Goal: Task Accomplishment & Management: Complete application form

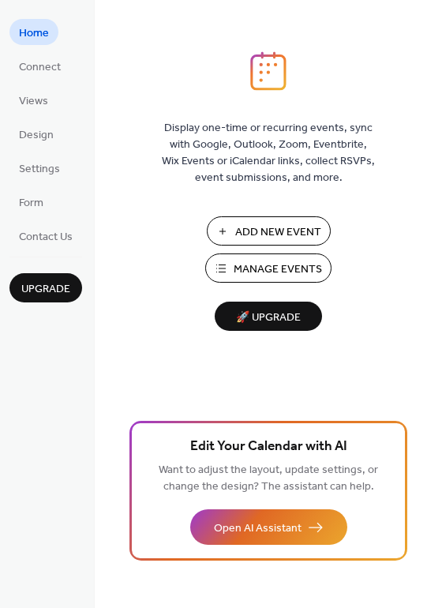
click at [268, 237] on span "Add New Event" at bounding box center [278, 232] width 86 height 17
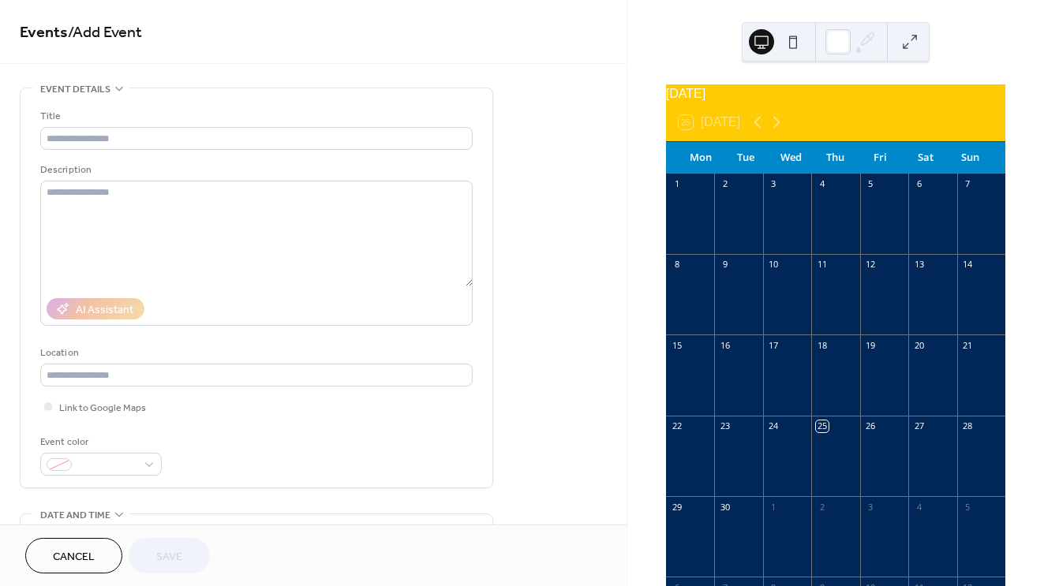
click at [695, 529] on div at bounding box center [690, 545] width 48 height 54
click at [230, 109] on div "Title" at bounding box center [254, 116] width 429 height 17
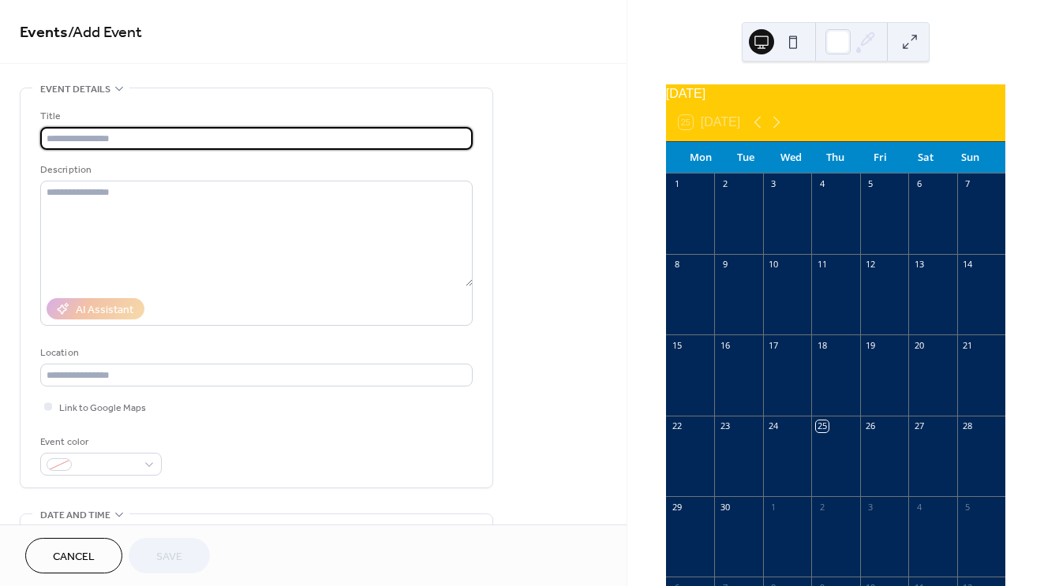
click at [231, 138] on input "text" at bounding box center [256, 138] width 432 height 23
type input "**********"
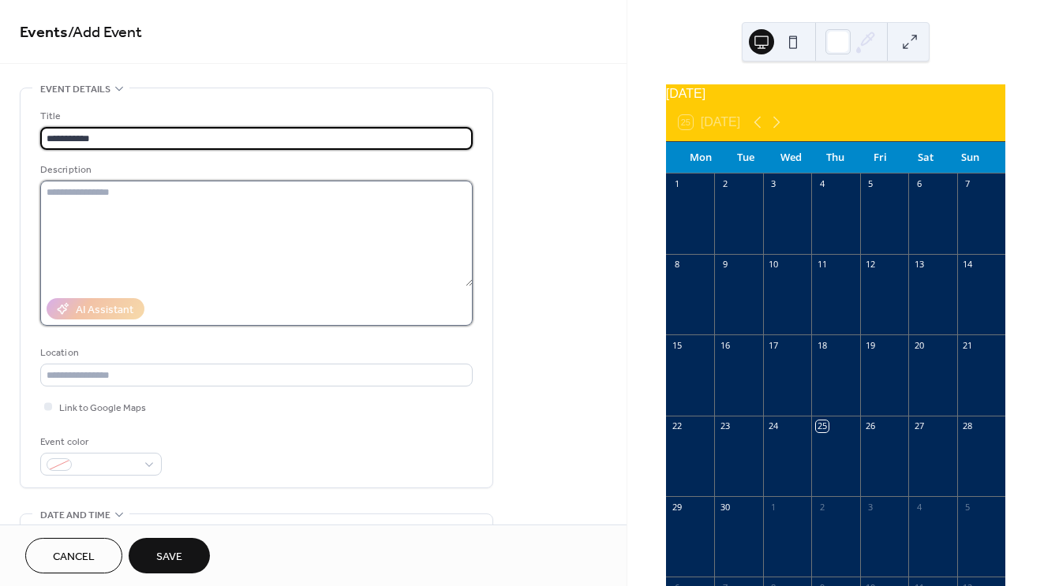
click at [191, 209] on textarea at bounding box center [256, 234] width 432 height 106
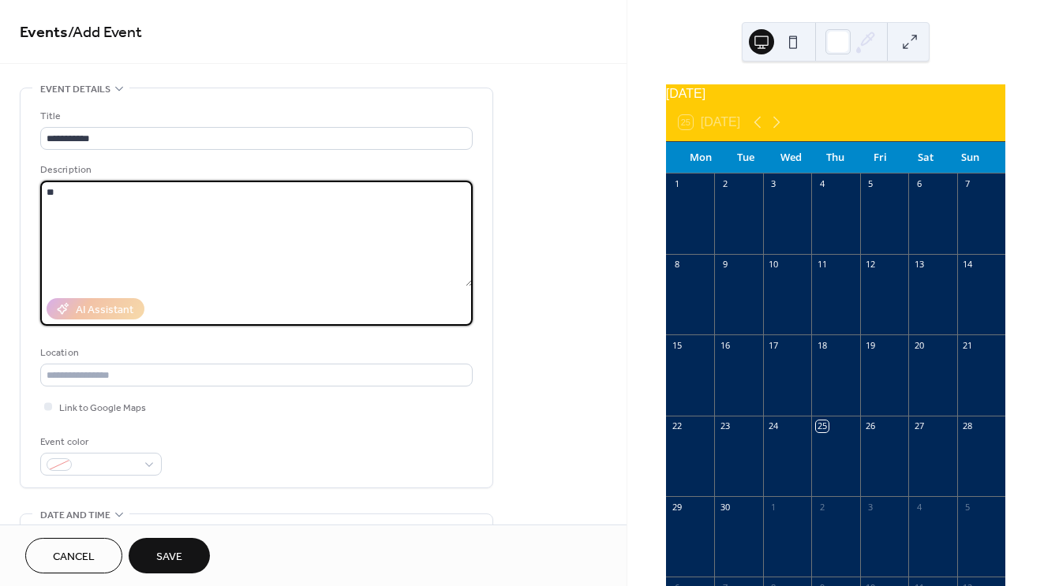
type textarea "*"
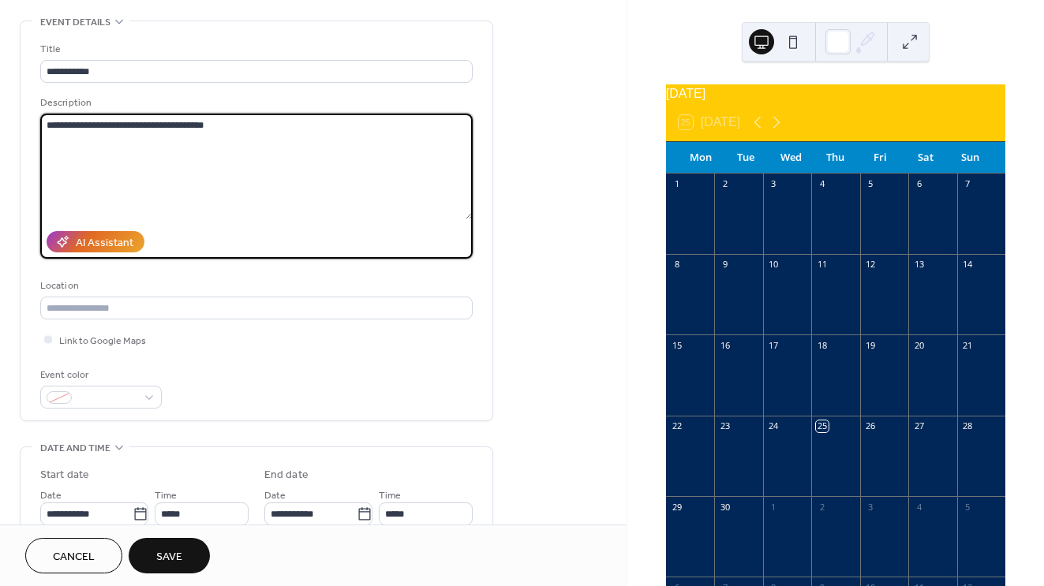
scroll to position [151, 0]
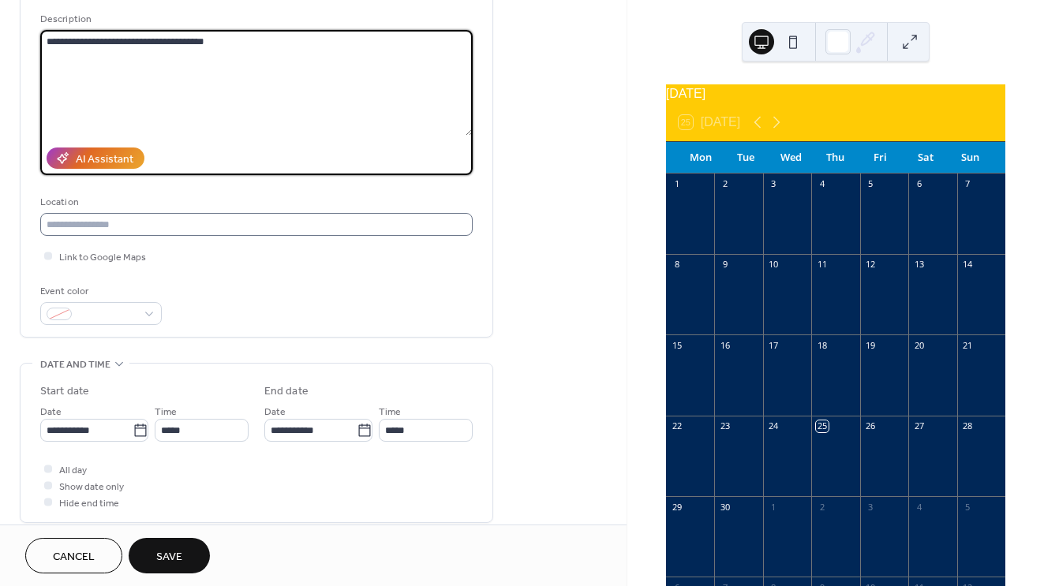
type textarea "**********"
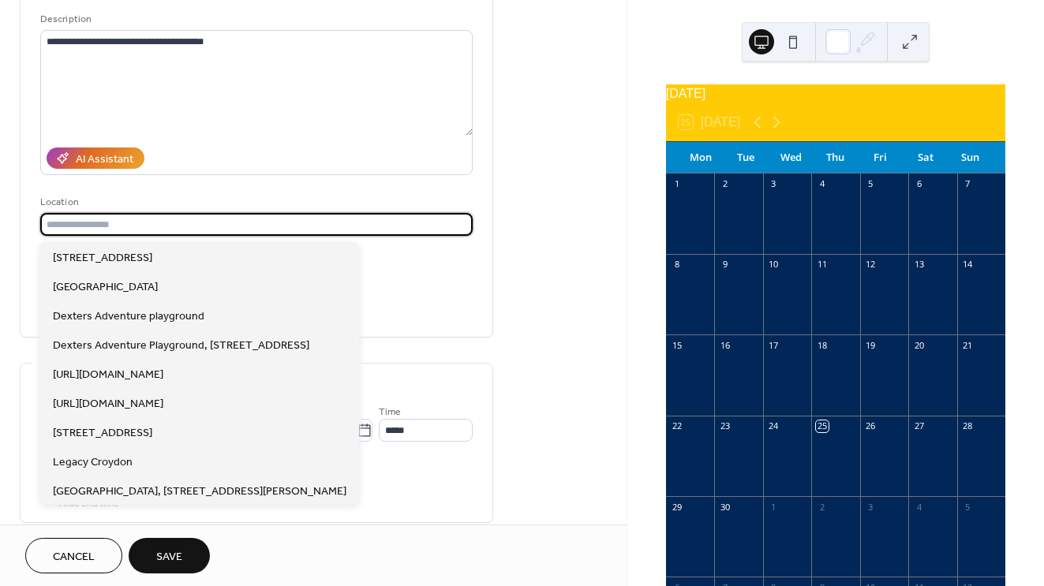
click at [167, 227] on input "text" at bounding box center [256, 224] width 432 height 23
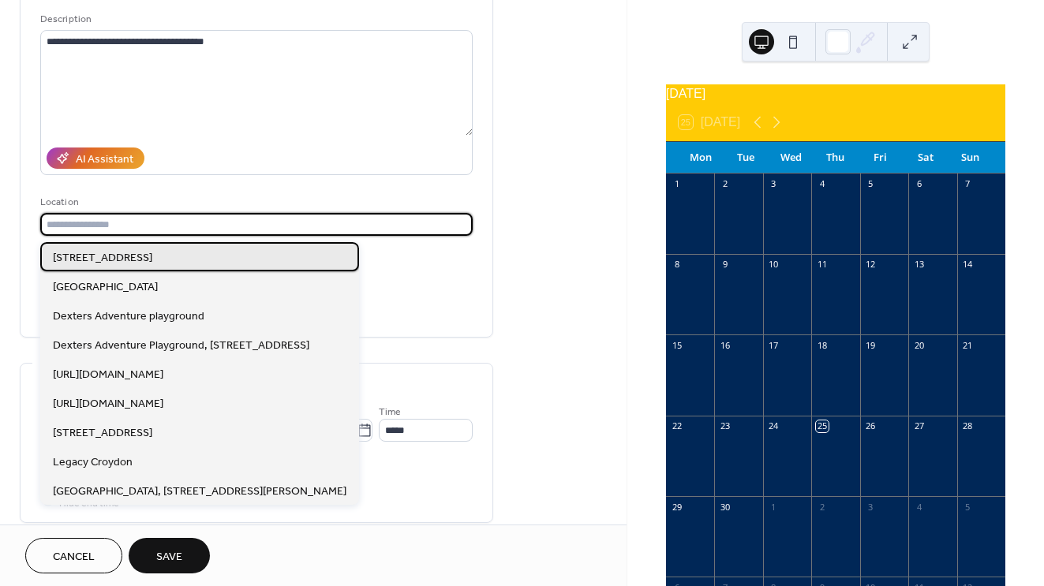
click at [152, 252] on span "[STREET_ADDRESS]" at bounding box center [102, 258] width 99 height 17
type input "**********"
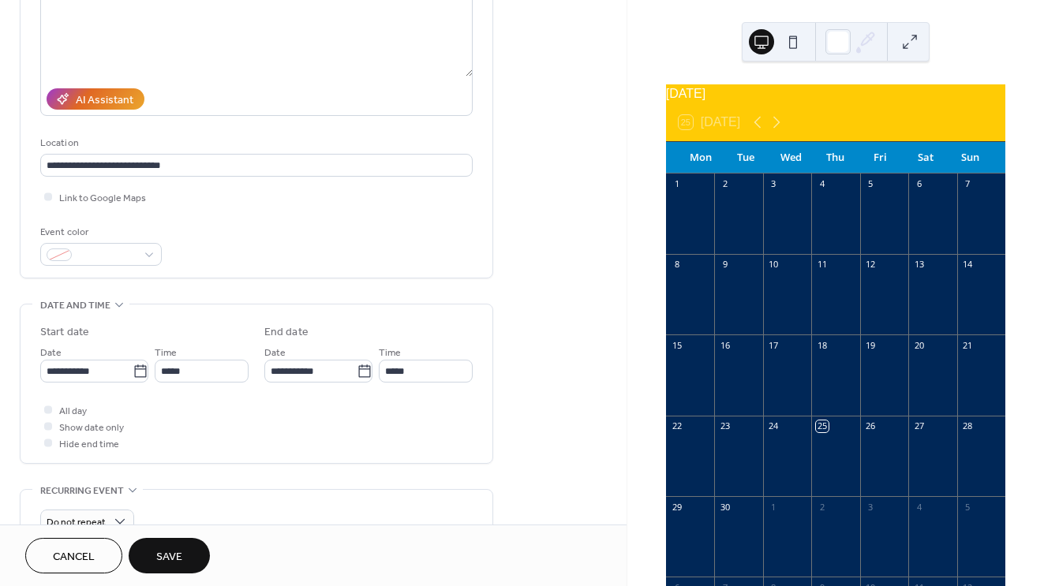
scroll to position [239, 0]
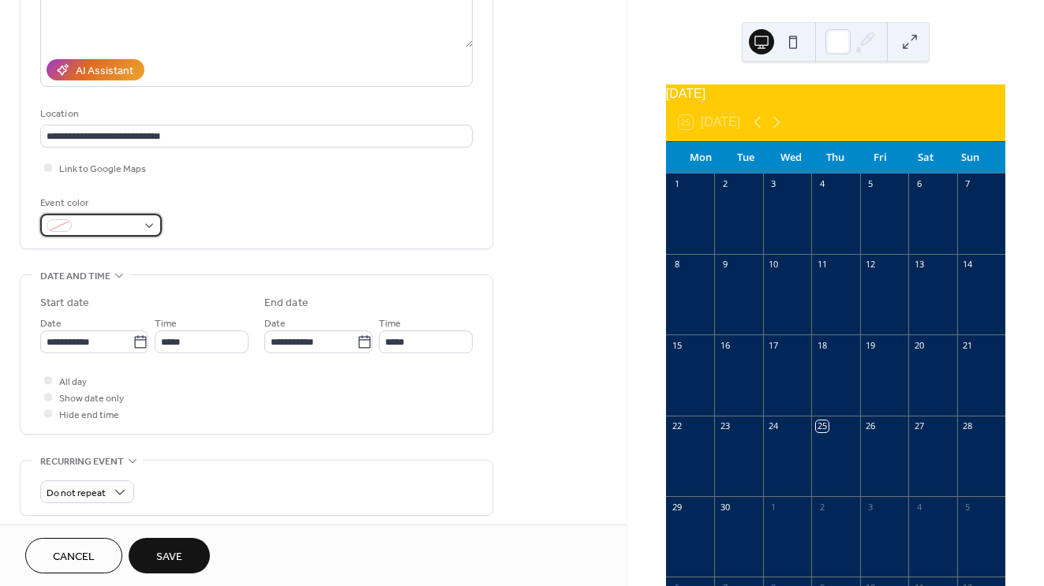
click at [149, 225] on div at bounding box center [101, 225] width 122 height 23
click at [319, 275] on div "**********" at bounding box center [257, 323] width 474 height 950
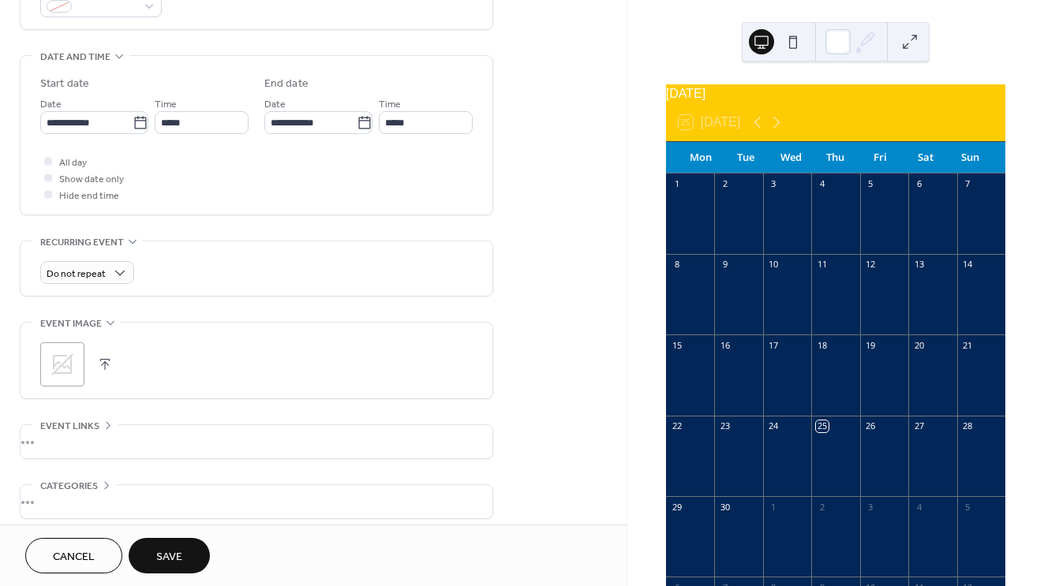
scroll to position [449, 0]
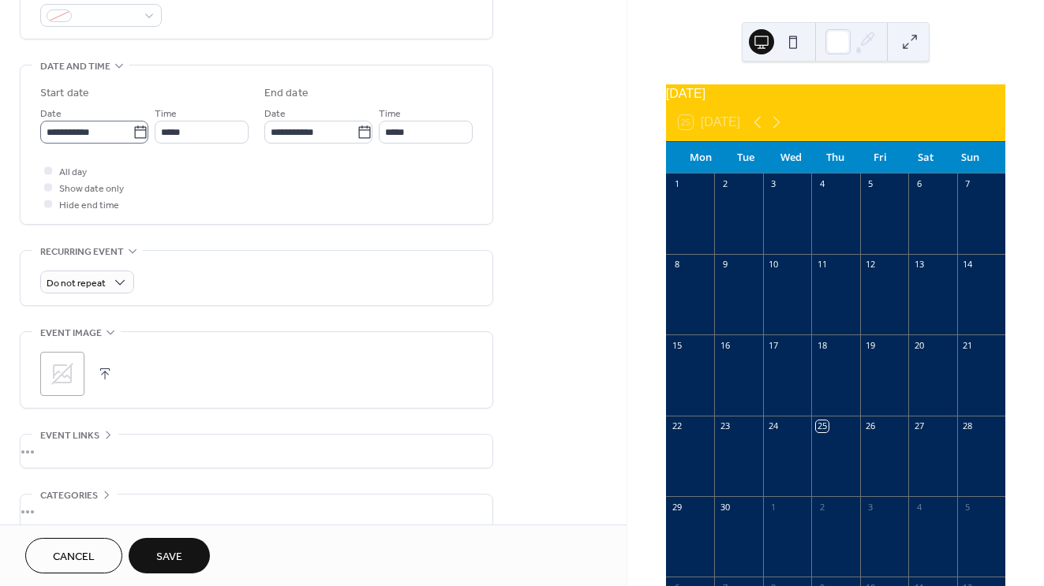
click at [139, 140] on icon at bounding box center [141, 133] width 16 height 16
click at [133, 140] on input "**********" at bounding box center [86, 132] width 92 height 23
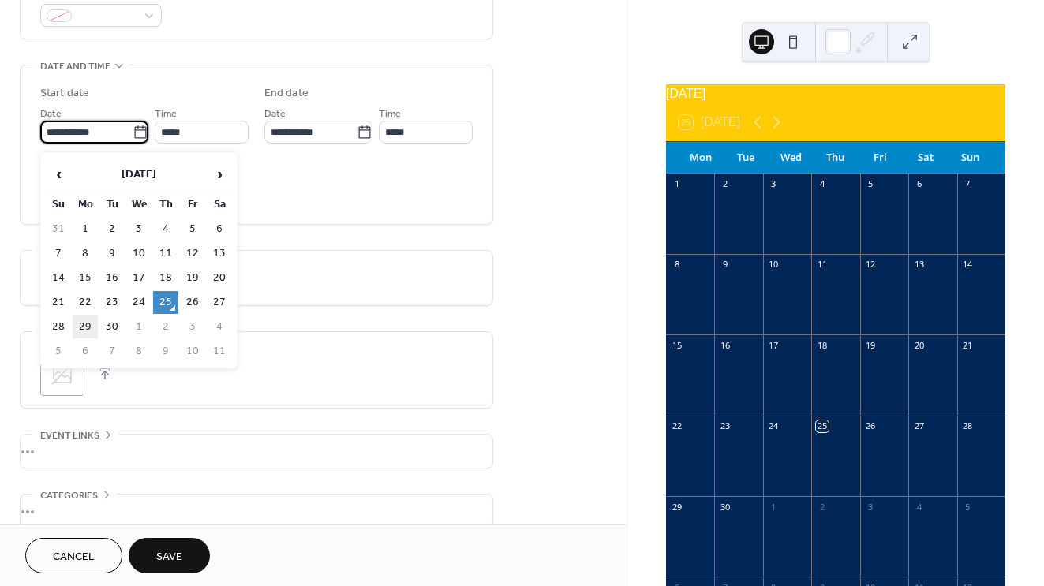
click at [88, 325] on td "29" at bounding box center [85, 327] width 25 height 23
type input "**********"
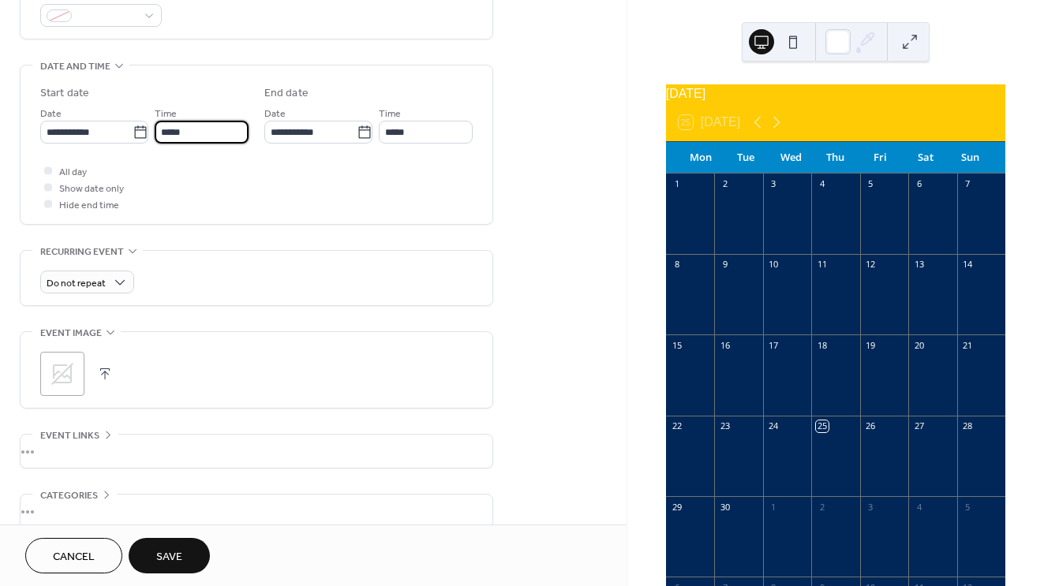
click at [212, 136] on input "*****" at bounding box center [202, 132] width 94 height 23
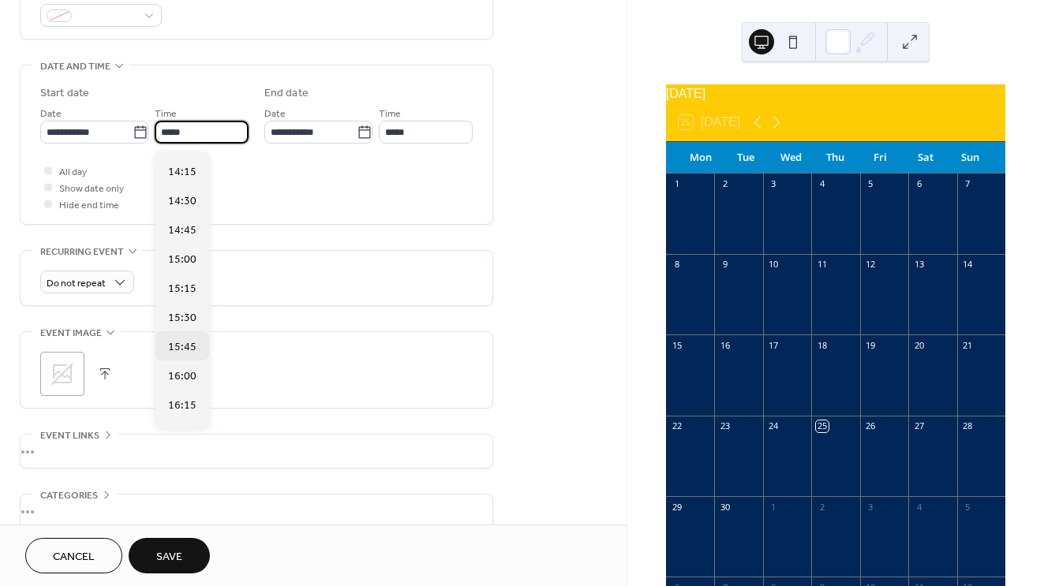
scroll to position [1672, 0]
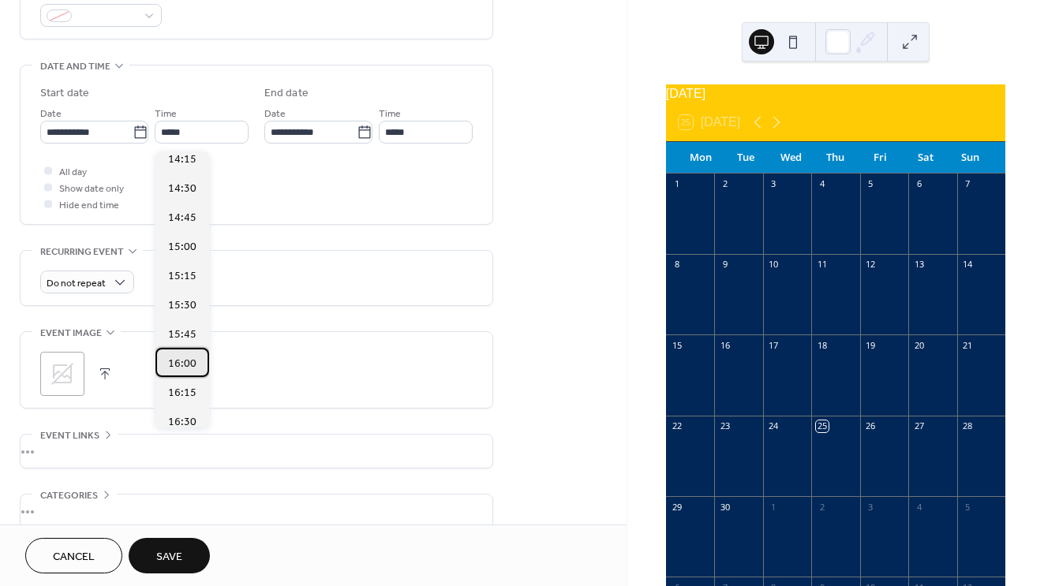
click at [182, 363] on span "16:00" at bounding box center [182, 364] width 28 height 17
type input "*****"
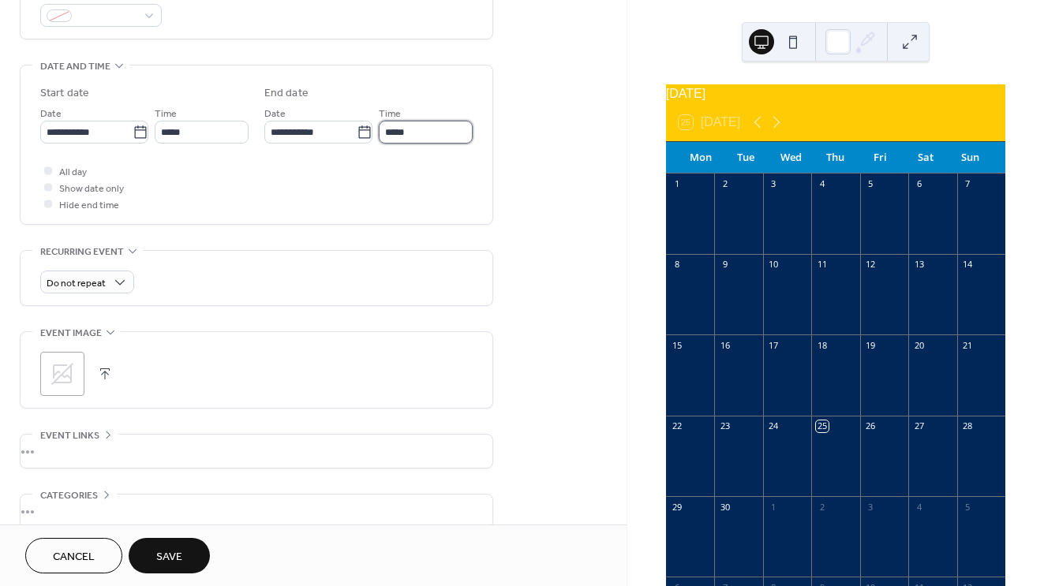
click at [408, 137] on input "*****" at bounding box center [426, 132] width 94 height 23
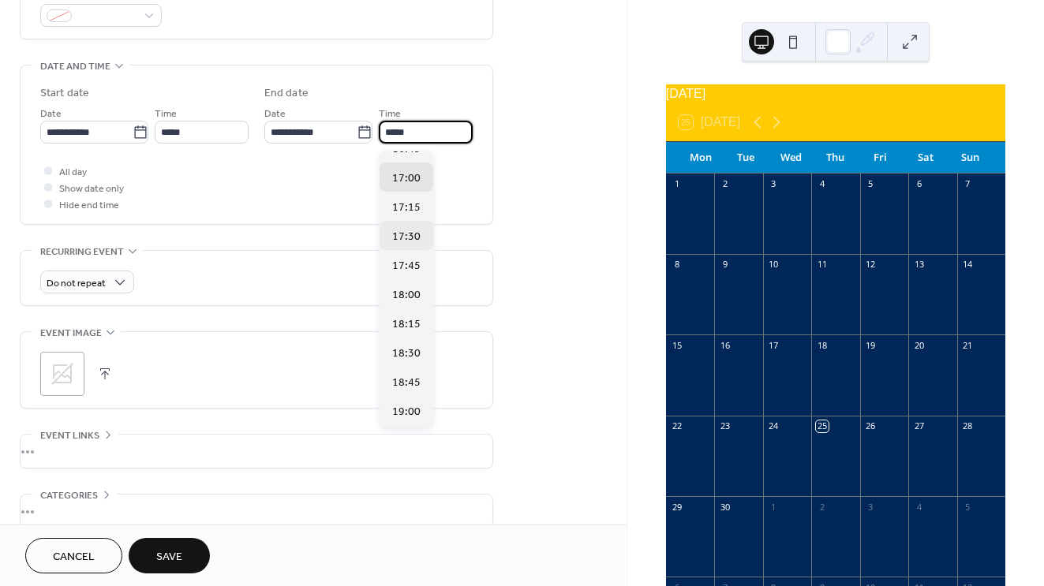
scroll to position [132, 0]
click at [408, 356] on span "19:00" at bounding box center [406, 357] width 28 height 17
type input "*****"
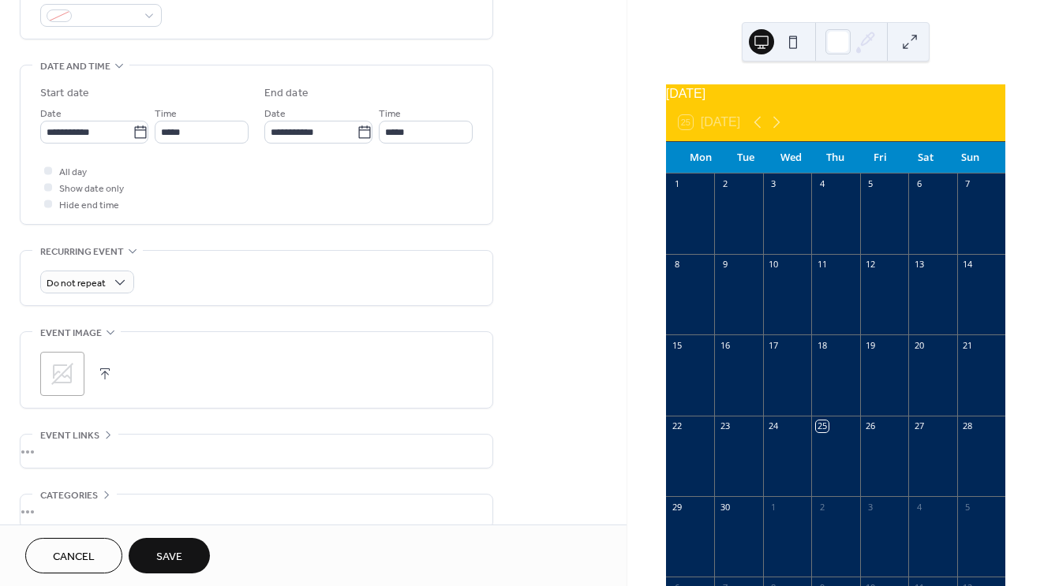
scroll to position [475, 0]
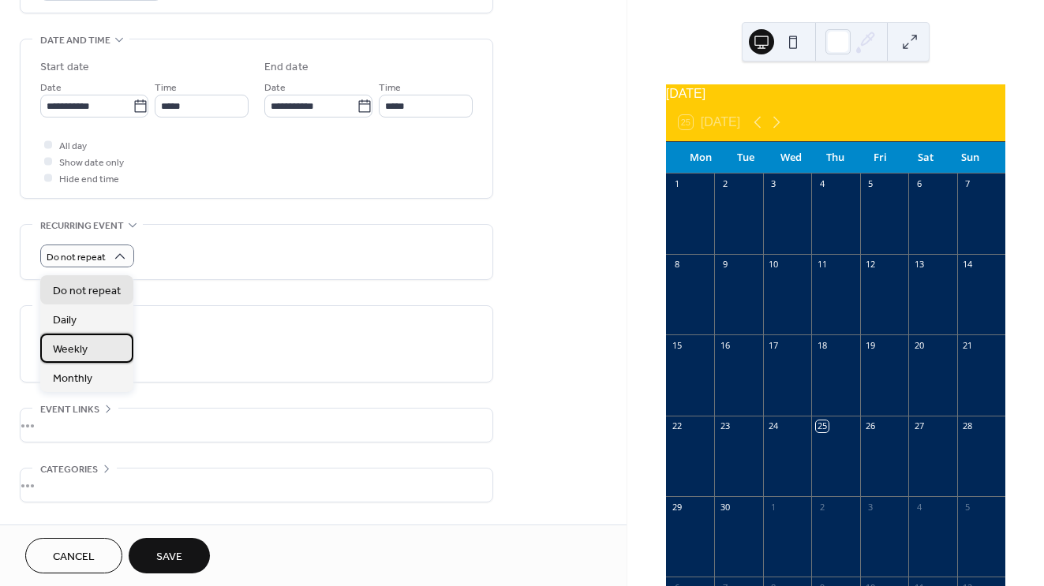
click at [125, 351] on div "Weekly" at bounding box center [86, 348] width 93 height 29
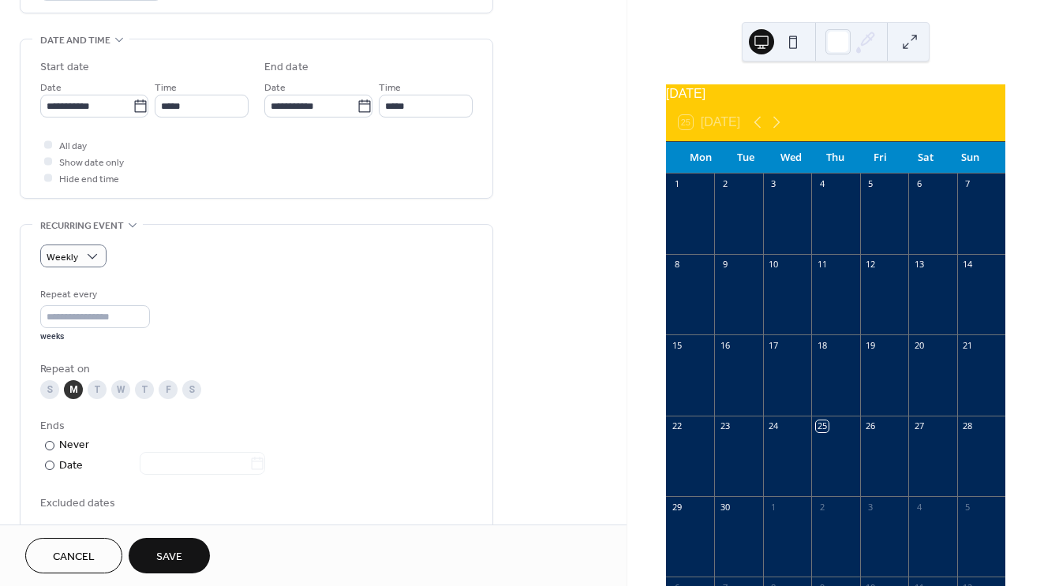
click at [94, 398] on div "T" at bounding box center [97, 389] width 19 height 19
click at [121, 396] on div "W" at bounding box center [120, 389] width 19 height 19
click at [146, 395] on div "T" at bounding box center [144, 389] width 19 height 19
click at [162, 395] on div "F" at bounding box center [168, 389] width 19 height 19
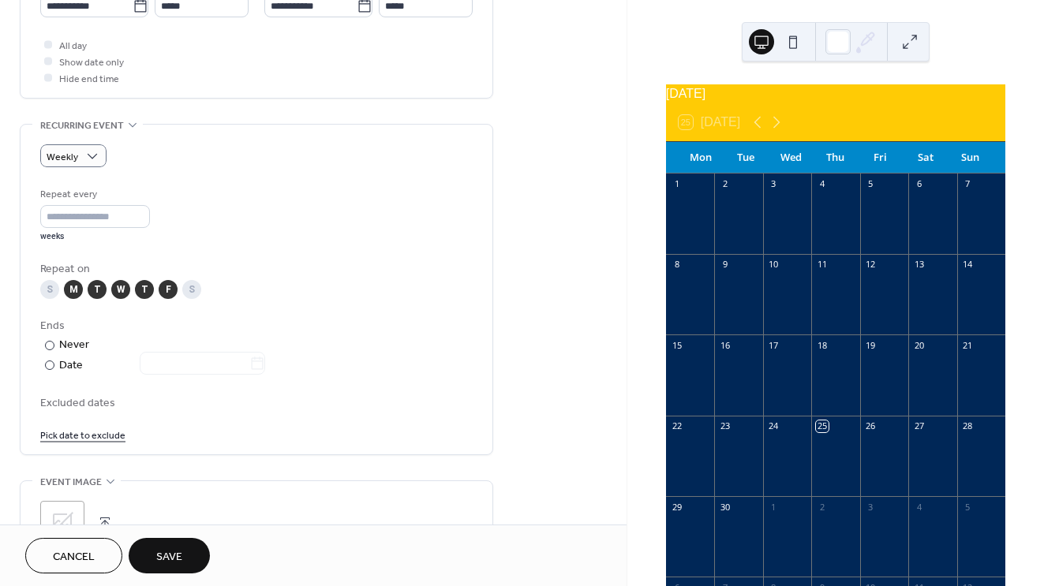
scroll to position [578, 0]
click at [117, 440] on link "Pick date to exclude" at bounding box center [82, 432] width 85 height 17
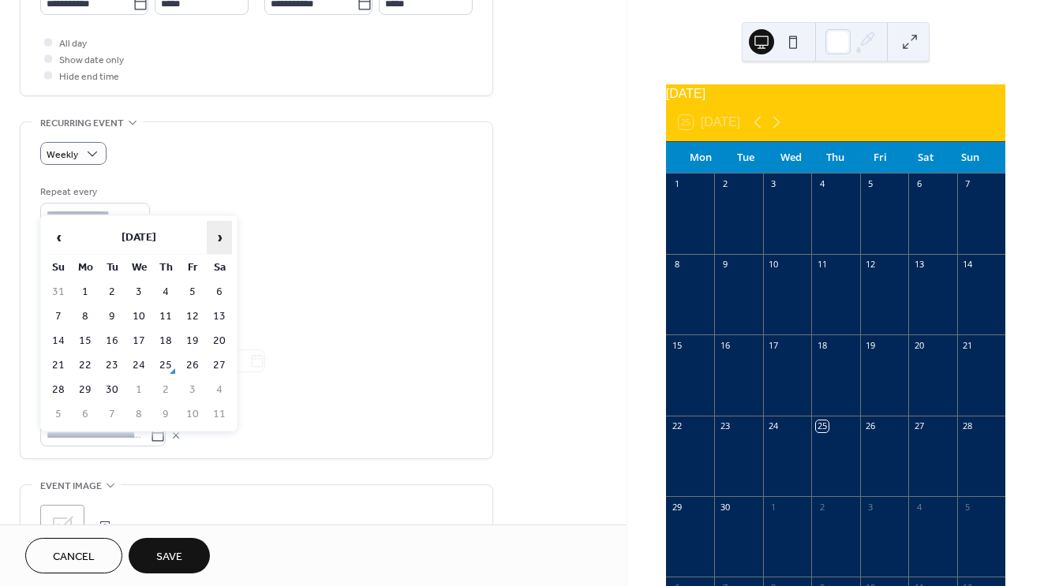
click at [212, 238] on span "›" at bounding box center [220, 238] width 24 height 32
click at [64, 342] on td "14" at bounding box center [58, 341] width 25 height 23
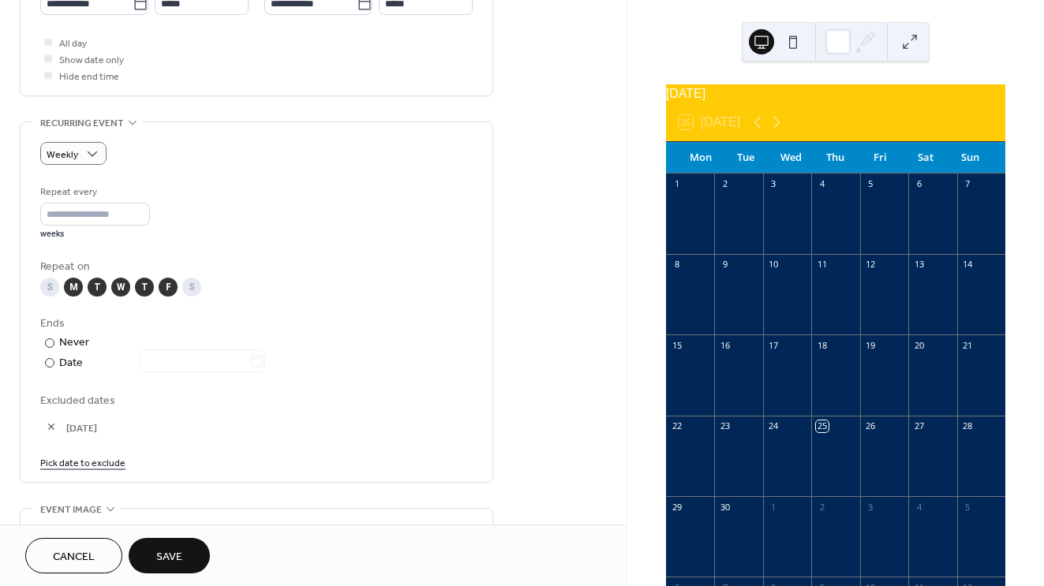
click at [82, 469] on link "Pick date to exclude" at bounding box center [82, 462] width 85 height 17
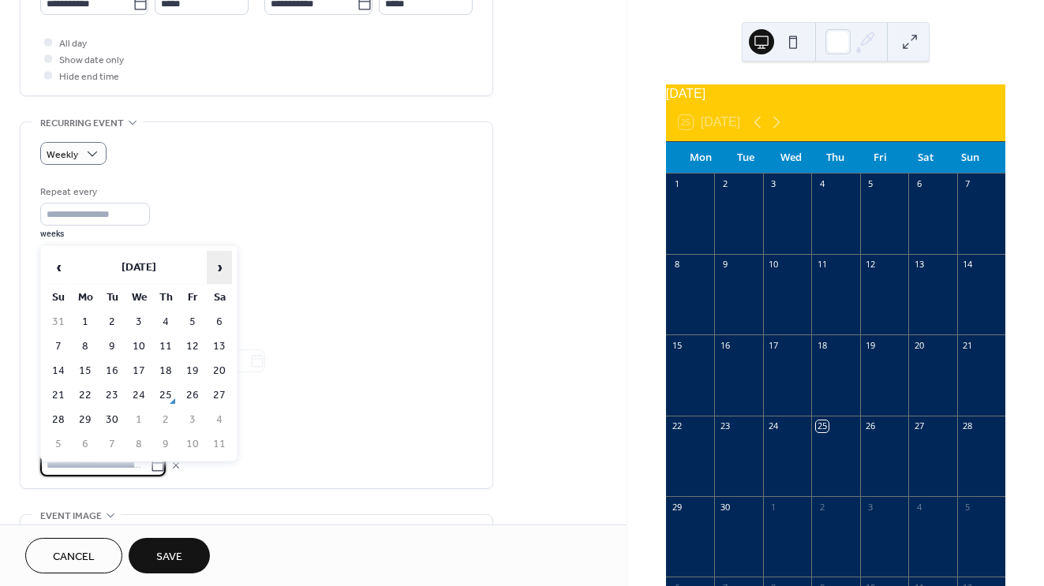
click at [224, 267] on span "›" at bounding box center [220, 268] width 24 height 32
click at [91, 376] on td "15" at bounding box center [85, 371] width 25 height 23
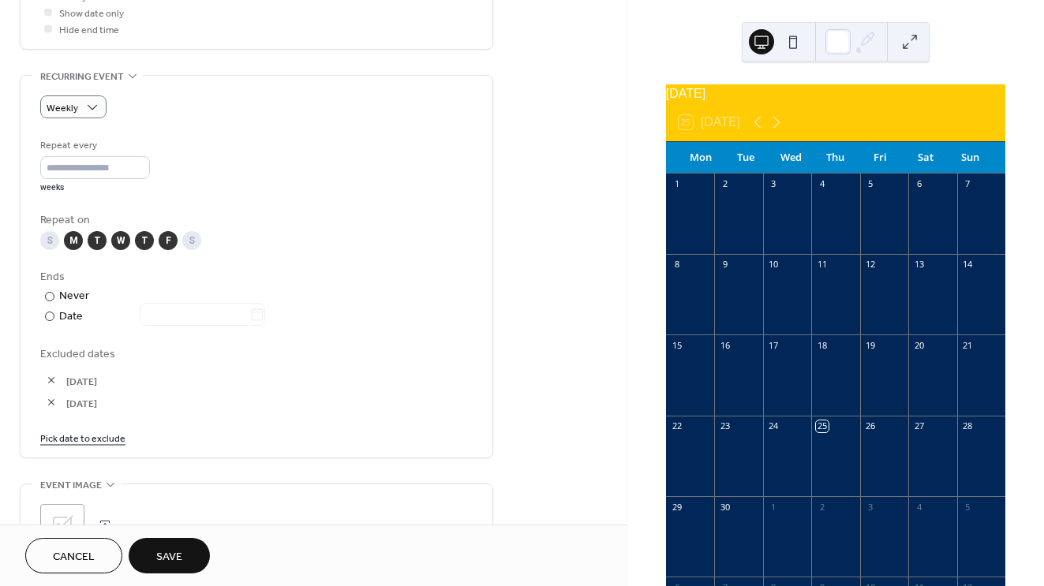
scroll to position [629, 0]
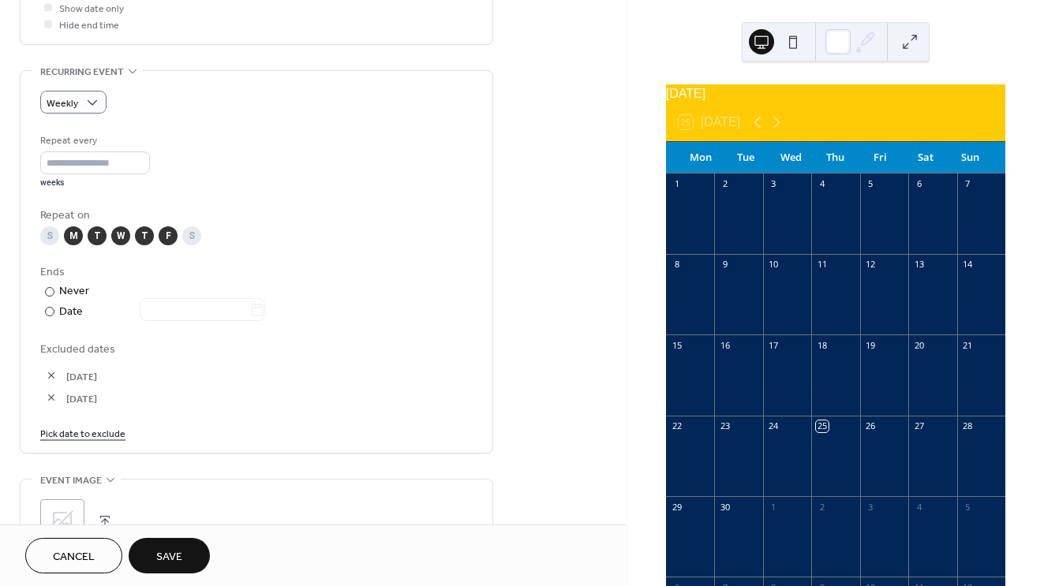
click at [106, 441] on link "Pick date to exclude" at bounding box center [82, 433] width 85 height 17
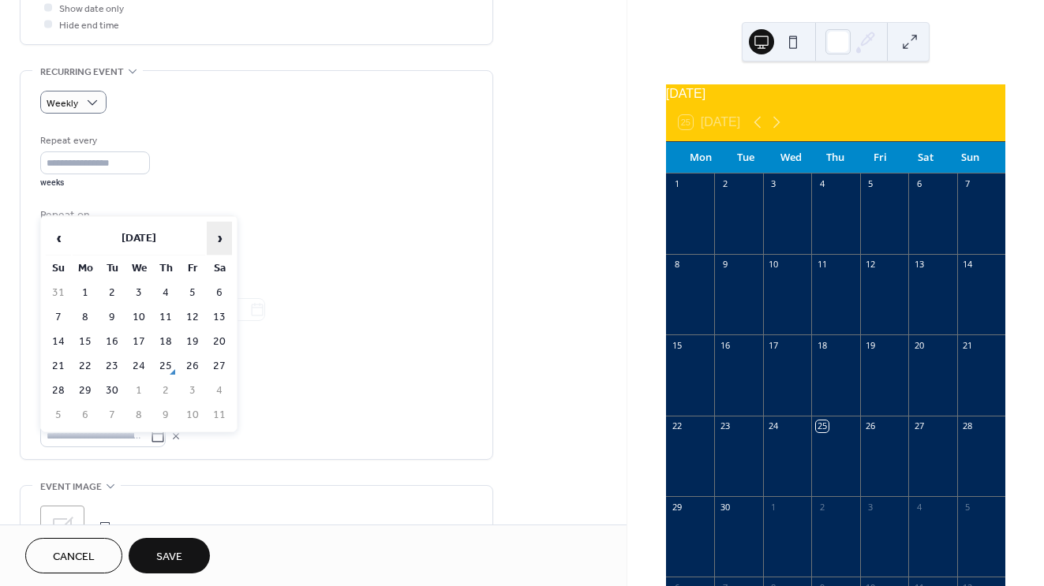
click at [227, 244] on span "›" at bounding box center [220, 239] width 24 height 32
click at [112, 339] on td "16" at bounding box center [111, 342] width 25 height 23
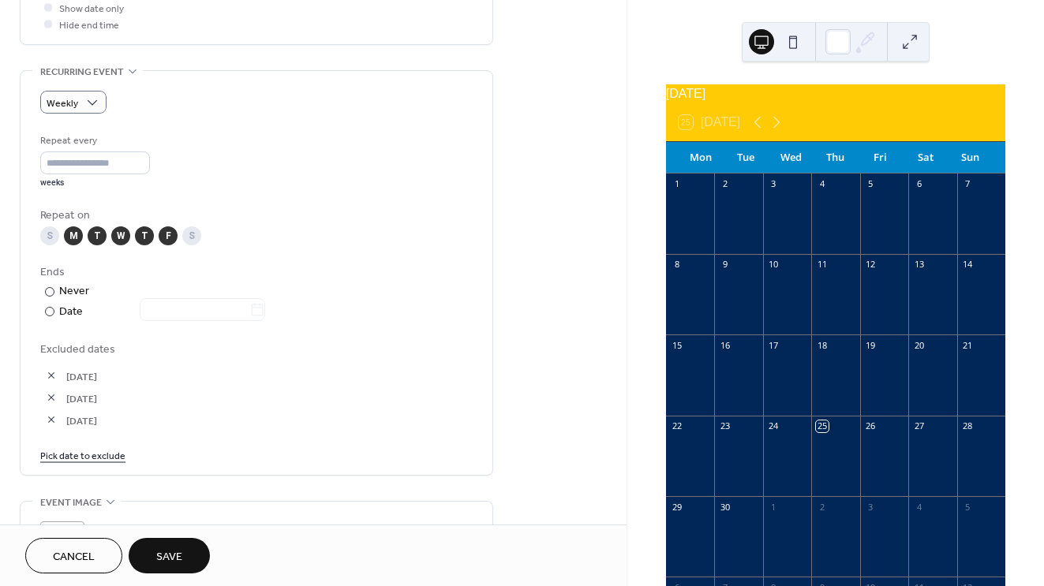
click at [98, 463] on link "Pick date to exclude" at bounding box center [82, 455] width 85 height 17
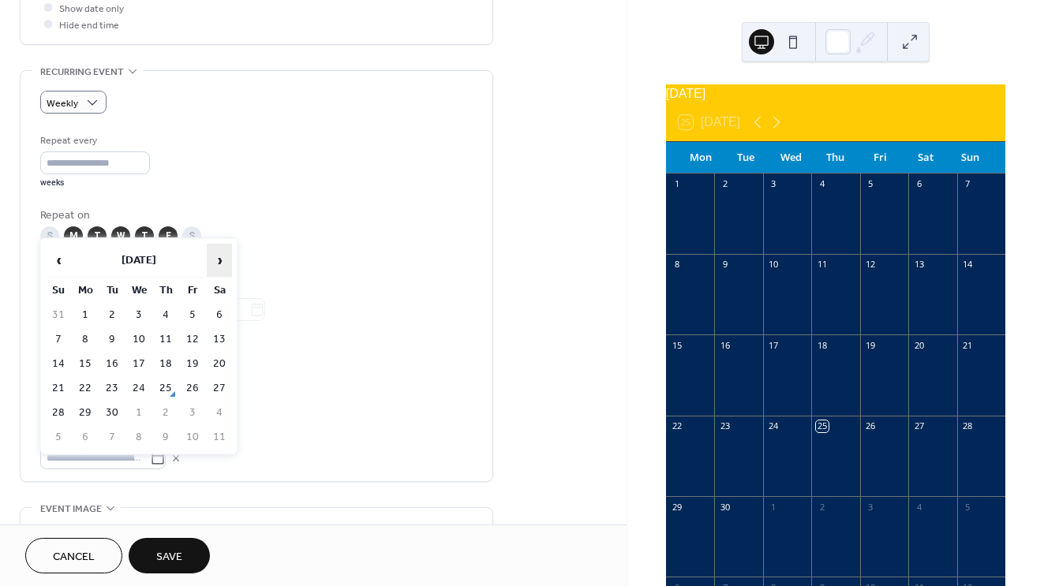
click at [212, 260] on span "›" at bounding box center [220, 261] width 24 height 32
click at [145, 359] on td "17" at bounding box center [138, 364] width 25 height 23
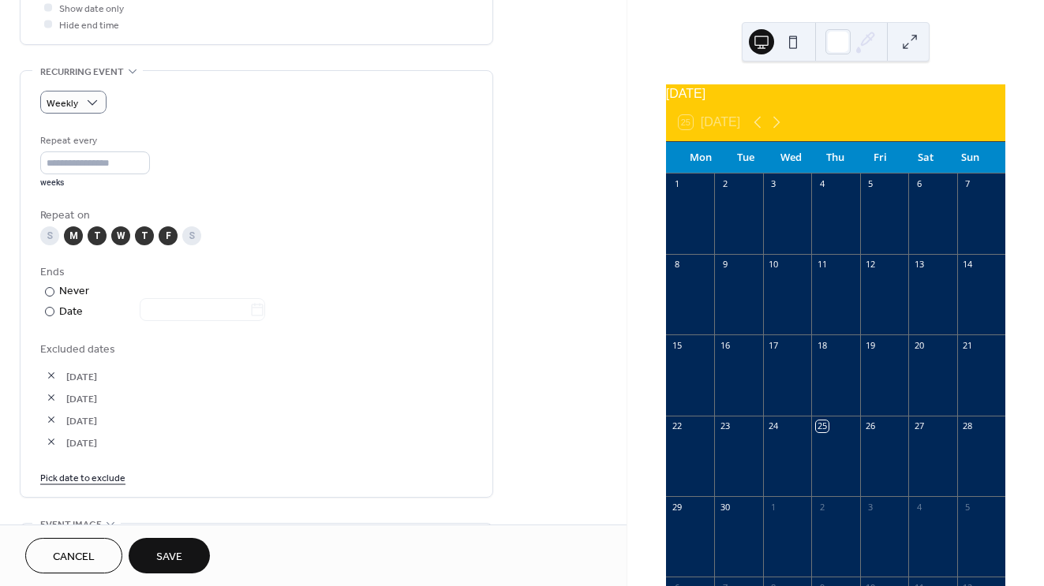
click at [104, 478] on link "Pick date to exclude" at bounding box center [82, 477] width 85 height 17
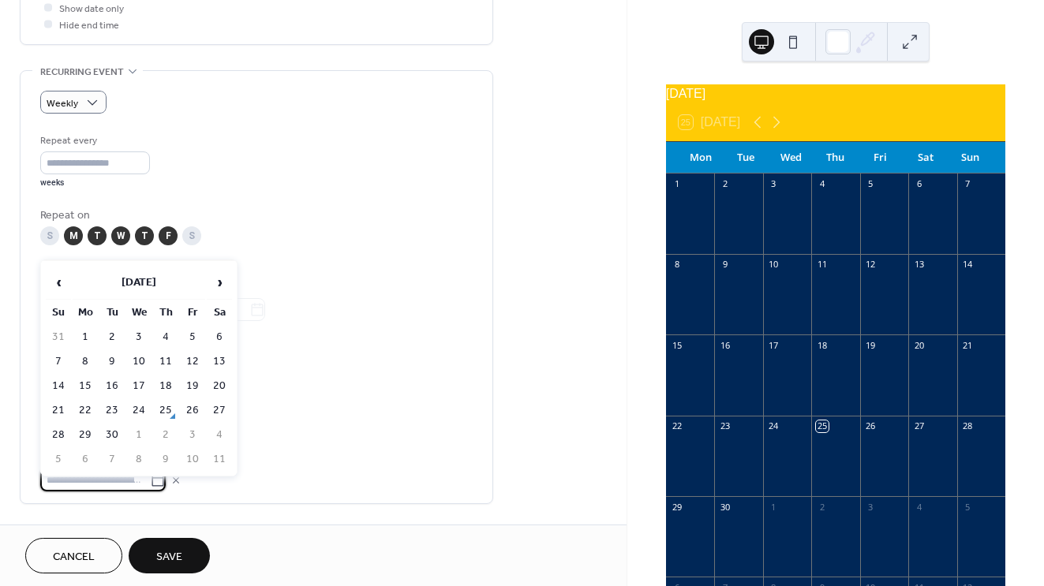
click at [232, 273] on table "‹ [DATE] › Su Mo Tu We Th Fr Sa 31 1 2 3 4 5 6 7 8 9 10 11 12 13 14 15 16 17 18…" at bounding box center [138, 368] width 189 height 208
click at [230, 281] on span "›" at bounding box center [220, 283] width 24 height 32
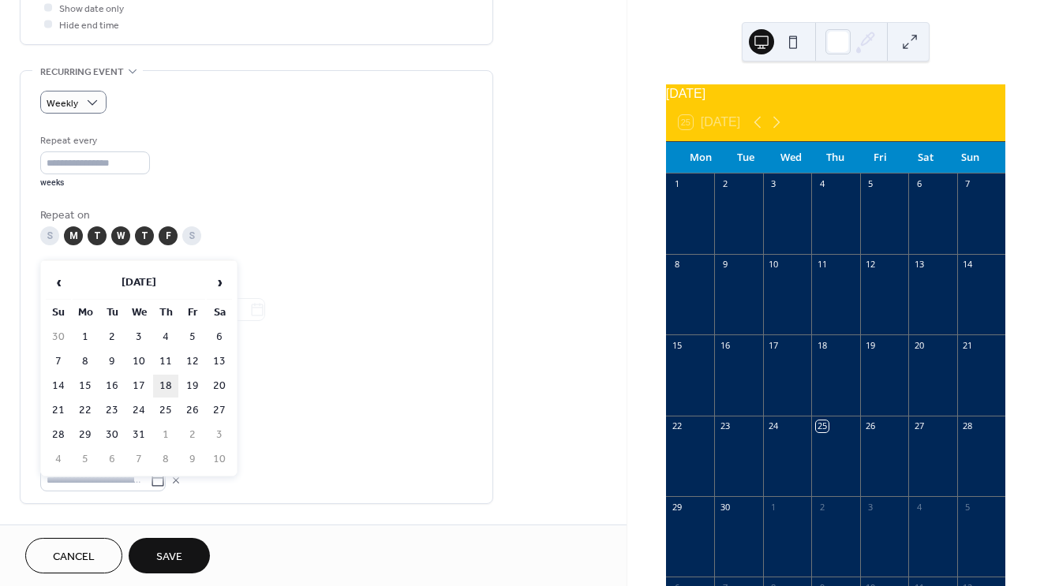
click at [165, 387] on td "18" at bounding box center [165, 386] width 25 height 23
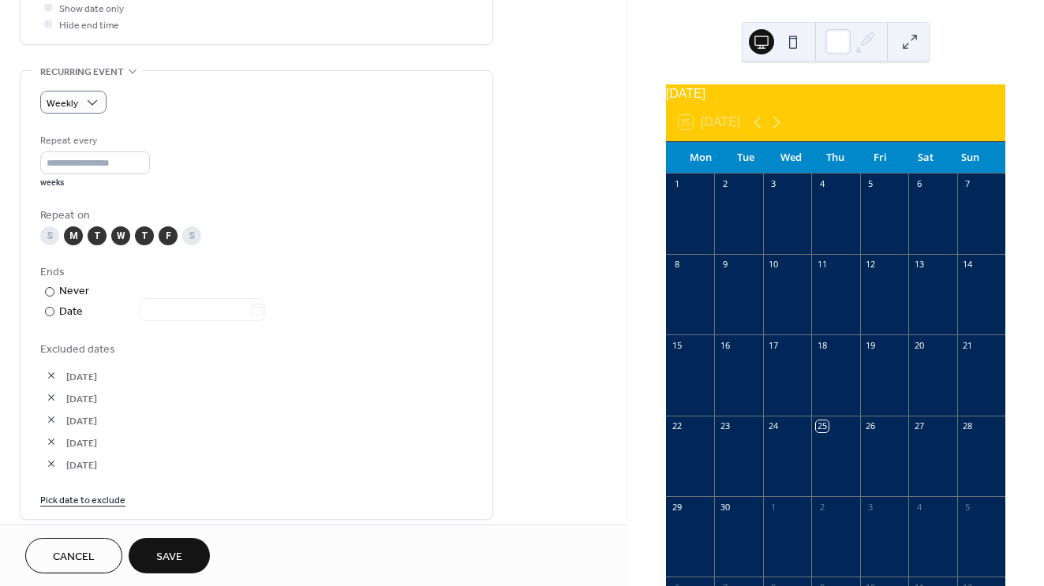
click at [103, 506] on link "Pick date to exclude" at bounding box center [82, 499] width 85 height 17
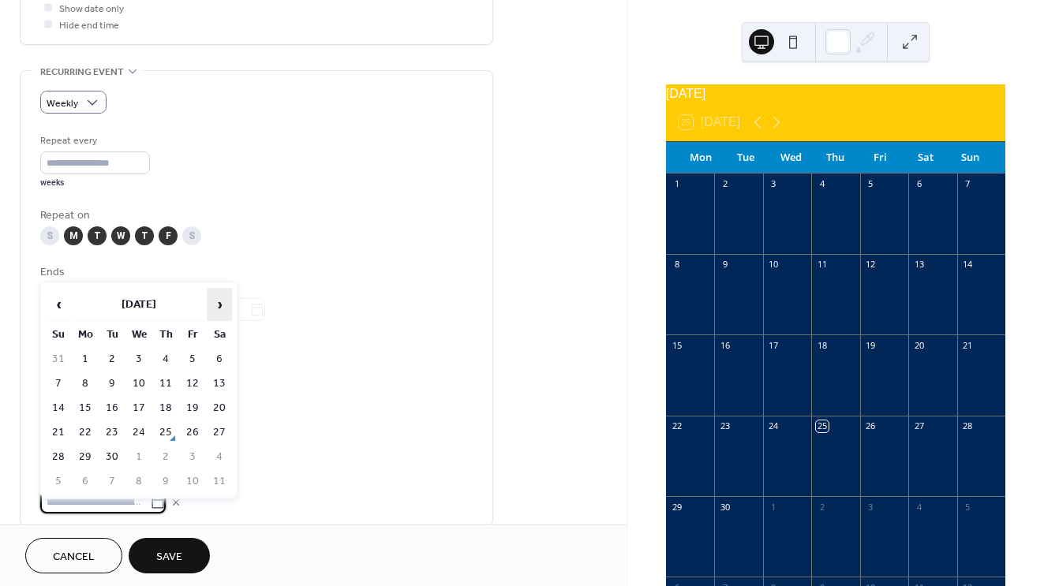
click at [220, 294] on span "›" at bounding box center [220, 305] width 24 height 32
click at [189, 411] on td "19" at bounding box center [192, 408] width 25 height 23
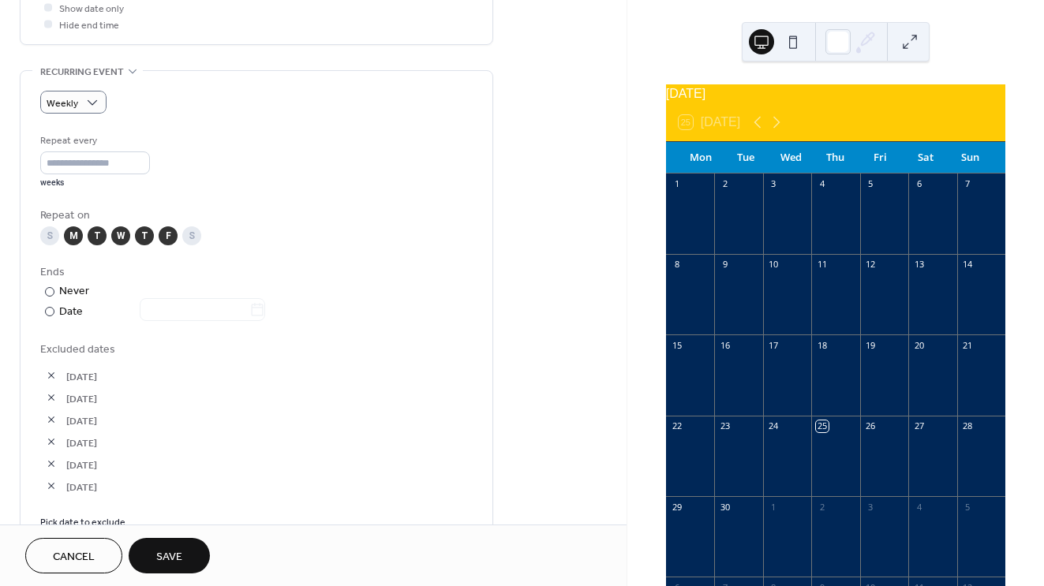
scroll to position [738, 0]
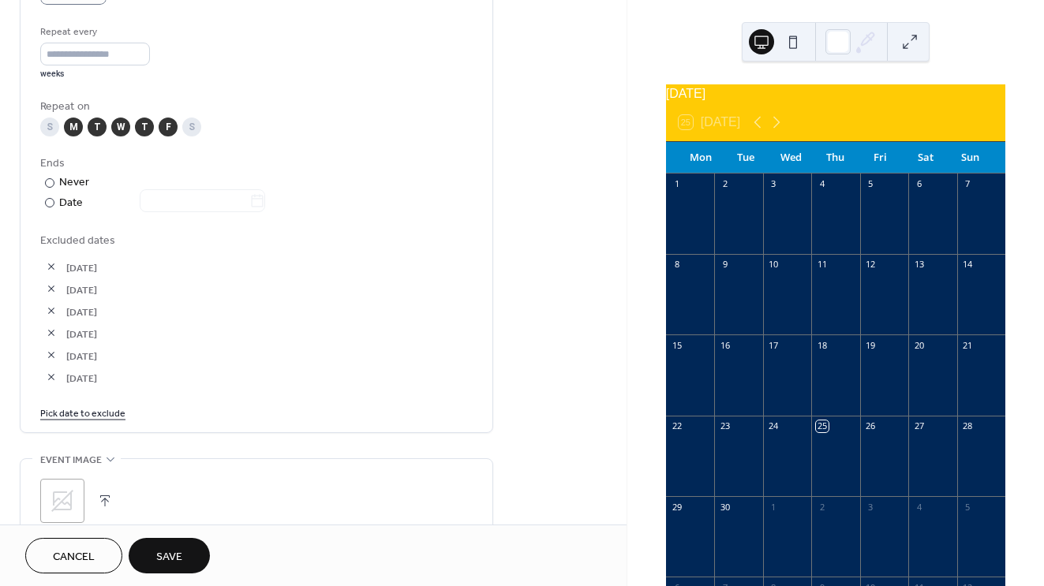
click at [95, 421] on link "Pick date to exclude" at bounding box center [82, 412] width 85 height 17
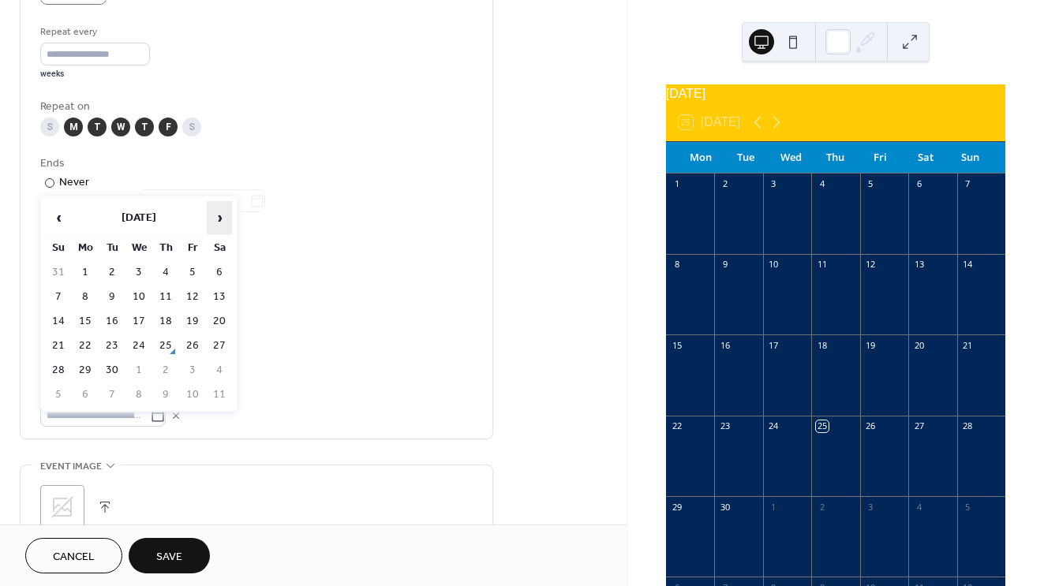
click at [212, 227] on span "›" at bounding box center [220, 218] width 24 height 32
click at [62, 349] on td "21" at bounding box center [58, 346] width 25 height 23
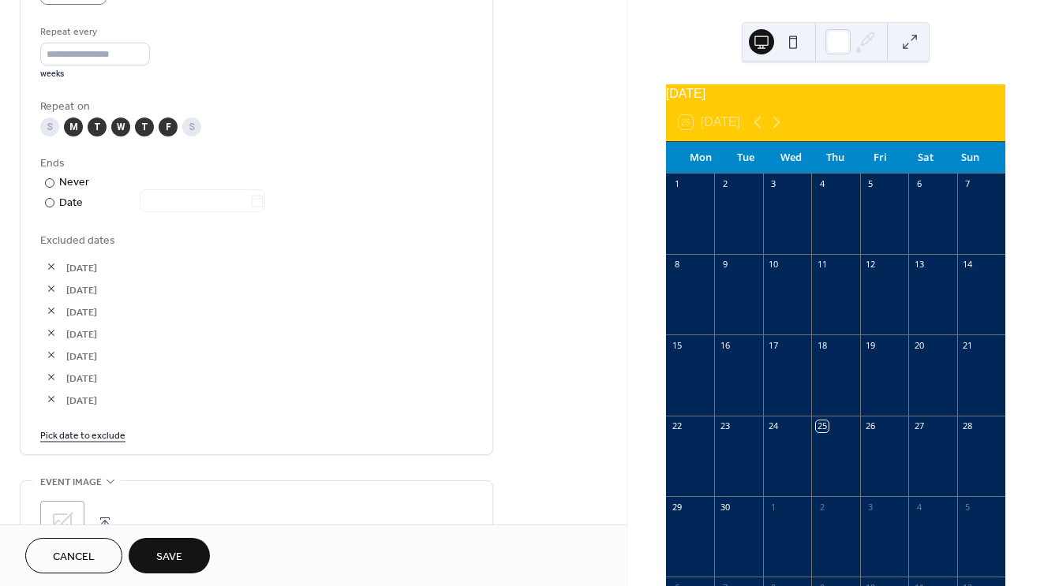
click at [90, 440] on link "Pick date to exclude" at bounding box center [82, 434] width 85 height 17
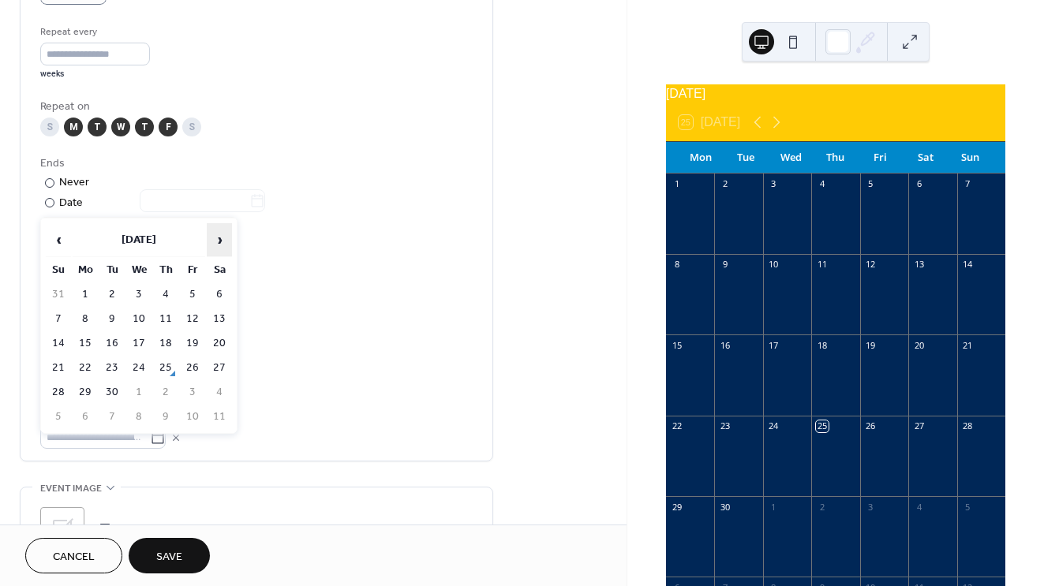
click at [220, 231] on span "›" at bounding box center [220, 240] width 24 height 32
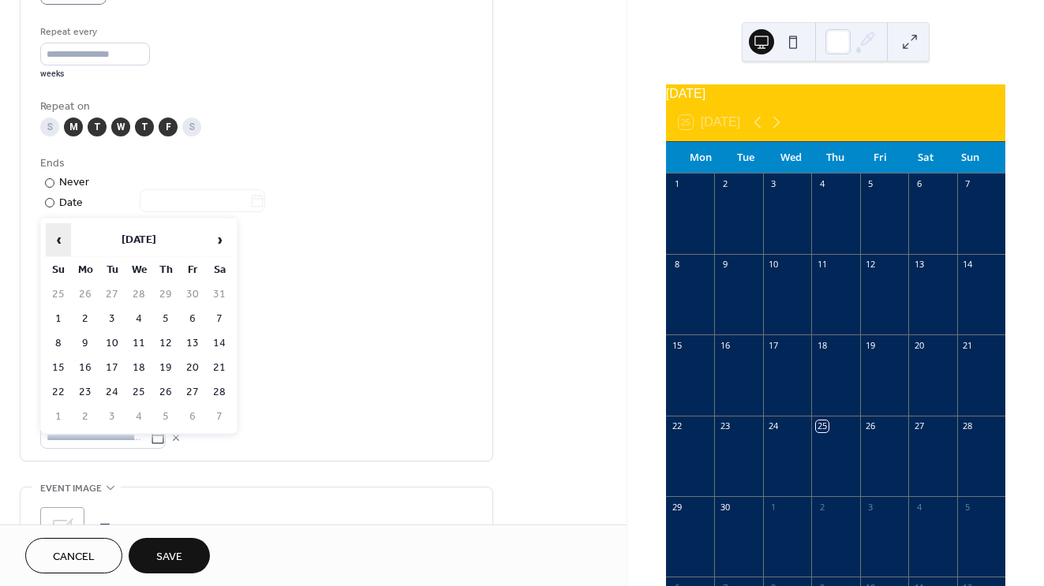
click at [62, 238] on span "‹" at bounding box center [59, 240] width 24 height 32
click at [63, 241] on span "‹" at bounding box center [59, 240] width 24 height 32
click at [89, 361] on td "22" at bounding box center [85, 368] width 25 height 23
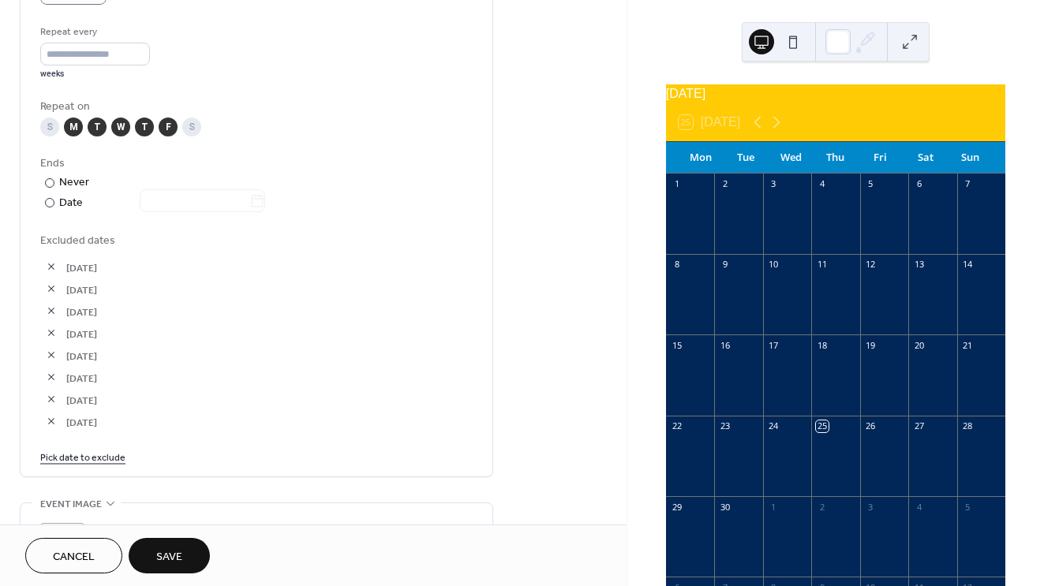
click at [98, 465] on link "Pick date to exclude" at bounding box center [82, 456] width 85 height 17
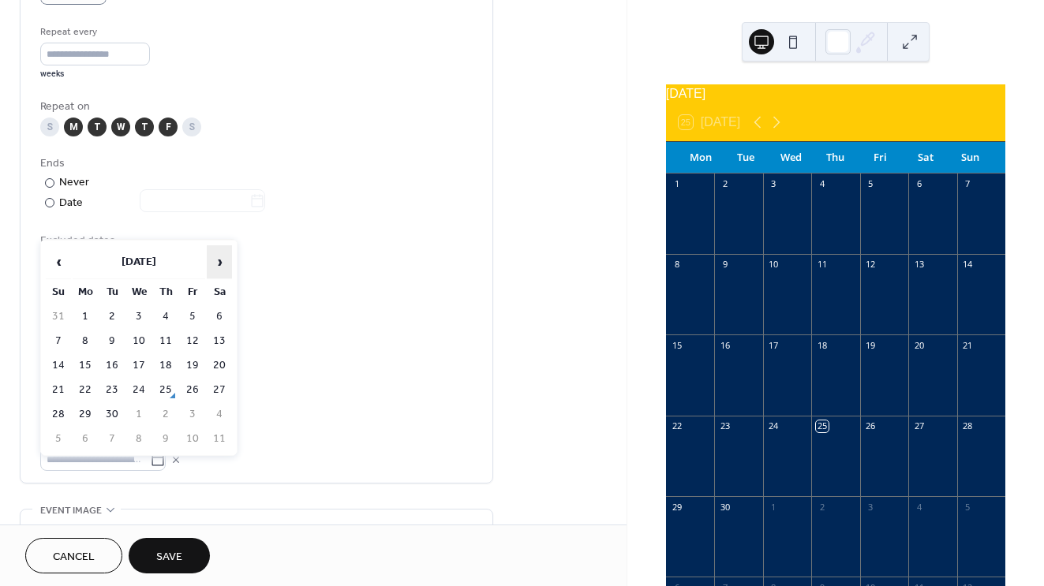
click at [218, 258] on span "›" at bounding box center [220, 262] width 24 height 32
click at [112, 398] on td "23" at bounding box center [111, 390] width 25 height 23
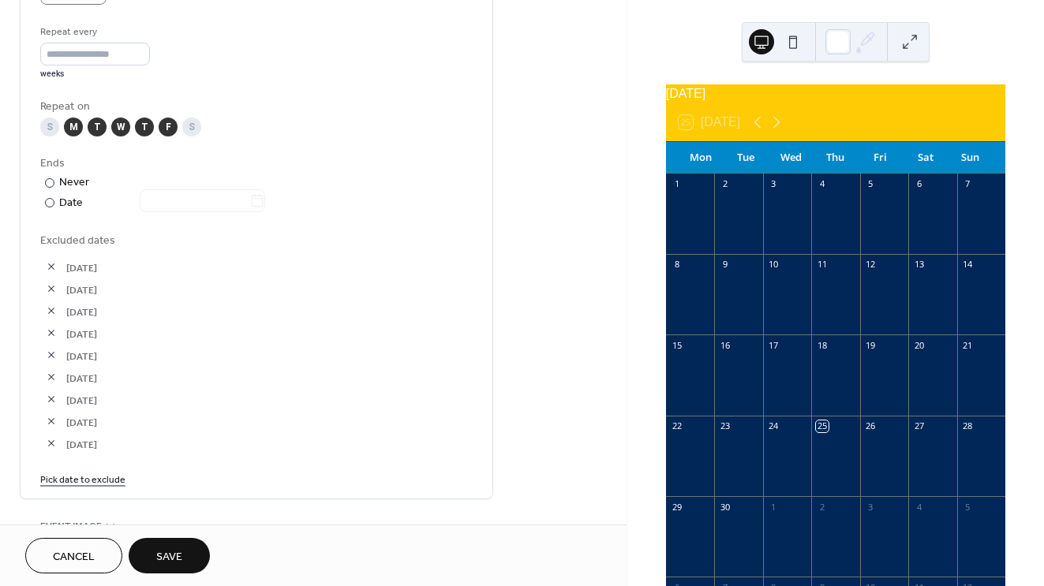
click at [105, 487] on link "Pick date to exclude" at bounding box center [82, 478] width 85 height 17
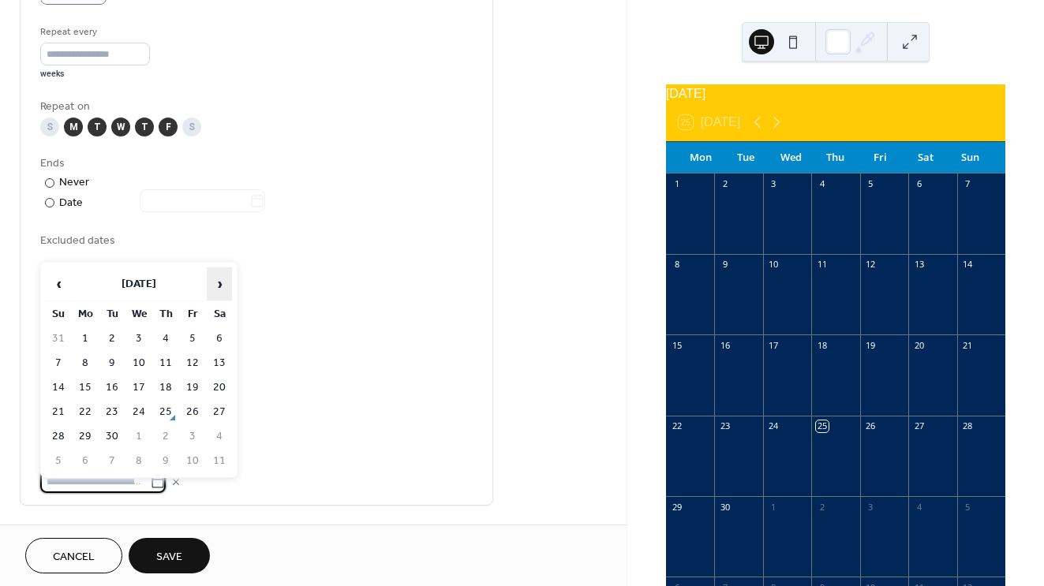
click at [222, 291] on span "›" at bounding box center [220, 284] width 24 height 32
click at [128, 418] on td "24" at bounding box center [138, 412] width 25 height 23
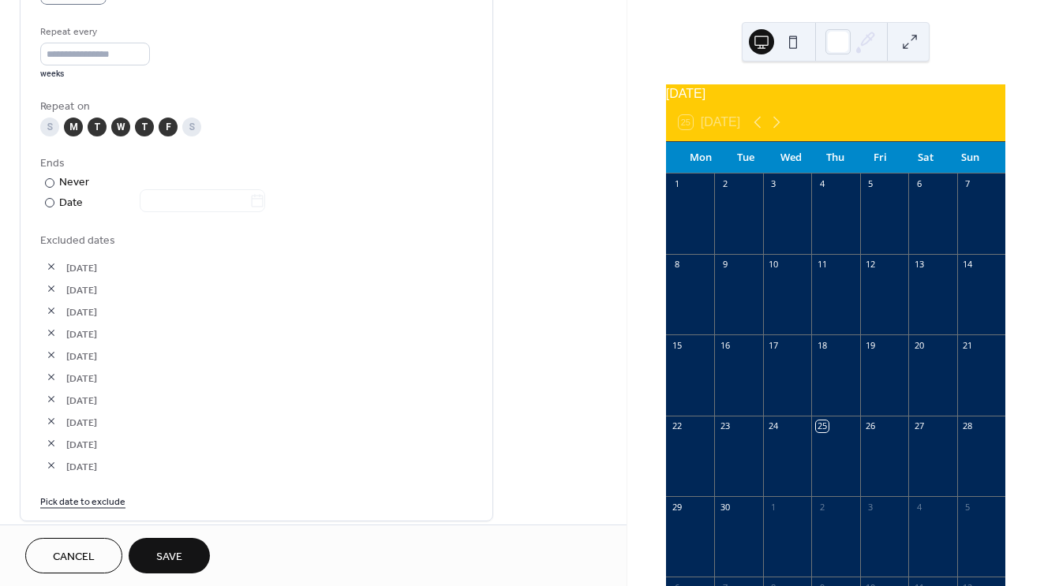
click at [92, 509] on link "Pick date to exclude" at bounding box center [82, 500] width 85 height 17
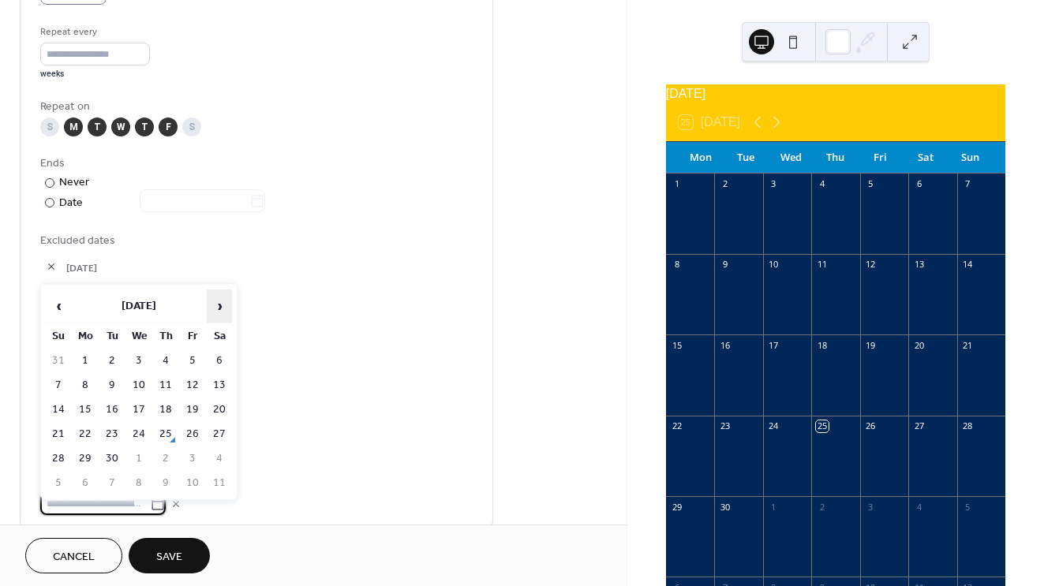
click at [208, 300] on span "›" at bounding box center [220, 306] width 24 height 32
click at [163, 427] on td "25" at bounding box center [165, 434] width 25 height 23
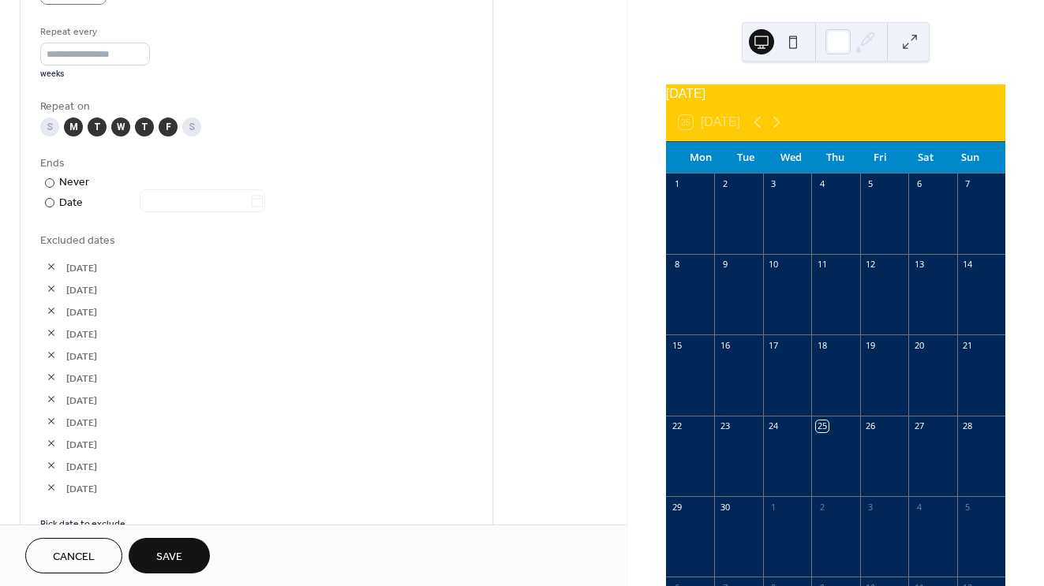
scroll to position [804, 0]
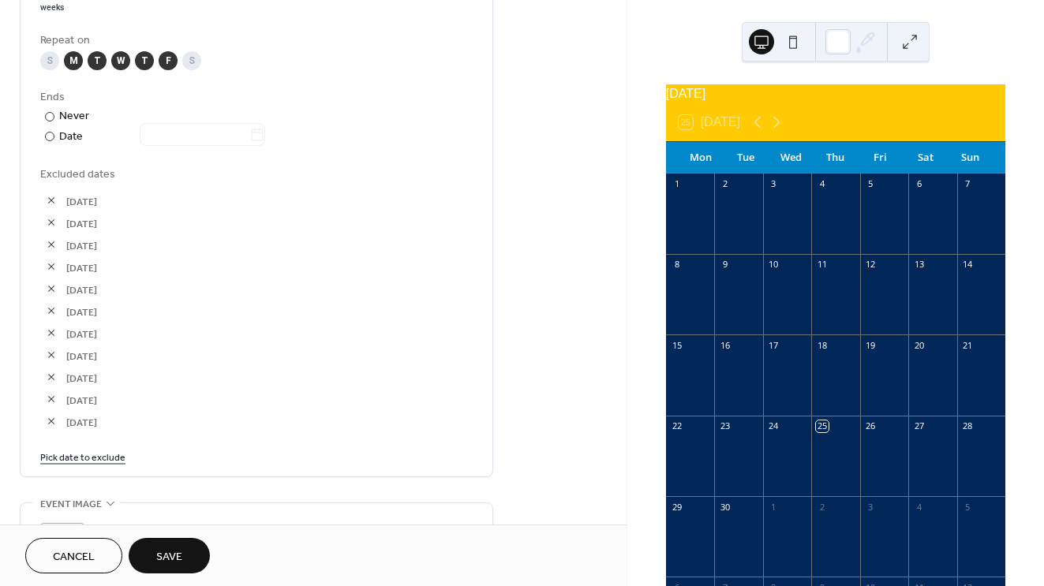
click at [103, 465] on link "Pick date to exclude" at bounding box center [82, 456] width 85 height 17
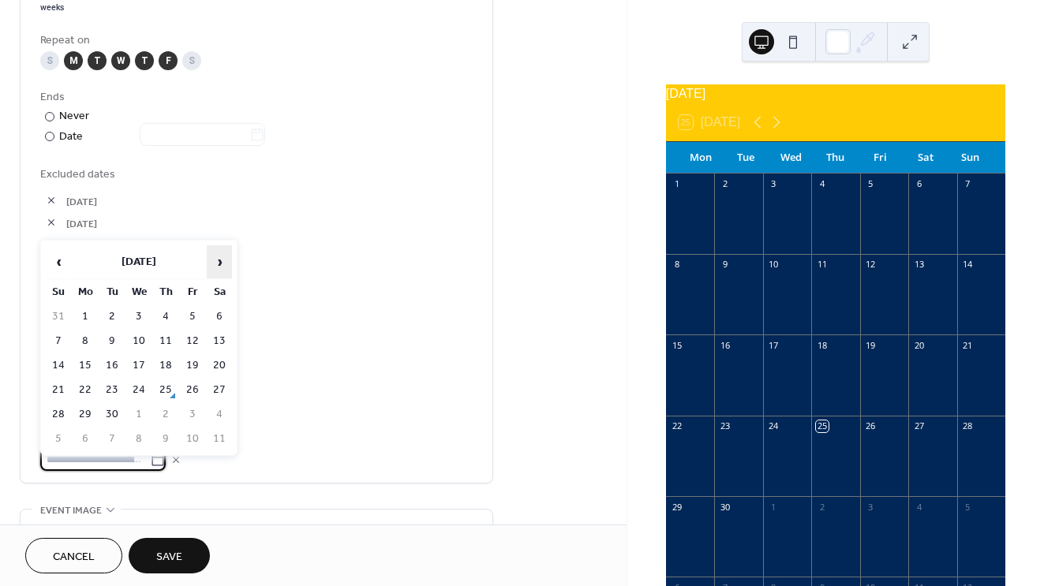
click at [218, 272] on span "›" at bounding box center [220, 262] width 24 height 32
click at [56, 256] on span "‹" at bounding box center [59, 262] width 24 height 32
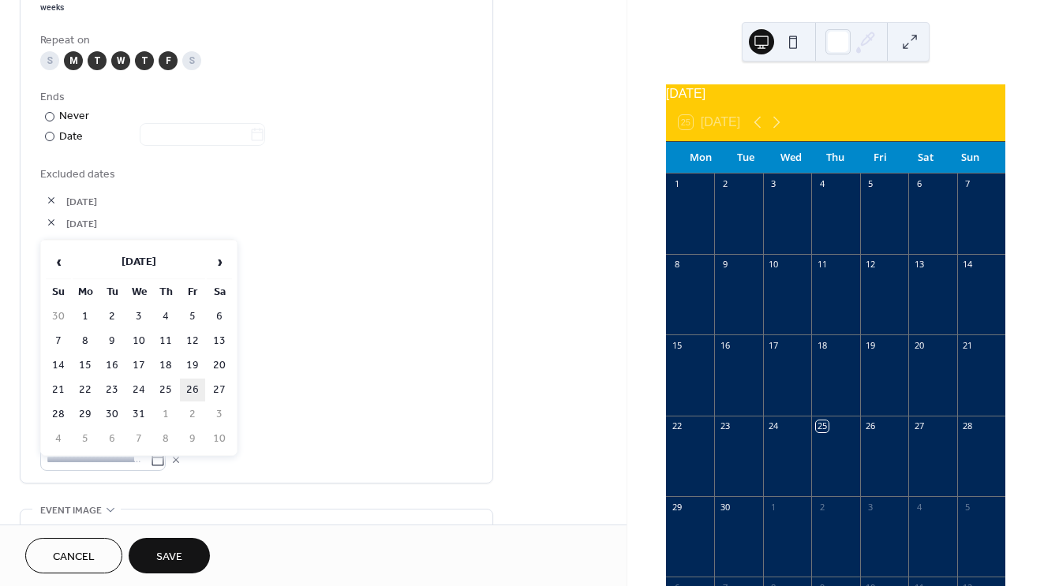
click at [188, 389] on td "26" at bounding box center [192, 390] width 25 height 23
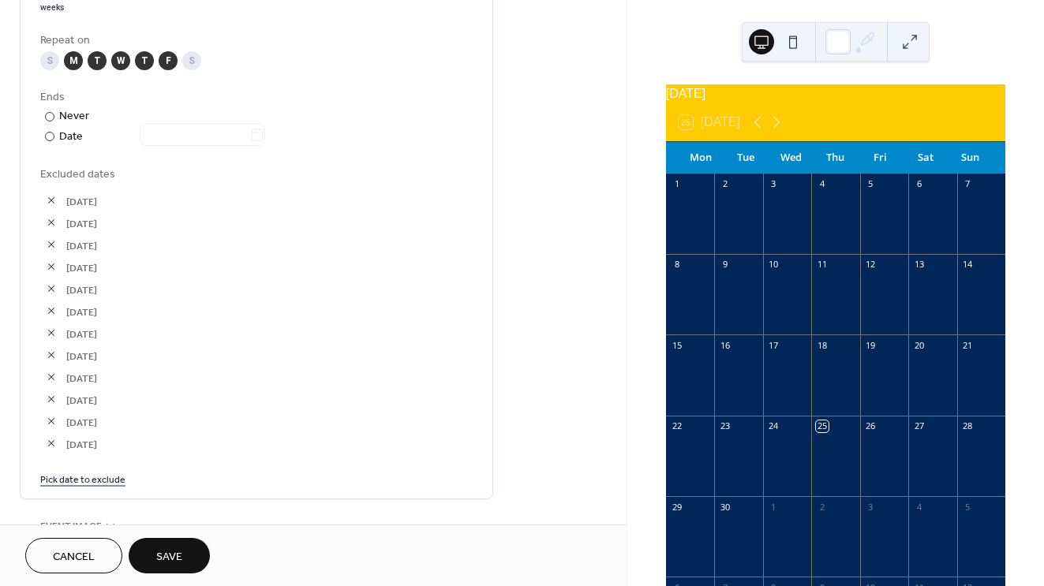
click at [103, 485] on link "Pick date to exclude" at bounding box center [82, 478] width 85 height 17
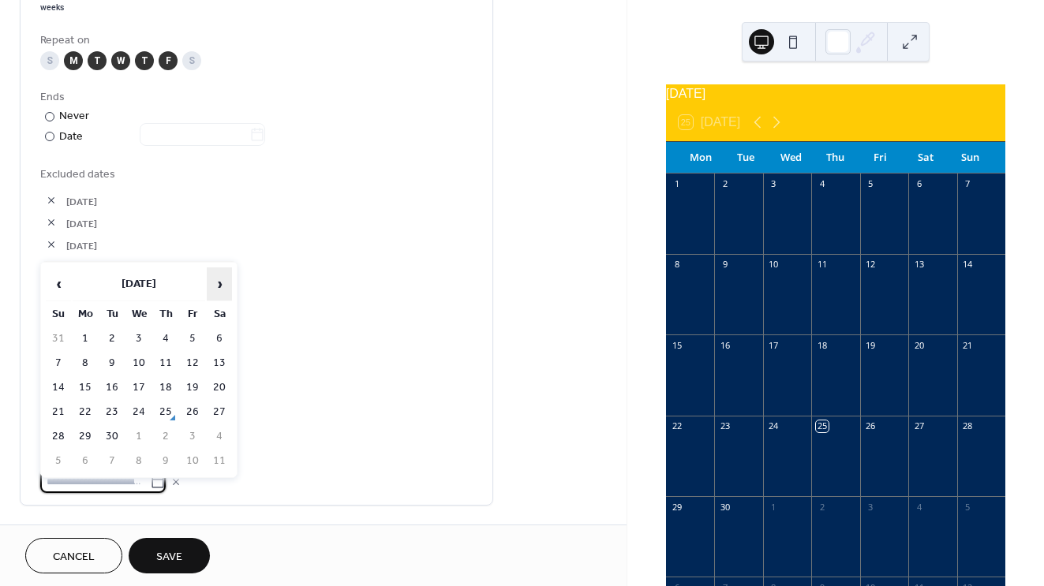
click at [215, 274] on span "›" at bounding box center [220, 284] width 24 height 32
click at [62, 283] on span "‹" at bounding box center [59, 284] width 24 height 32
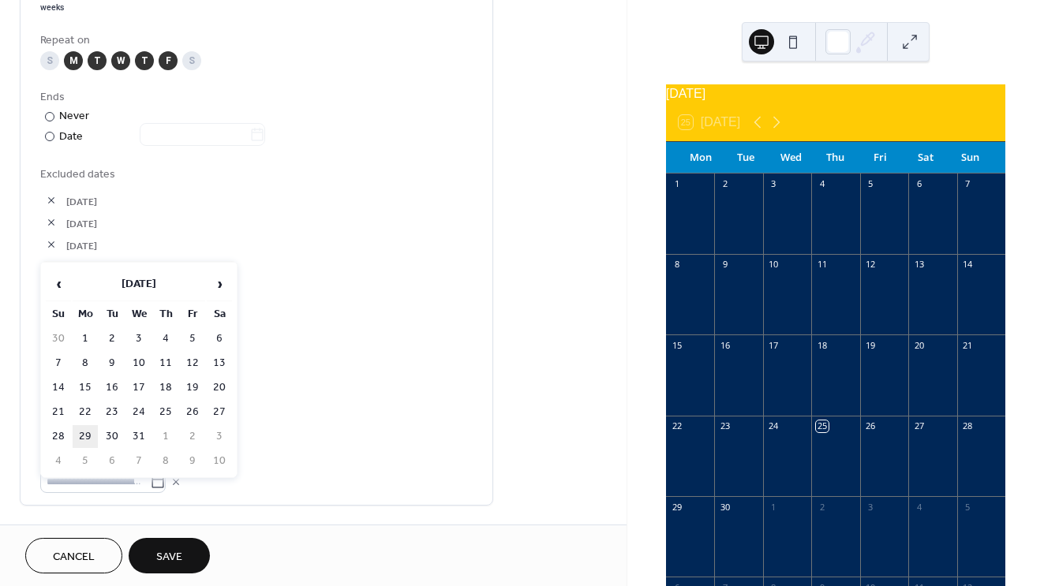
click at [86, 440] on td "29" at bounding box center [85, 436] width 25 height 23
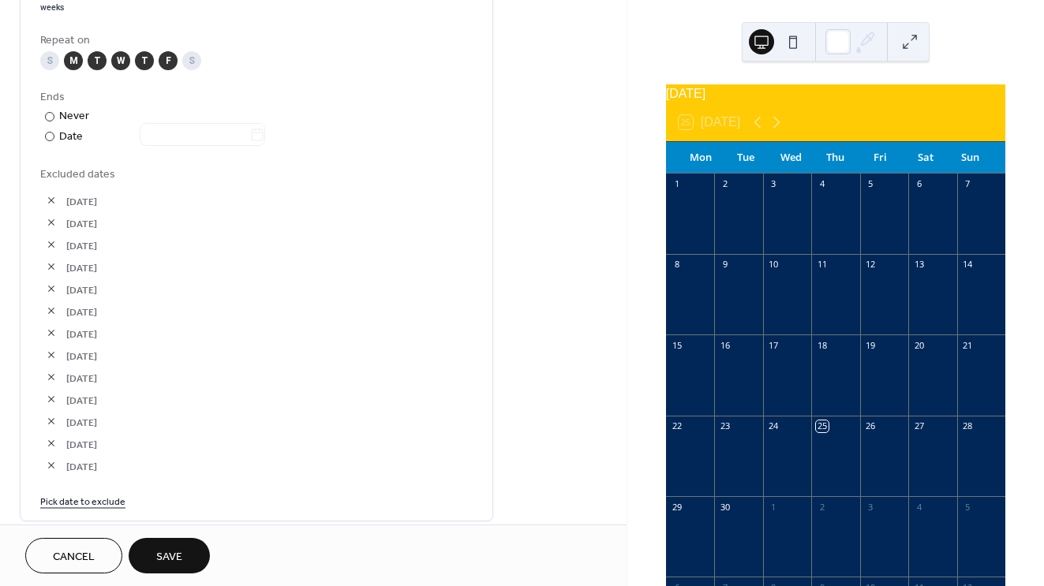
click at [51, 344] on button "button" at bounding box center [51, 333] width 22 height 22
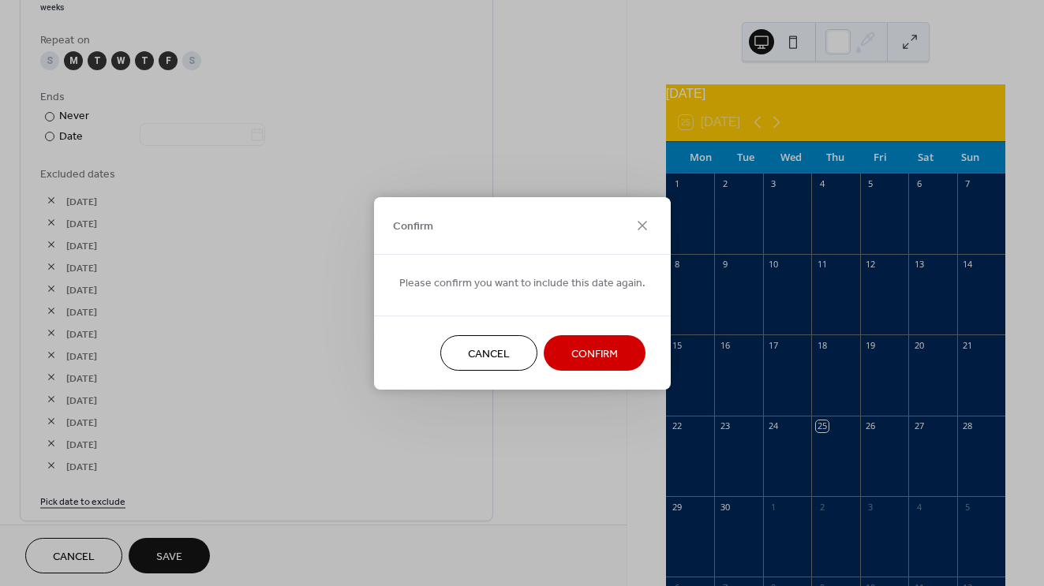
click at [564, 354] on button "Confirm" at bounding box center [595, 353] width 102 height 36
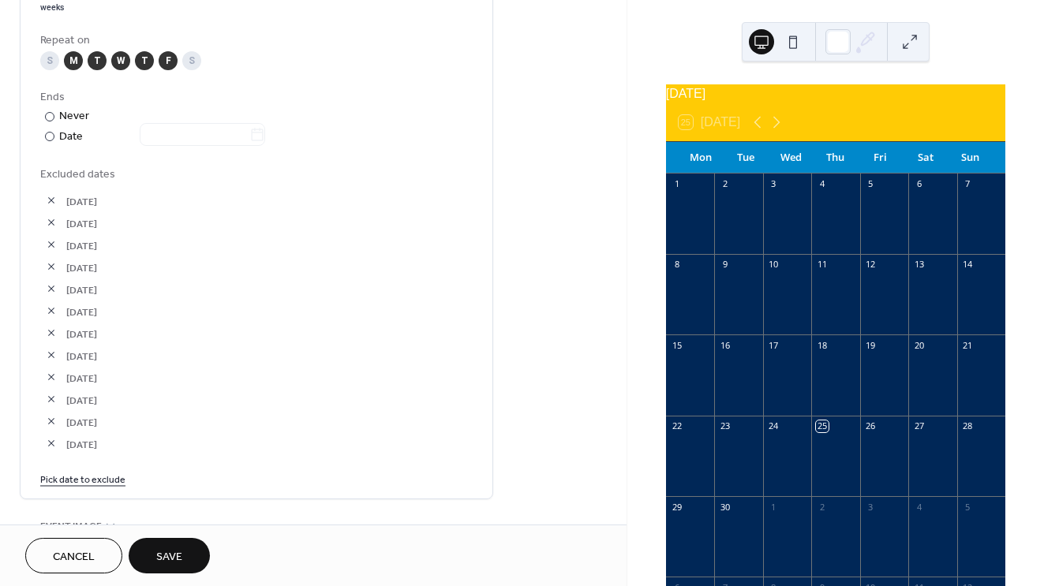
click at [101, 487] on link "Pick date to exclude" at bounding box center [82, 478] width 85 height 17
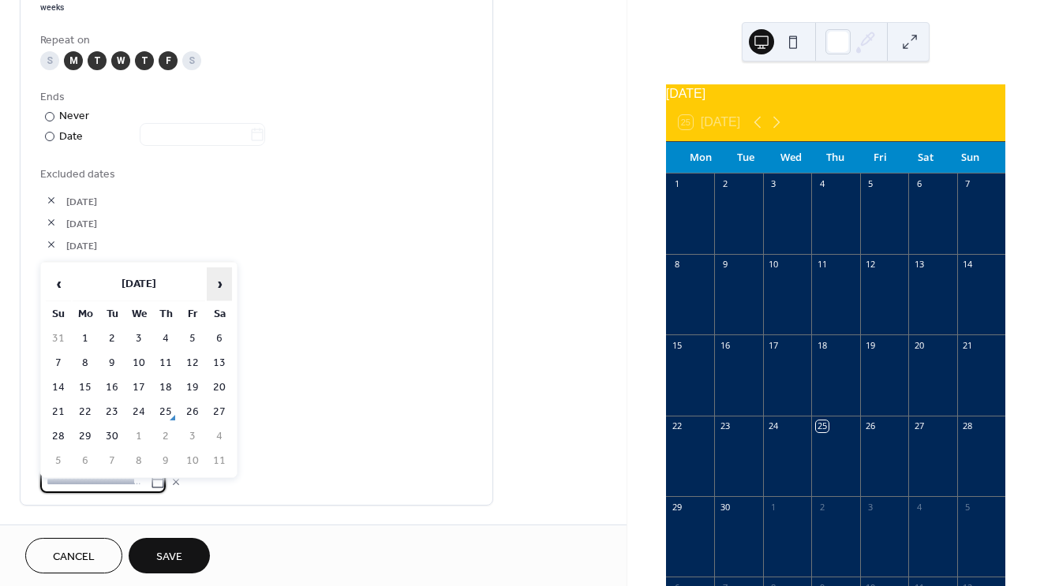
click at [227, 291] on span "›" at bounding box center [220, 284] width 24 height 32
click at [110, 427] on td "30" at bounding box center [111, 436] width 25 height 23
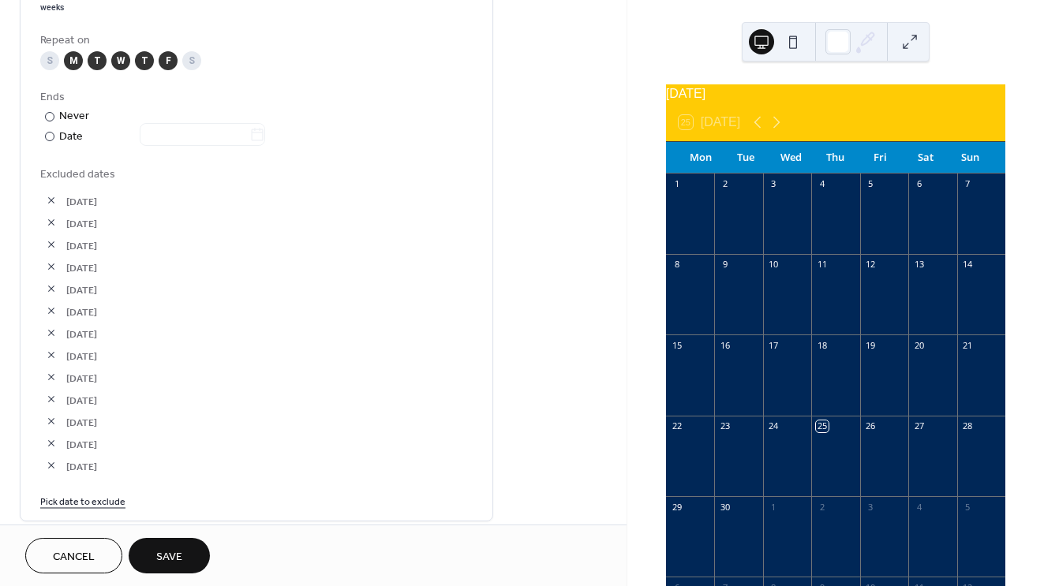
click at [104, 506] on link "Pick date to exclude" at bounding box center [82, 500] width 85 height 17
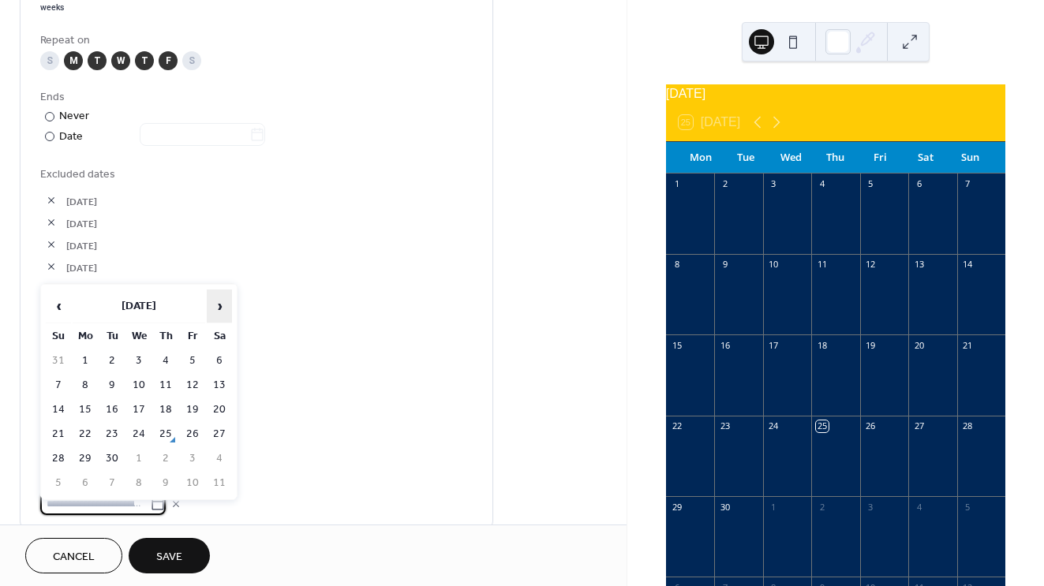
click at [213, 305] on span "›" at bounding box center [220, 306] width 24 height 32
click at [117, 459] on td "30" at bounding box center [111, 458] width 25 height 23
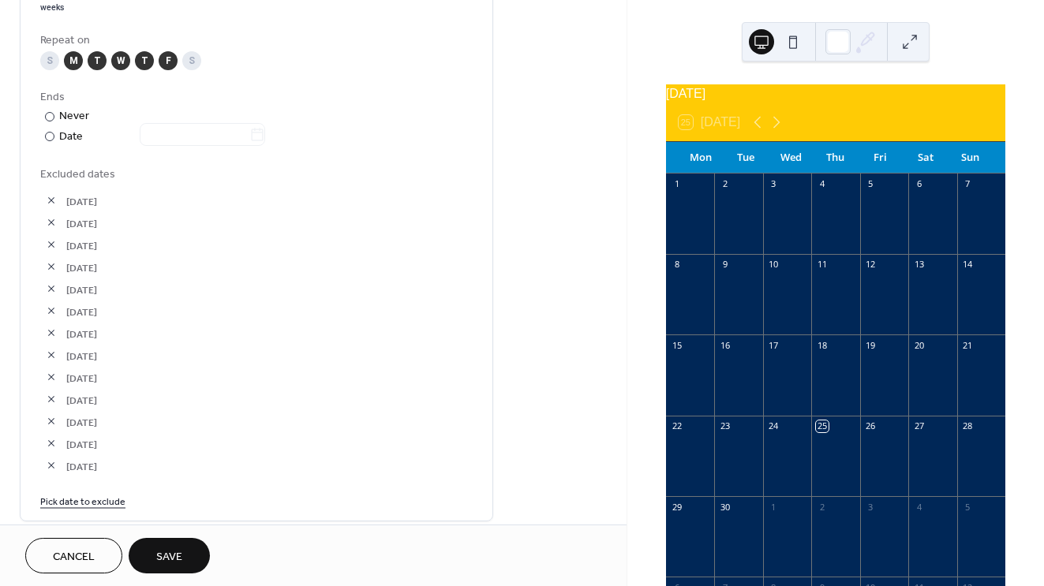
click at [110, 505] on link "Pick date to exclude" at bounding box center [82, 500] width 85 height 17
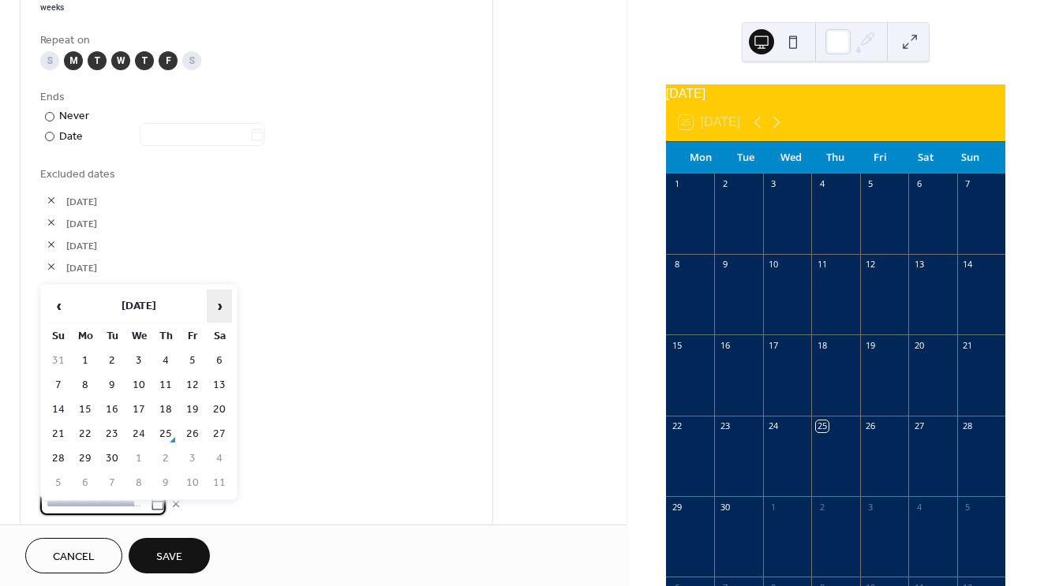
click at [212, 295] on span "›" at bounding box center [220, 306] width 24 height 32
click at [144, 457] on td "31" at bounding box center [138, 458] width 25 height 23
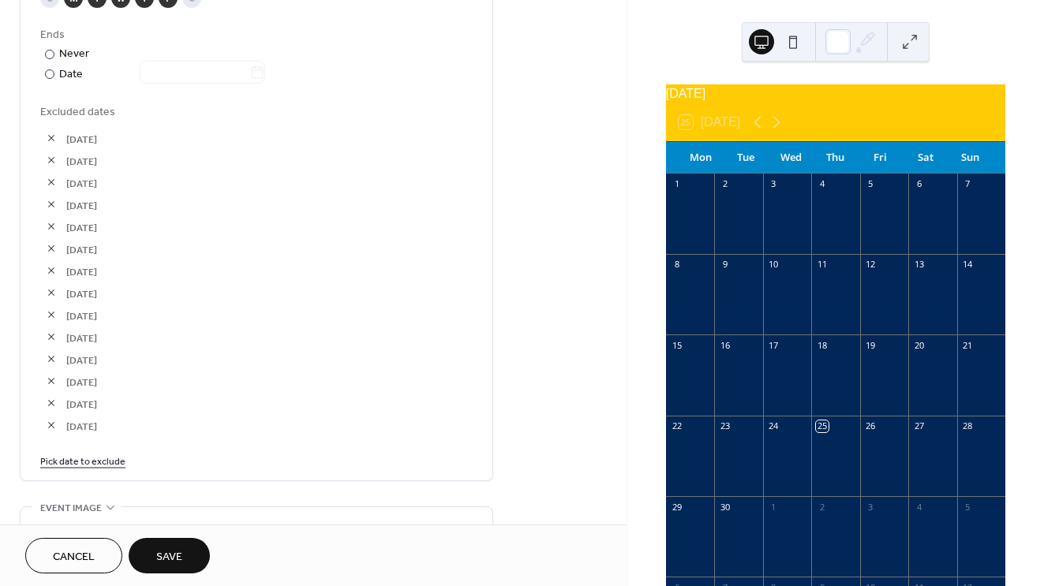
scroll to position [900, 0]
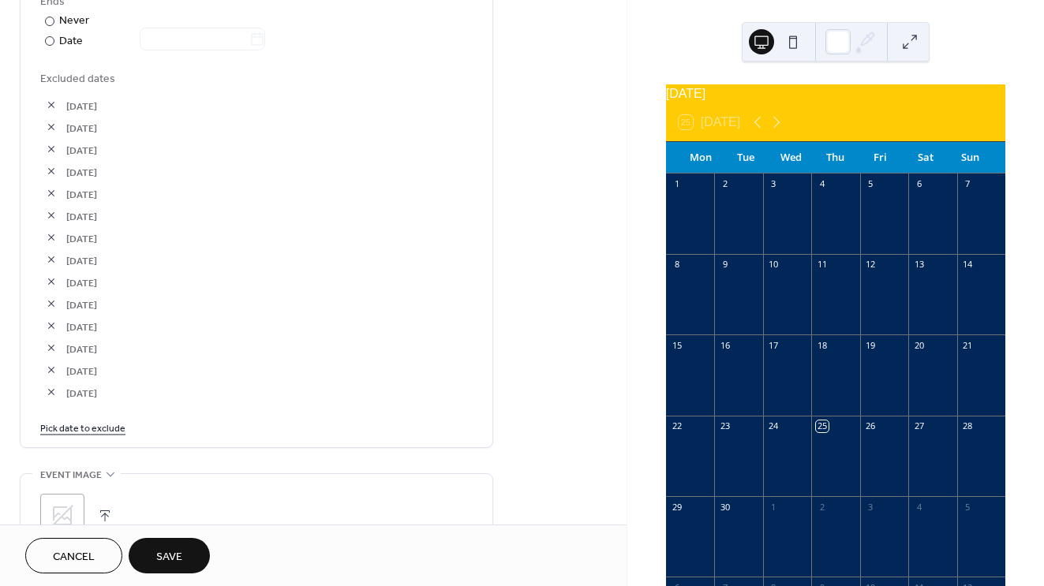
click at [92, 436] on link "Pick date to exclude" at bounding box center [82, 427] width 85 height 17
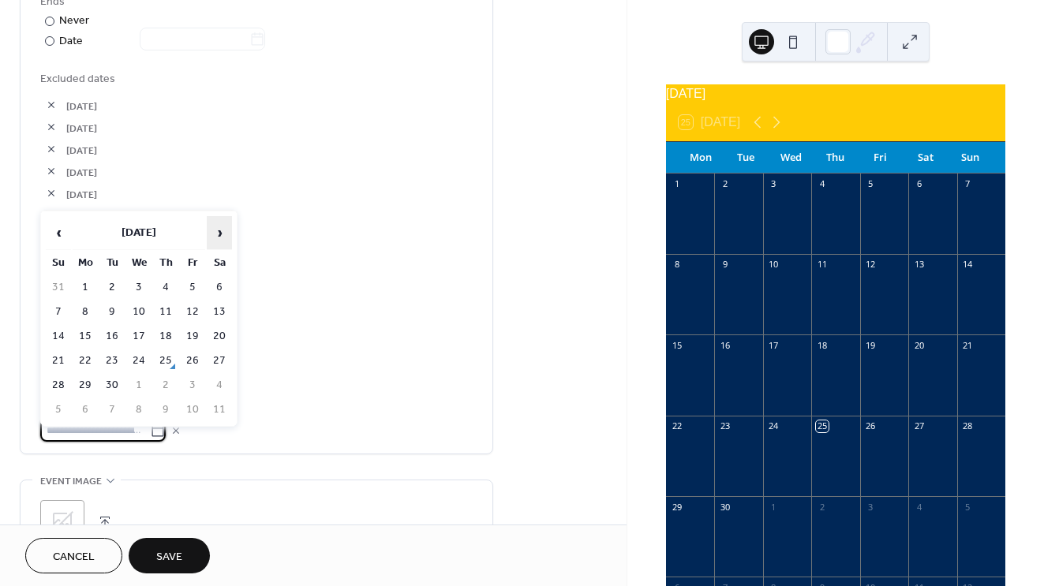
click at [223, 241] on span "›" at bounding box center [220, 233] width 24 height 32
click at [172, 387] on td "1" at bounding box center [165, 385] width 25 height 23
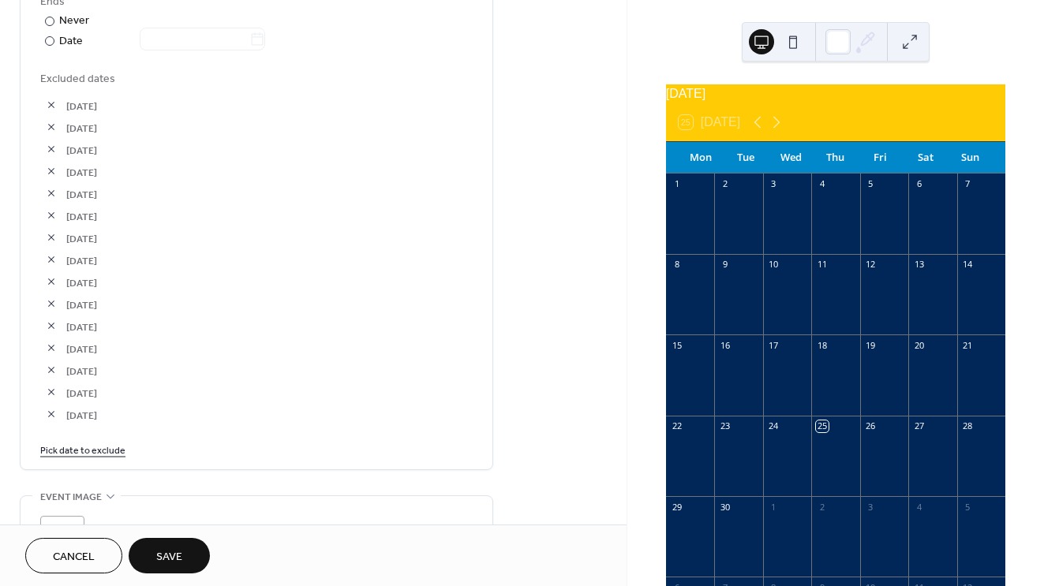
click at [105, 455] on link "Pick date to exclude" at bounding box center [82, 449] width 85 height 17
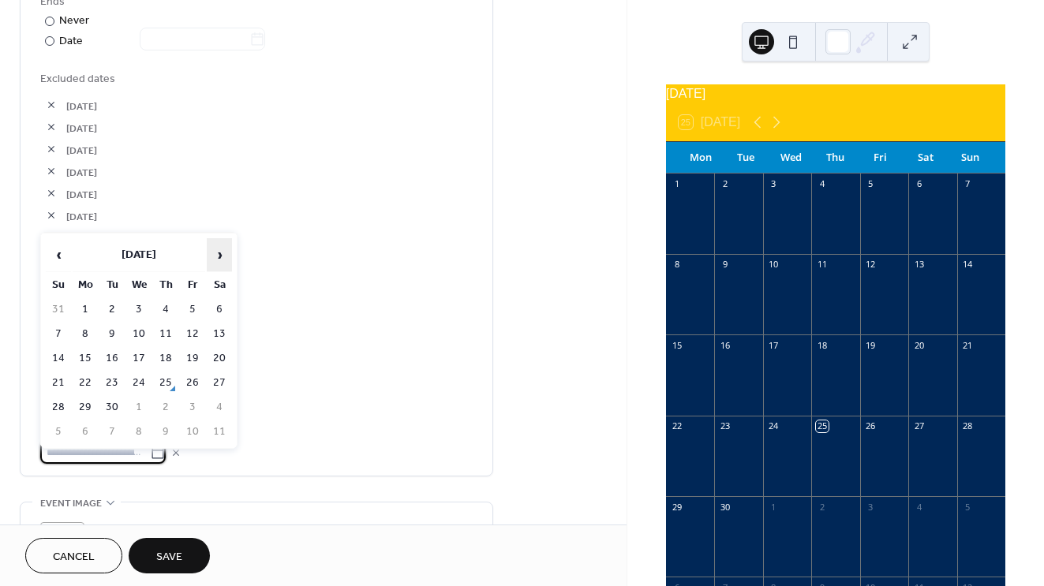
click at [223, 253] on span "›" at bounding box center [220, 255] width 24 height 32
click at [187, 301] on td "2" at bounding box center [192, 309] width 25 height 23
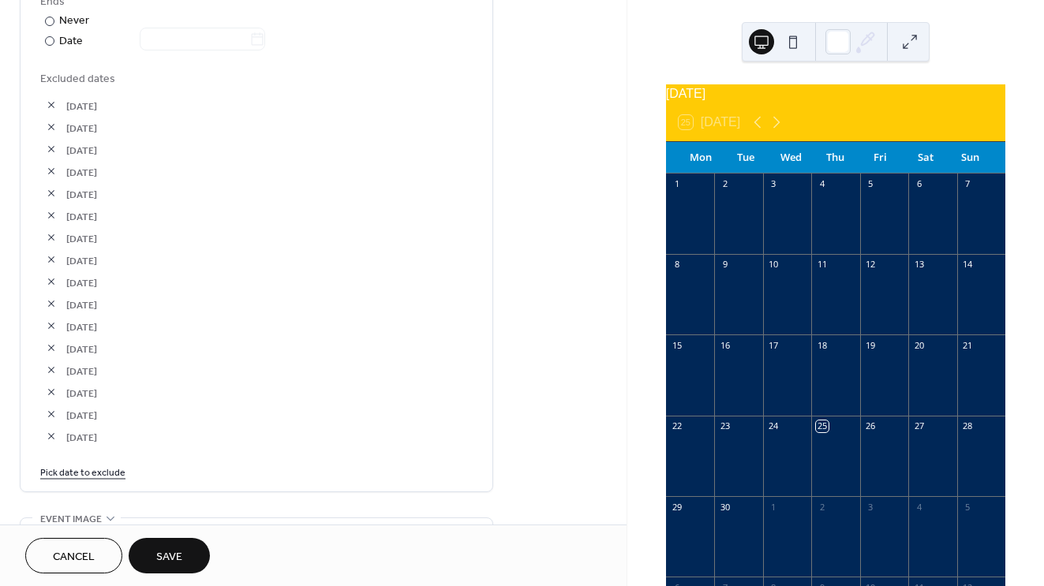
click at [85, 480] on link "Pick date to exclude" at bounding box center [82, 471] width 85 height 17
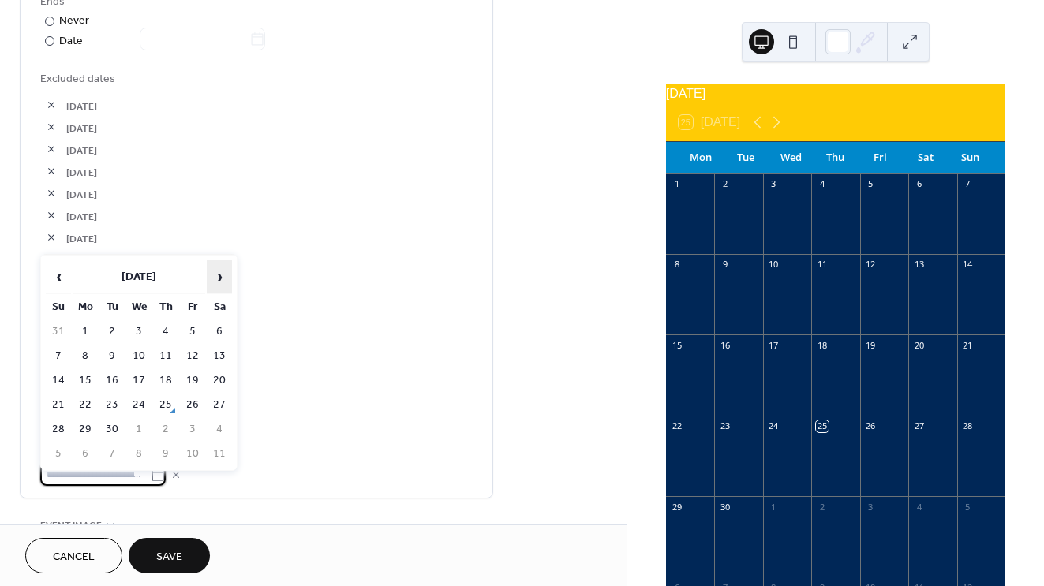
click at [223, 282] on span "›" at bounding box center [220, 277] width 24 height 32
click at [191, 328] on td "3" at bounding box center [192, 331] width 25 height 23
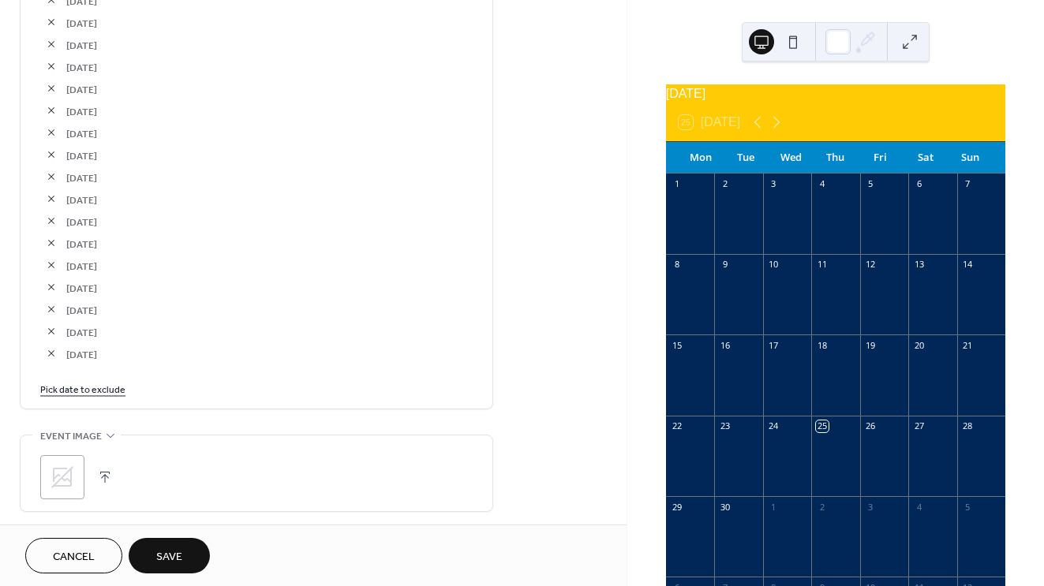
scroll to position [1035, 0]
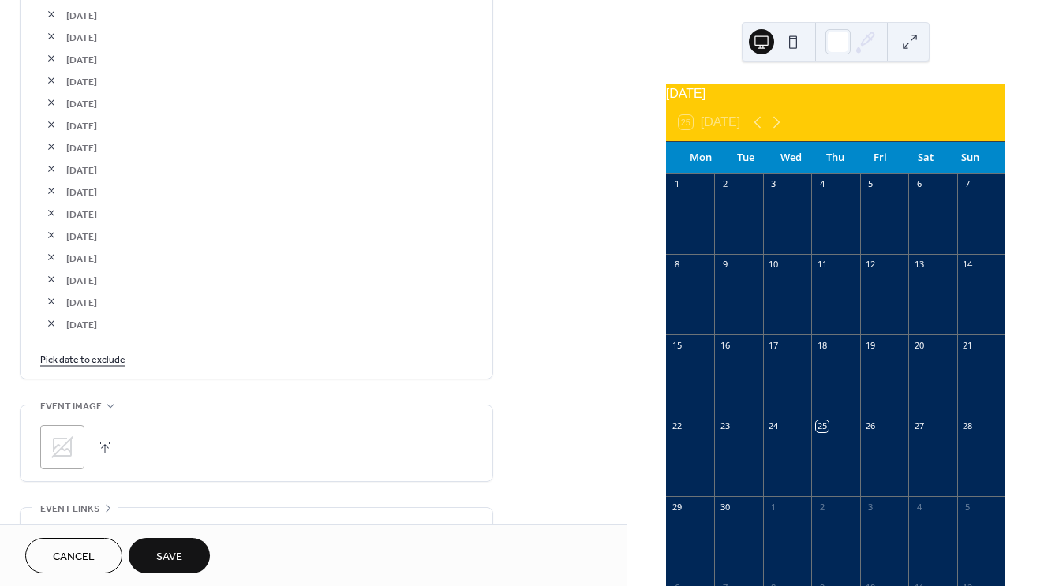
click at [91, 365] on link "Pick date to exclude" at bounding box center [82, 358] width 85 height 17
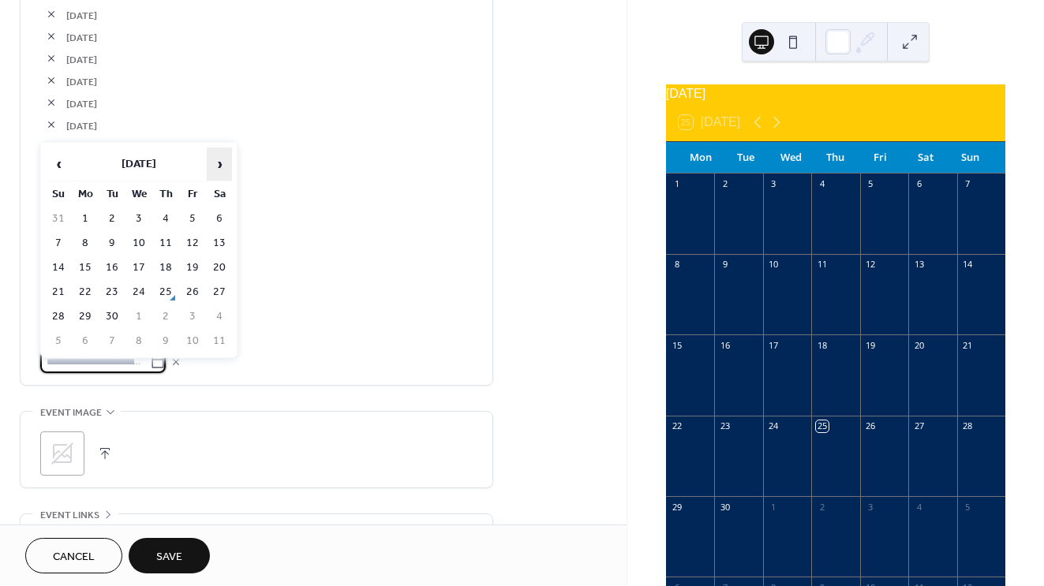
click at [227, 170] on span "›" at bounding box center [220, 164] width 24 height 32
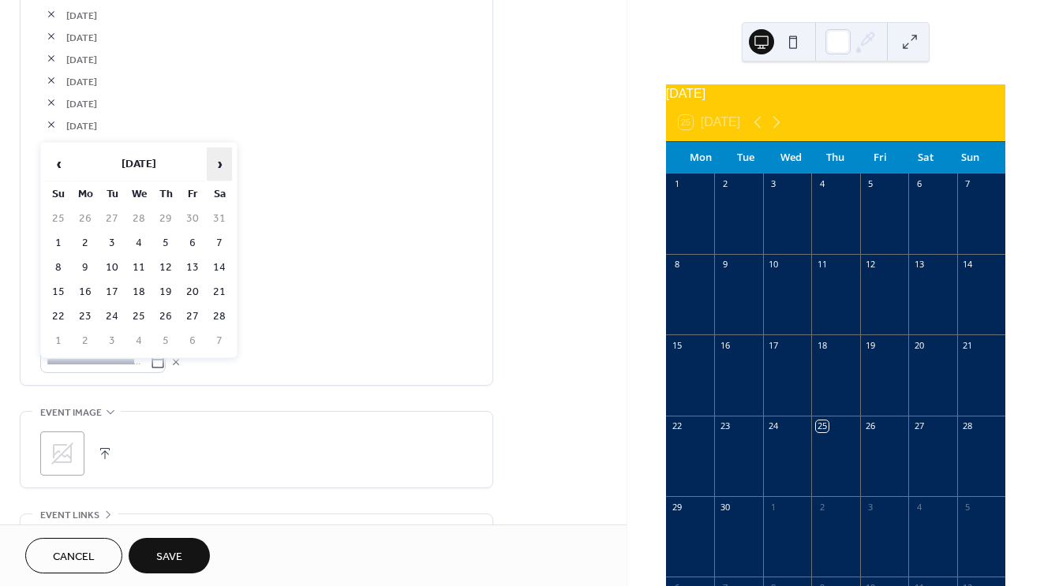
click at [227, 170] on span "›" at bounding box center [220, 164] width 24 height 32
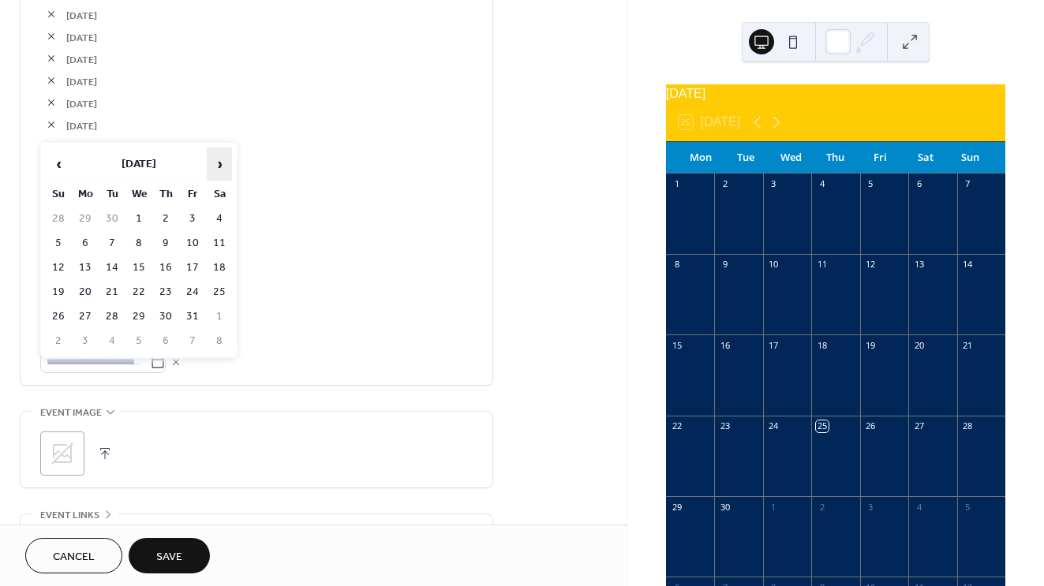
click at [227, 170] on span "›" at bounding box center [220, 164] width 24 height 32
click at [86, 290] on td "17" at bounding box center [85, 292] width 25 height 23
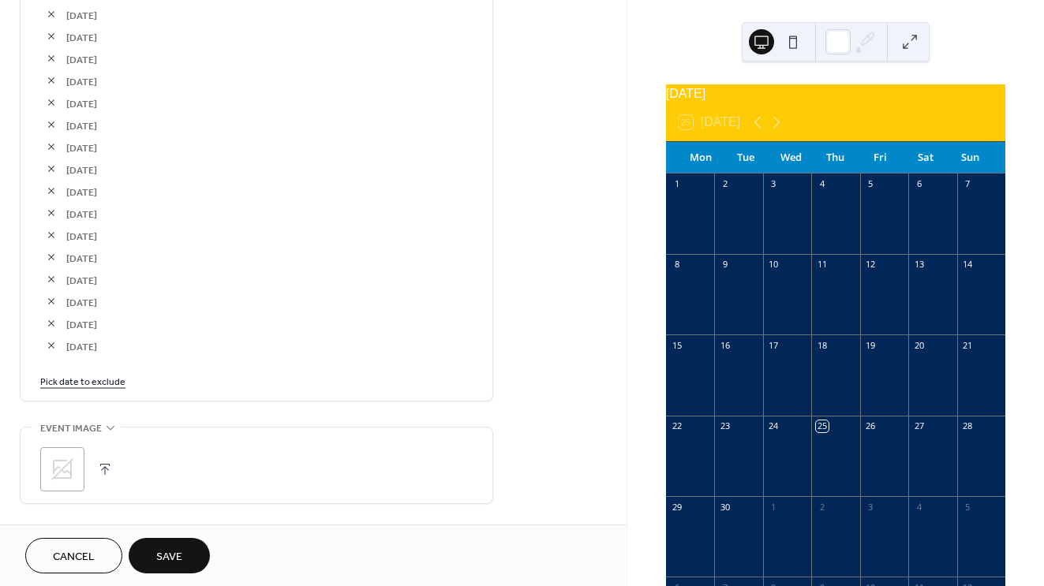
click at [83, 389] on link "Pick date to exclude" at bounding box center [82, 381] width 85 height 17
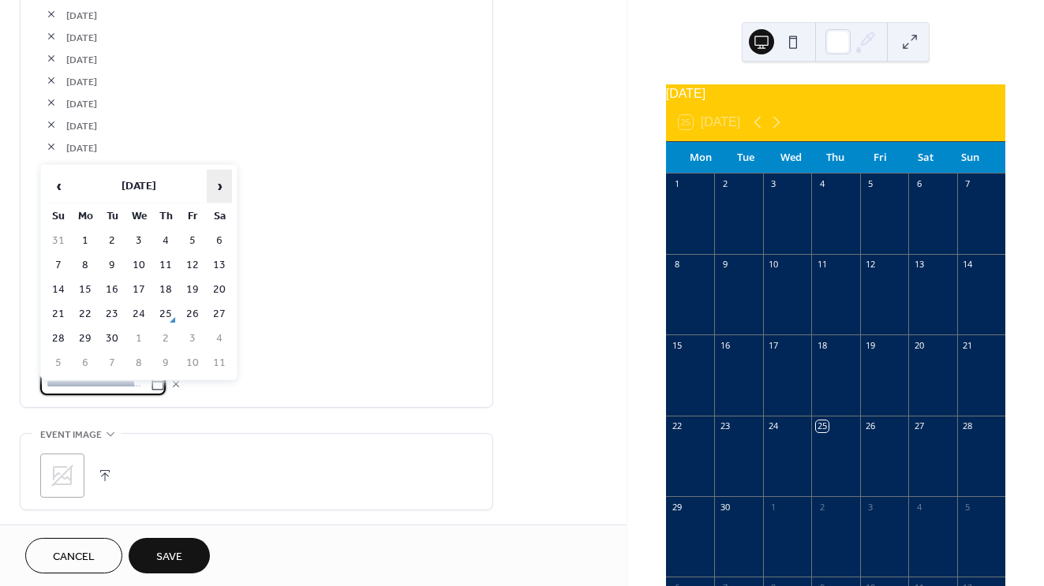
click at [216, 193] on span "›" at bounding box center [220, 186] width 24 height 32
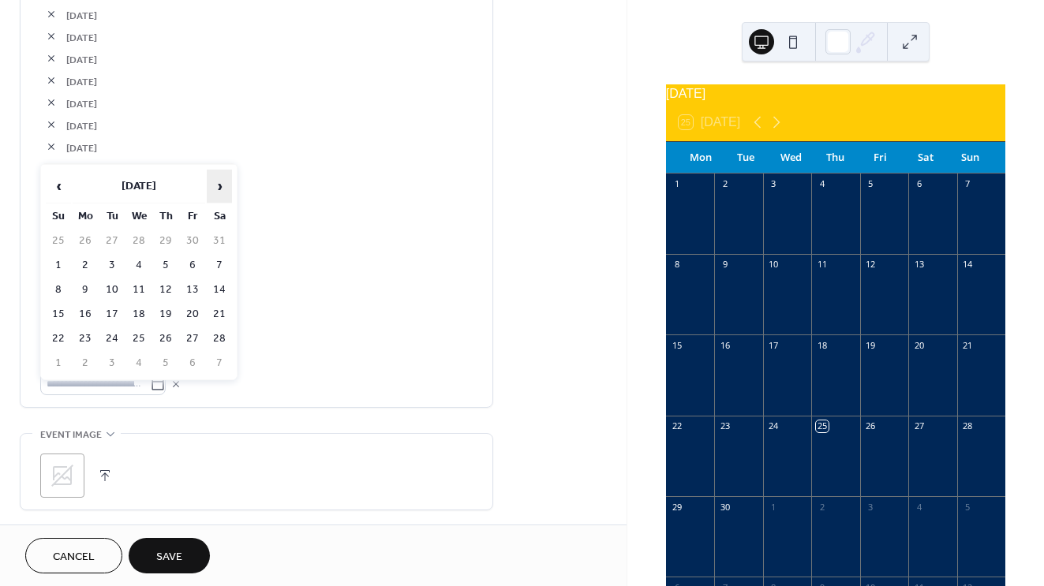
click at [216, 193] on span "›" at bounding box center [220, 186] width 24 height 32
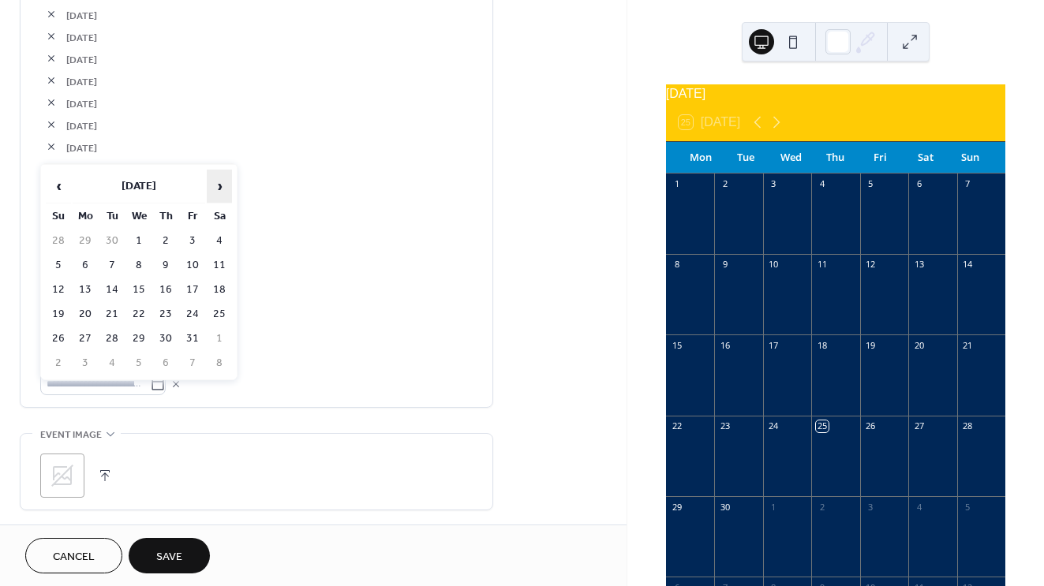
click at [216, 193] on span "›" at bounding box center [220, 186] width 24 height 32
click at [56, 197] on span "‹" at bounding box center [59, 186] width 24 height 32
click at [112, 314] on td "18" at bounding box center [111, 314] width 25 height 23
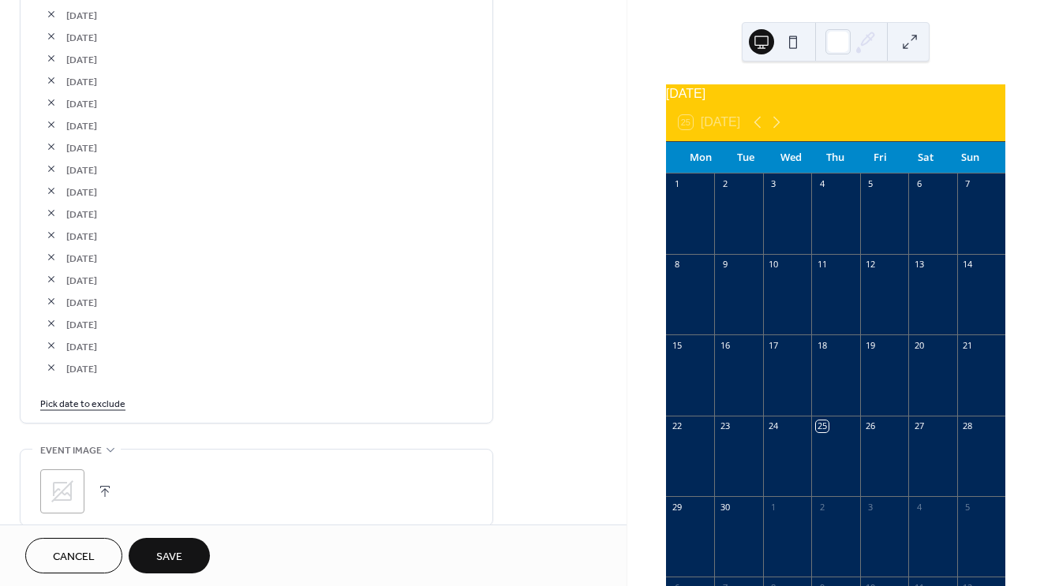
click at [95, 411] on link "Pick date to exclude" at bounding box center [82, 403] width 85 height 17
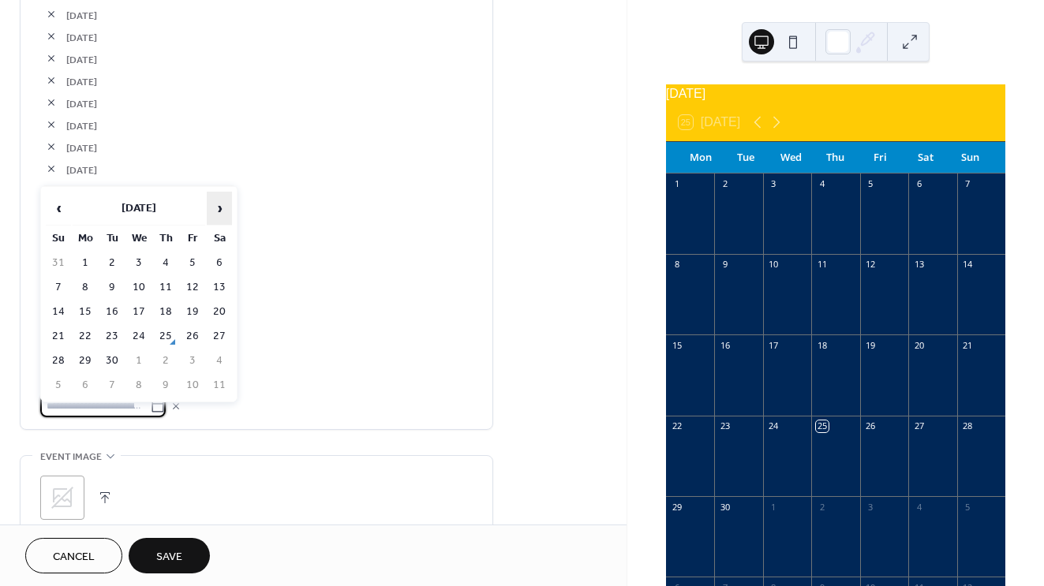
click at [223, 205] on span "›" at bounding box center [220, 209] width 24 height 32
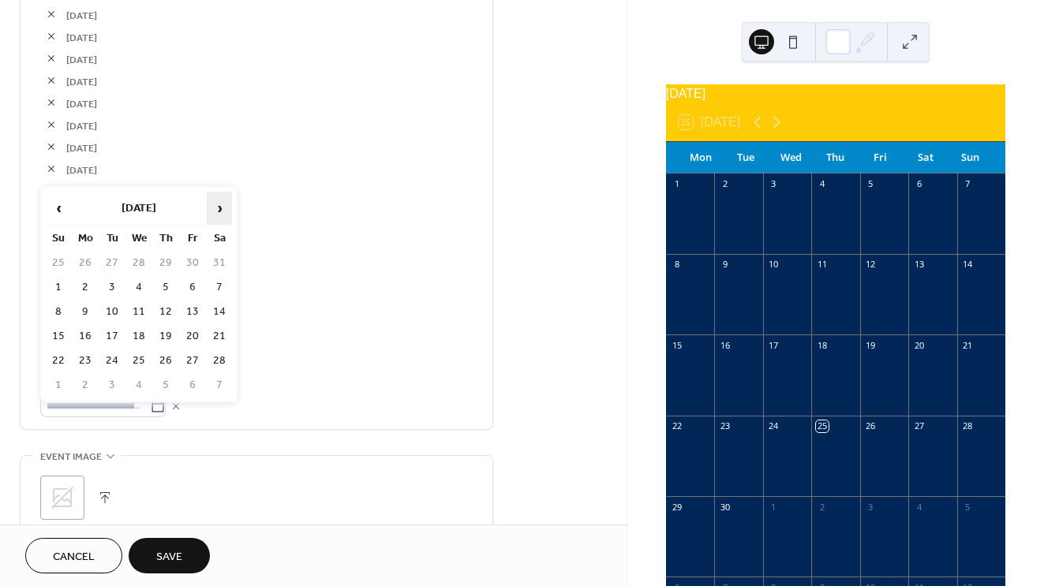
click at [223, 205] on span "›" at bounding box center [220, 209] width 24 height 32
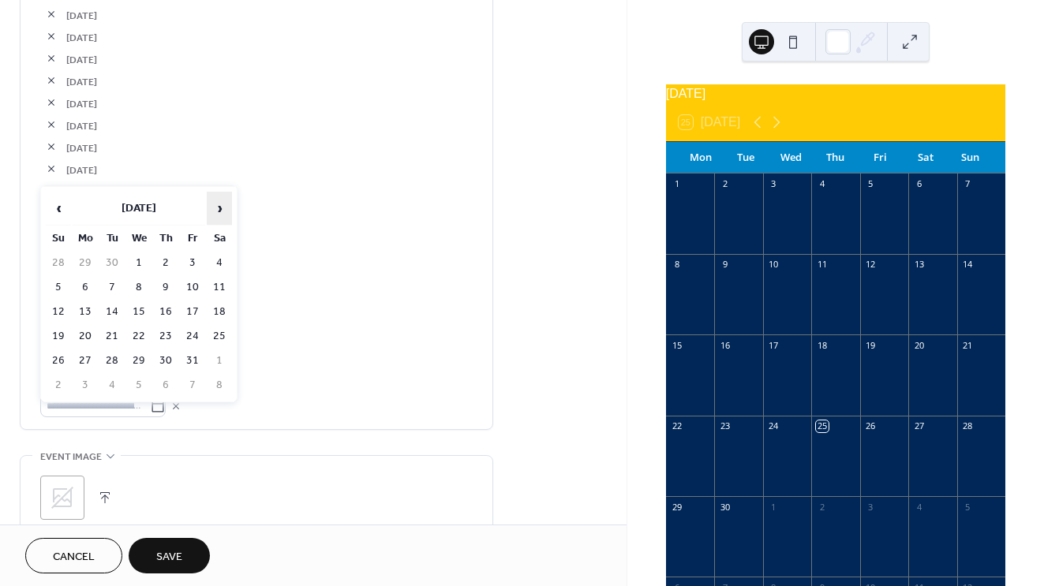
click at [223, 205] on span "›" at bounding box center [220, 209] width 24 height 32
click at [139, 332] on td "19" at bounding box center [138, 336] width 25 height 23
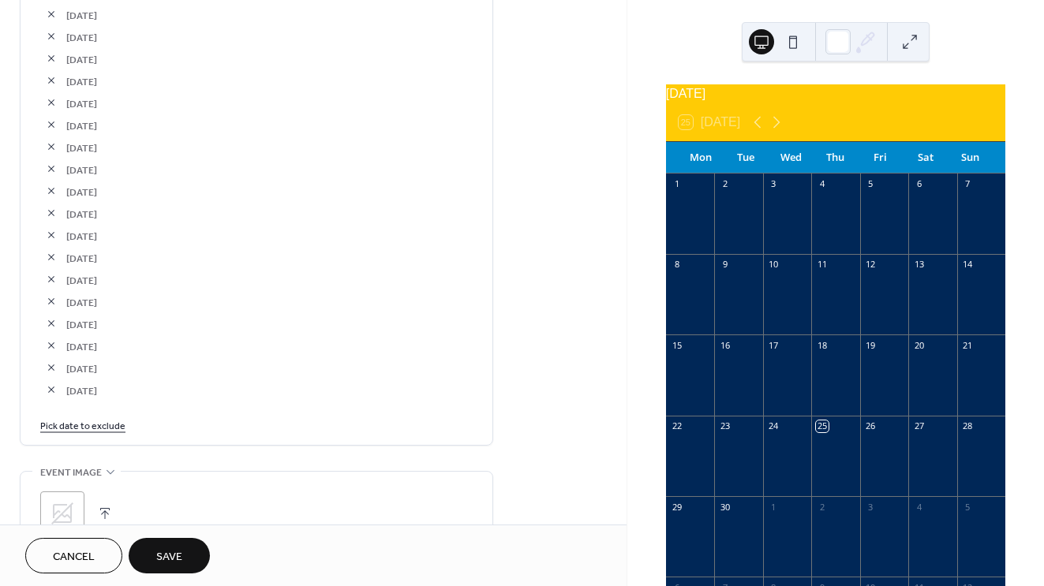
click at [91, 433] on link "Pick date to exclude" at bounding box center [82, 425] width 85 height 17
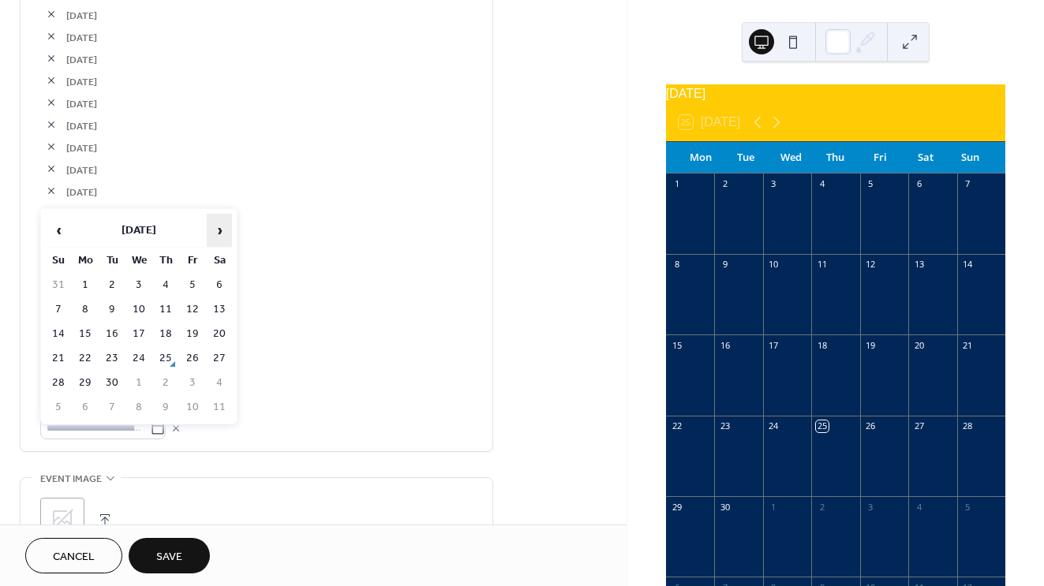
click at [207, 238] on th "›" at bounding box center [219, 231] width 25 height 34
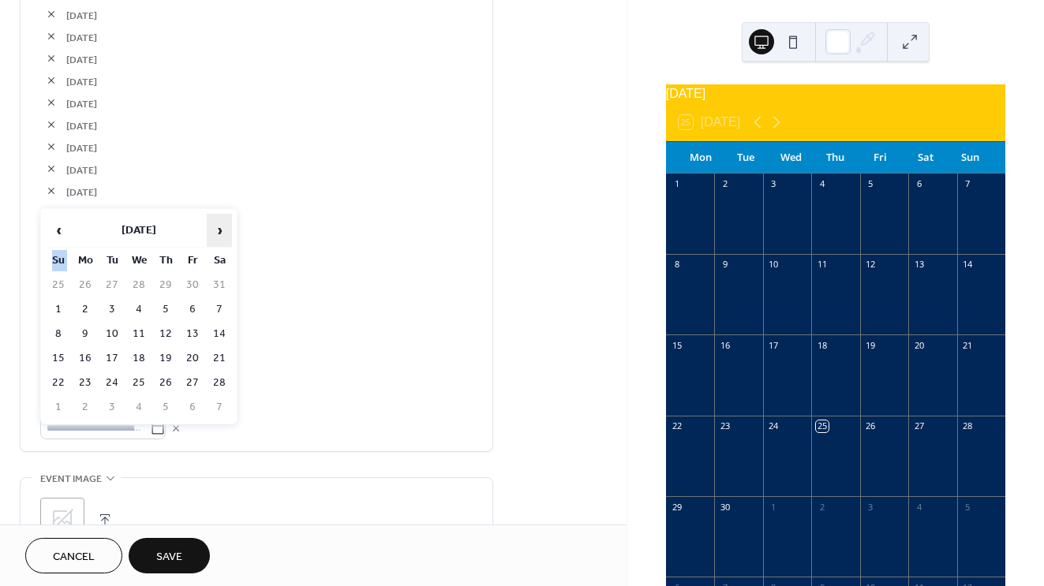
click at [207, 238] on th "›" at bounding box center [219, 231] width 25 height 34
click at [217, 233] on span "›" at bounding box center [220, 231] width 24 height 32
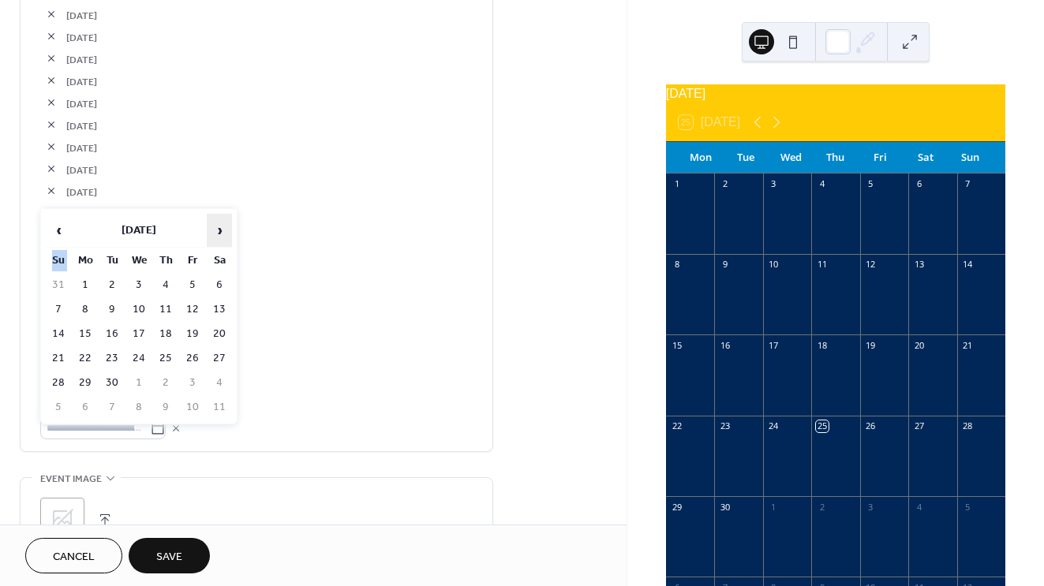
click at [217, 233] on span "›" at bounding box center [220, 231] width 24 height 32
click at [147, 365] on td "19" at bounding box center [138, 358] width 25 height 23
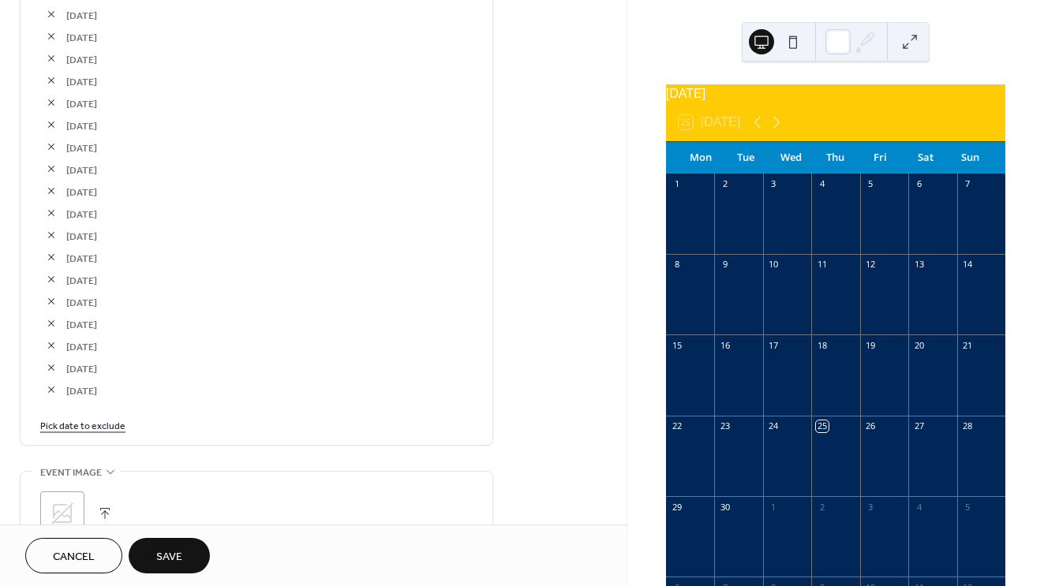
click at [112, 426] on link "Pick date to exclude" at bounding box center [82, 425] width 85 height 17
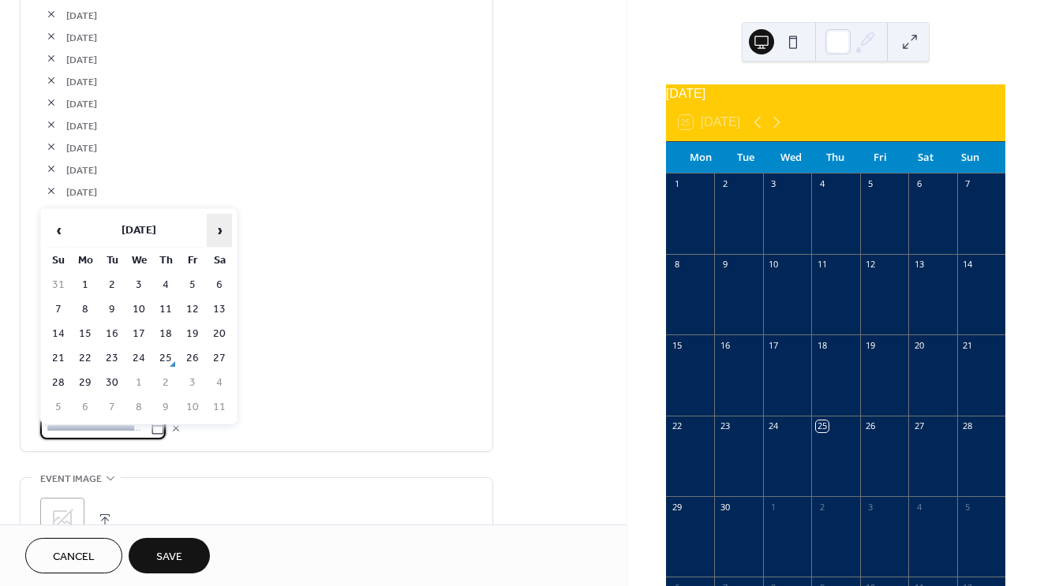
click at [214, 245] on span "›" at bounding box center [220, 231] width 24 height 32
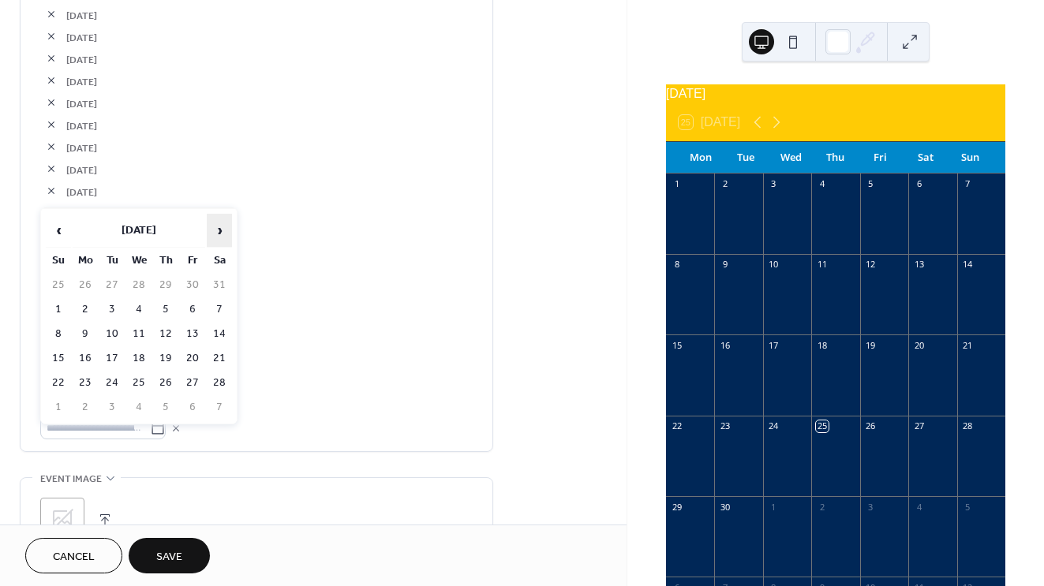
click at [214, 245] on span "›" at bounding box center [220, 231] width 24 height 32
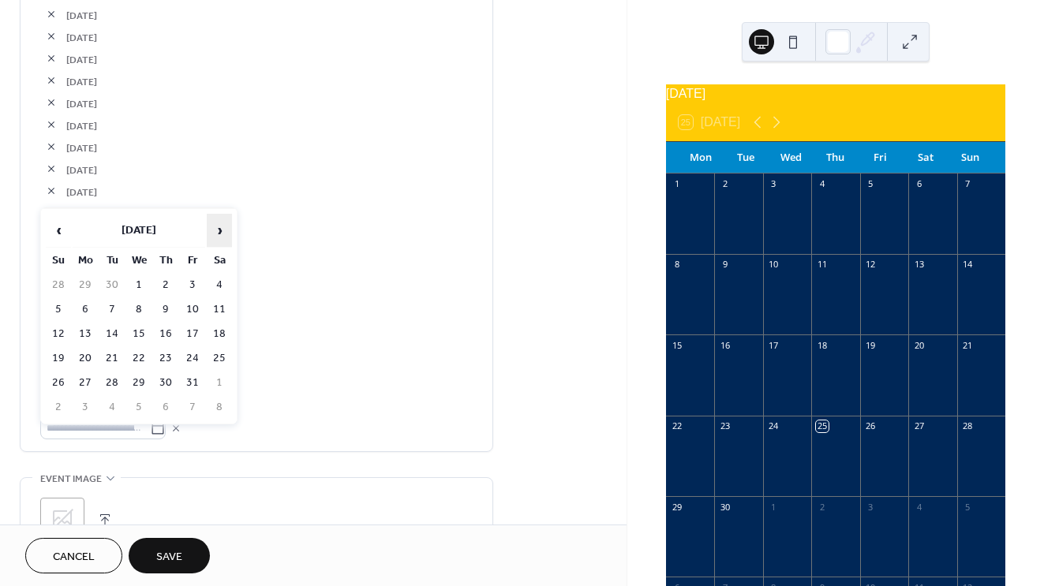
click at [214, 245] on span "›" at bounding box center [220, 231] width 24 height 32
click at [168, 362] on td "20" at bounding box center [165, 358] width 25 height 23
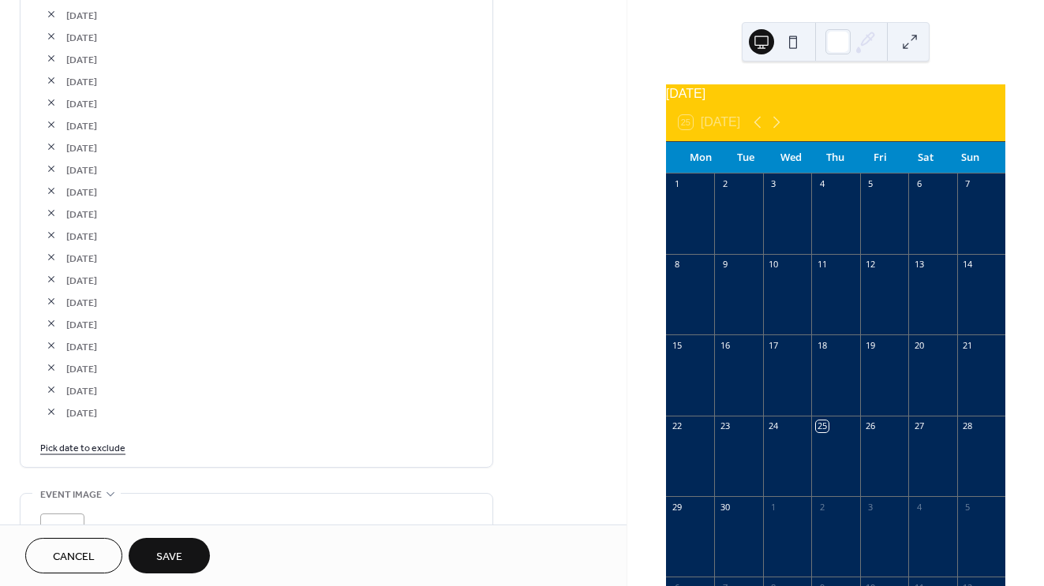
click at [92, 453] on link "Pick date to exclude" at bounding box center [82, 447] width 85 height 17
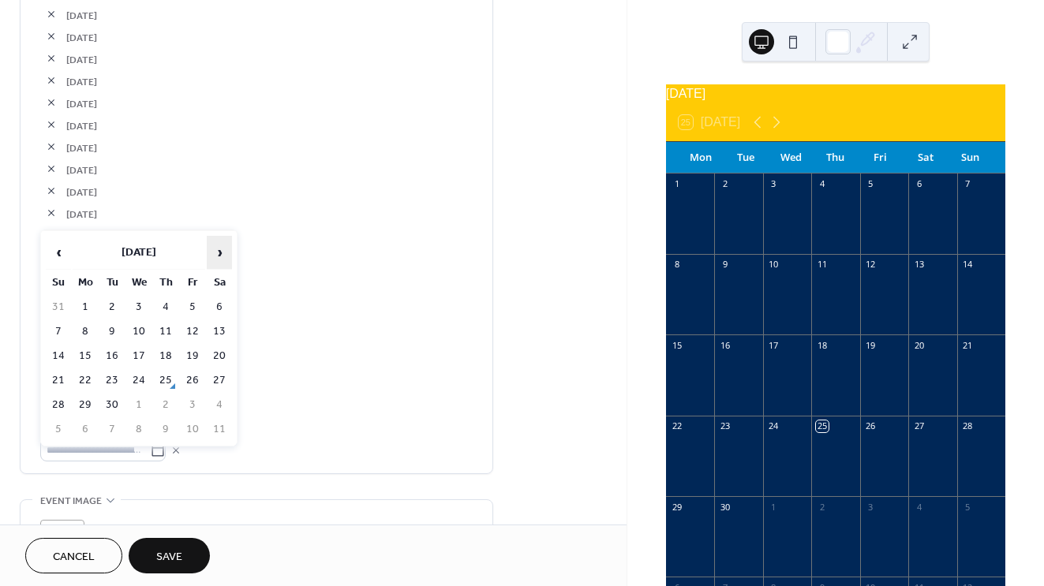
click at [217, 255] on span "›" at bounding box center [220, 253] width 24 height 32
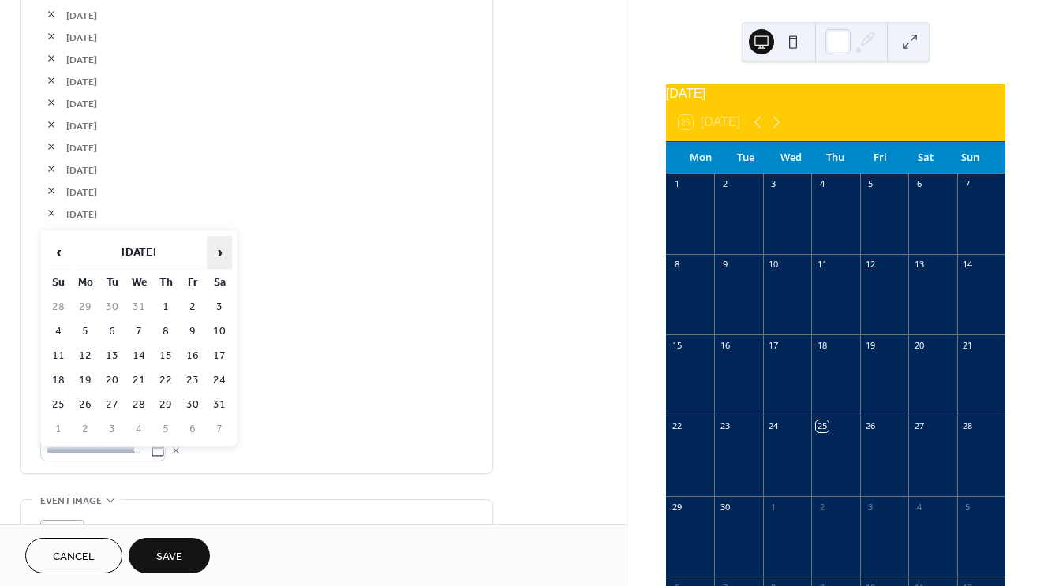
click at [217, 255] on span "›" at bounding box center [220, 253] width 24 height 32
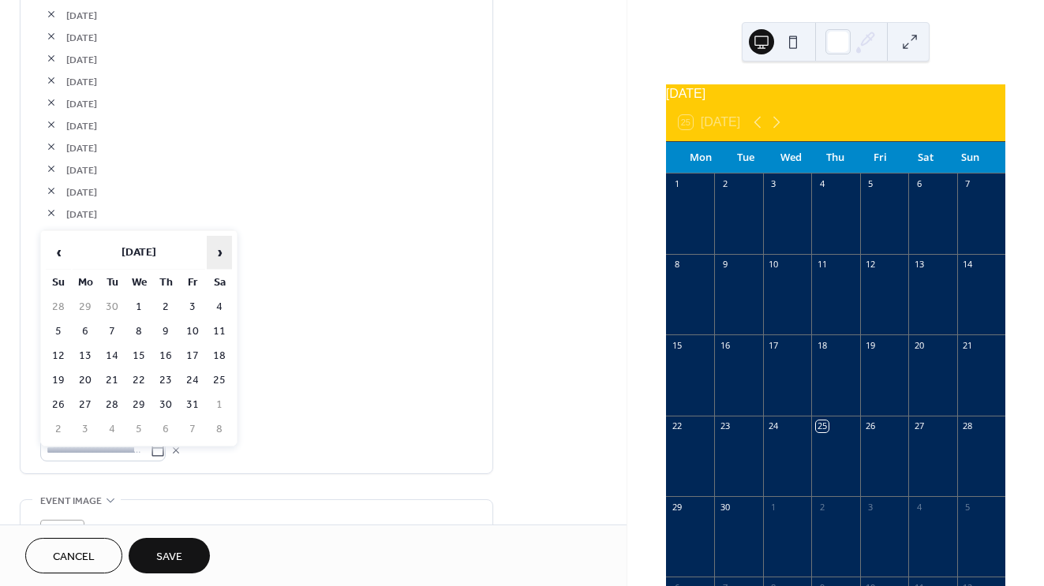
click at [217, 255] on span "›" at bounding box center [220, 253] width 24 height 32
click at [65, 254] on span "‹" at bounding box center [59, 253] width 24 height 32
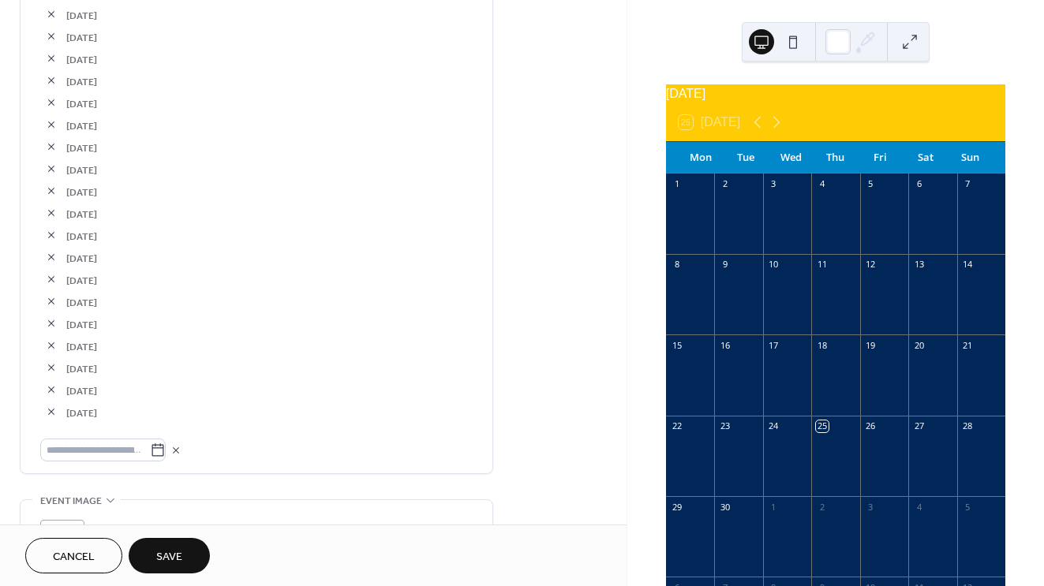
click at [291, 256] on div "[DATE]" at bounding box center [256, 257] width 432 height 22
click at [55, 356] on button "button" at bounding box center [51, 346] width 22 height 22
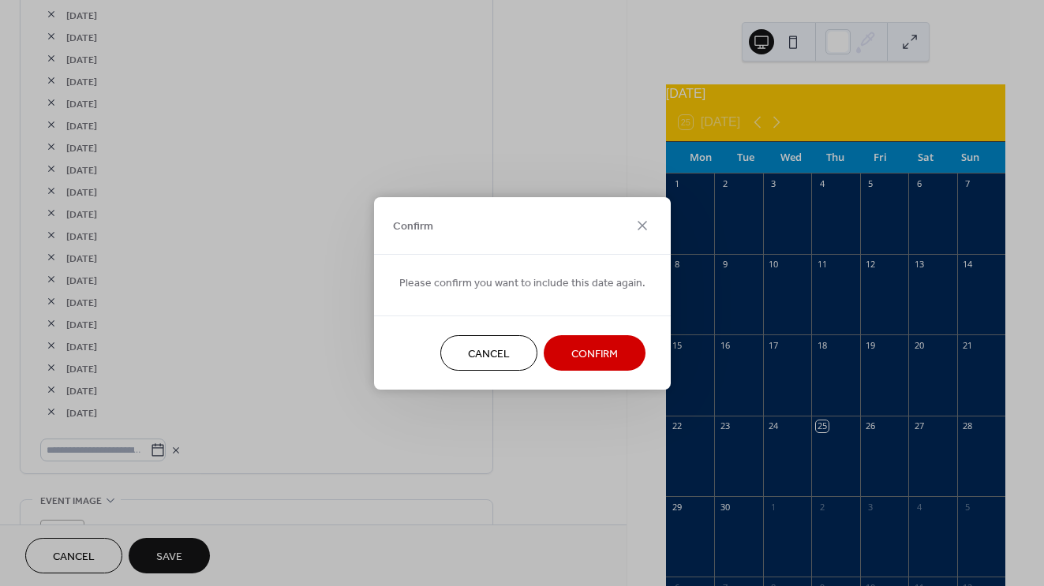
click at [561, 356] on button "Confirm" at bounding box center [595, 353] width 102 height 36
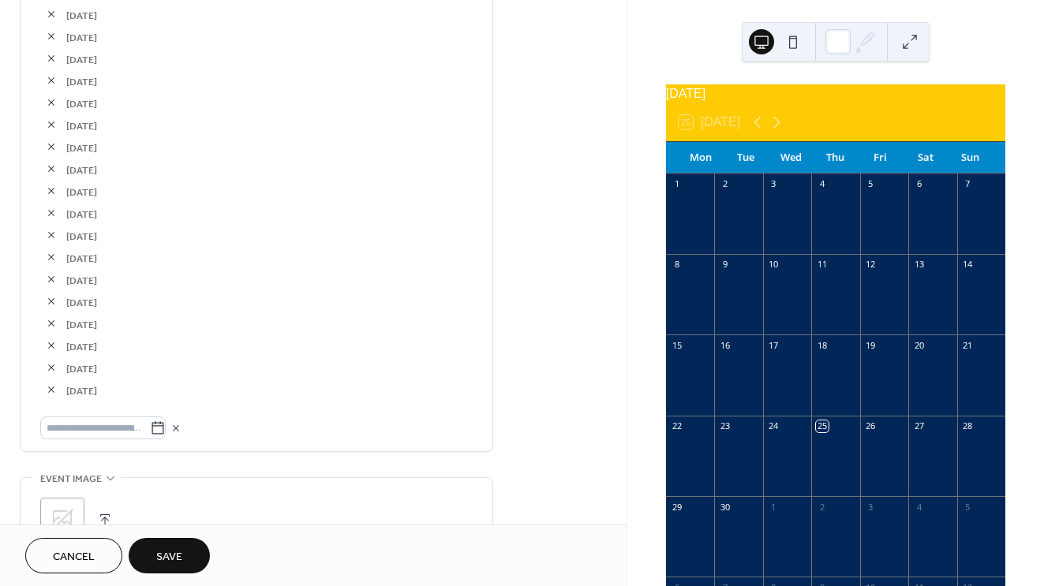
click at [52, 335] on button "button" at bounding box center [51, 324] width 22 height 22
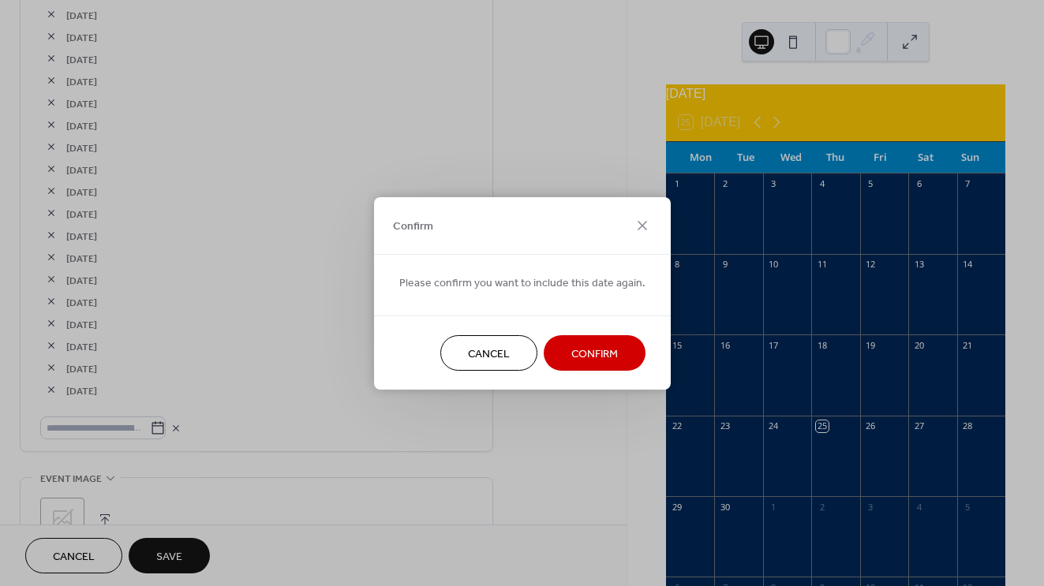
click at [571, 354] on span "Confirm" at bounding box center [594, 354] width 47 height 17
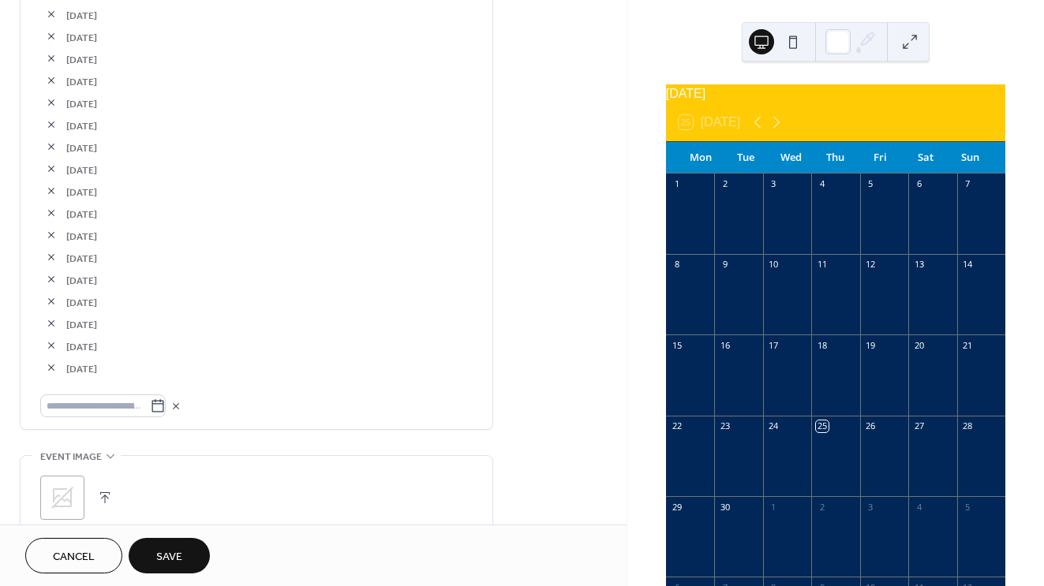
click at [57, 333] on button "button" at bounding box center [51, 324] width 22 height 22
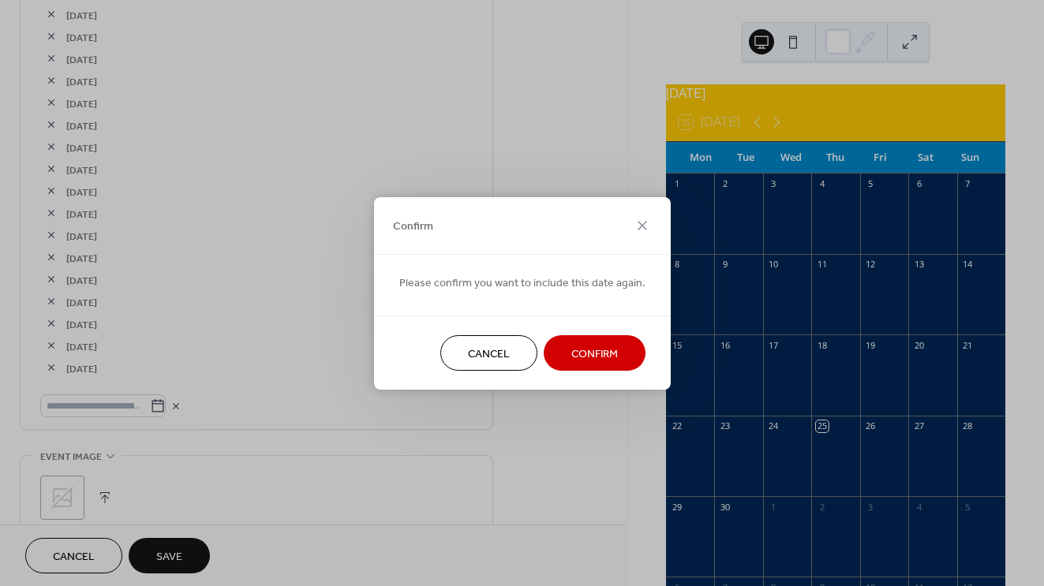
click at [571, 334] on div "Cancel Confirm" at bounding box center [522, 353] width 297 height 74
click at [586, 339] on button "Confirm" at bounding box center [595, 353] width 102 height 36
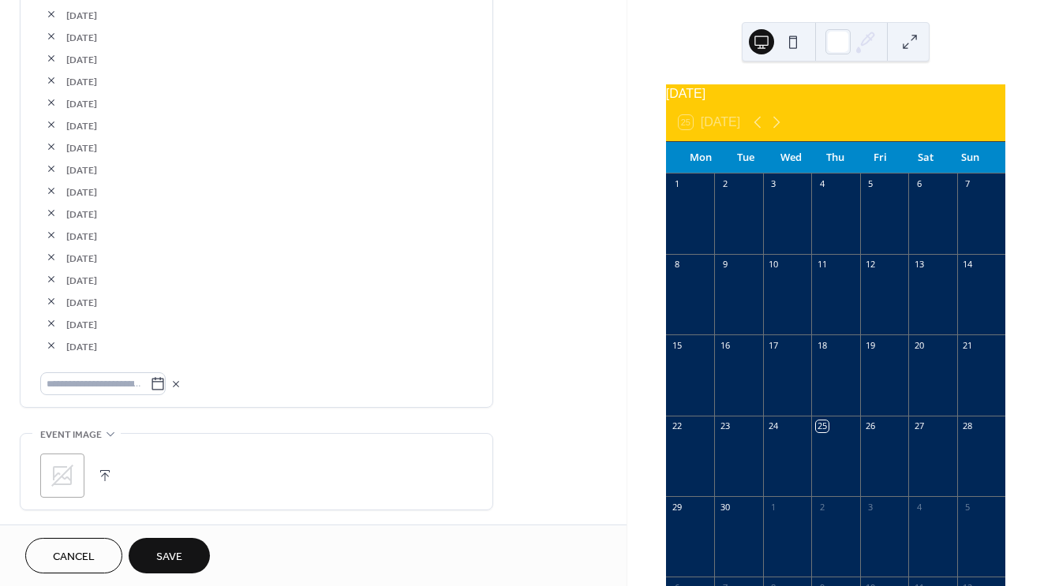
click at [59, 331] on button "button" at bounding box center [51, 324] width 22 height 22
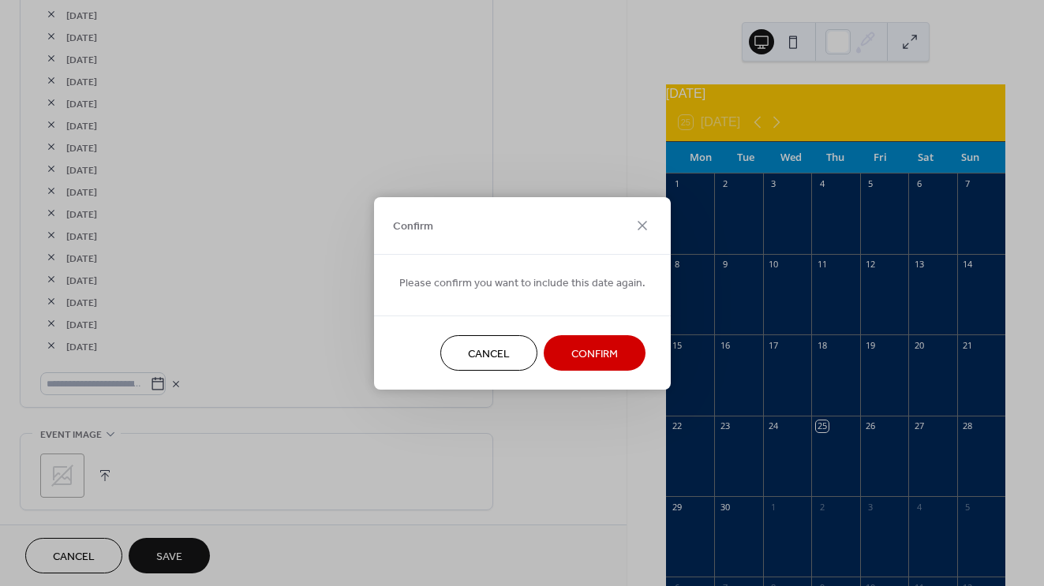
click at [575, 361] on span "Confirm" at bounding box center [594, 354] width 47 height 17
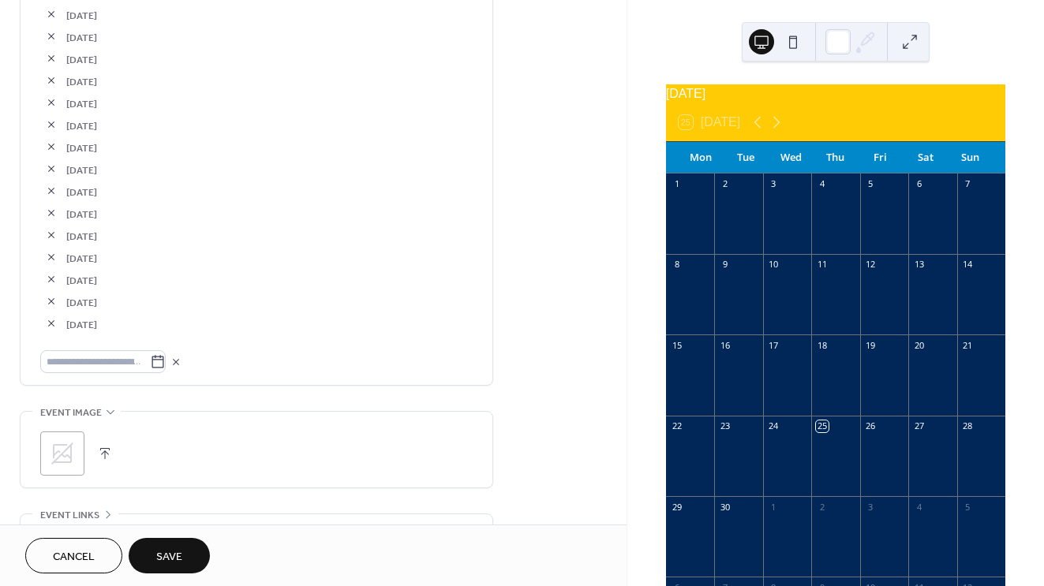
click at [47, 335] on button "button" at bounding box center [51, 324] width 22 height 22
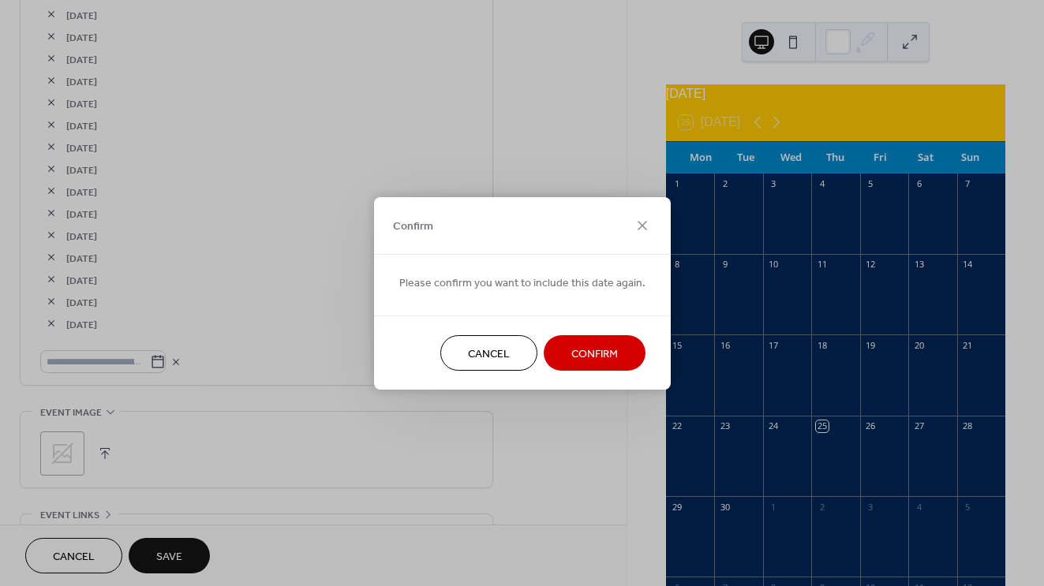
click at [579, 347] on span "Confirm" at bounding box center [594, 354] width 47 height 17
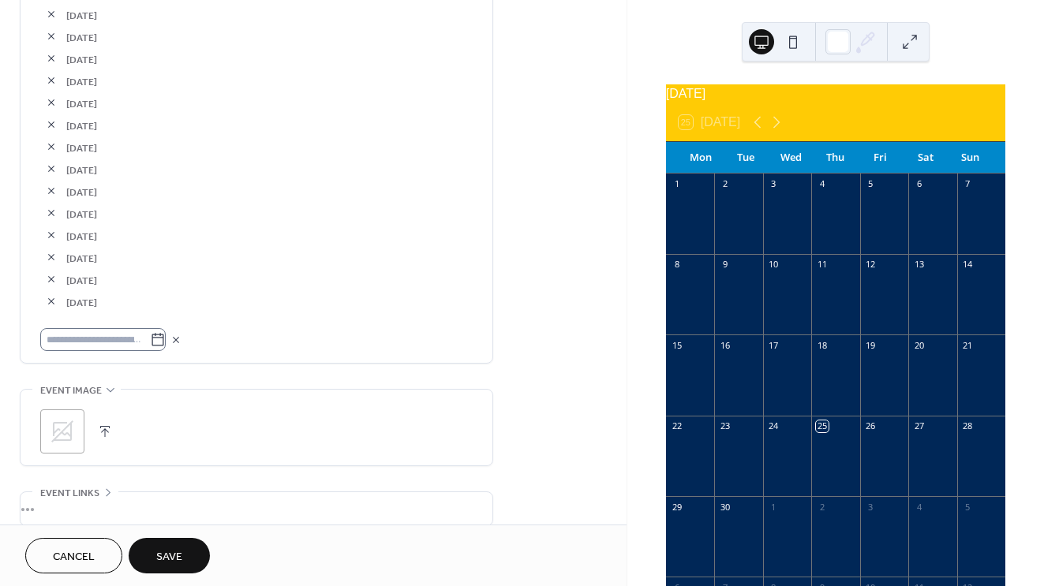
click at [166, 348] on icon at bounding box center [158, 340] width 16 height 16
click at [150, 348] on input "text" at bounding box center [95, 339] width 110 height 23
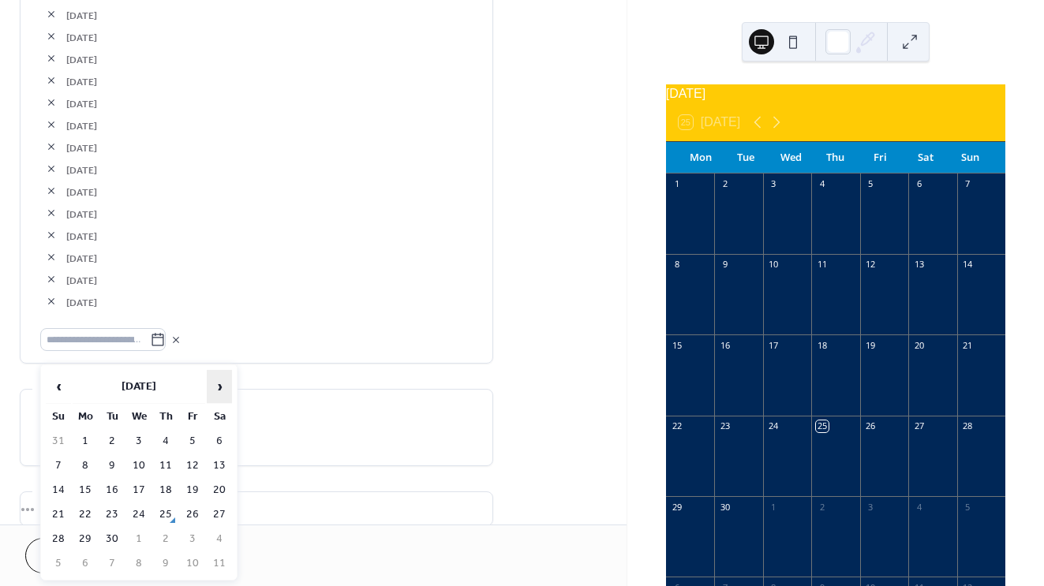
click at [226, 373] on span "›" at bounding box center [220, 387] width 24 height 32
click at [223, 379] on span "›" at bounding box center [220, 387] width 24 height 32
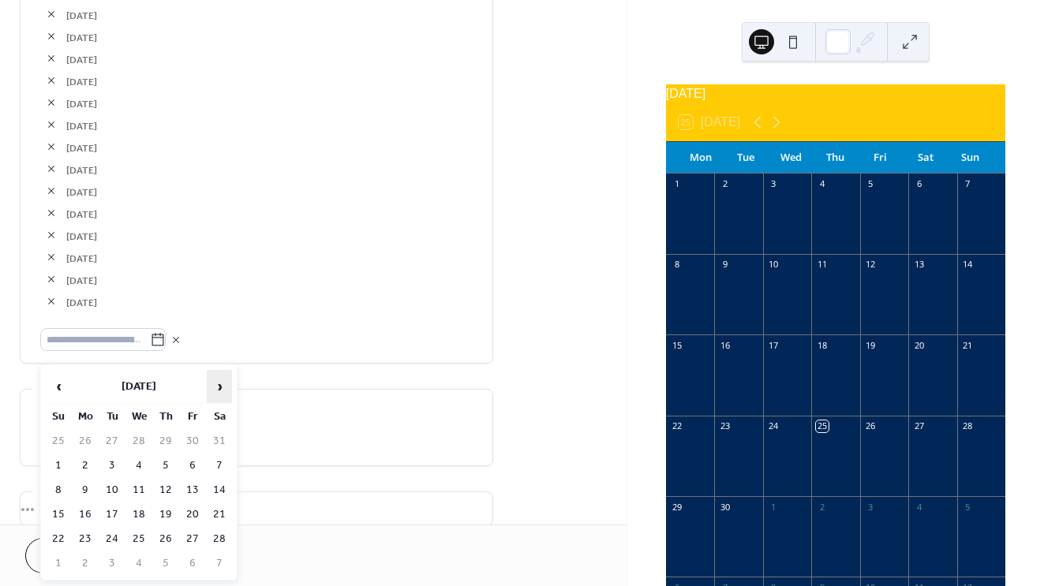
click at [223, 379] on span "›" at bounding box center [220, 387] width 24 height 32
click at [223, 380] on span "›" at bounding box center [220, 387] width 24 height 32
click at [86, 462] on td "4" at bounding box center [85, 466] width 25 height 23
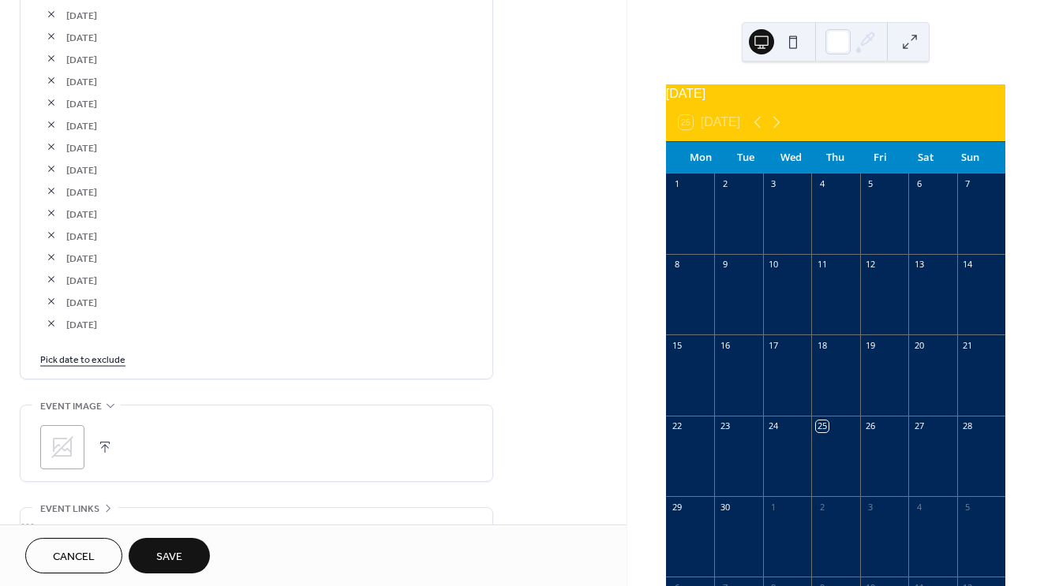
click at [109, 367] on link "Pick date to exclude" at bounding box center [82, 358] width 85 height 17
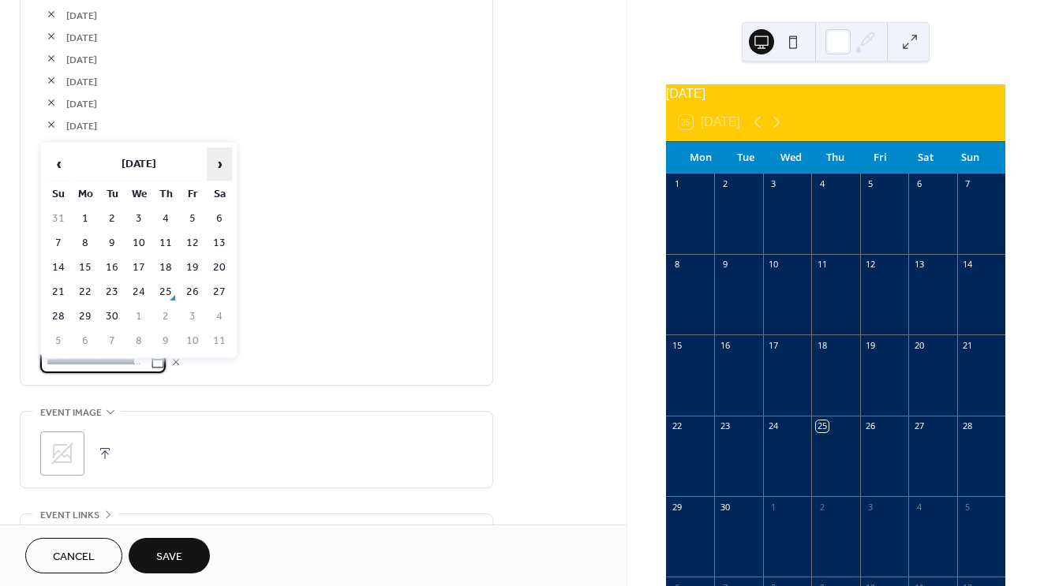
click at [220, 170] on span "›" at bounding box center [220, 164] width 24 height 32
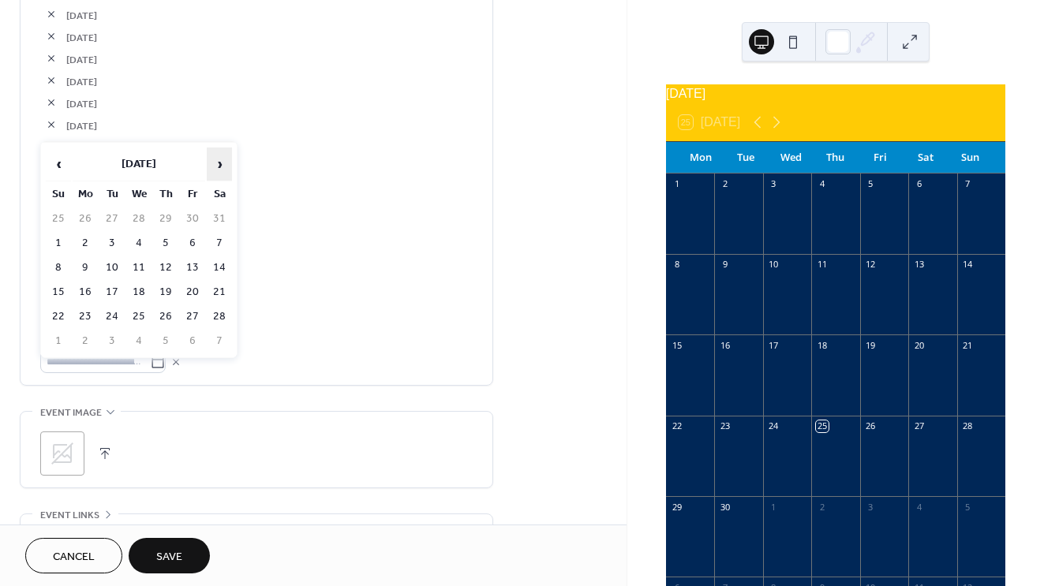
click at [222, 160] on span "›" at bounding box center [220, 164] width 24 height 32
click at [86, 241] on td "6" at bounding box center [85, 243] width 25 height 23
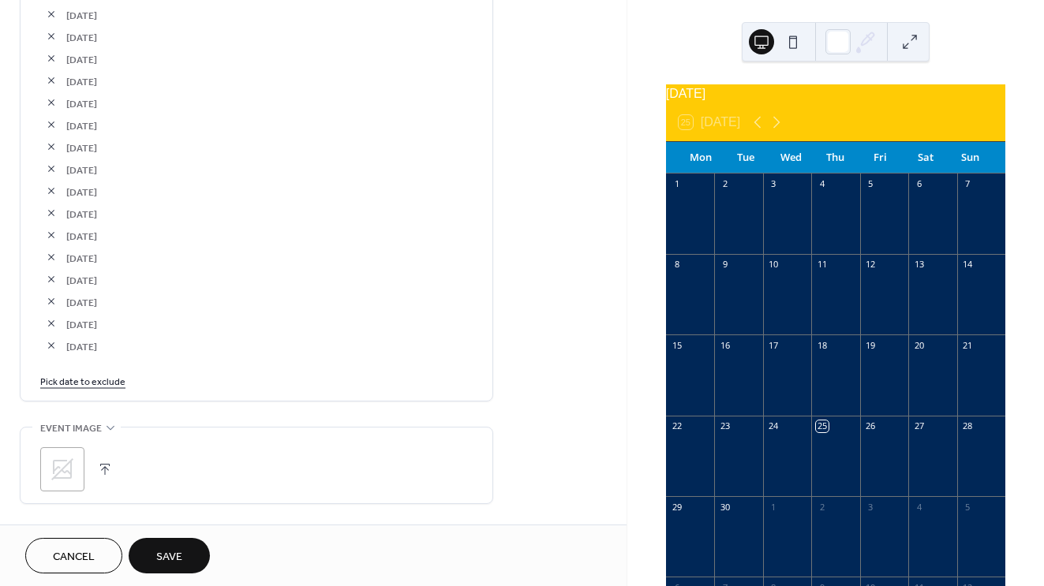
click at [89, 387] on link "Pick date to exclude" at bounding box center [82, 381] width 85 height 17
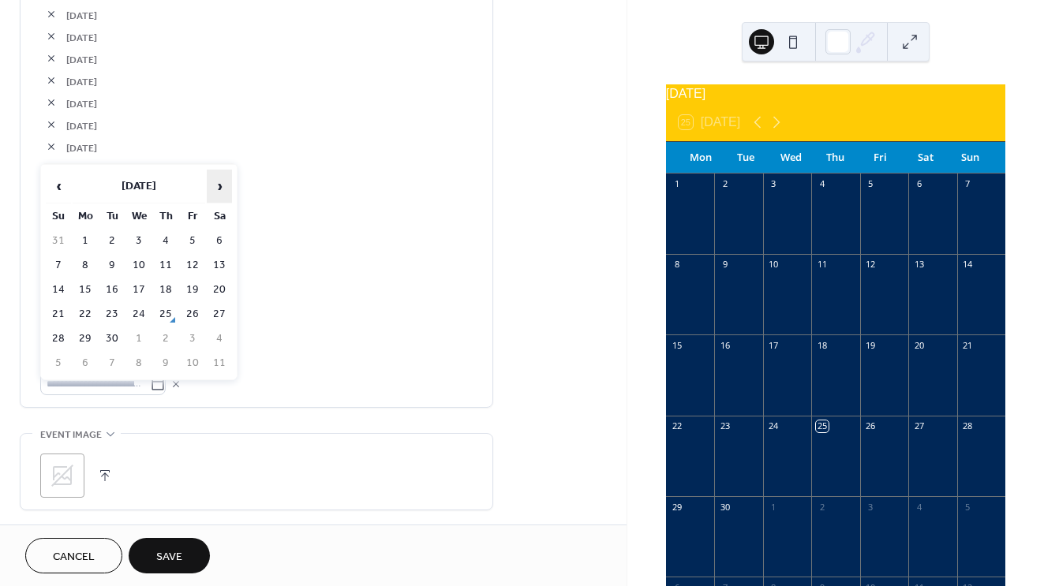
click at [227, 182] on span "›" at bounding box center [220, 186] width 24 height 32
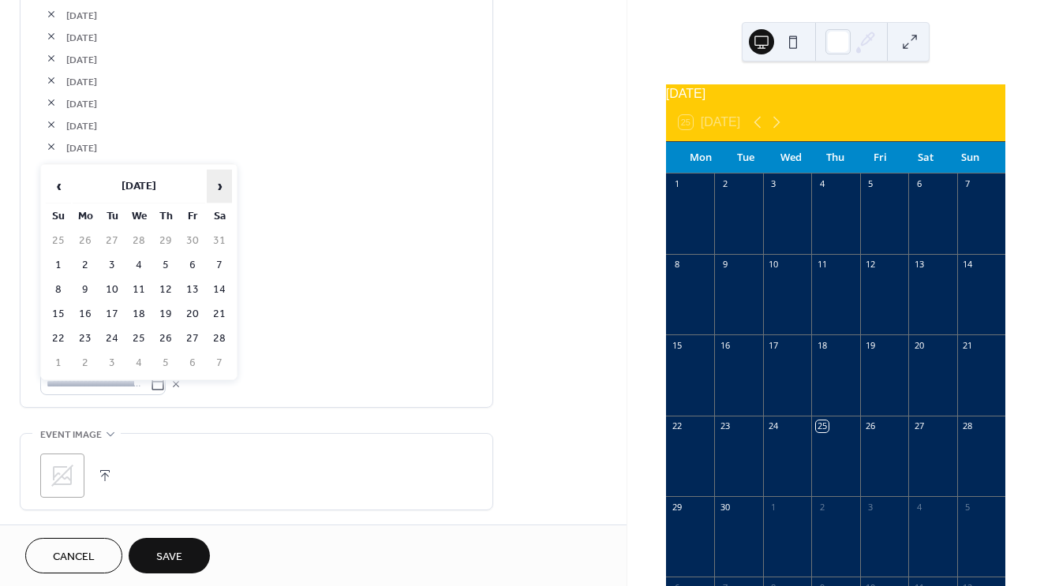
click at [225, 182] on span "›" at bounding box center [220, 186] width 24 height 32
click at [199, 241] on td "3" at bounding box center [192, 241] width 25 height 23
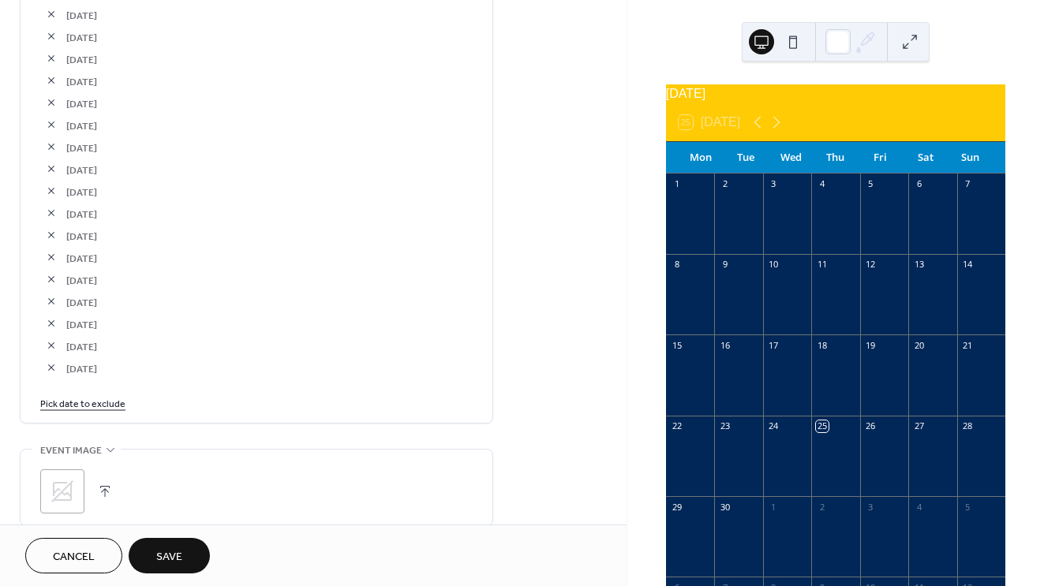
click at [99, 411] on link "Pick date to exclude" at bounding box center [82, 403] width 85 height 17
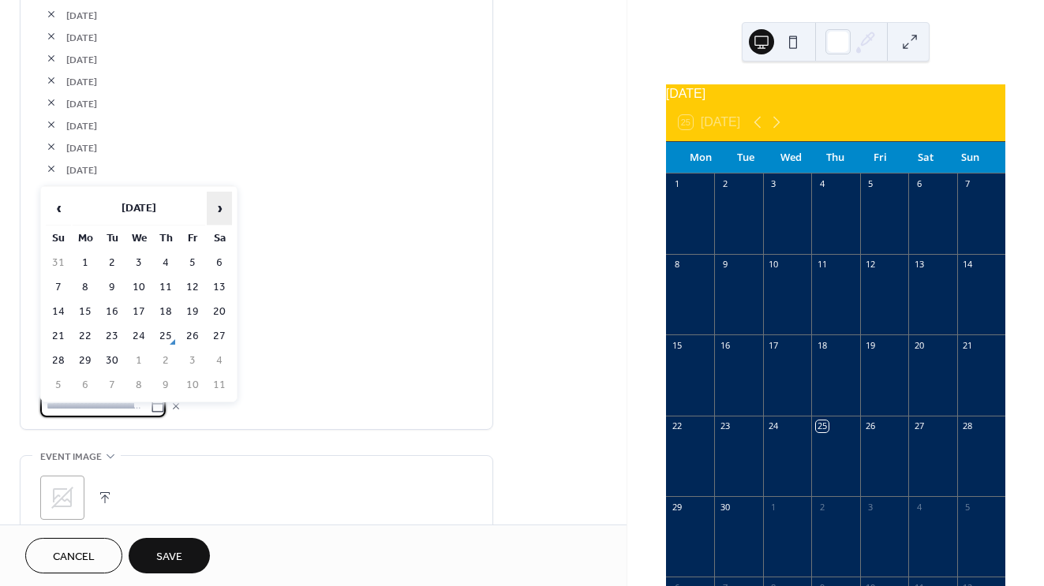
click at [224, 203] on span "›" at bounding box center [220, 209] width 24 height 32
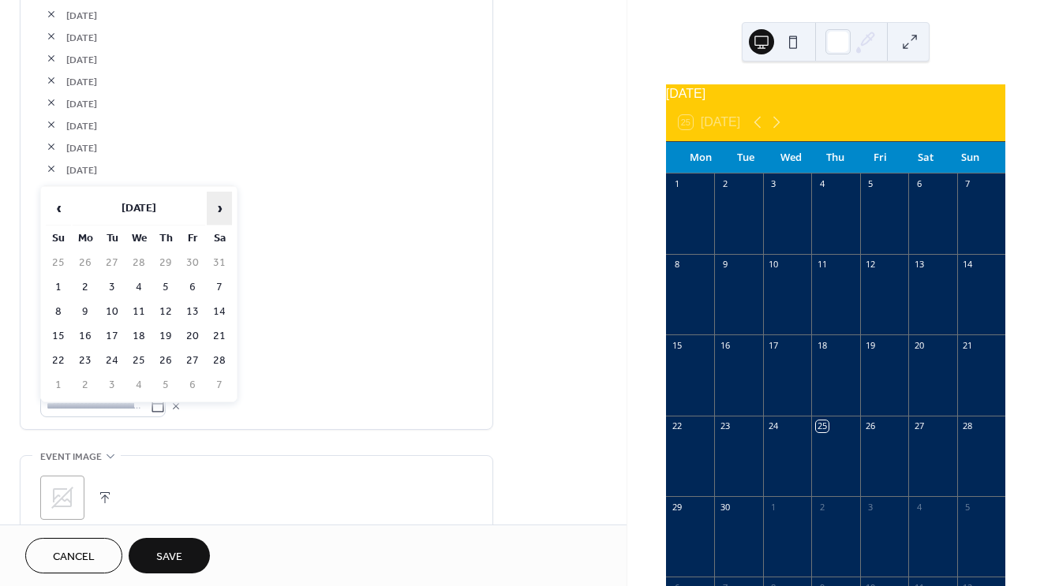
click at [224, 203] on span "›" at bounding box center [220, 209] width 24 height 32
click at [92, 357] on td "25" at bounding box center [85, 361] width 25 height 23
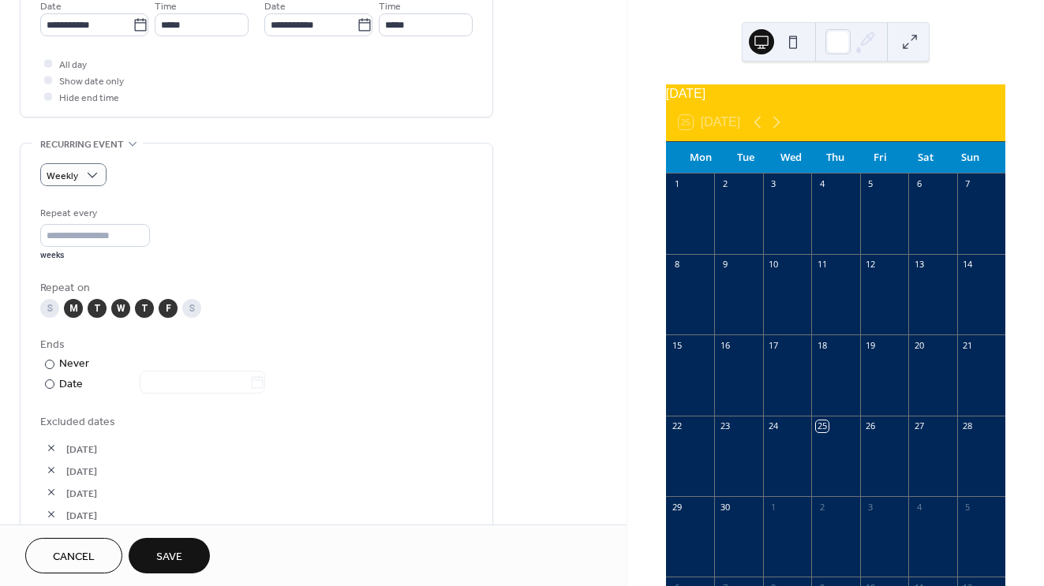
scroll to position [556, 0]
click at [134, 248] on input "*" at bounding box center [95, 236] width 110 height 23
click at [150, 245] on input "*" at bounding box center [95, 236] width 110 height 23
click at [250, 238] on div "Repeat every * weeks" at bounding box center [256, 234] width 432 height 56
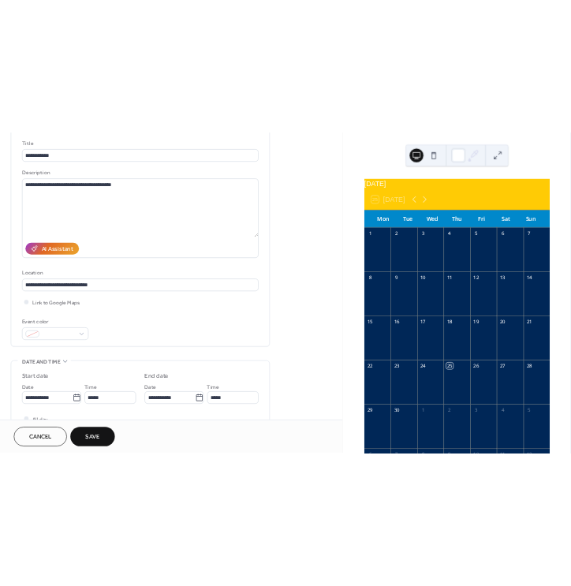
scroll to position [152, 0]
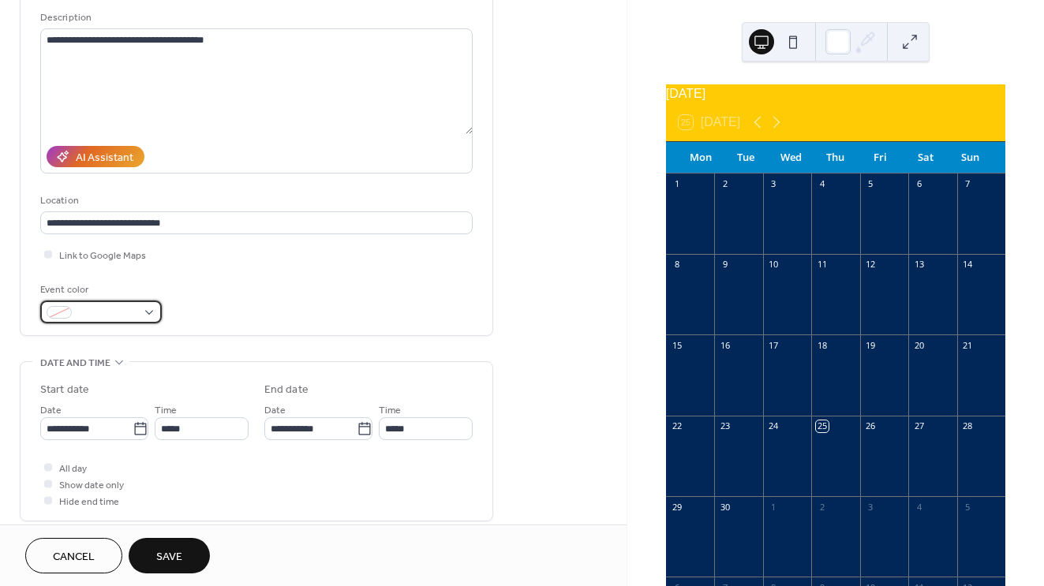
click at [151, 315] on div at bounding box center [101, 312] width 122 height 23
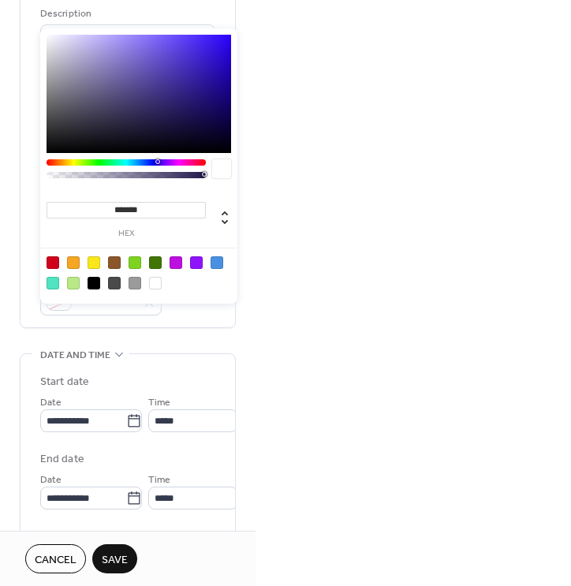
click at [163, 208] on input "*******" at bounding box center [126, 210] width 159 height 17
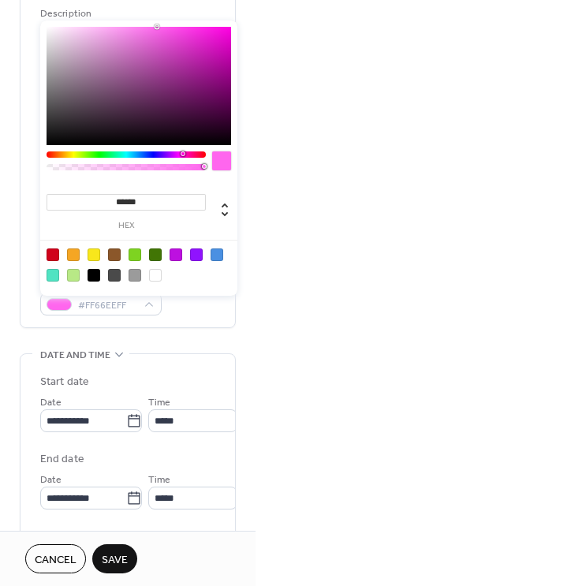
type input "*******"
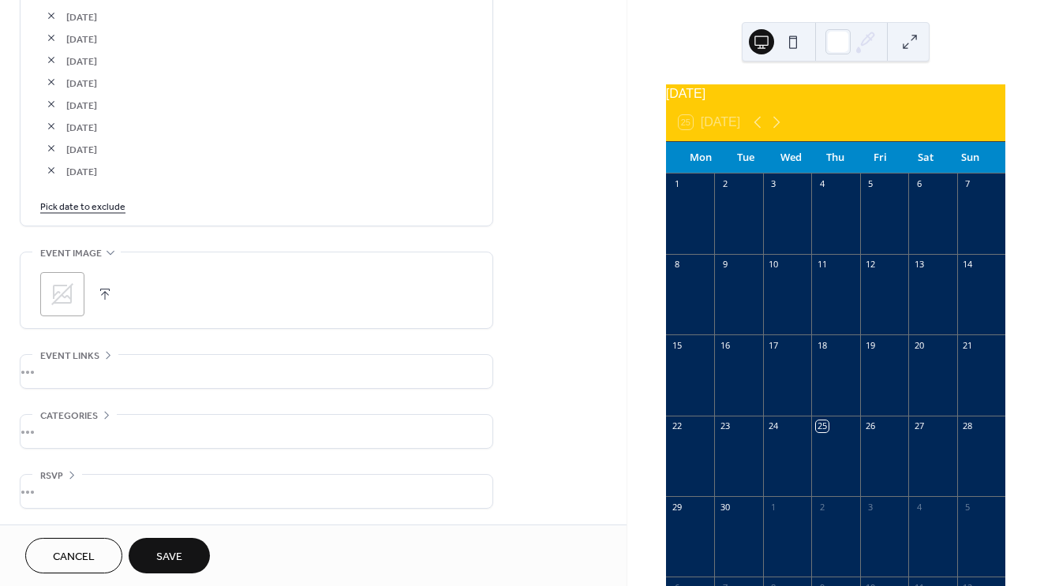
scroll to position [1262, 0]
click at [74, 295] on icon at bounding box center [62, 294] width 25 height 25
click at [102, 414] on icon at bounding box center [106, 415] width 13 height 13
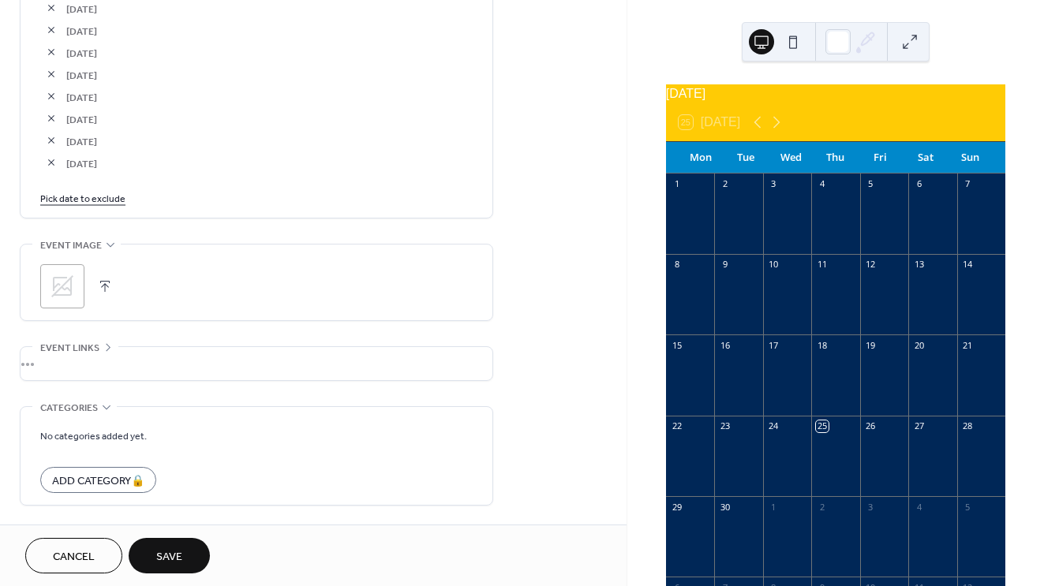
scroll to position [1308, 0]
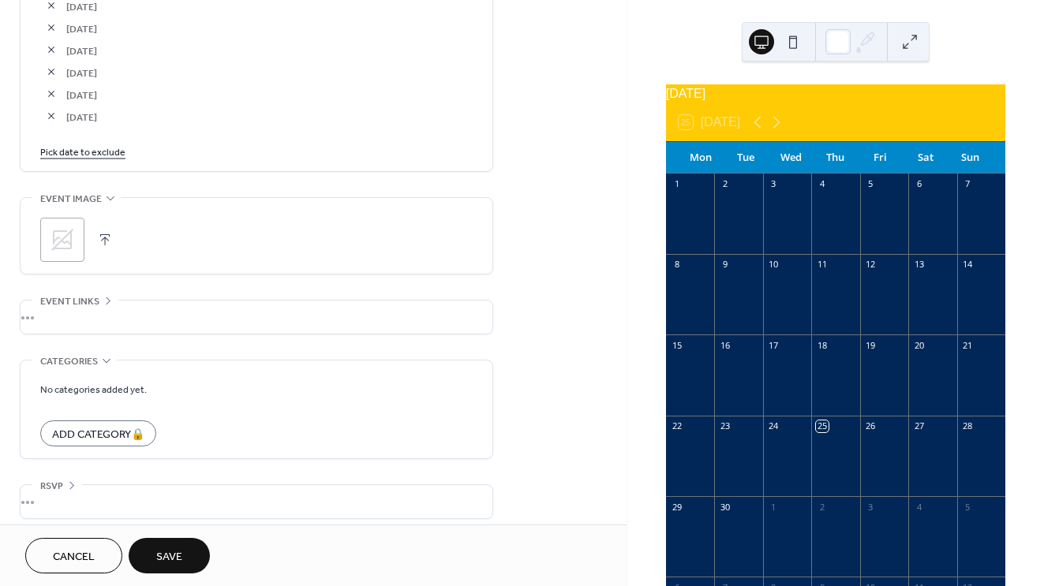
click at [95, 413] on form "No categories added yet. Add Category 🔒" at bounding box center [256, 413] width 432 height 66
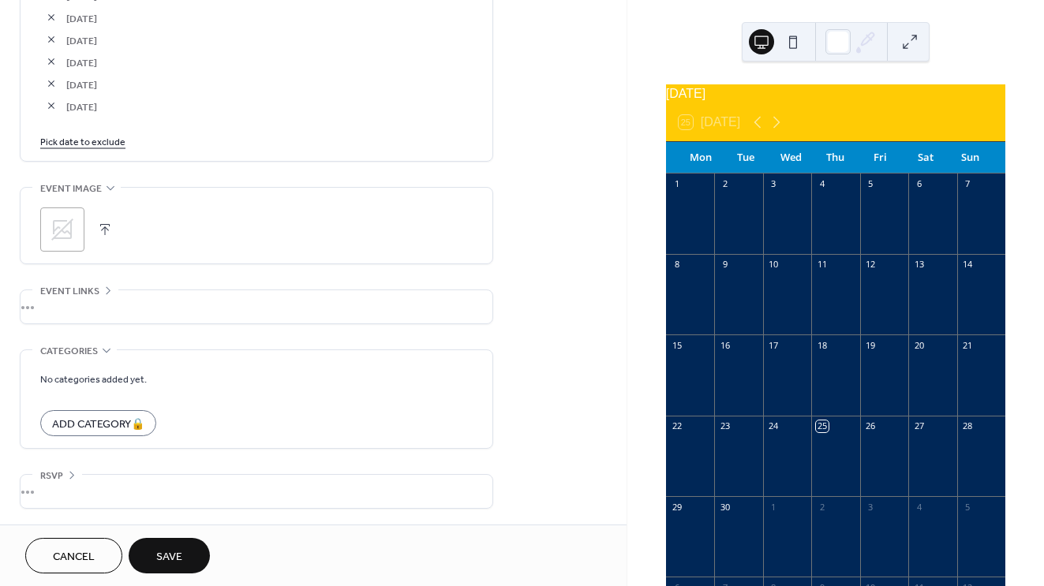
click at [101, 356] on icon at bounding box center [106, 350] width 13 height 13
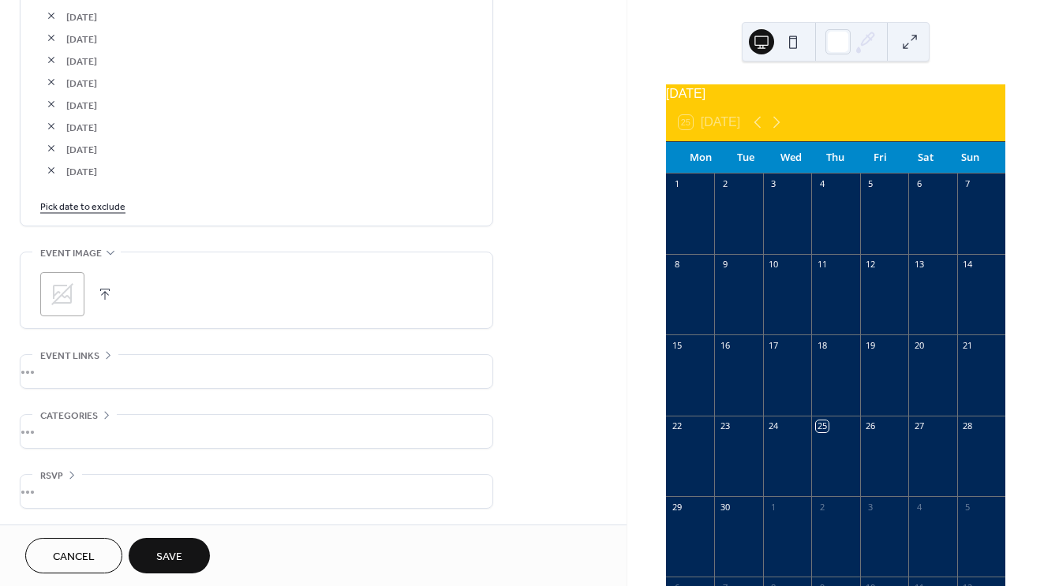
scroll to position [1262, 0]
click at [104, 358] on div "•••" at bounding box center [257, 371] width 472 height 33
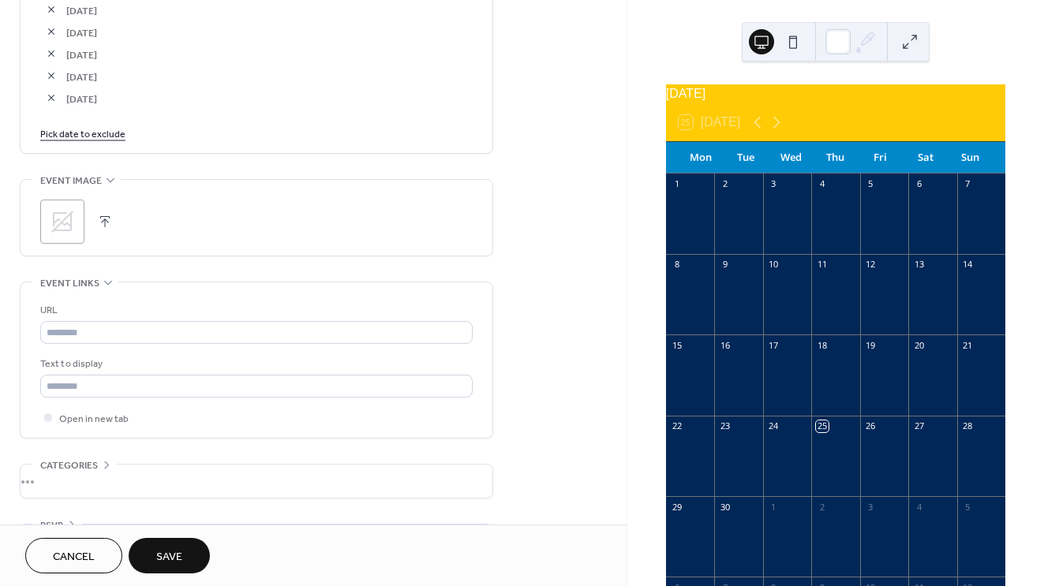
scroll to position [1359, 0]
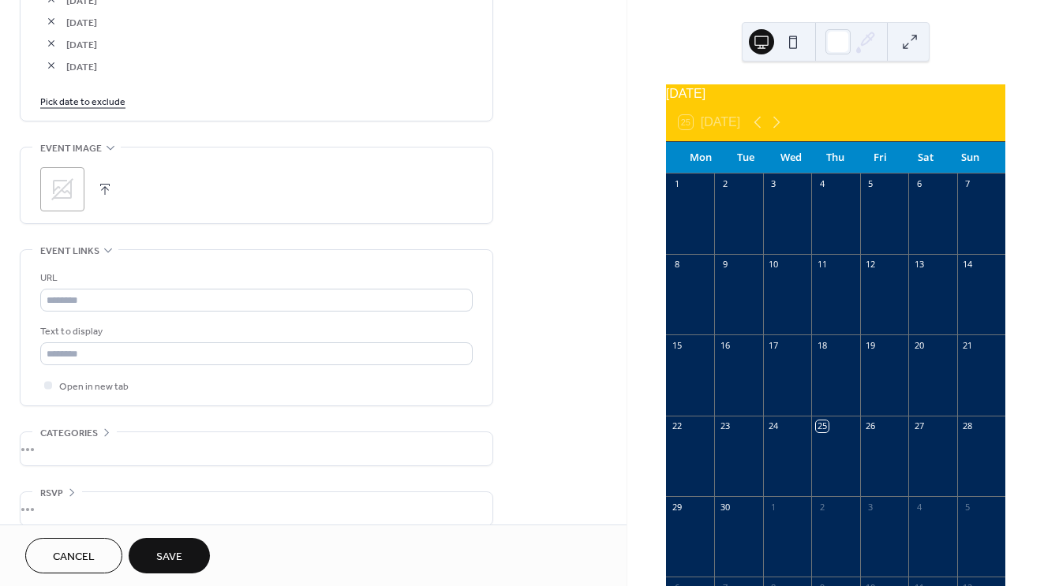
click at [104, 254] on icon at bounding box center [108, 250] width 13 height 13
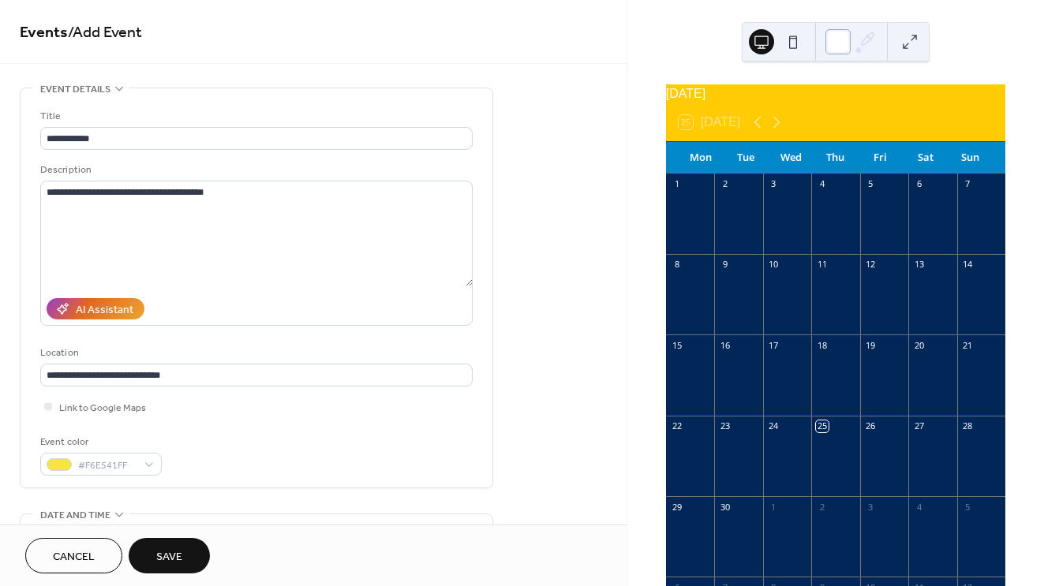
scroll to position [0, 0]
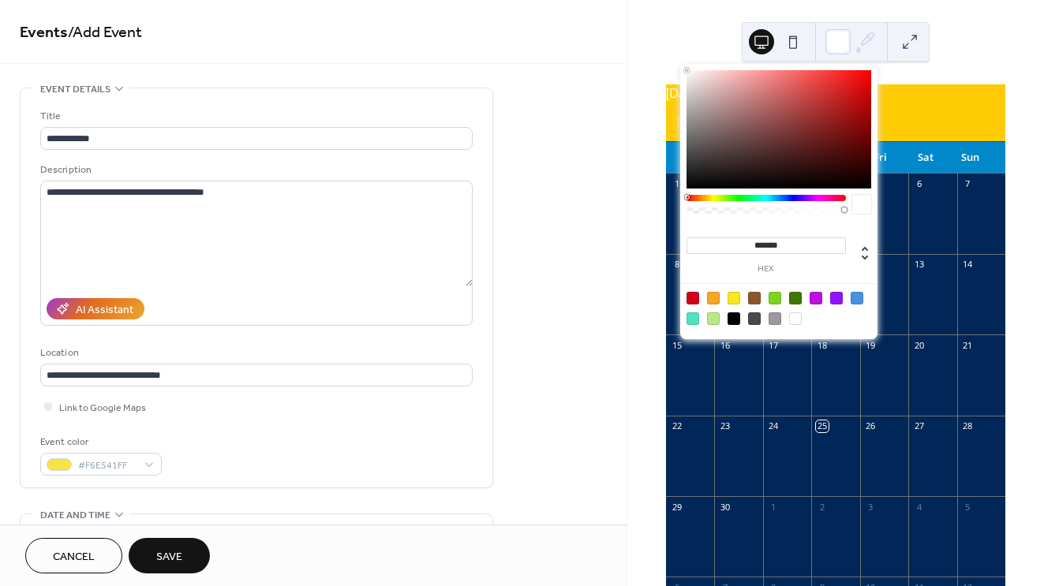
click at [873, 39] on icon at bounding box center [866, 42] width 24 height 24
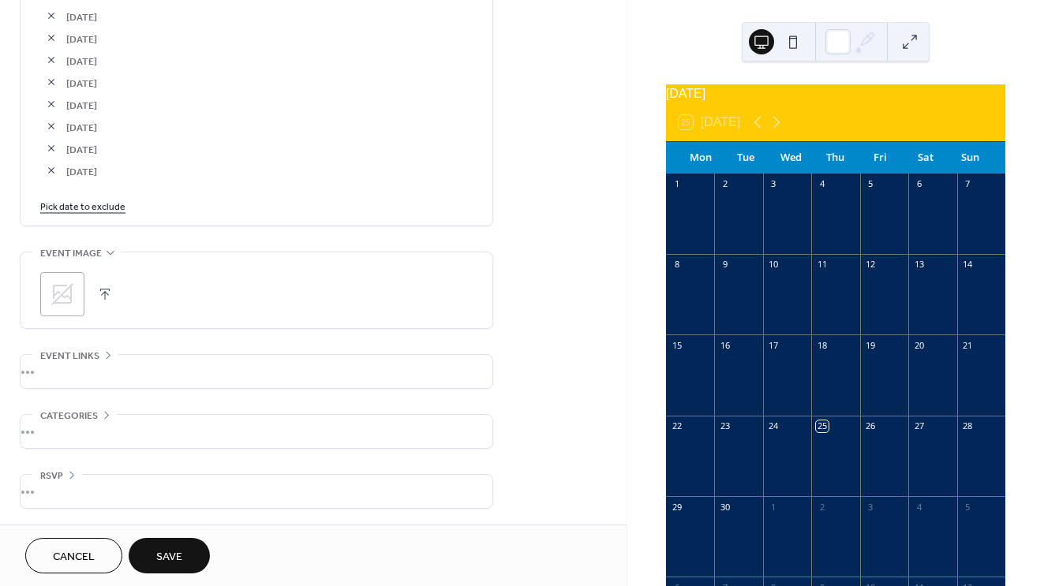
scroll to position [1262, 0]
click at [184, 553] on button "Save" at bounding box center [169, 556] width 81 height 36
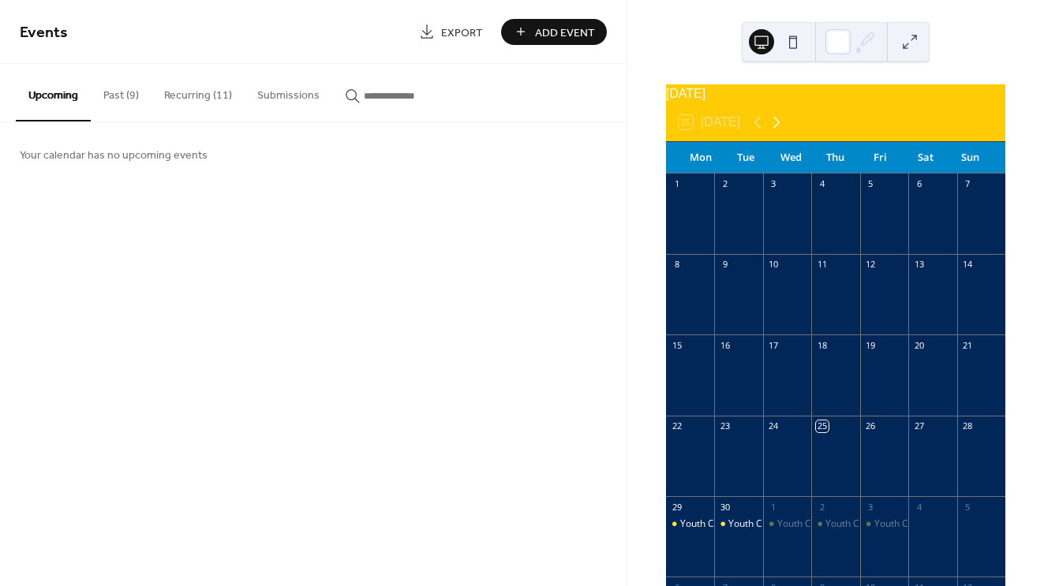
click at [784, 132] on icon at bounding box center [776, 122] width 19 height 19
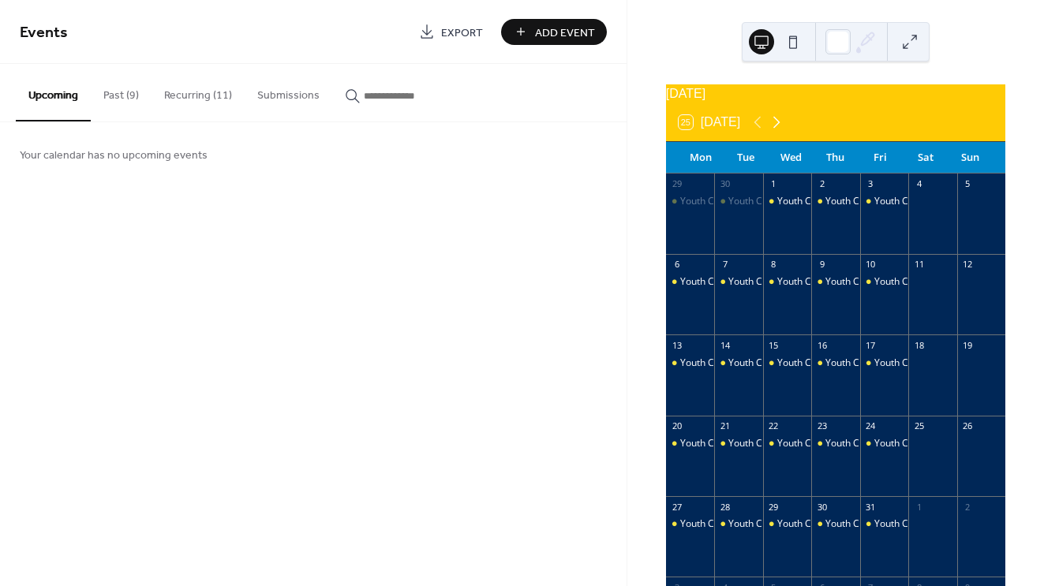
click at [784, 132] on icon at bounding box center [776, 122] width 19 height 19
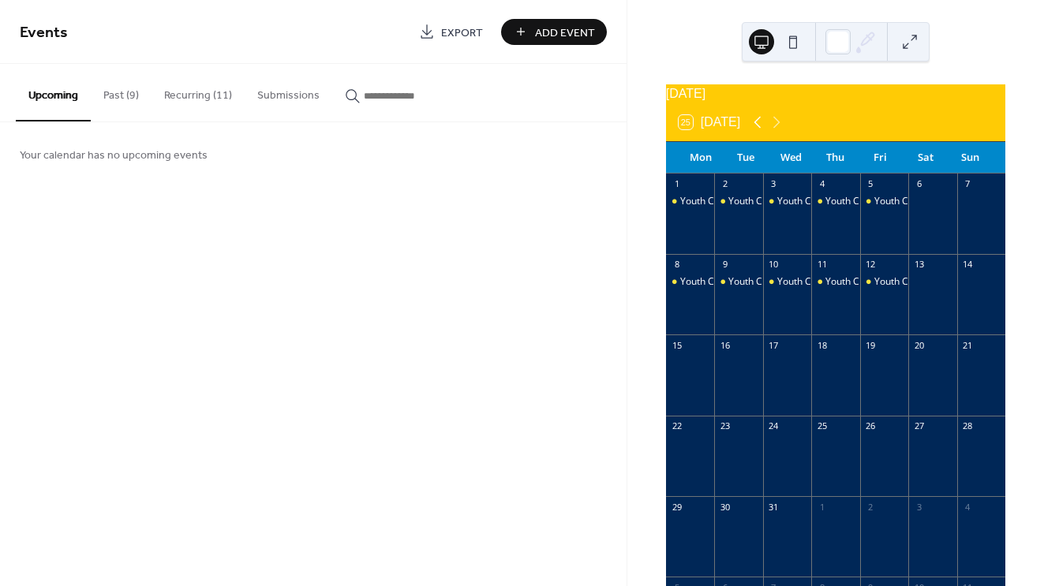
click at [762, 132] on icon at bounding box center [757, 122] width 19 height 19
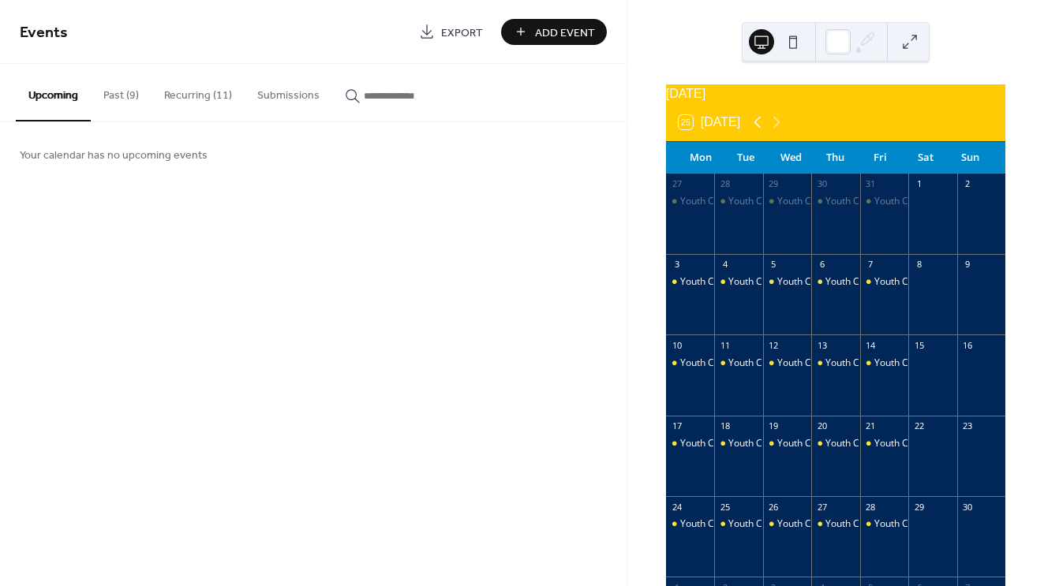
click at [762, 132] on icon at bounding box center [757, 122] width 19 height 19
click at [534, 31] on button "Add Event" at bounding box center [554, 32] width 106 height 26
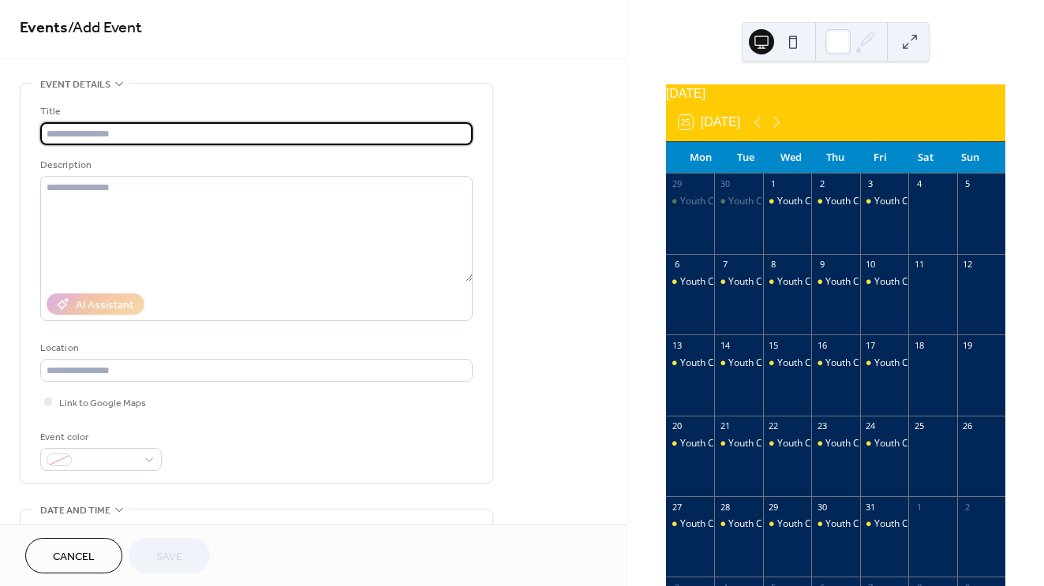
scroll to position [4, 0]
type input "*"
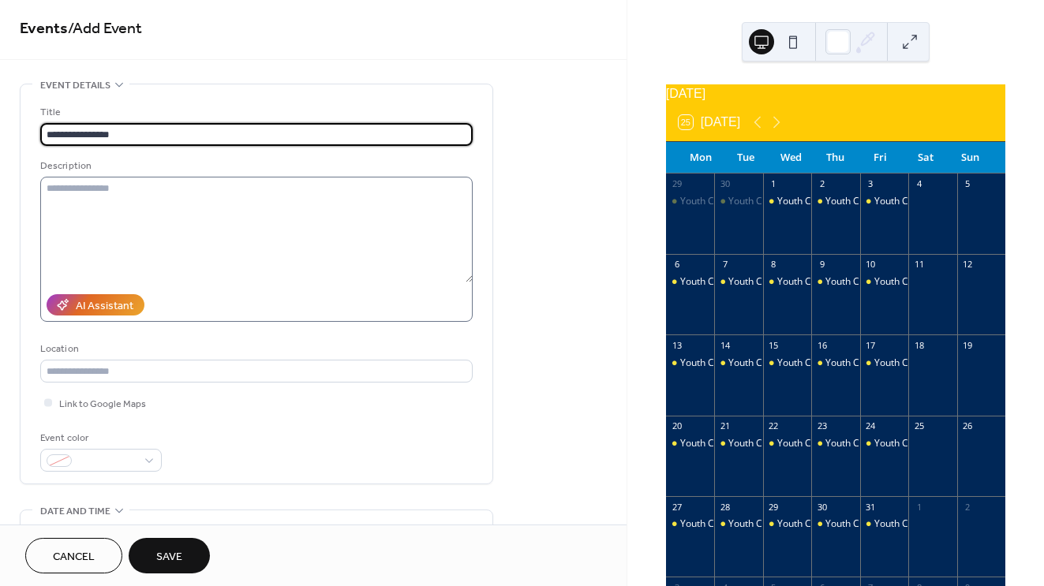
type input "**********"
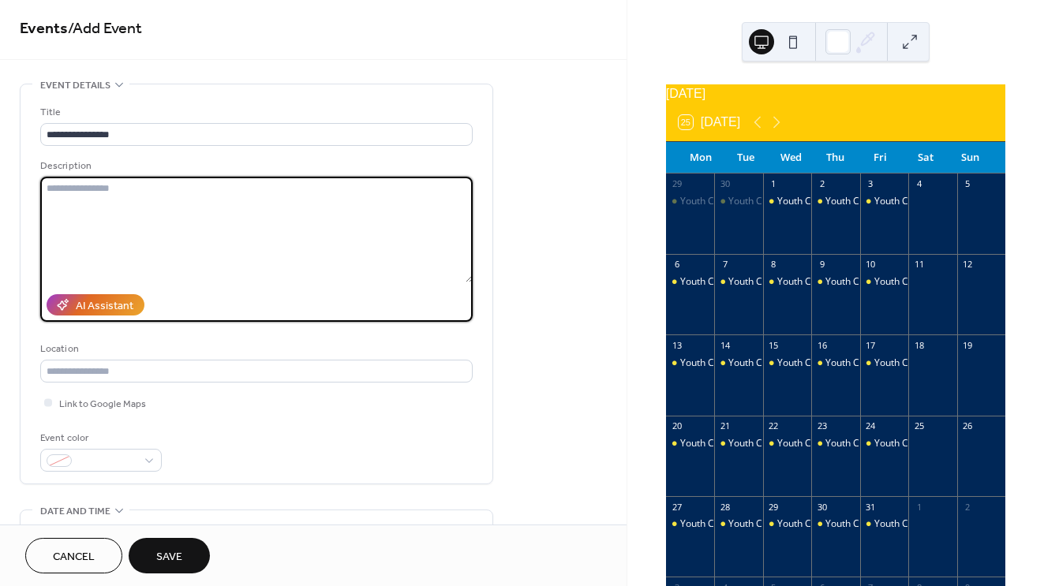
click at [181, 204] on textarea at bounding box center [256, 230] width 432 height 106
paste textarea "**********"
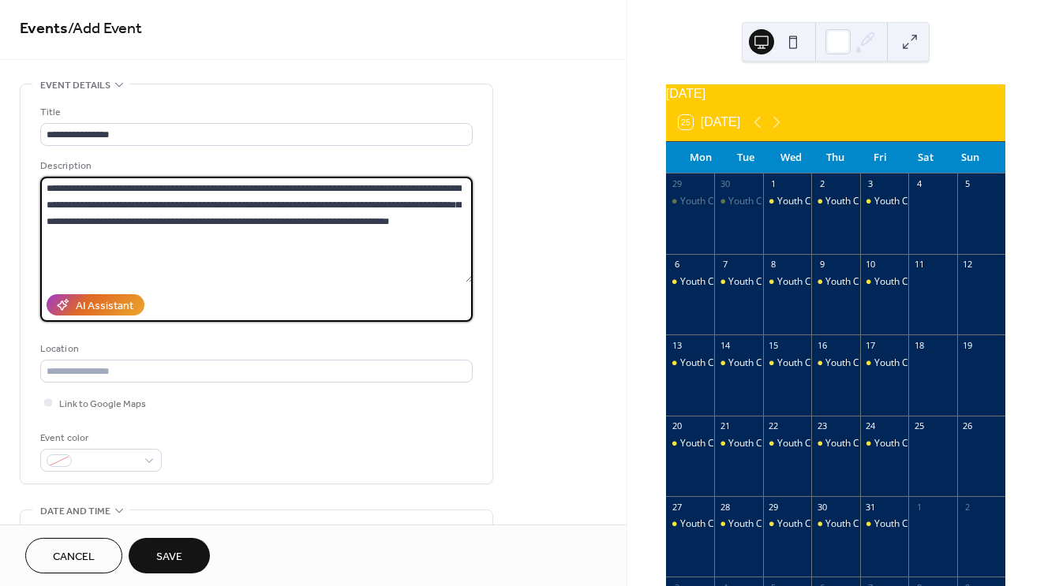
scroll to position [29, 0]
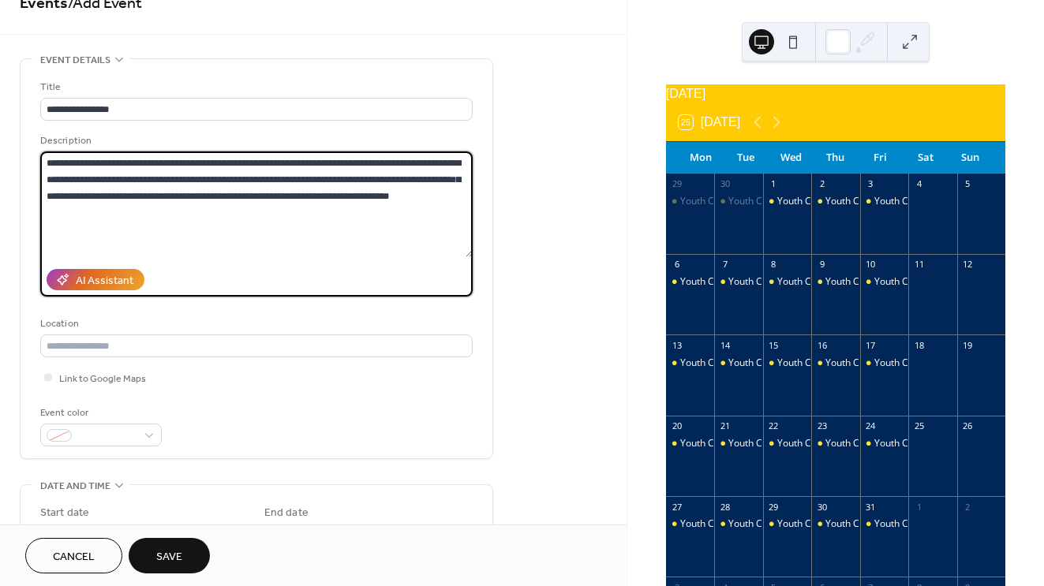
click at [47, 165] on textarea "**********" at bounding box center [256, 205] width 432 height 106
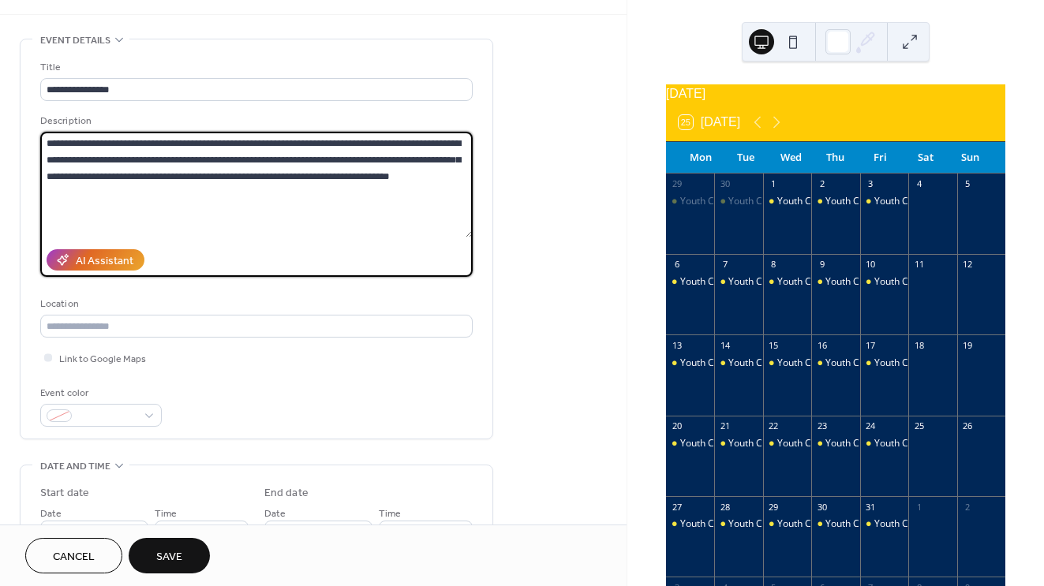
scroll to position [59, 0]
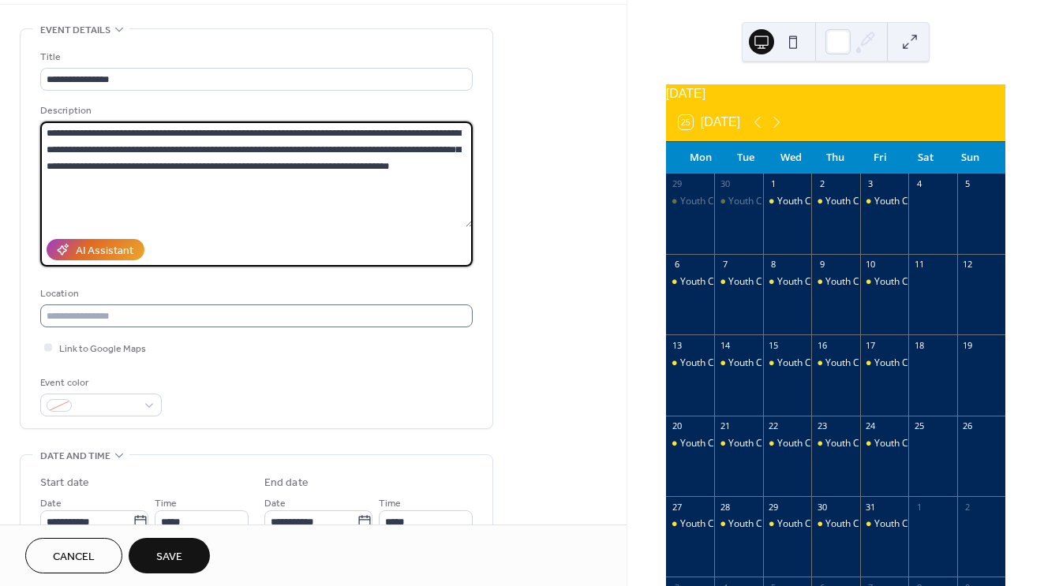
type textarea "**********"
click at [159, 322] on input "text" at bounding box center [256, 316] width 432 height 23
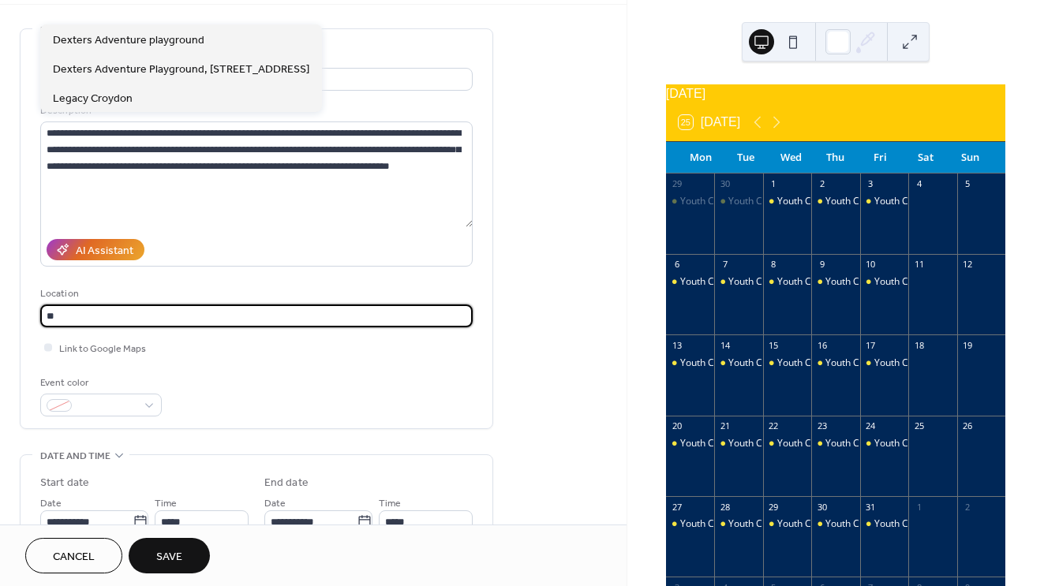
type input "*"
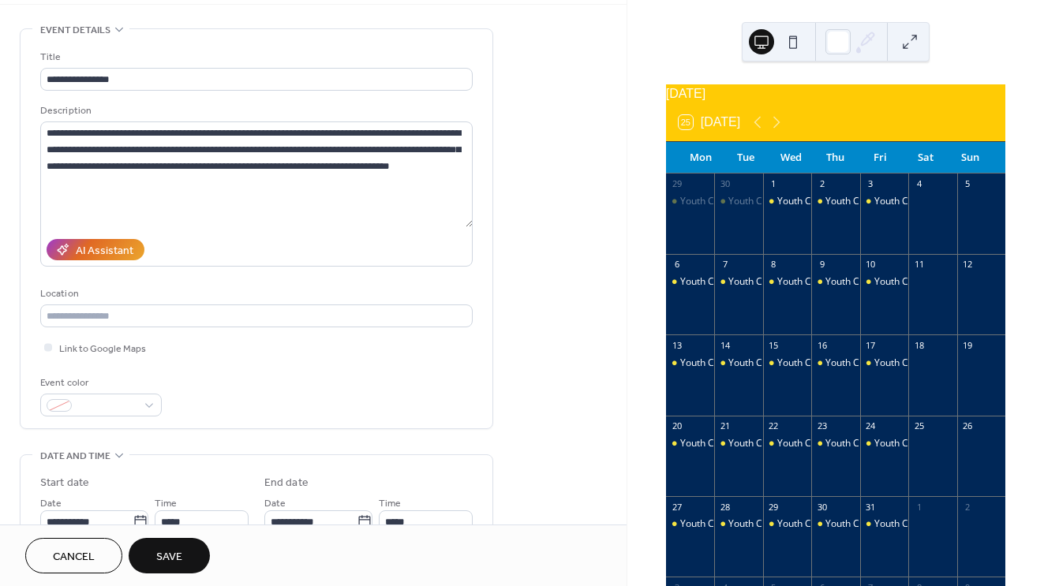
click at [272, 381] on div "Event color" at bounding box center [256, 396] width 432 height 42
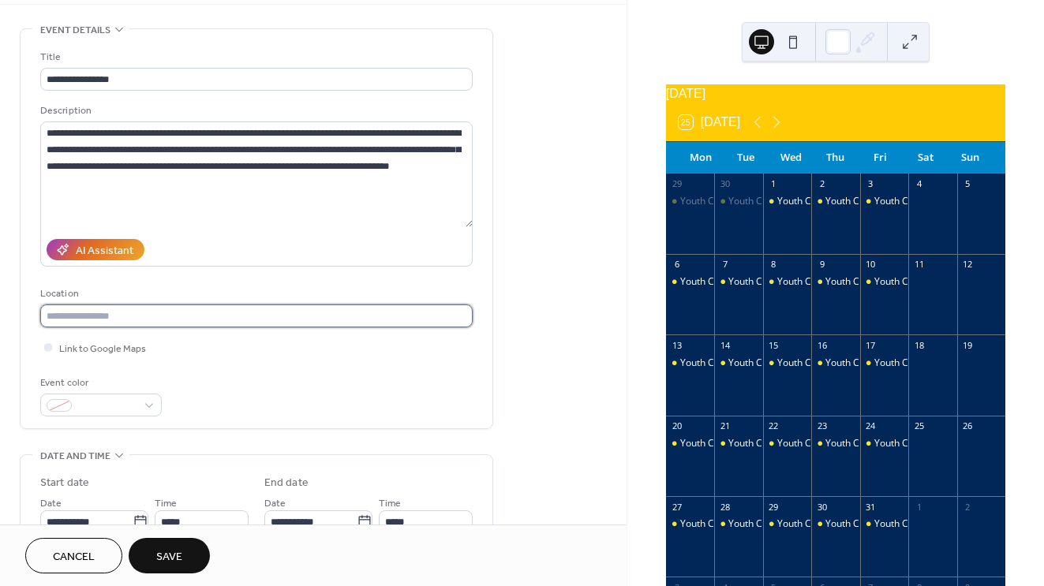
click at [193, 326] on input "text" at bounding box center [256, 316] width 432 height 23
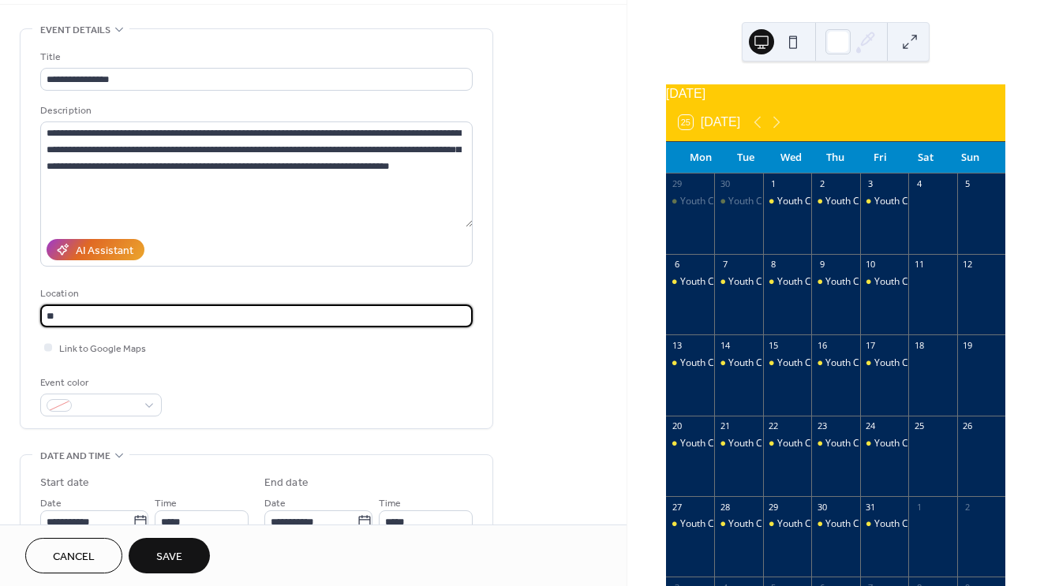
type input "*"
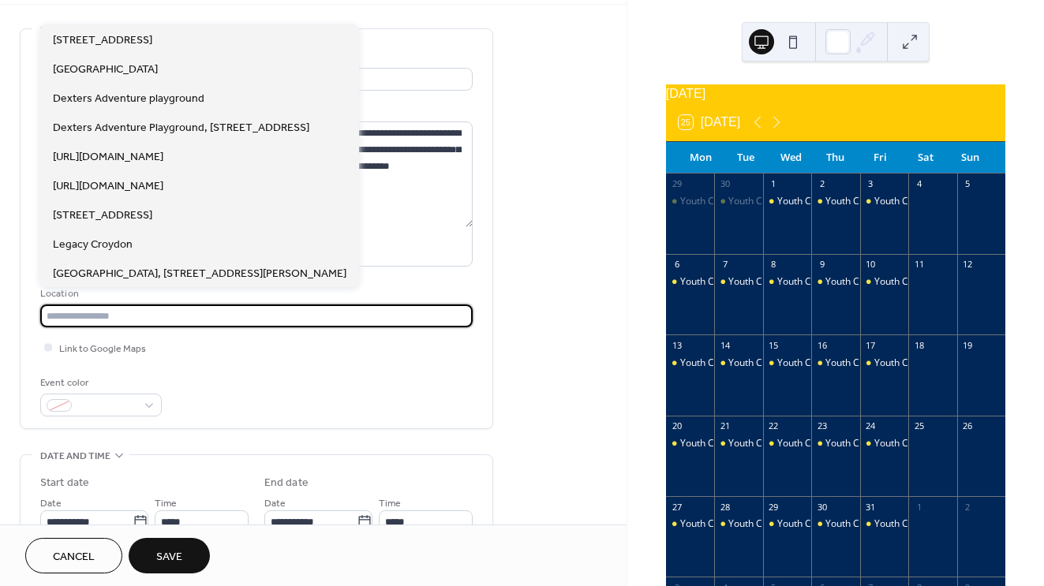
paste input "**********"
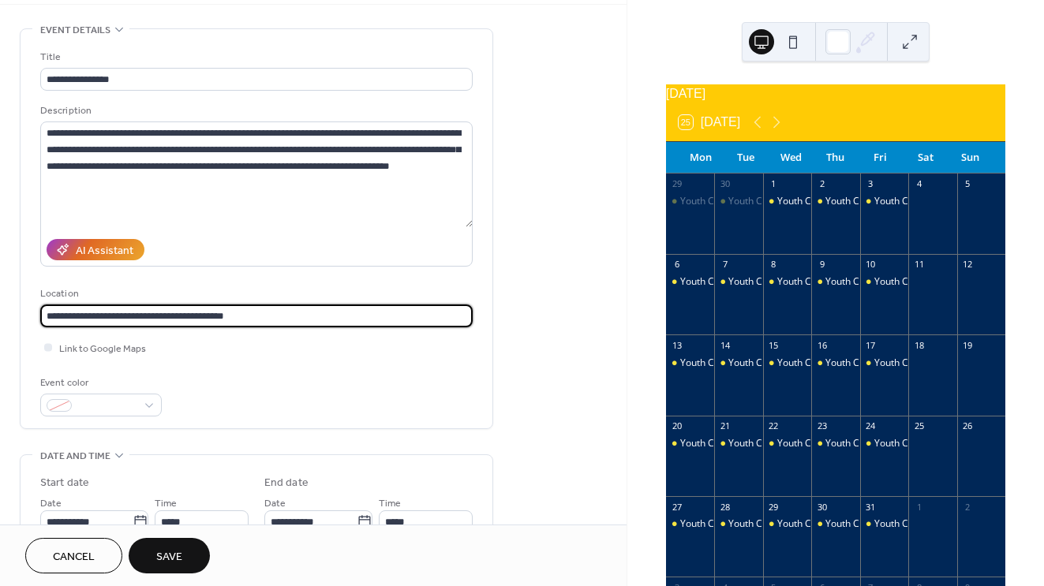
click at [84, 320] on input "**********" at bounding box center [256, 316] width 432 height 23
click at [277, 325] on input "**********" at bounding box center [256, 316] width 432 height 23
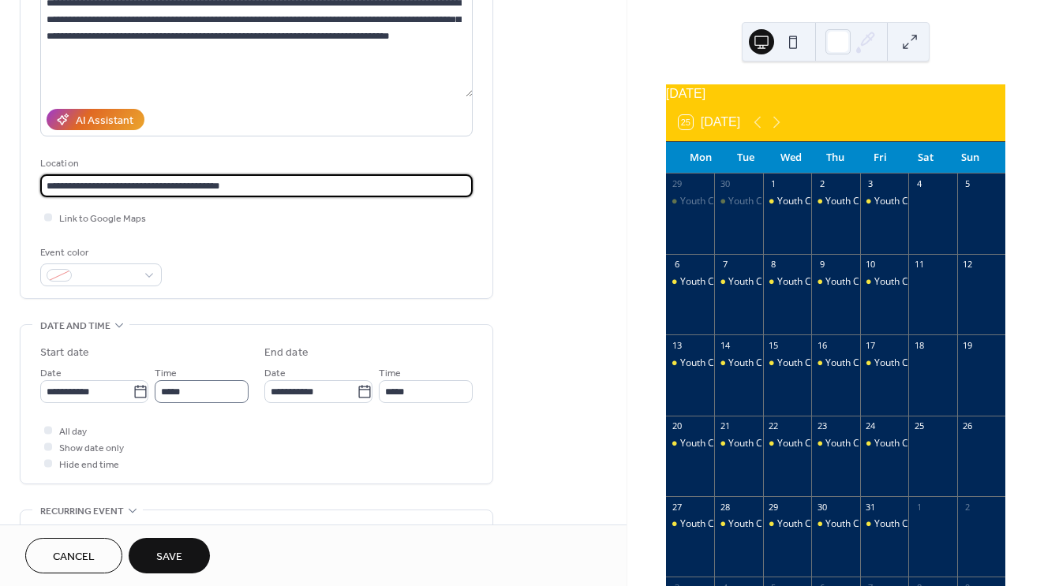
scroll to position [246, 0]
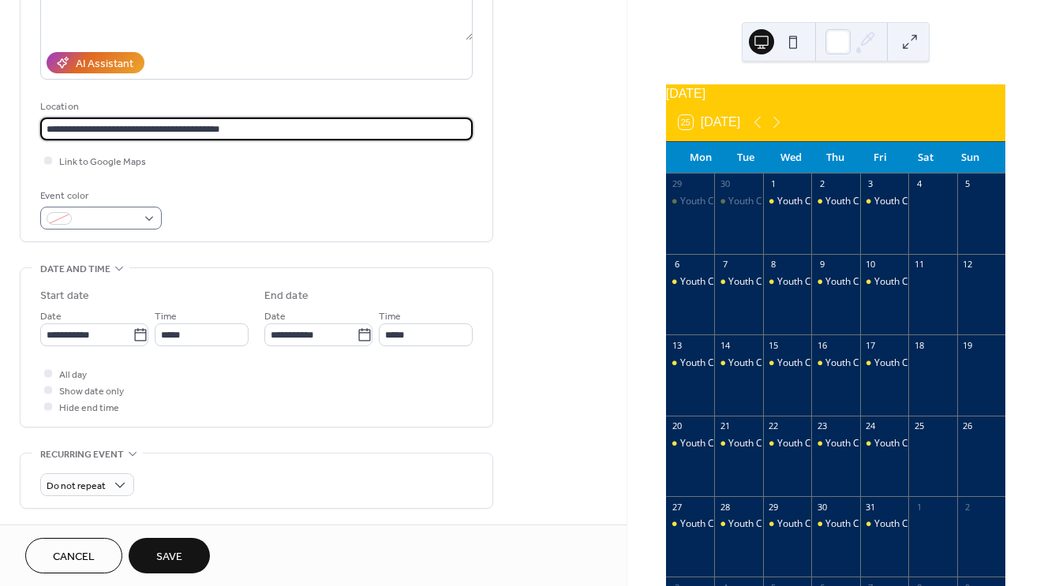
type input "**********"
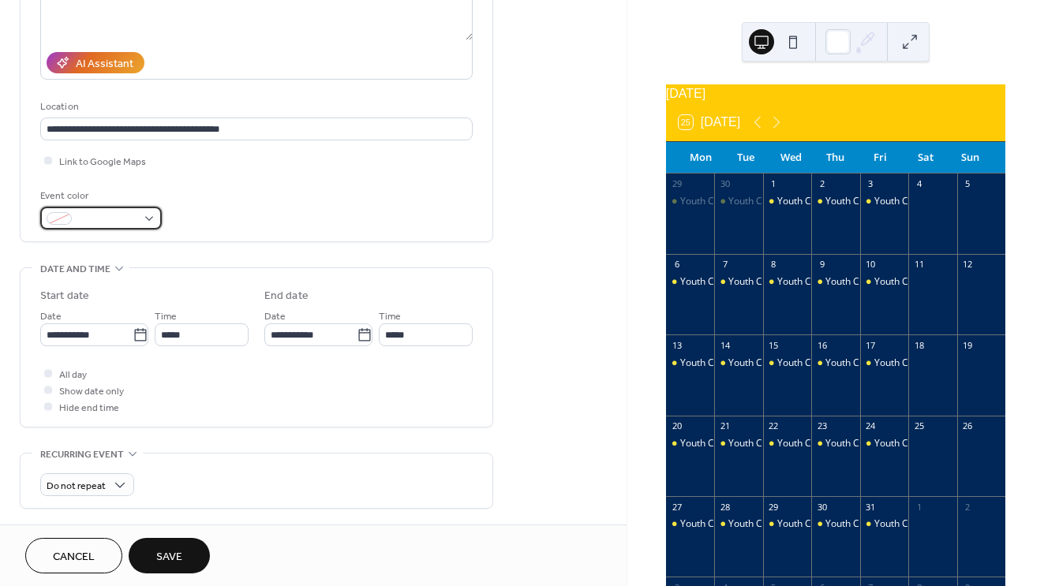
click at [152, 227] on div at bounding box center [101, 218] width 122 height 23
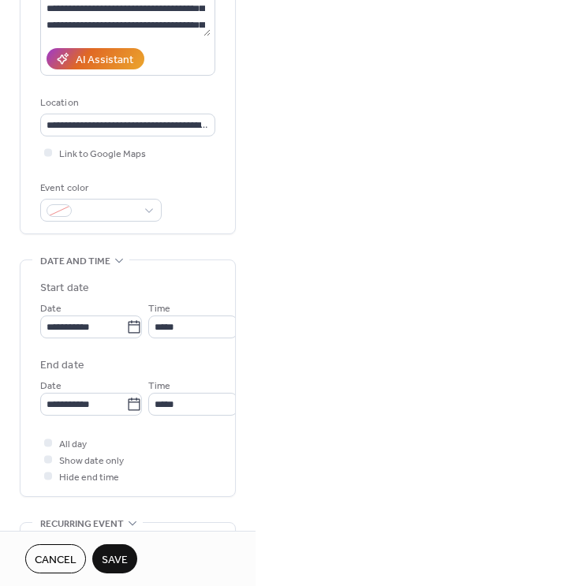
drag, startPoint x: 425, startPoint y: 303, endPoint x: 880, endPoint y: 240, distance: 458.9
click at [571, 240] on html "**********" at bounding box center [285, 293] width 571 height 586
click at [121, 222] on div at bounding box center [101, 210] width 122 height 23
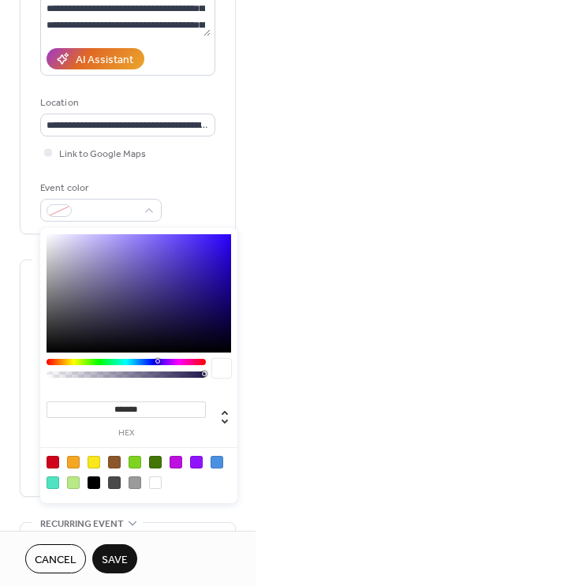
click at [166, 410] on input "*******" at bounding box center [126, 410] width 159 height 17
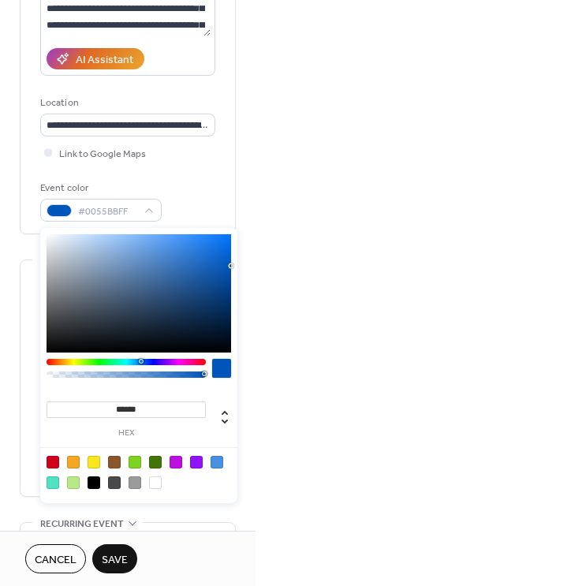
type input "*******"
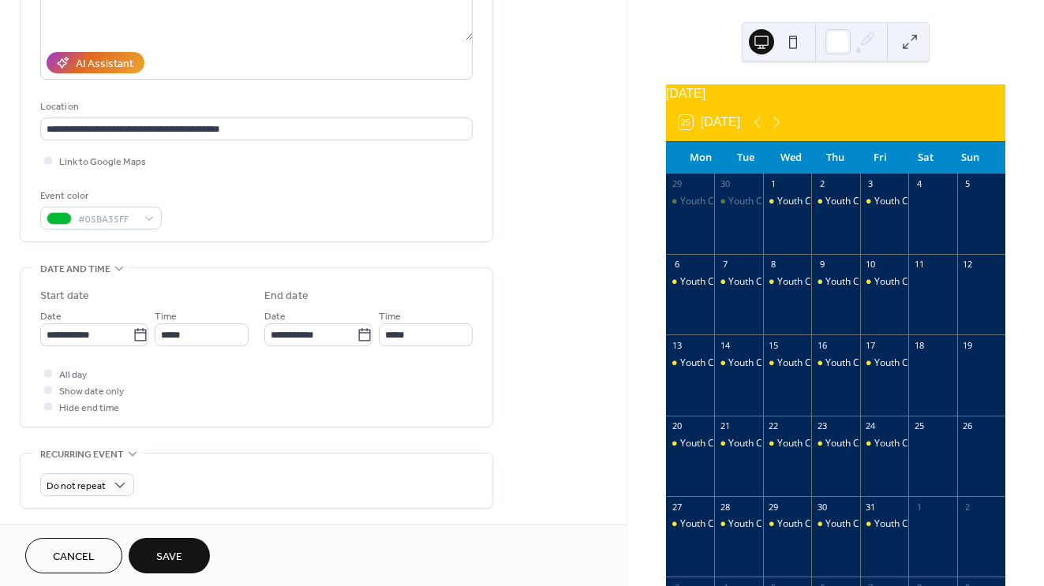
click at [168, 563] on span "Save" at bounding box center [169, 557] width 26 height 17
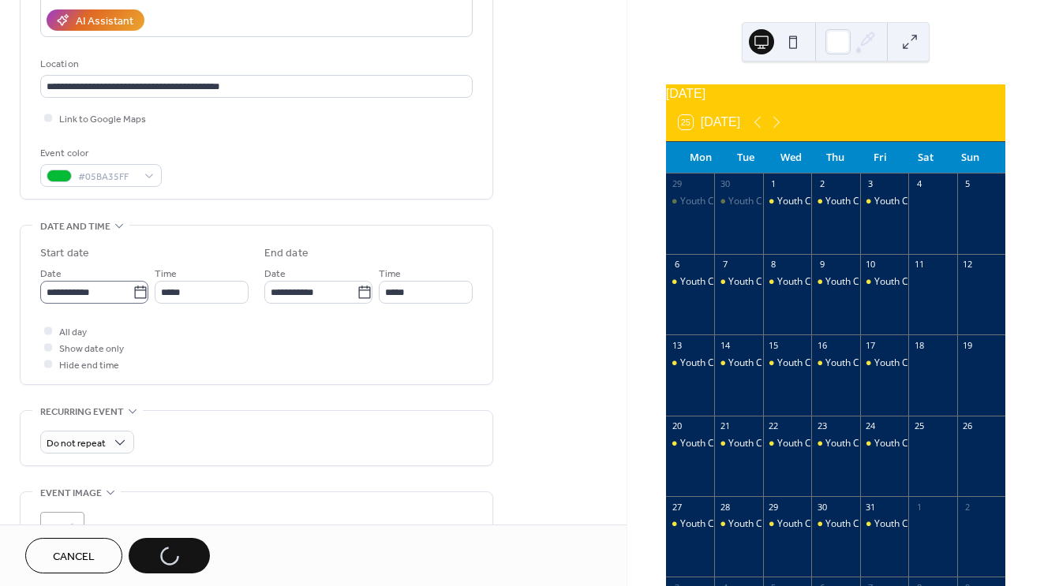
scroll to position [290, 0]
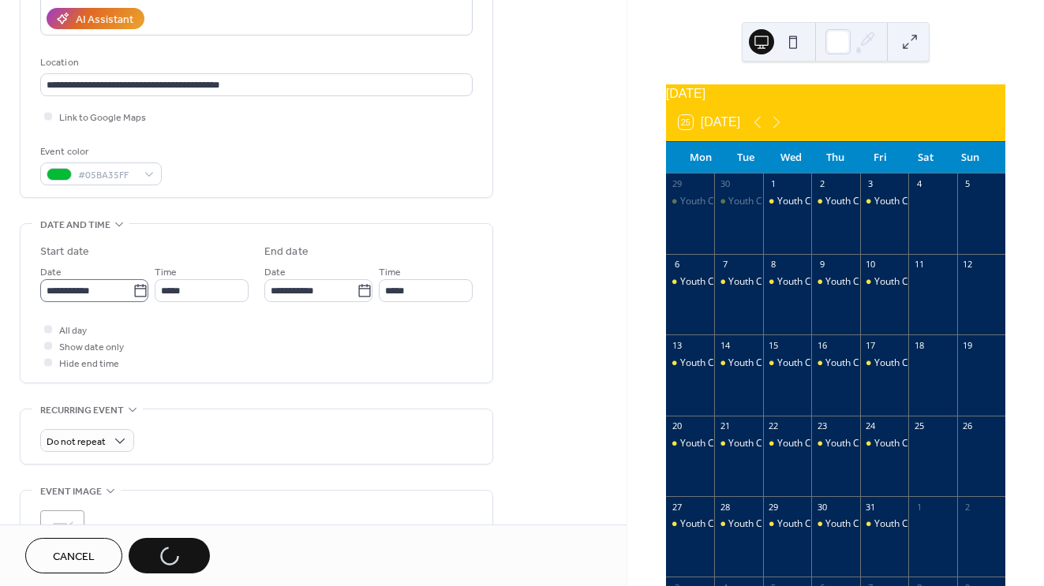
click at [134, 297] on icon at bounding box center [140, 290] width 12 height 13
click at [129, 298] on input "**********" at bounding box center [86, 290] width 92 height 23
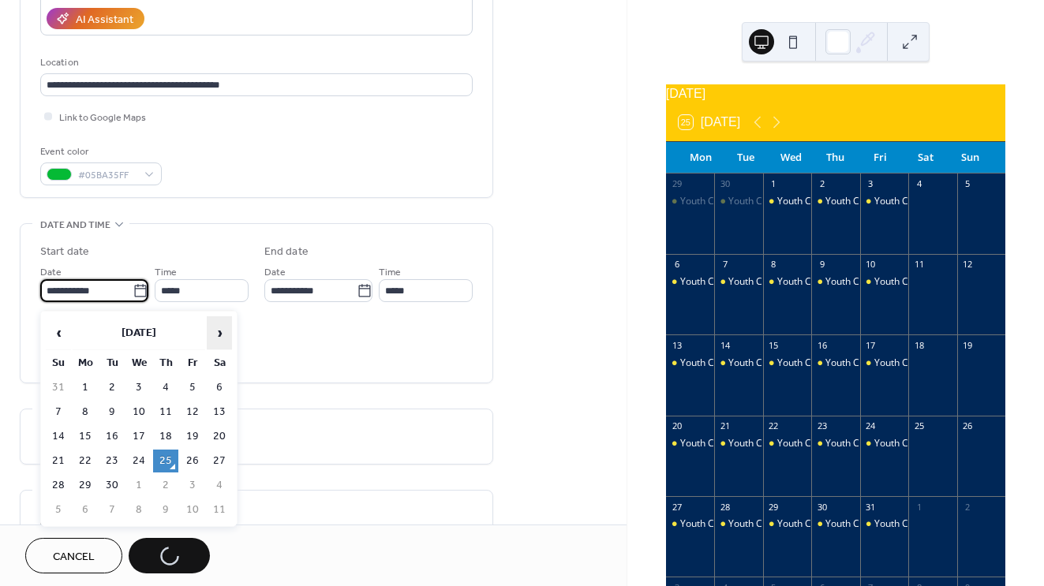
click at [213, 335] on span "›" at bounding box center [220, 333] width 24 height 32
click at [165, 492] on td "30" at bounding box center [165, 485] width 25 height 23
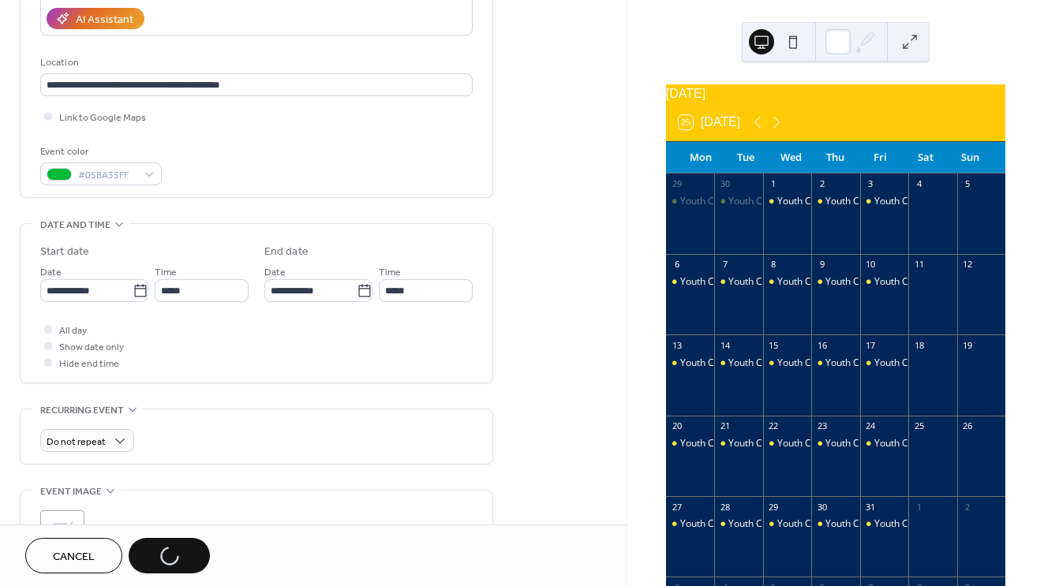
type input "**********"
click at [200, 284] on input "*****" at bounding box center [202, 290] width 94 height 23
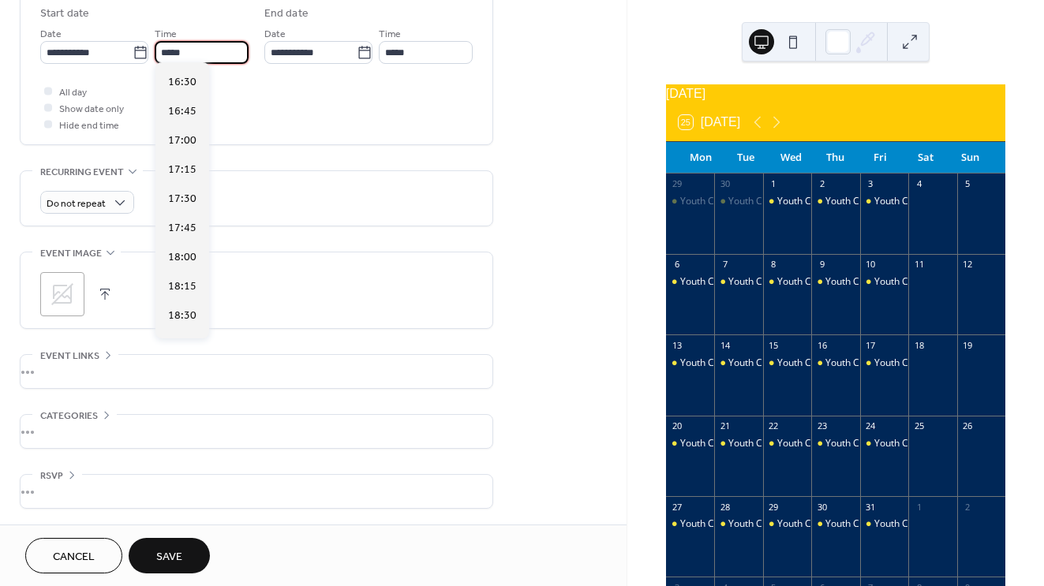
scroll to position [1924, 0]
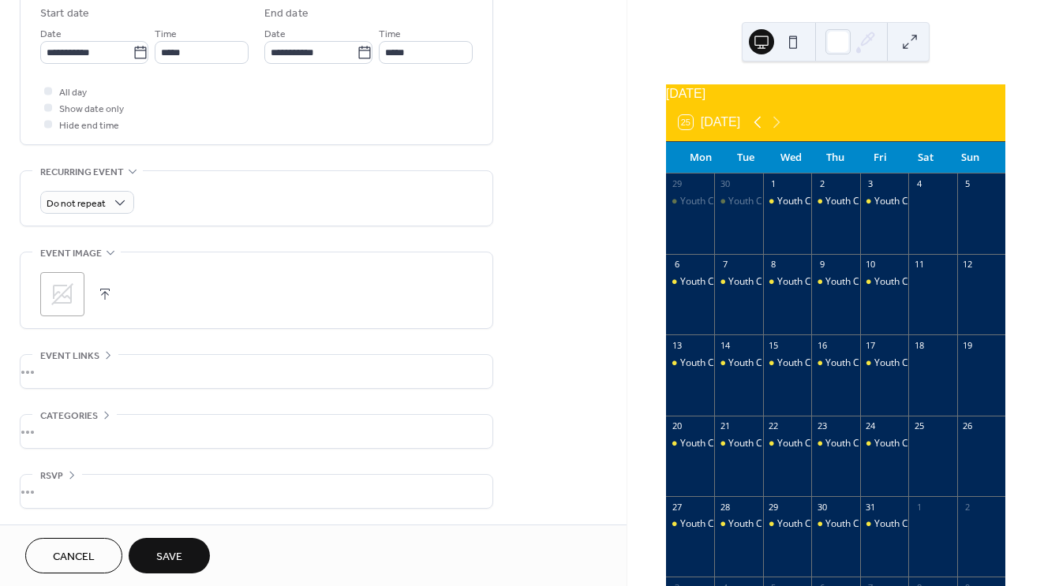
click at [760, 132] on icon at bounding box center [757, 122] width 19 height 19
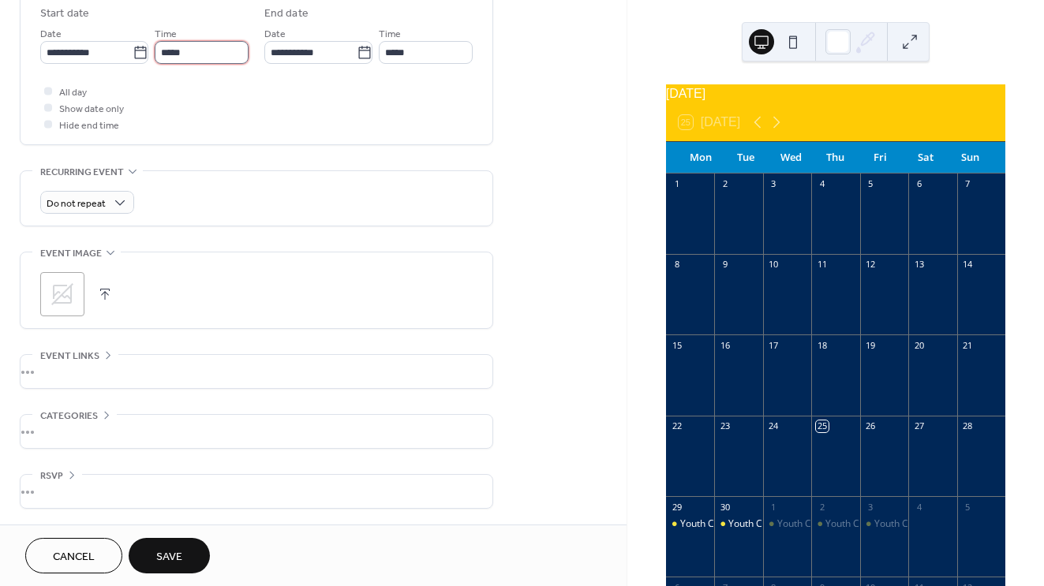
click at [214, 52] on input "*****" at bounding box center [202, 52] width 94 height 23
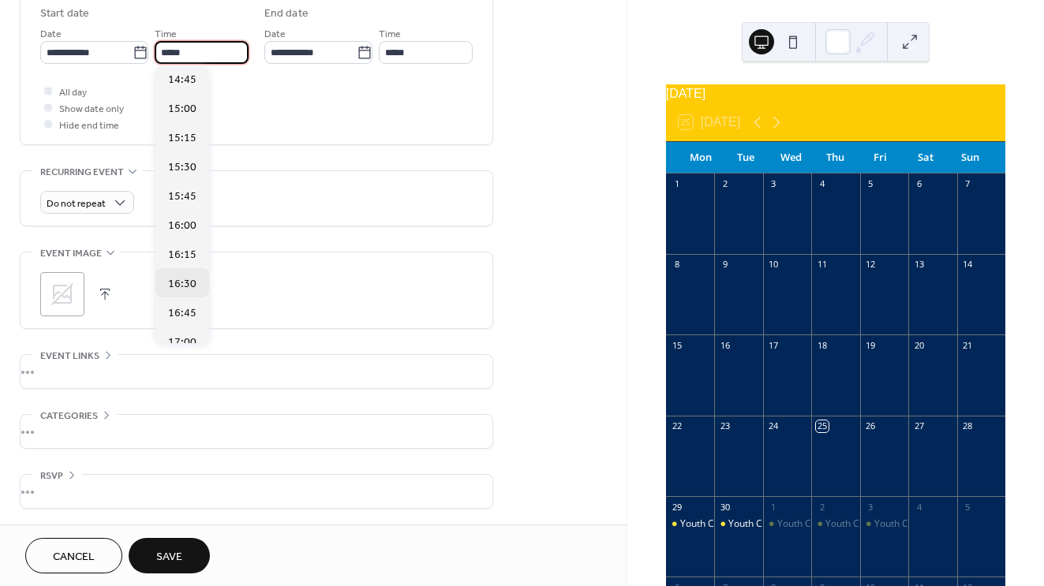
scroll to position [1881, 0]
click at [178, 307] on span "18:00" at bounding box center [182, 305] width 28 height 17
type input "*****"
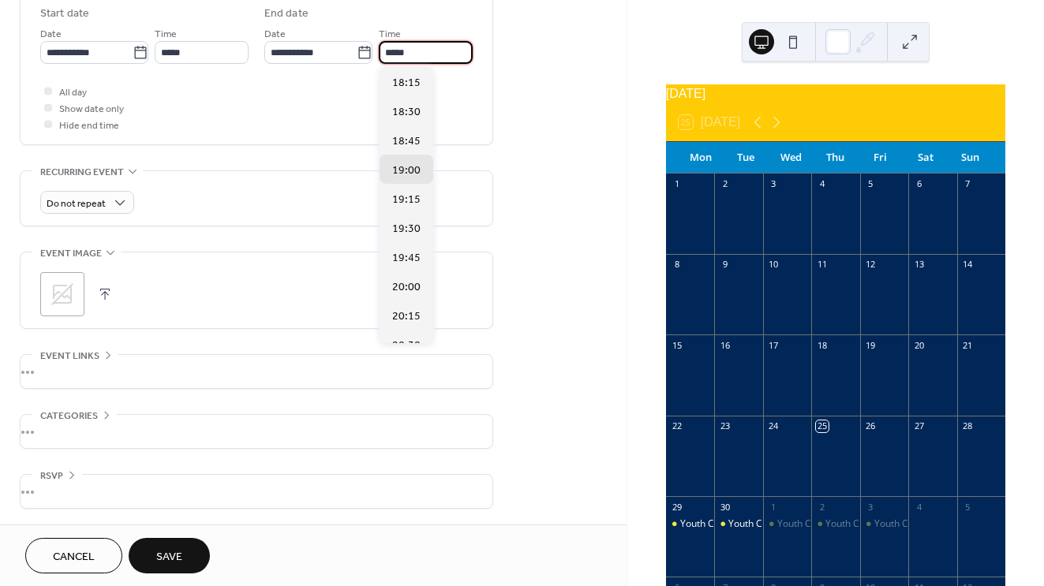
click at [423, 48] on input "*****" at bounding box center [426, 52] width 94 height 23
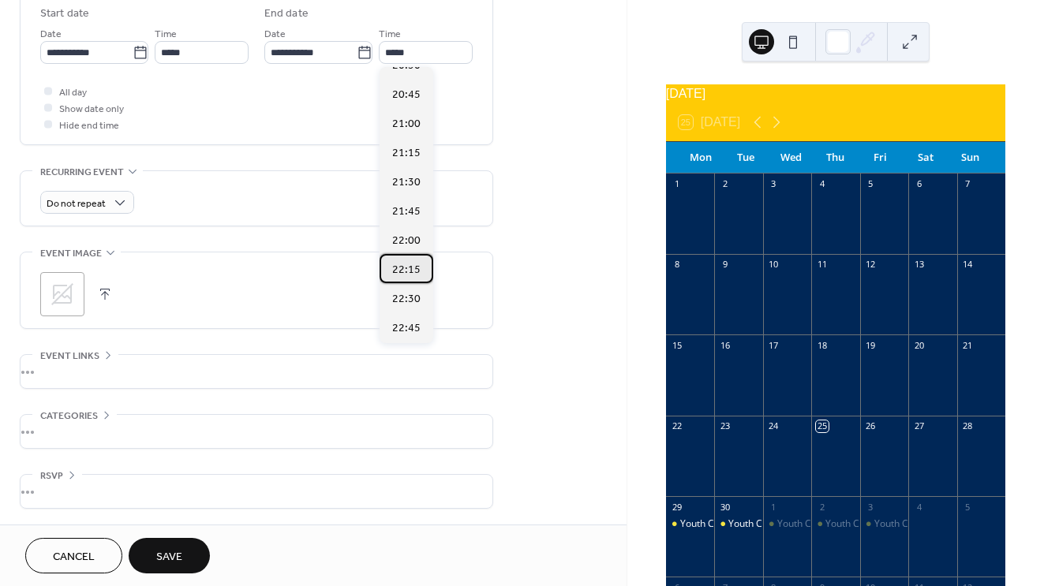
click at [404, 271] on span "22:15" at bounding box center [406, 270] width 28 height 17
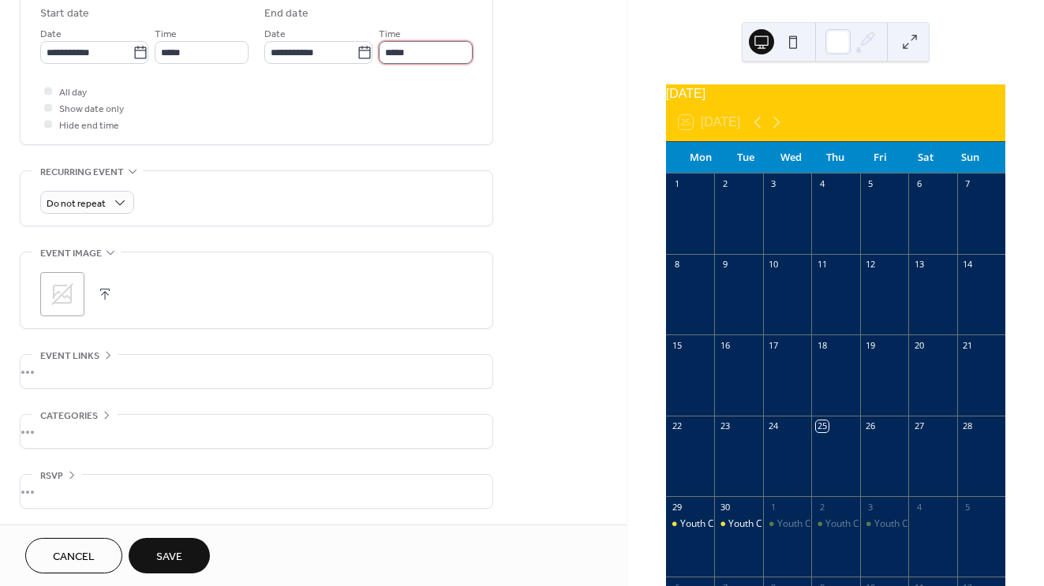
click at [436, 43] on input "*****" at bounding box center [426, 52] width 94 height 23
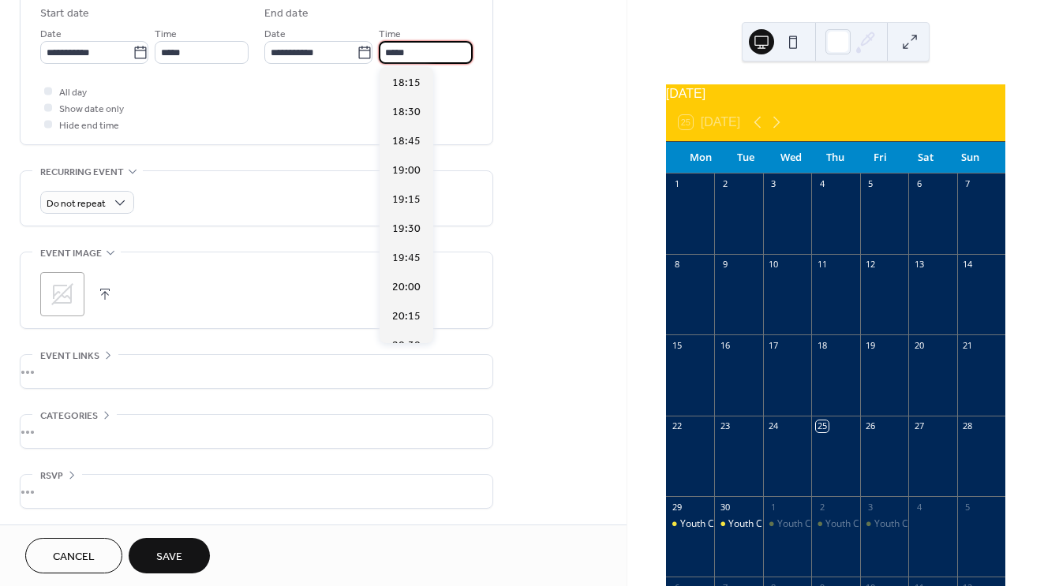
scroll to position [395, 0]
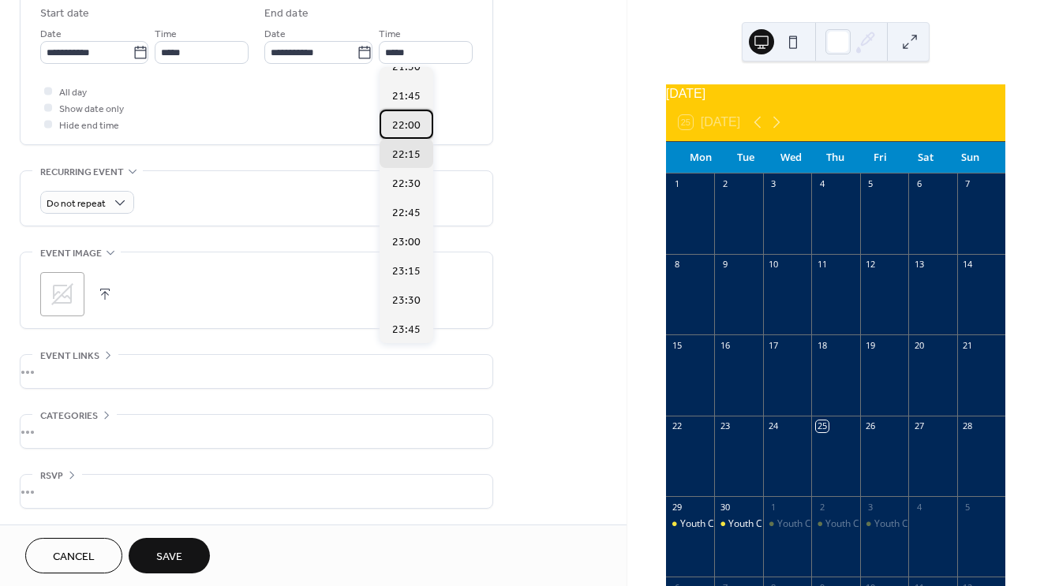
click at [406, 130] on span "22:00" at bounding box center [406, 126] width 28 height 17
type input "*****"
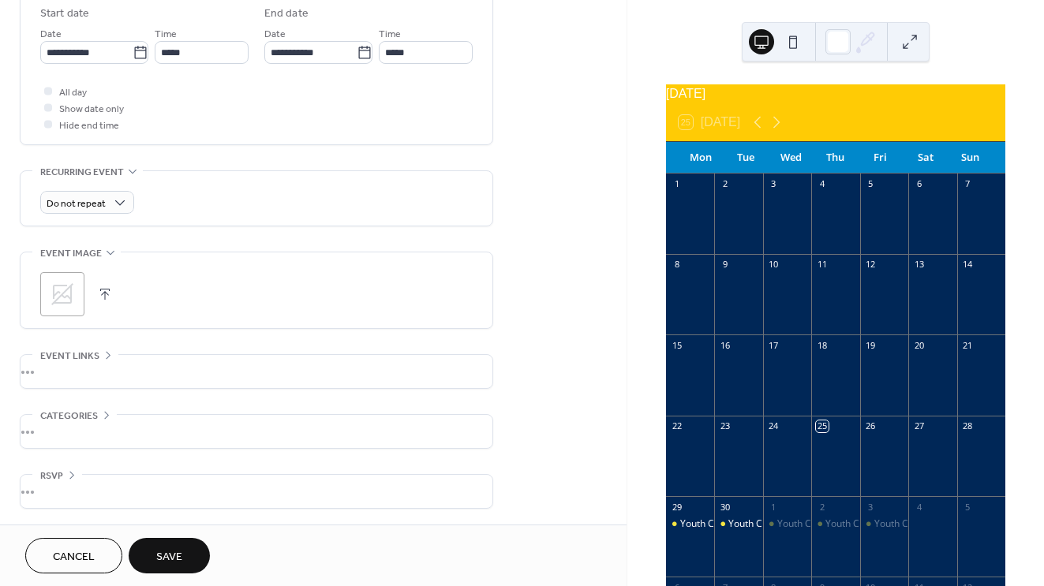
scroll to position [590, 0]
click at [106, 350] on icon at bounding box center [108, 355] width 13 height 13
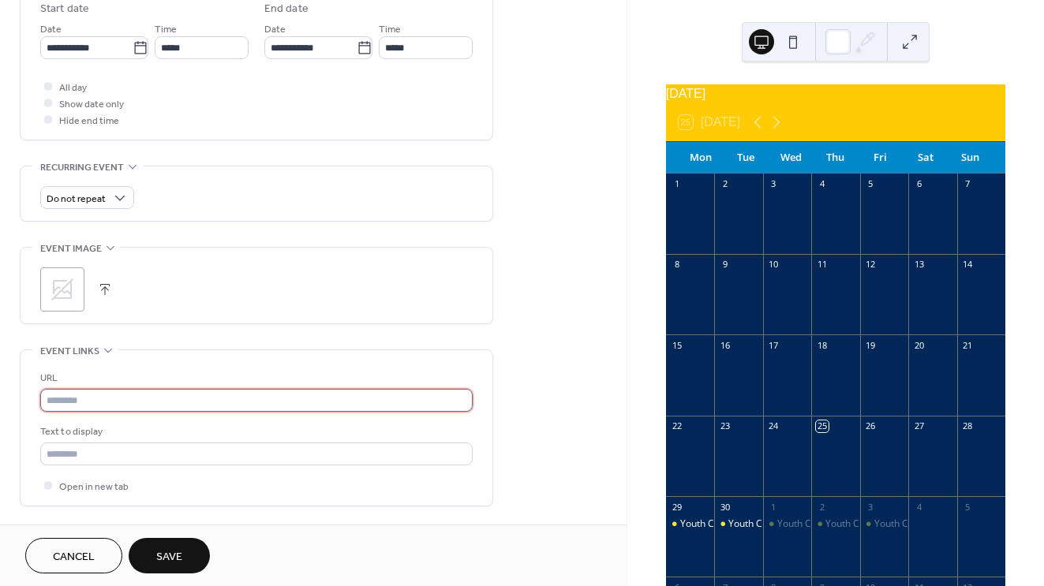
click at [122, 411] on input "text" at bounding box center [256, 400] width 432 height 23
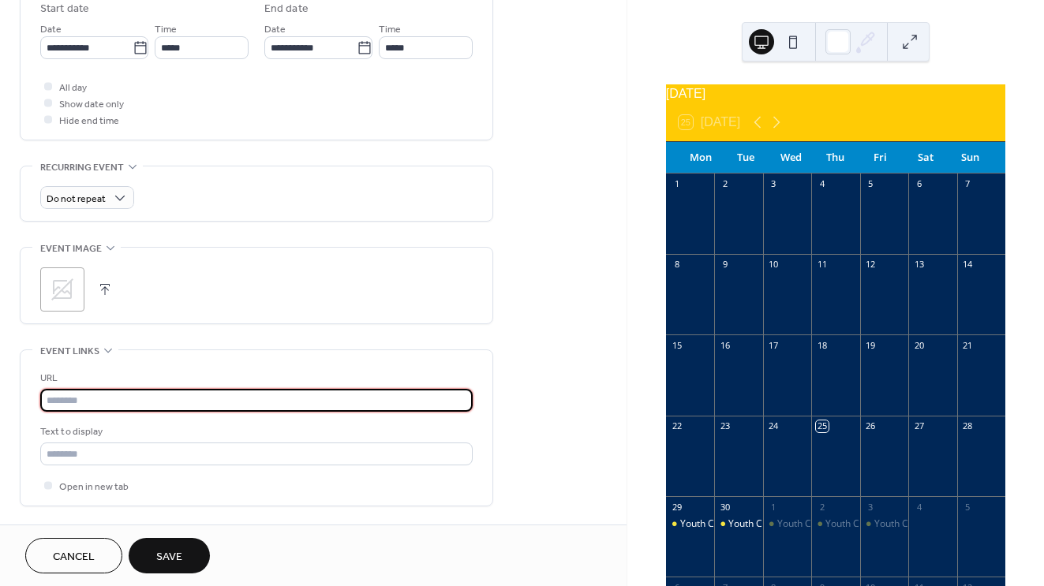
paste input "**********"
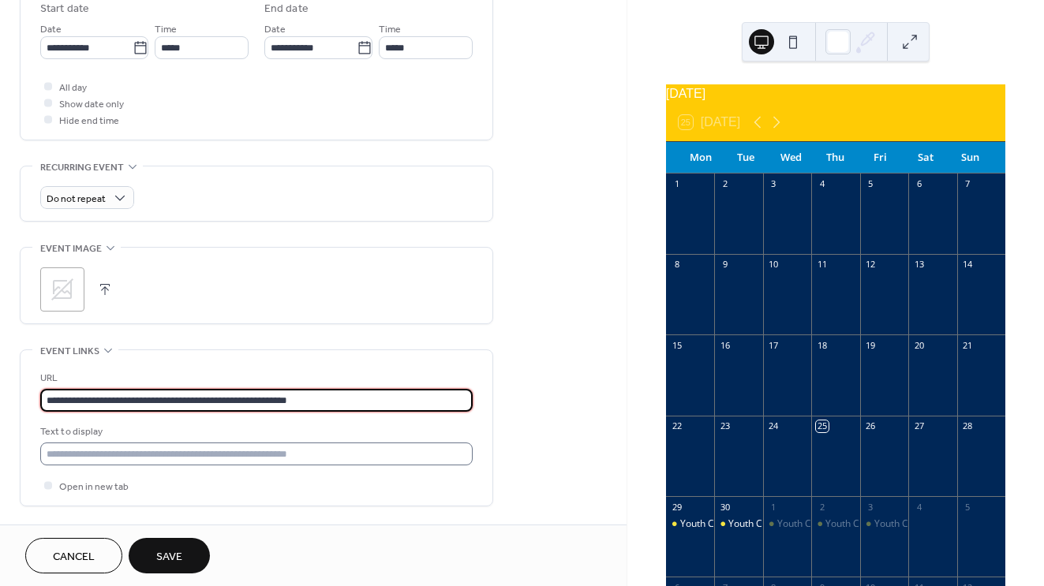
type input "**********"
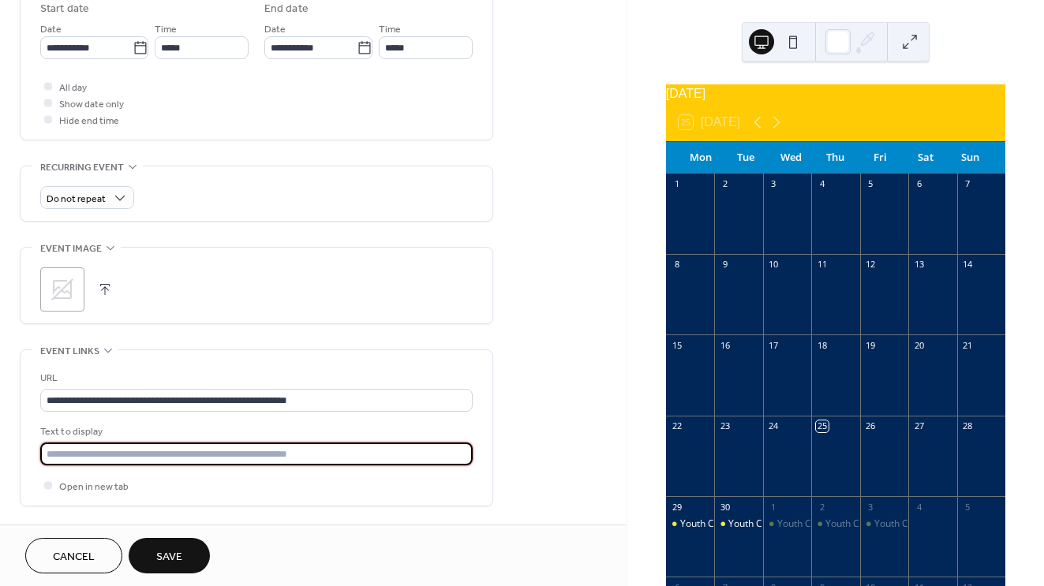
click at [223, 459] on input "text" at bounding box center [256, 454] width 432 height 23
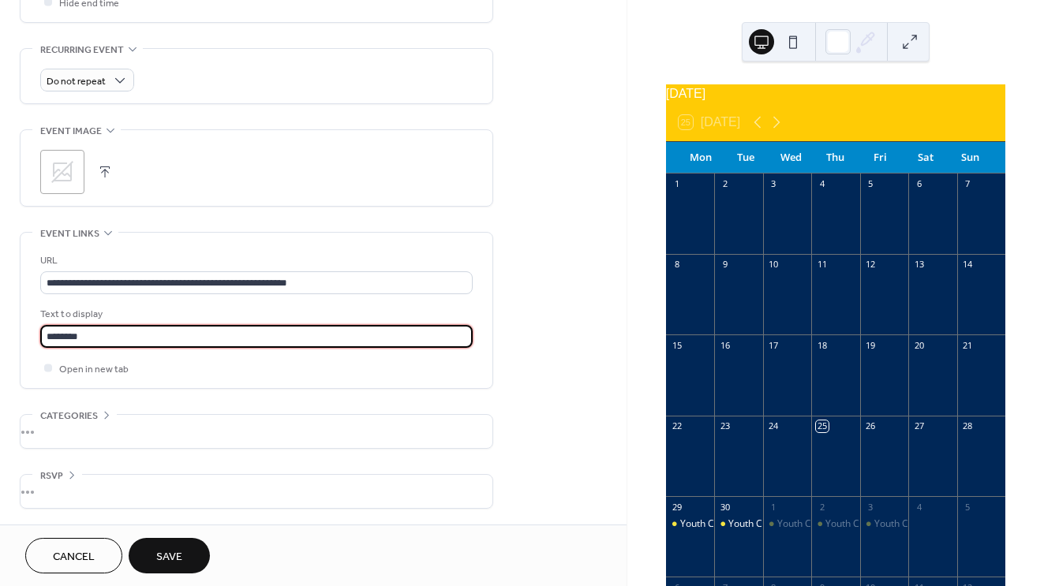
scroll to position [715, 0]
type input "*******"
click at [166, 488] on div "•••" at bounding box center [257, 491] width 472 height 33
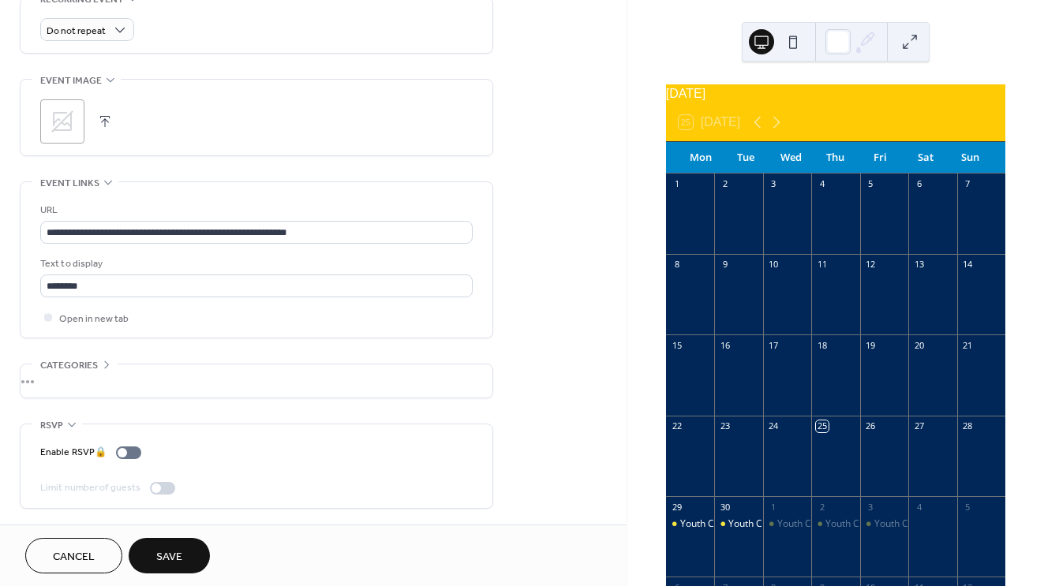
scroll to position [766, 0]
click at [73, 427] on icon at bounding box center [72, 424] width 13 height 13
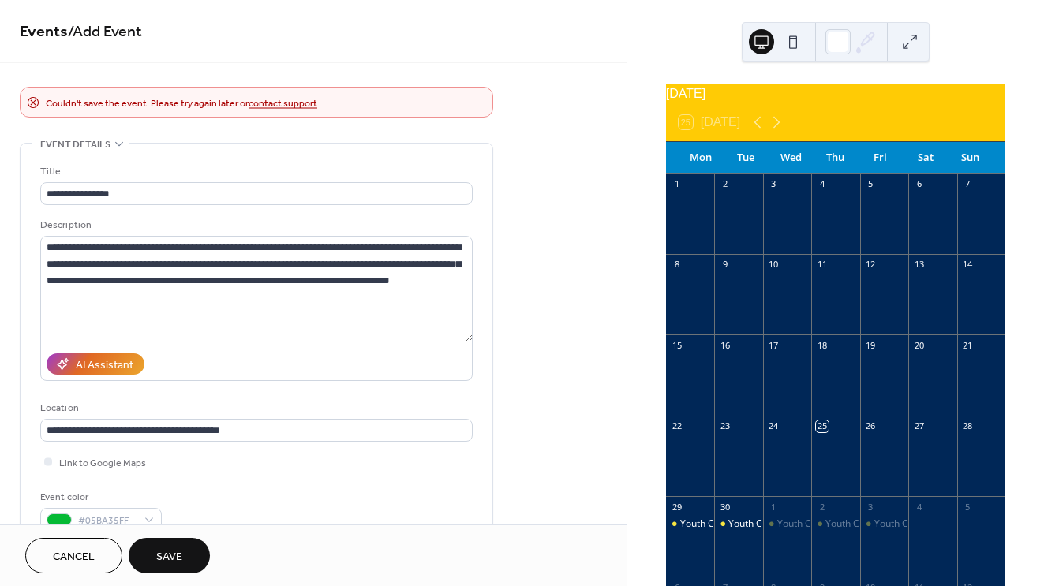
scroll to position [0, 0]
click at [181, 549] on span "Save" at bounding box center [169, 557] width 26 height 17
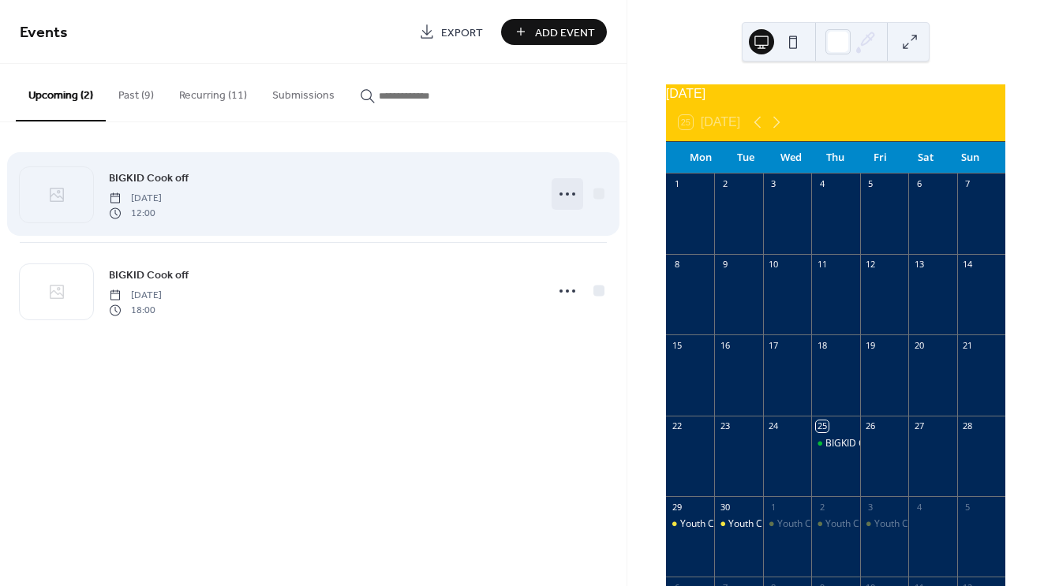
click at [568, 192] on icon at bounding box center [567, 194] width 25 height 25
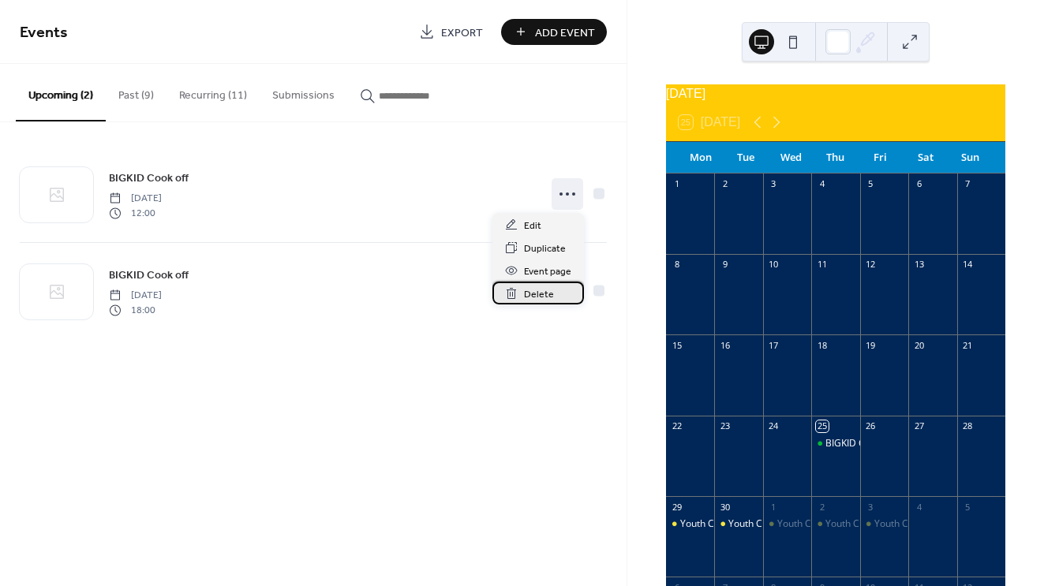
click at [554, 295] on div "Delete" at bounding box center [538, 293] width 92 height 23
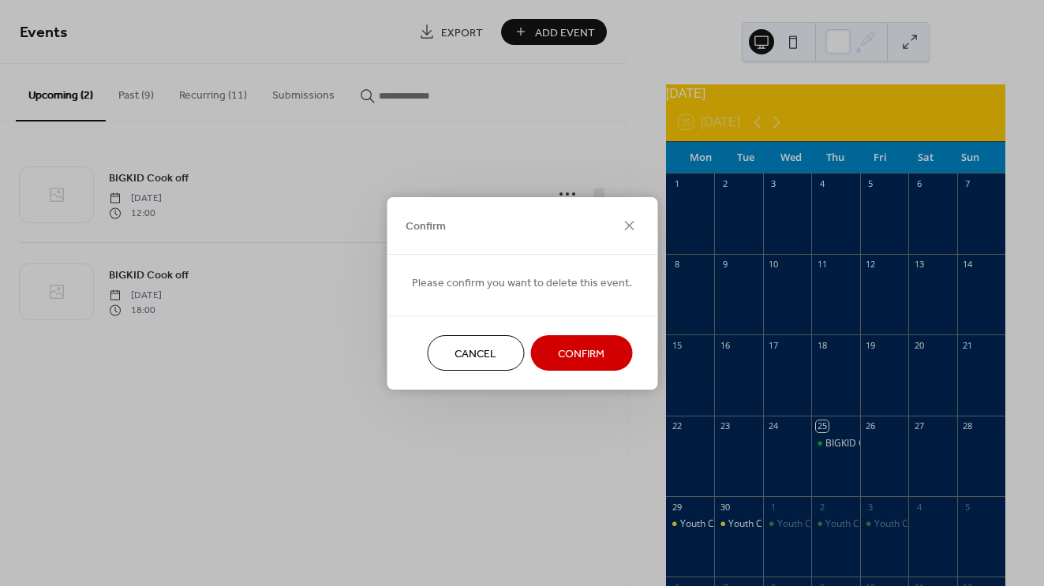
click at [580, 361] on span "Confirm" at bounding box center [581, 354] width 47 height 17
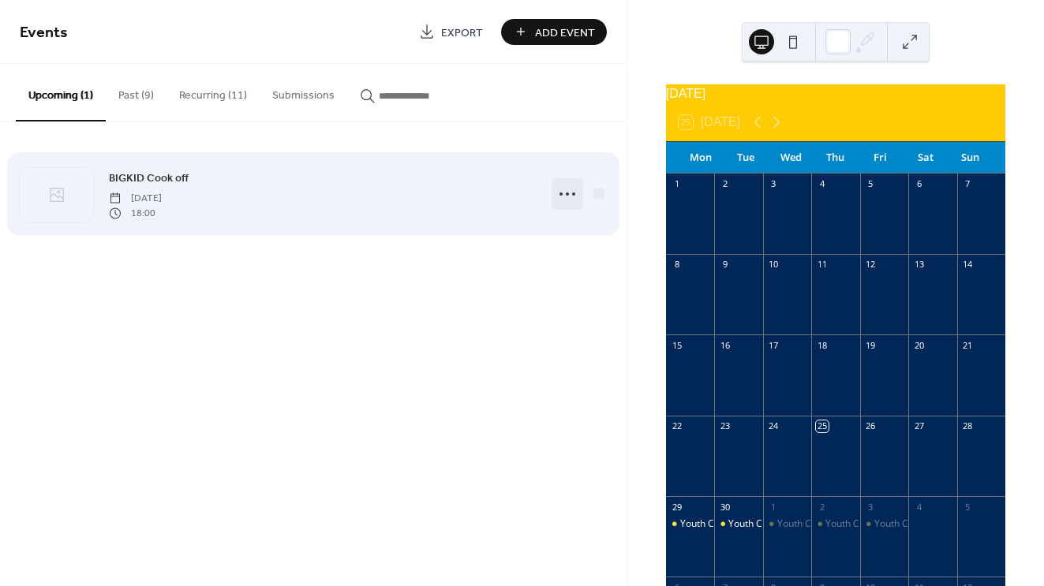
click at [560, 199] on icon at bounding box center [567, 194] width 25 height 25
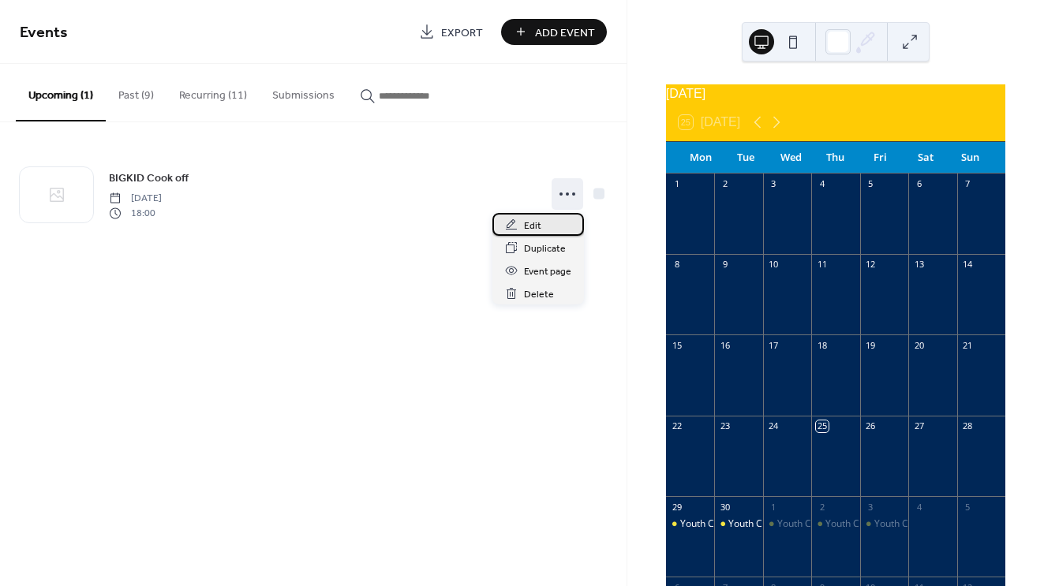
click at [552, 228] on div "Edit" at bounding box center [538, 224] width 92 height 23
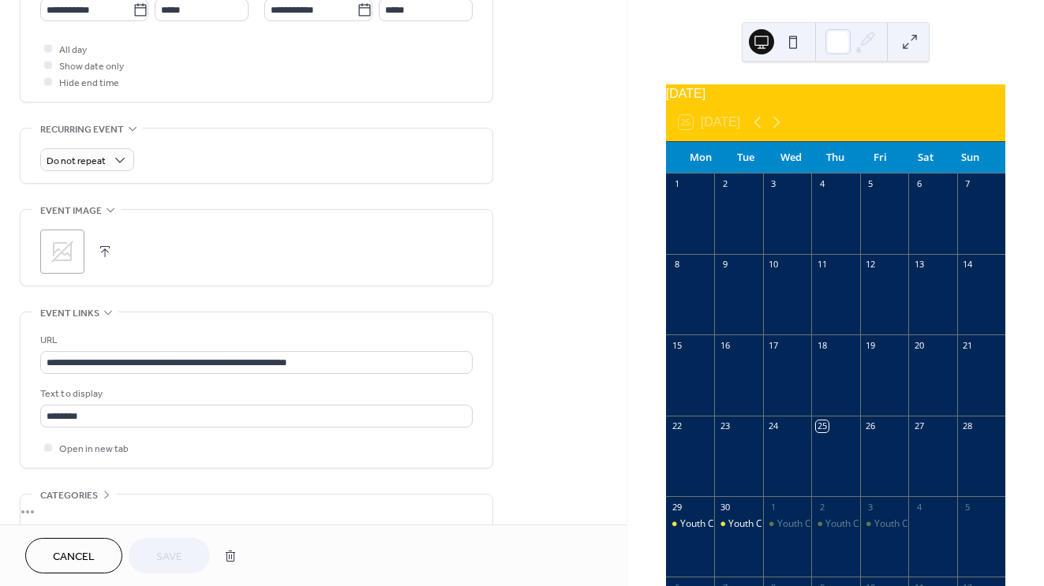
scroll to position [601, 0]
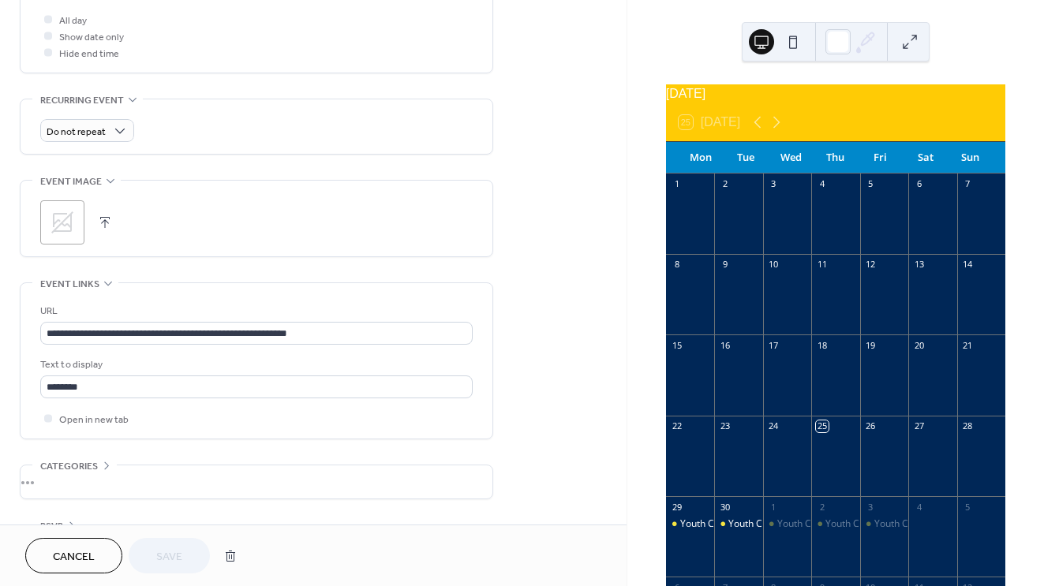
click at [70, 232] on icon at bounding box center [62, 223] width 22 height 22
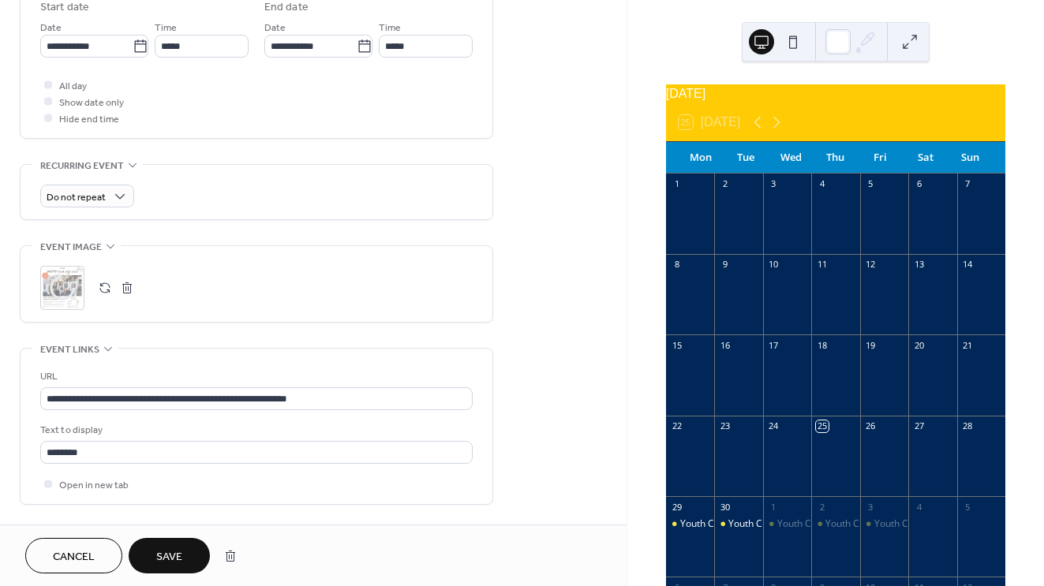
scroll to position [559, 0]
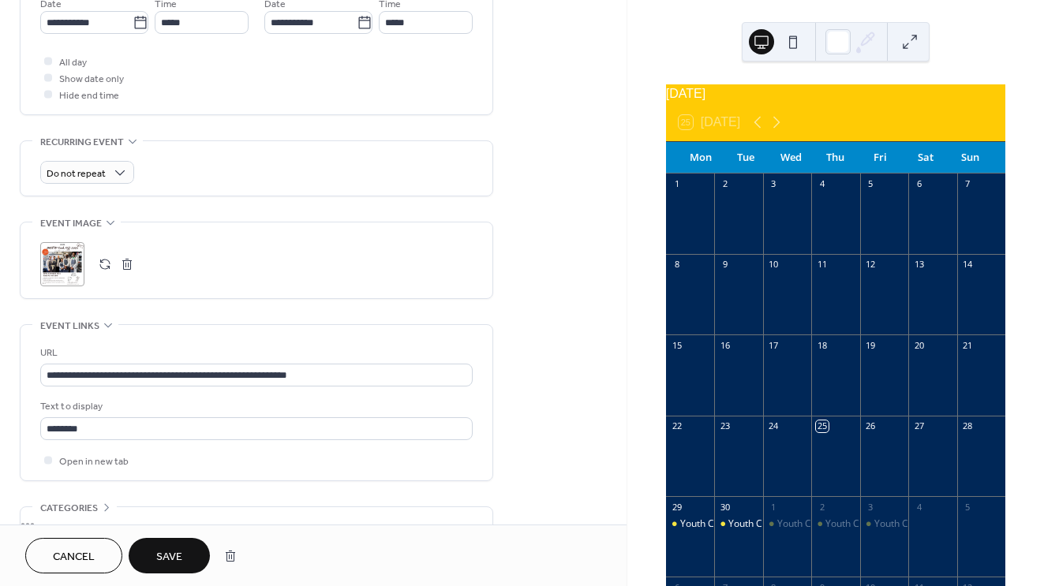
click at [163, 566] on span "Save" at bounding box center [169, 557] width 26 height 17
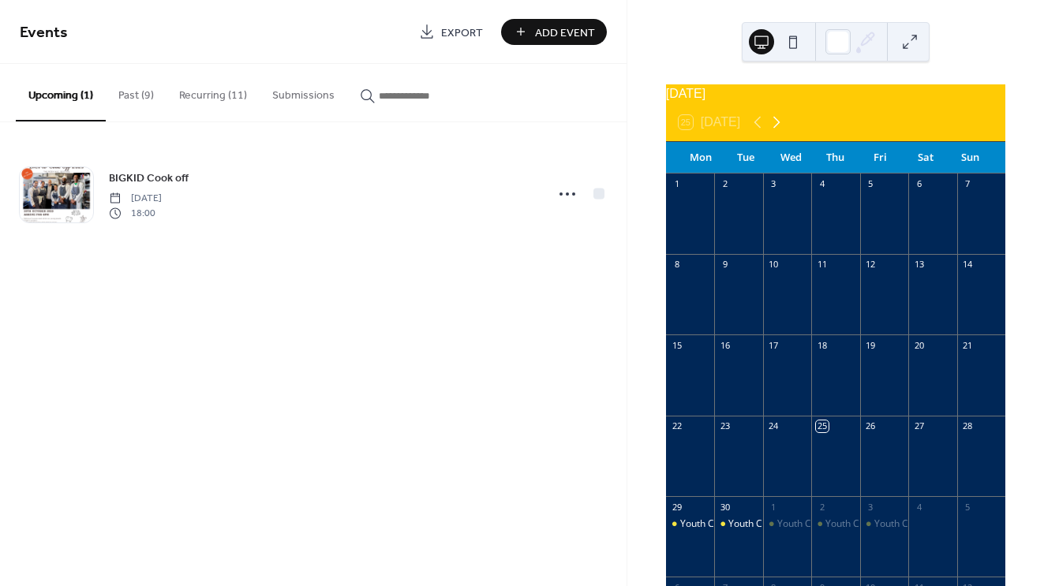
click at [777, 125] on icon at bounding box center [776, 122] width 19 height 19
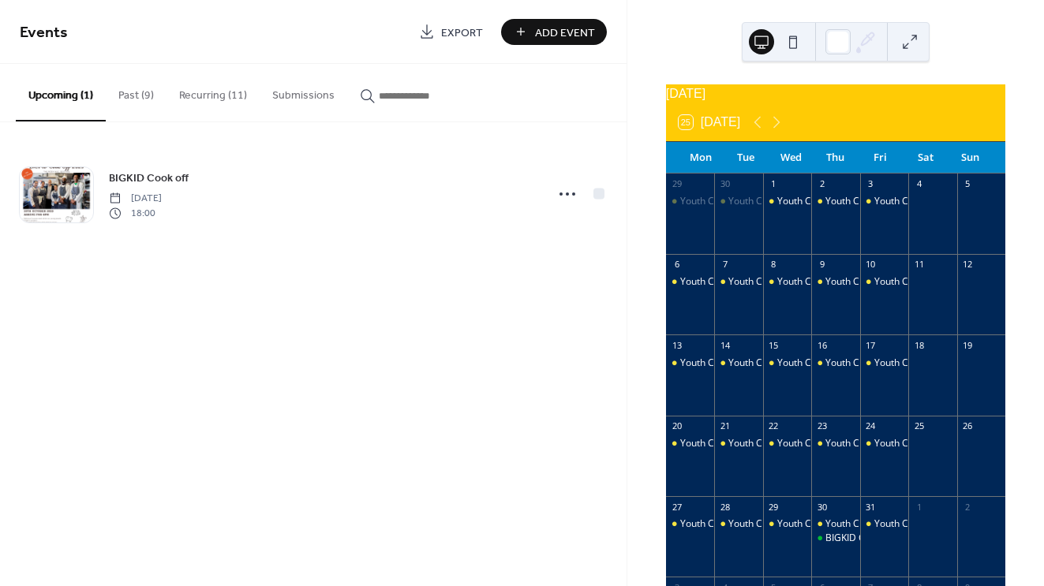
click at [537, 24] on span "Add Event" at bounding box center [565, 32] width 60 height 17
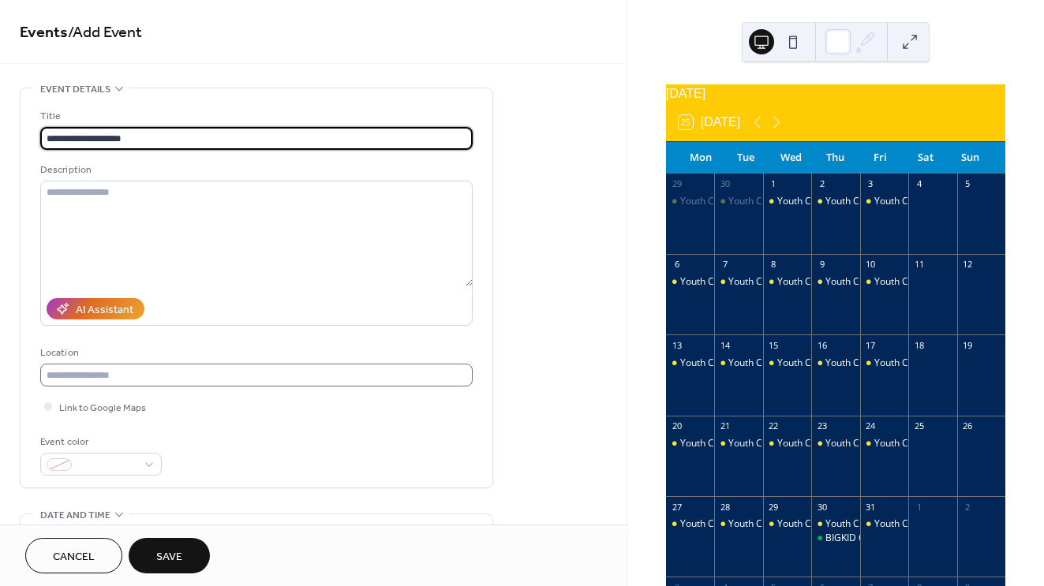
type input "**********"
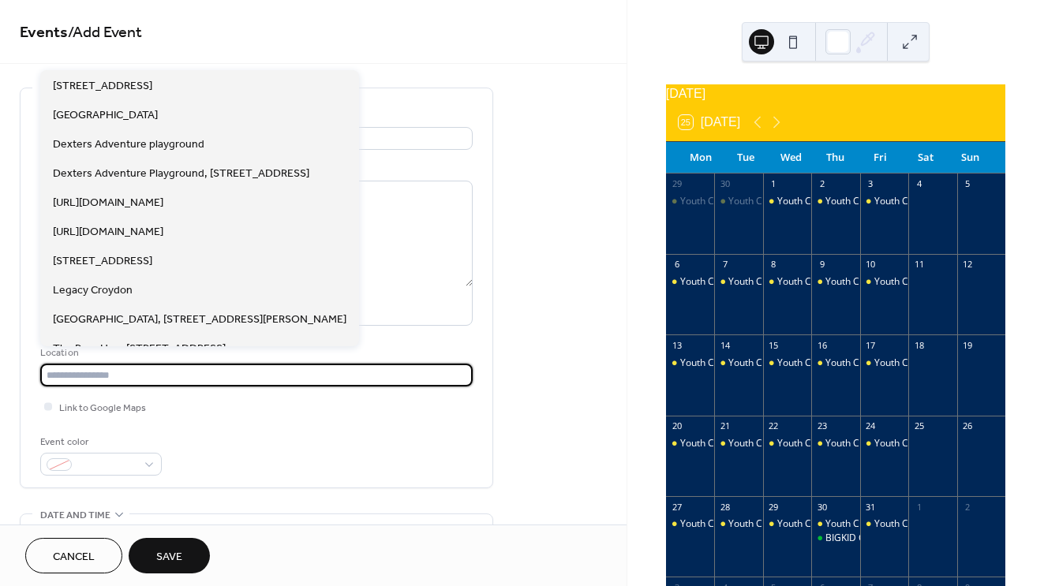
click at [111, 369] on input "text" at bounding box center [256, 375] width 432 height 23
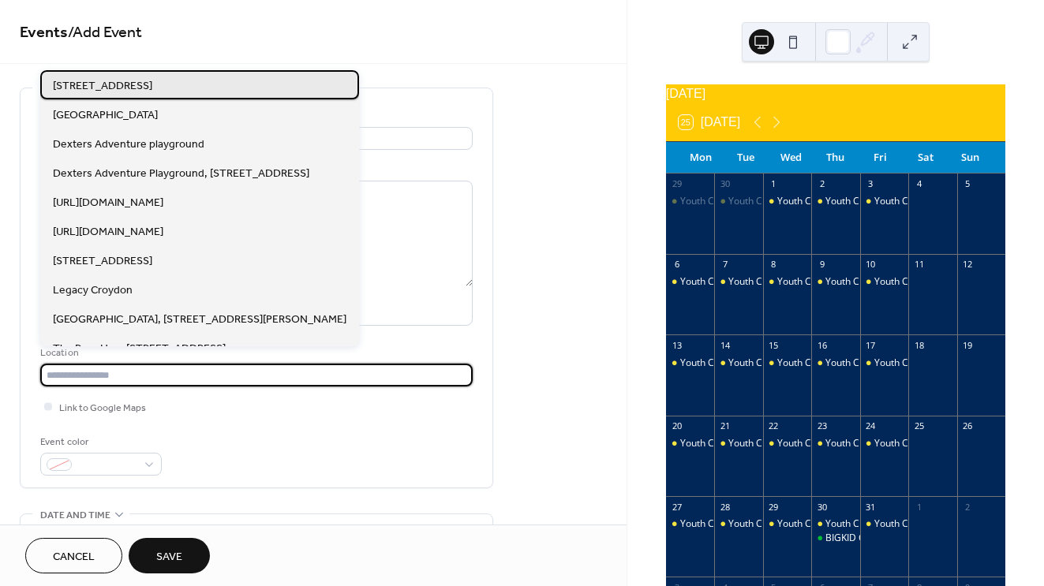
click at [152, 89] on span "[STREET_ADDRESS]" at bounding box center [102, 86] width 99 height 17
type input "**********"
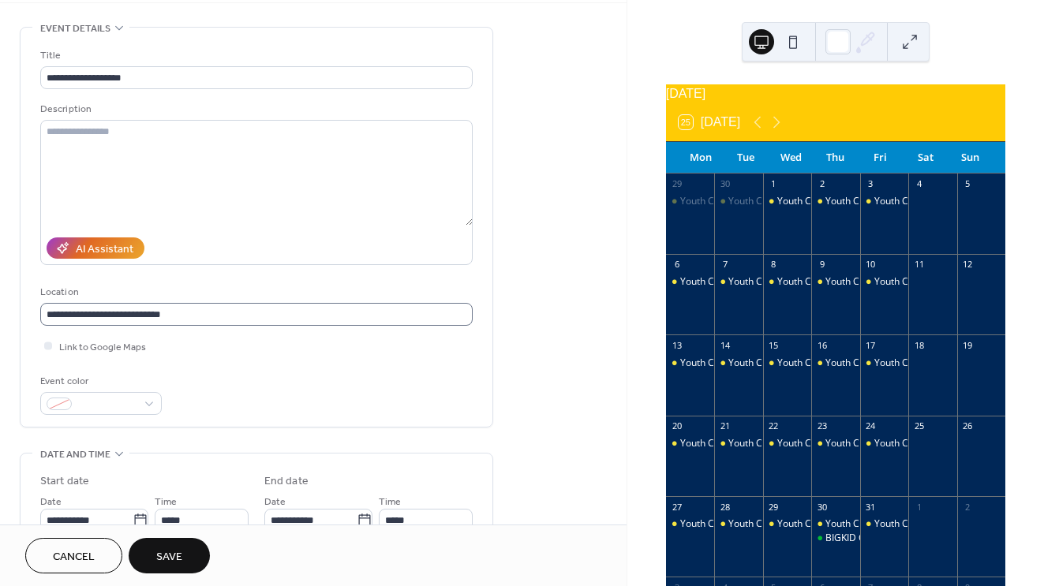
scroll to position [127, 0]
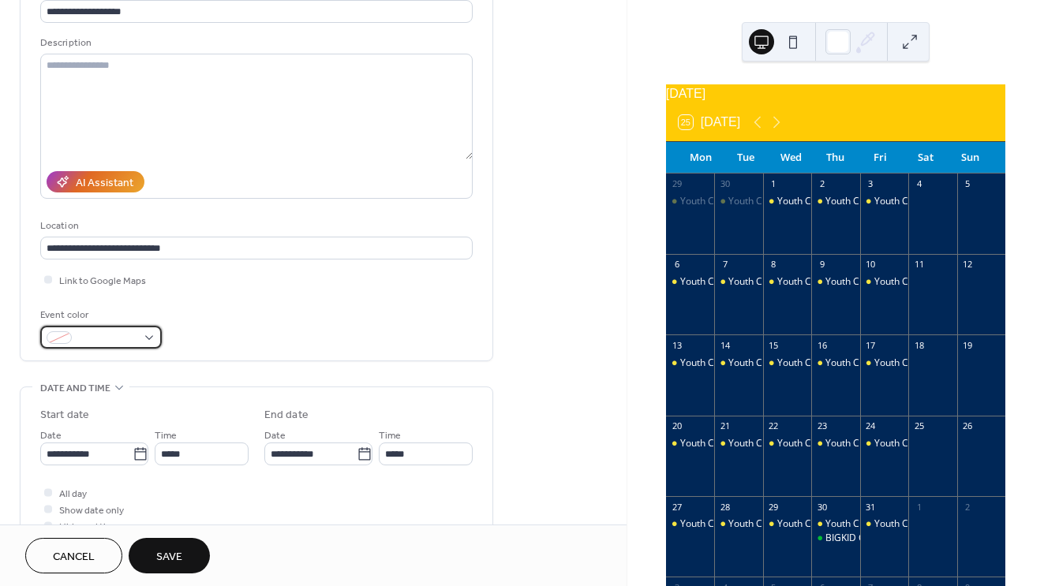
click at [155, 335] on div at bounding box center [101, 337] width 122 height 23
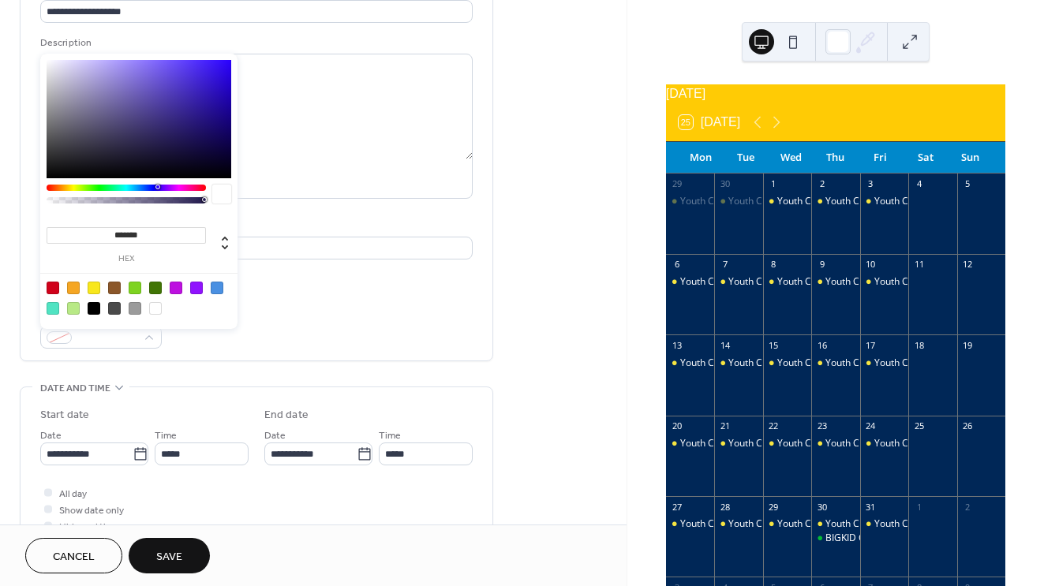
drag, startPoint x: 159, startPoint y: 236, endPoint x: 110, endPoint y: 235, distance: 48.9
click at [110, 235] on input "*******" at bounding box center [126, 235] width 159 height 17
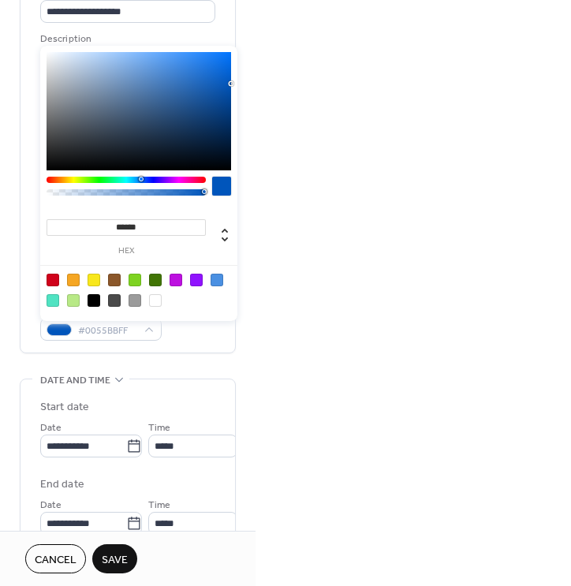
type input "*******"
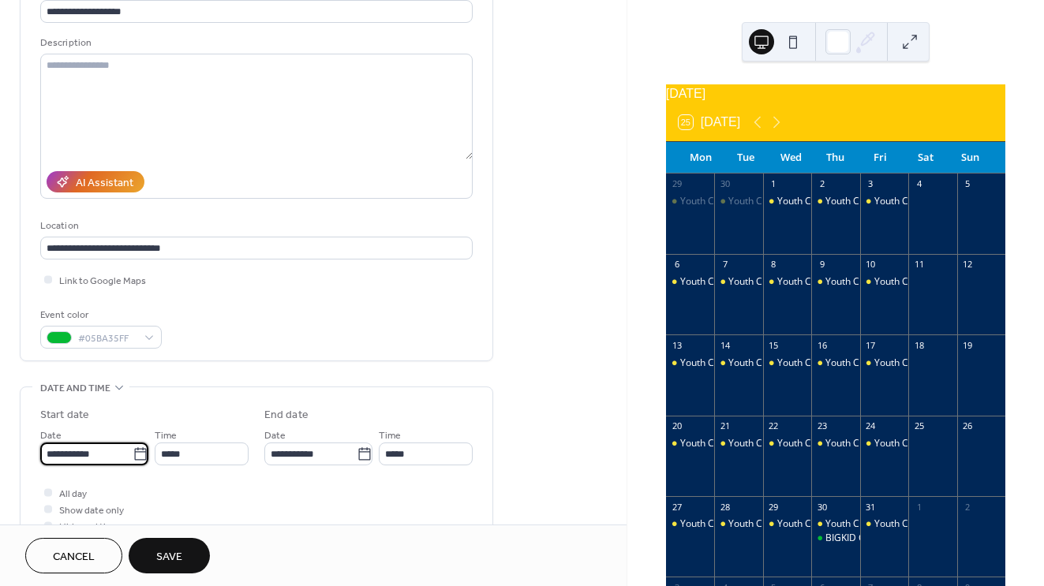
click at [70, 456] on input "**********" at bounding box center [86, 454] width 92 height 23
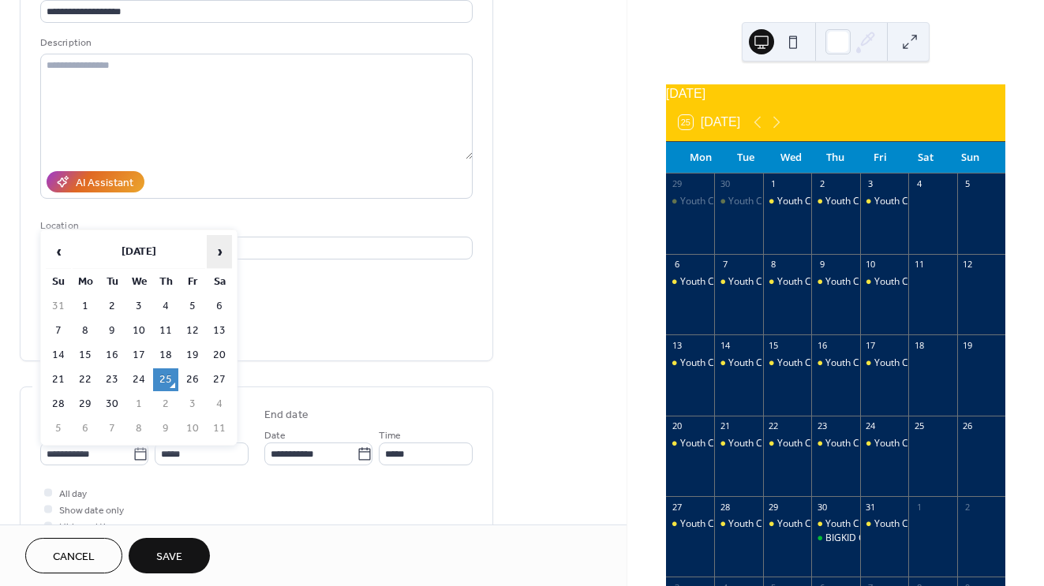
click at [222, 248] on span "›" at bounding box center [220, 252] width 24 height 32
click at [195, 324] on td "12" at bounding box center [192, 331] width 25 height 23
type input "**********"
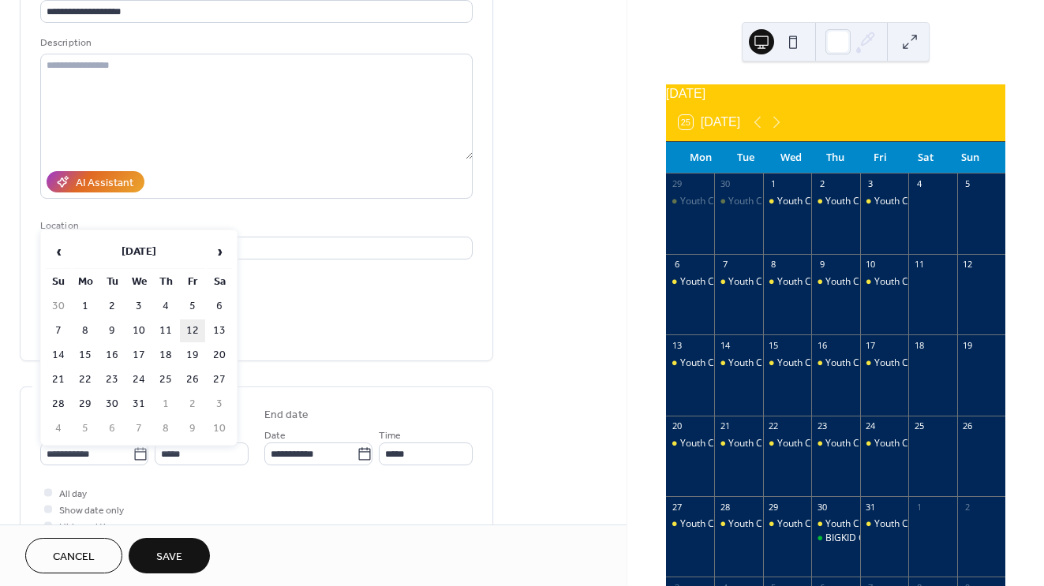
type input "**********"
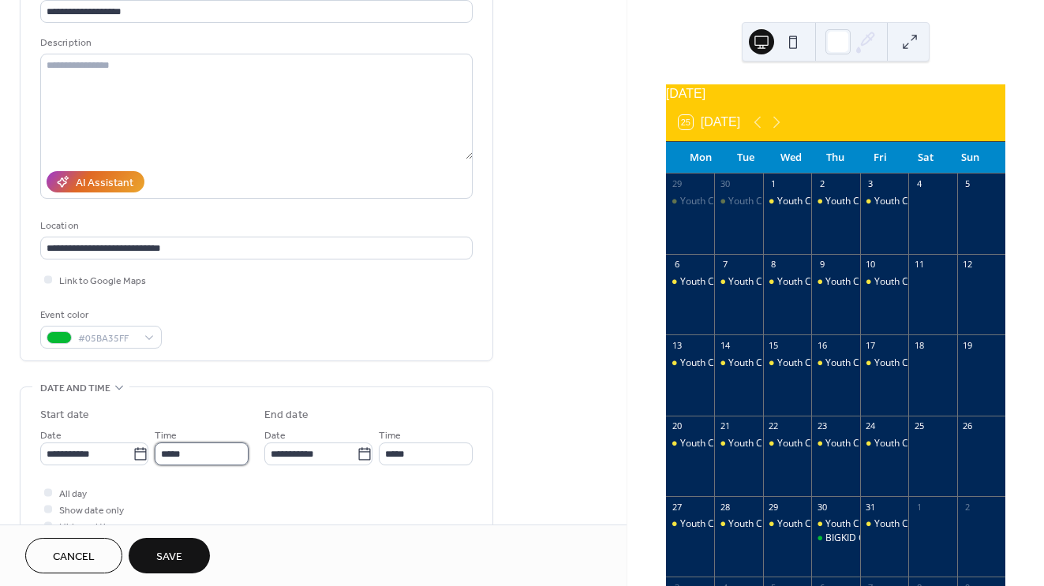
click at [191, 454] on input "*****" at bounding box center [202, 454] width 94 height 23
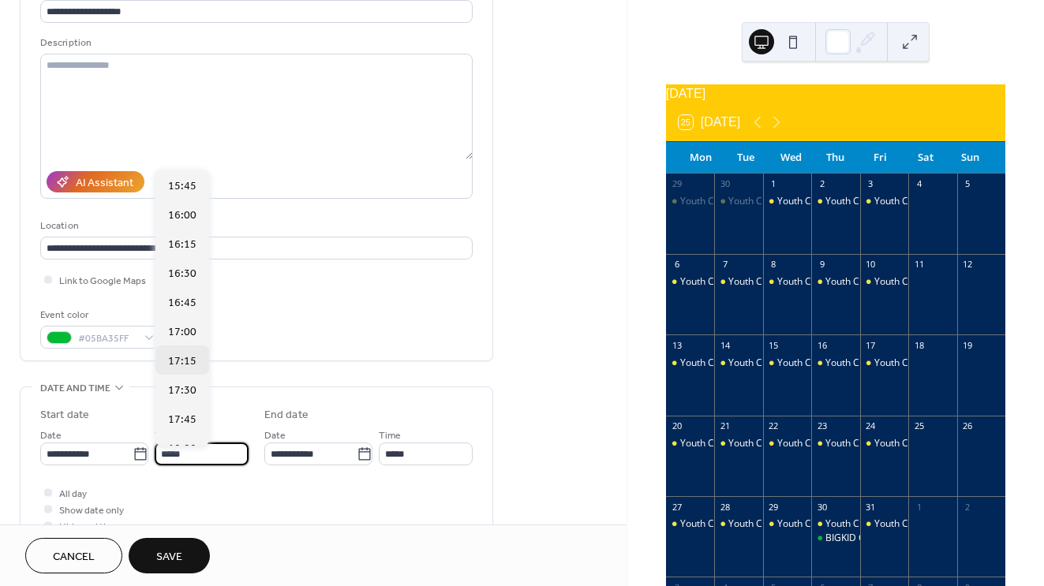
scroll to position [1828, 0]
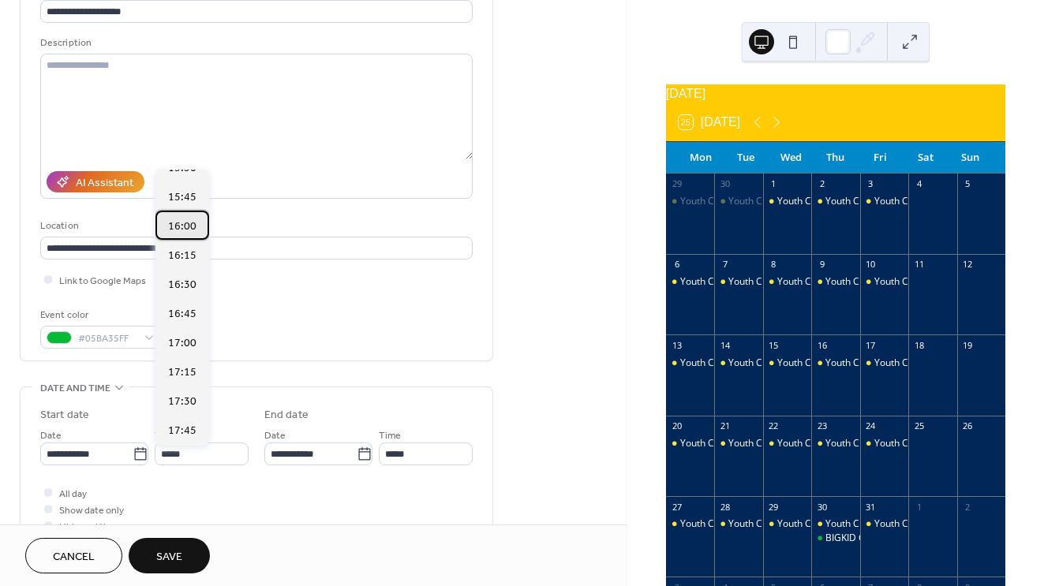
click at [180, 219] on span "16:00" at bounding box center [182, 227] width 28 height 17
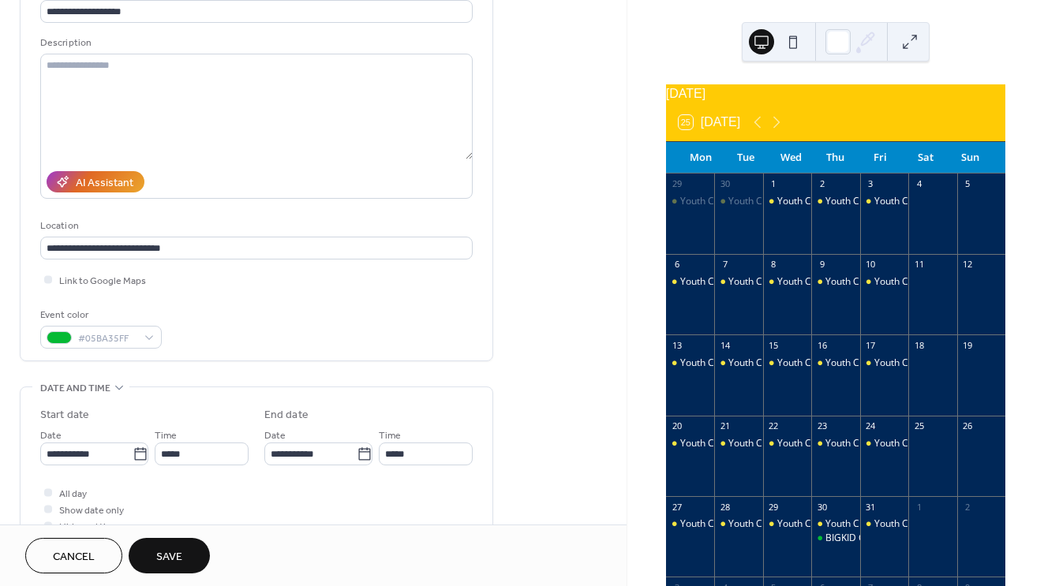
type input "*****"
click at [410, 458] on input "*****" at bounding box center [426, 454] width 94 height 23
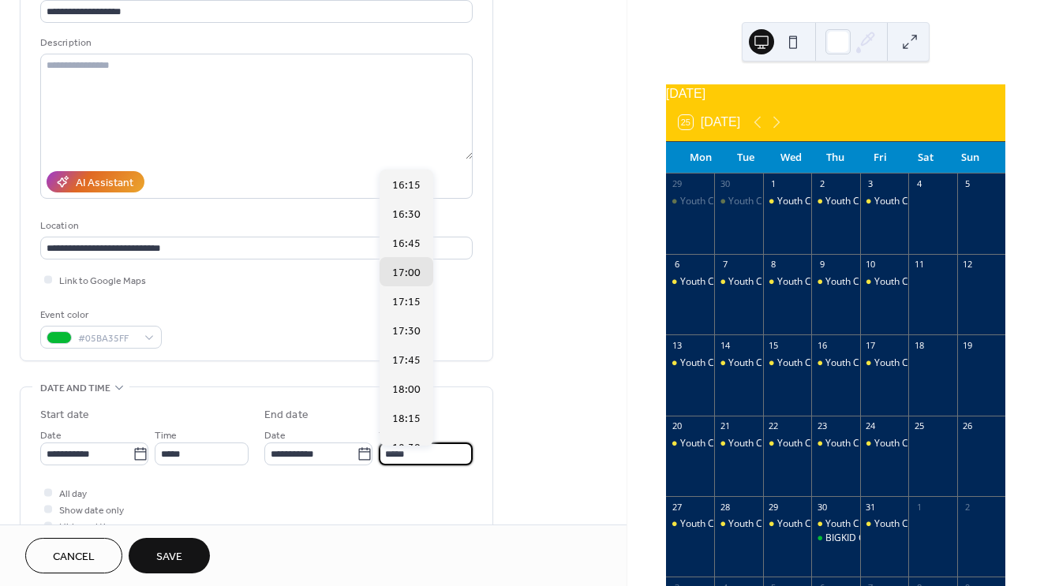
scroll to position [174, 0]
click at [407, 283] on span "18:30" at bounding box center [406, 275] width 28 height 17
type input "*****"
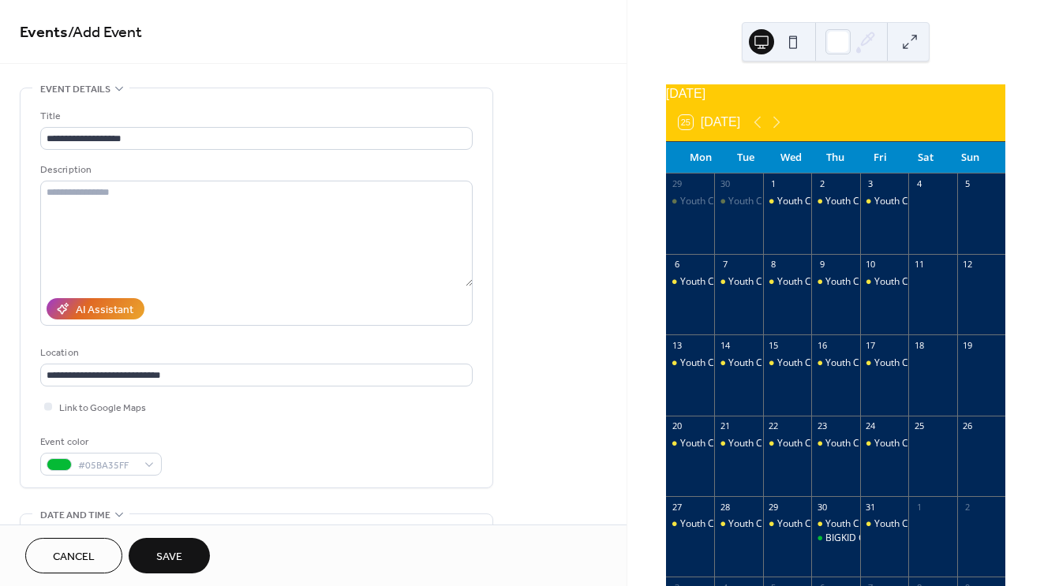
scroll to position [0, 0]
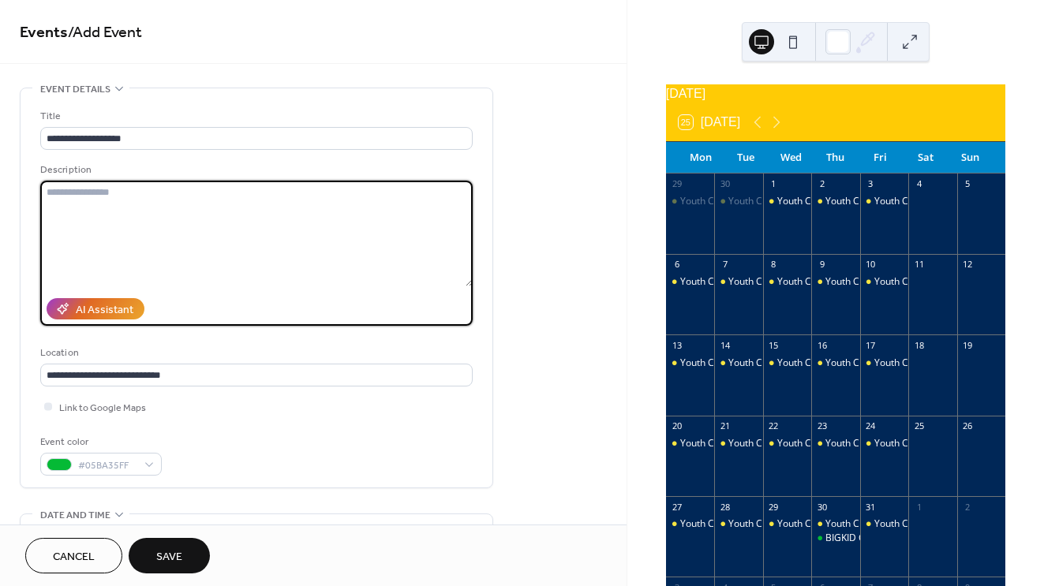
click at [223, 191] on textarea at bounding box center [256, 234] width 432 height 106
paste textarea "**********"
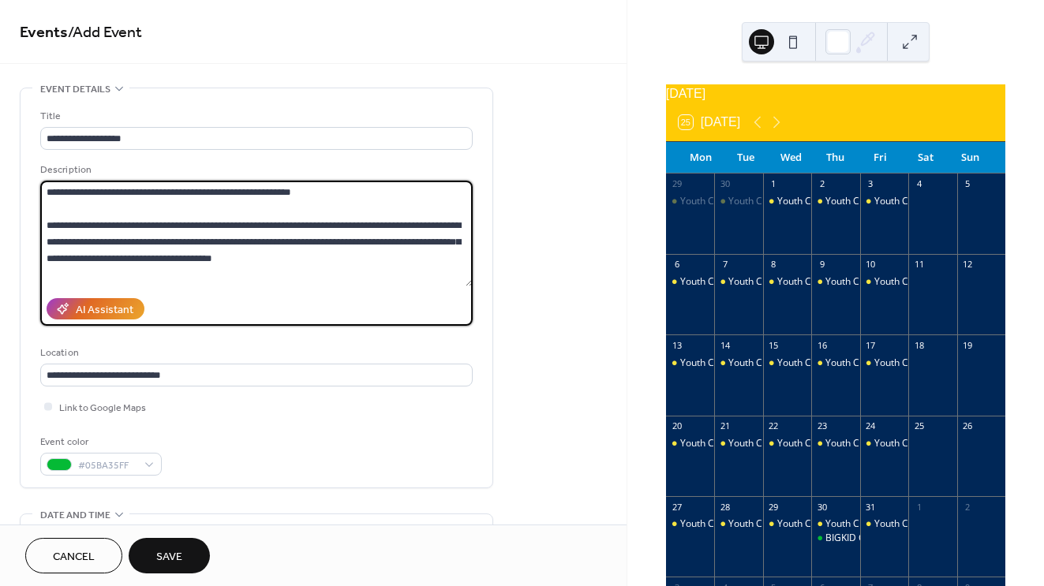
click at [285, 193] on textarea "**********" at bounding box center [256, 234] width 432 height 106
click at [230, 243] on textarea "**********" at bounding box center [256, 234] width 432 height 106
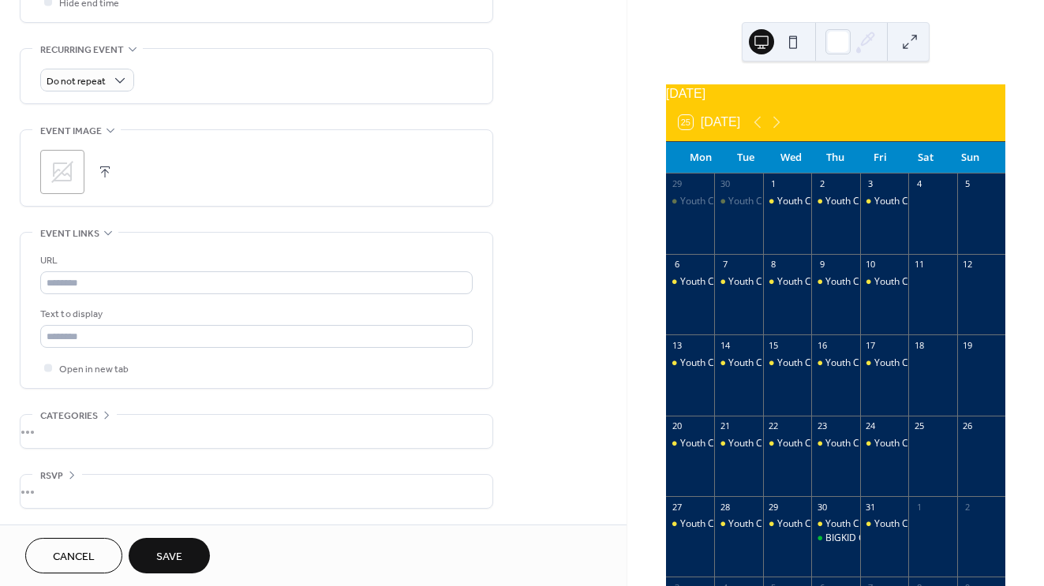
scroll to position [659, 0]
type textarea "**********"
click at [183, 541] on button "Save" at bounding box center [169, 556] width 81 height 36
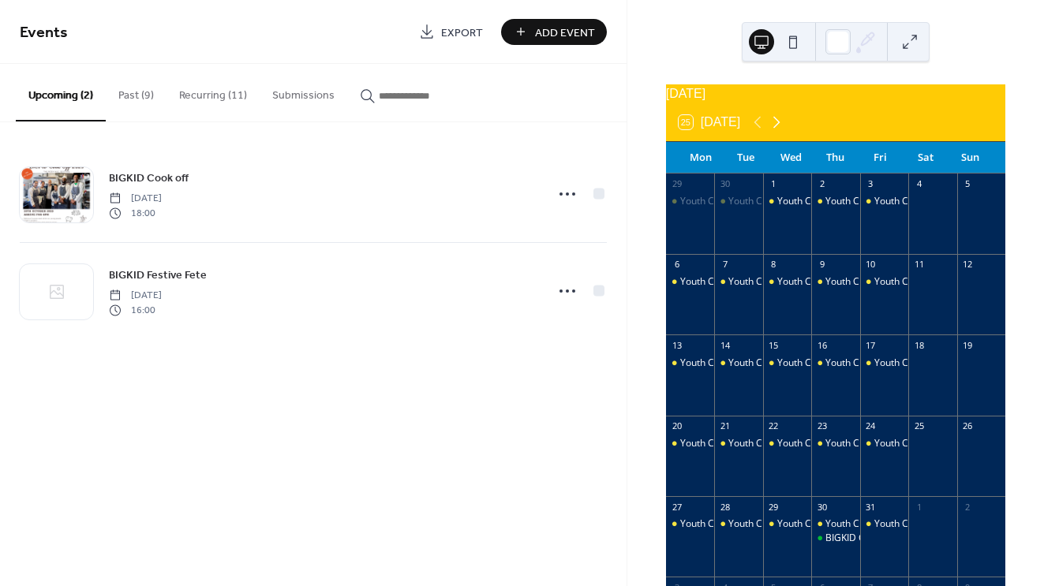
click at [777, 132] on icon at bounding box center [776, 122] width 19 height 19
click at [779, 129] on icon at bounding box center [776, 123] width 7 height 12
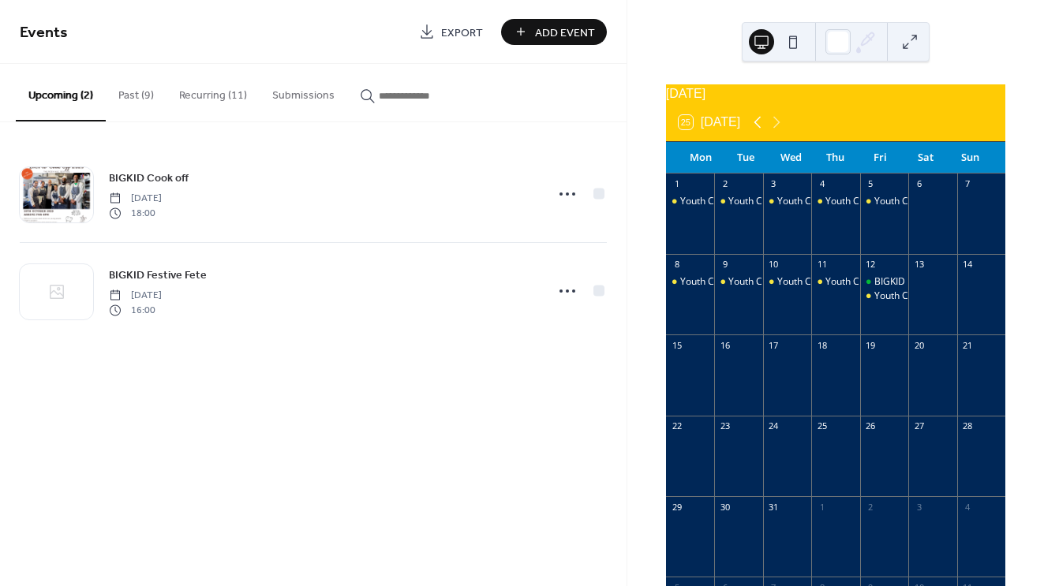
click at [755, 132] on icon at bounding box center [757, 122] width 19 height 19
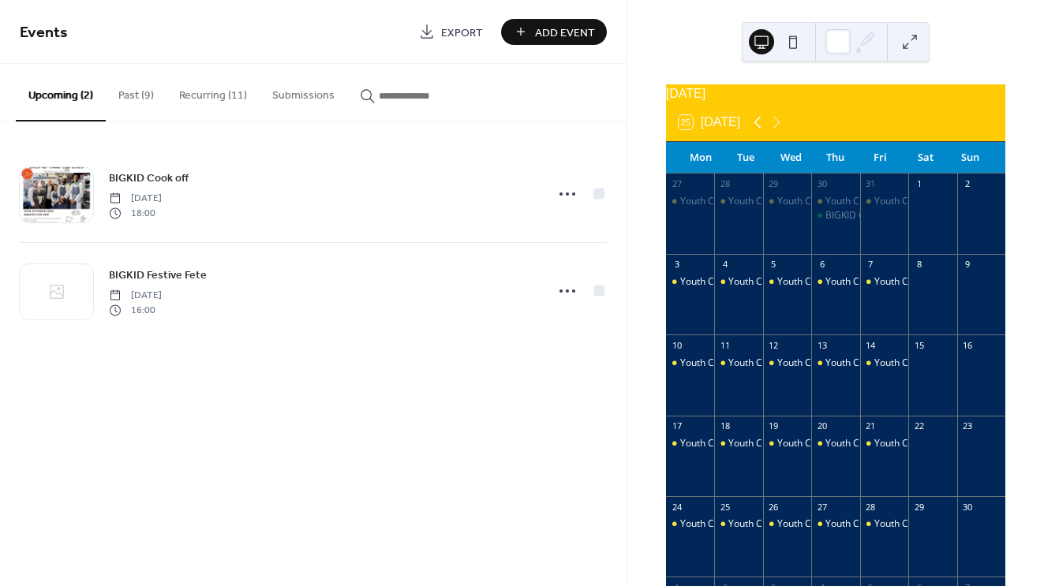
click at [755, 132] on icon at bounding box center [757, 122] width 19 height 19
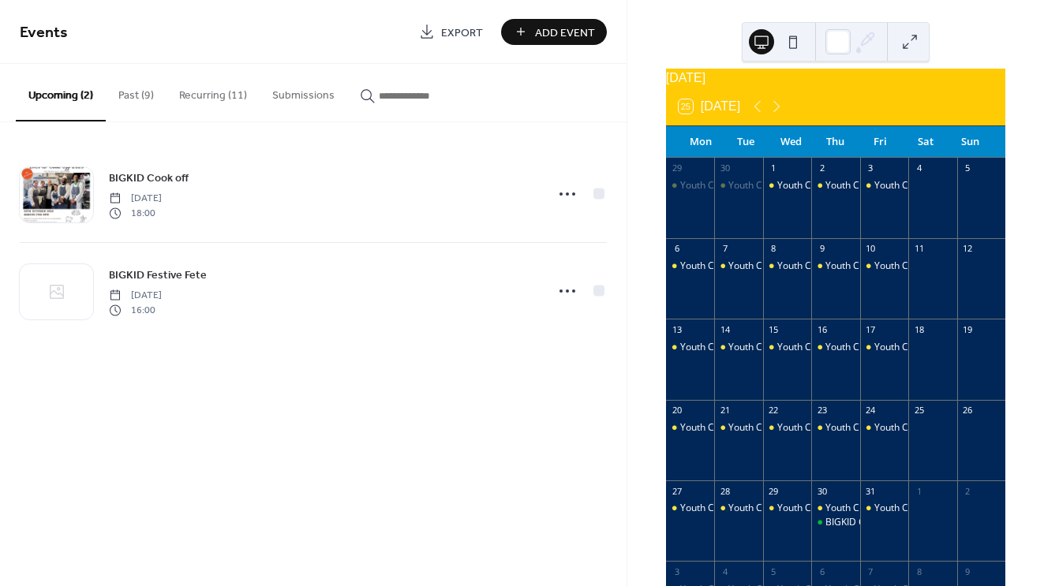
scroll to position [4, 0]
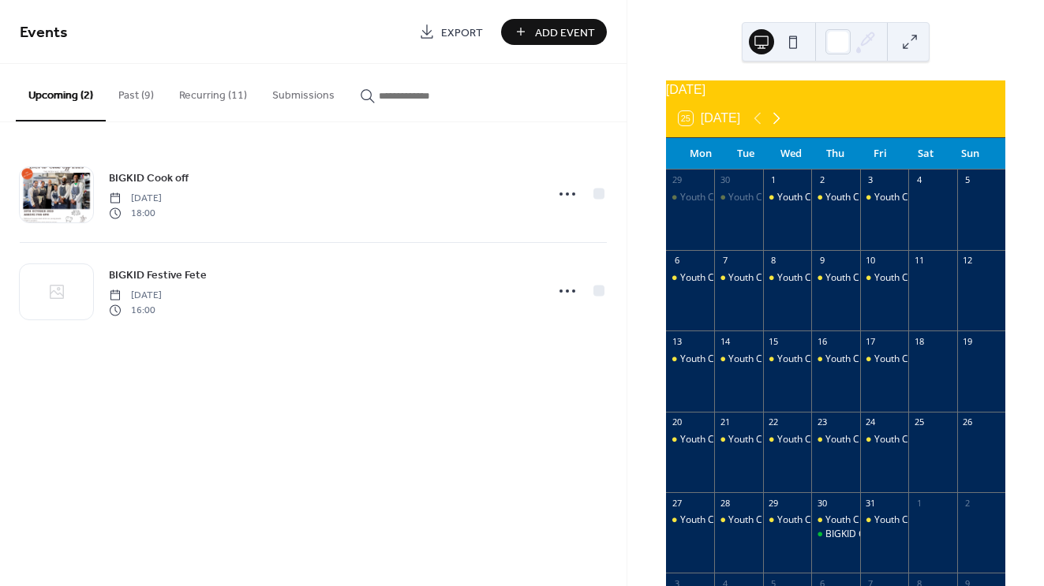
click at [776, 128] on icon at bounding box center [776, 118] width 19 height 19
click at [754, 128] on icon at bounding box center [757, 118] width 19 height 19
click at [544, 29] on span "Add Event" at bounding box center [565, 32] width 60 height 17
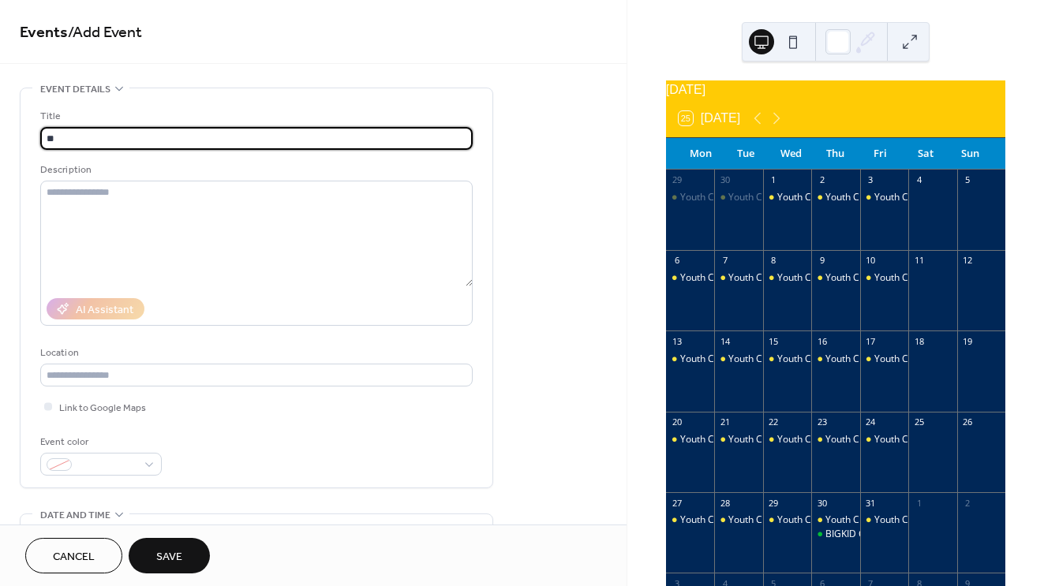
type input "*"
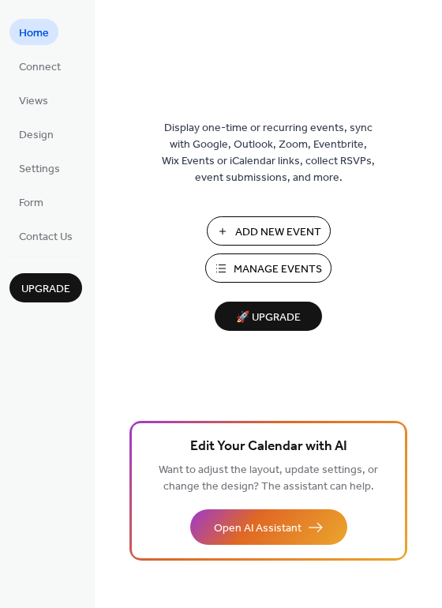
click at [283, 219] on button "Add New Event" at bounding box center [269, 230] width 124 height 29
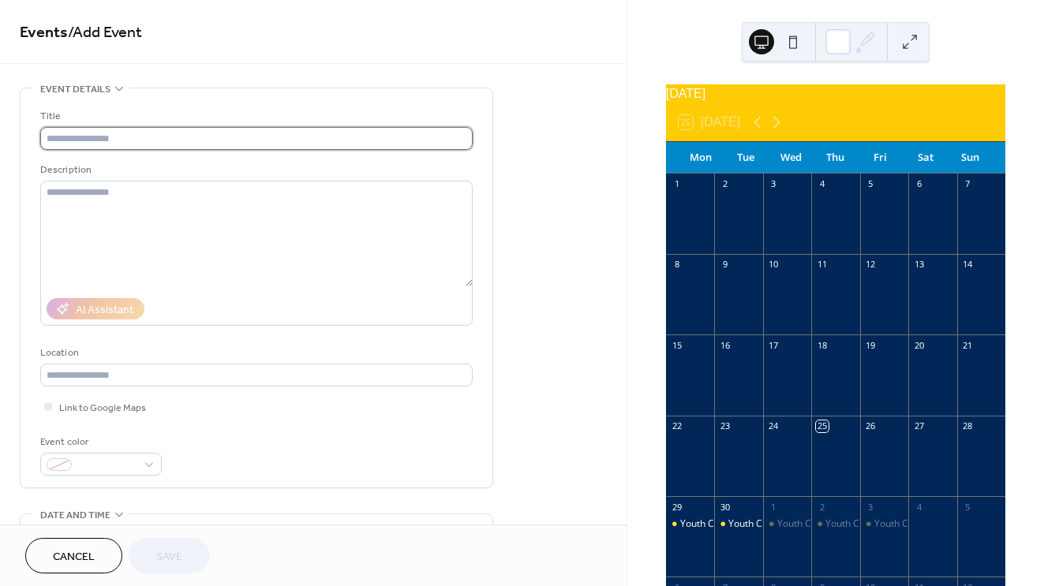
click at [280, 133] on input "text" at bounding box center [256, 138] width 432 height 23
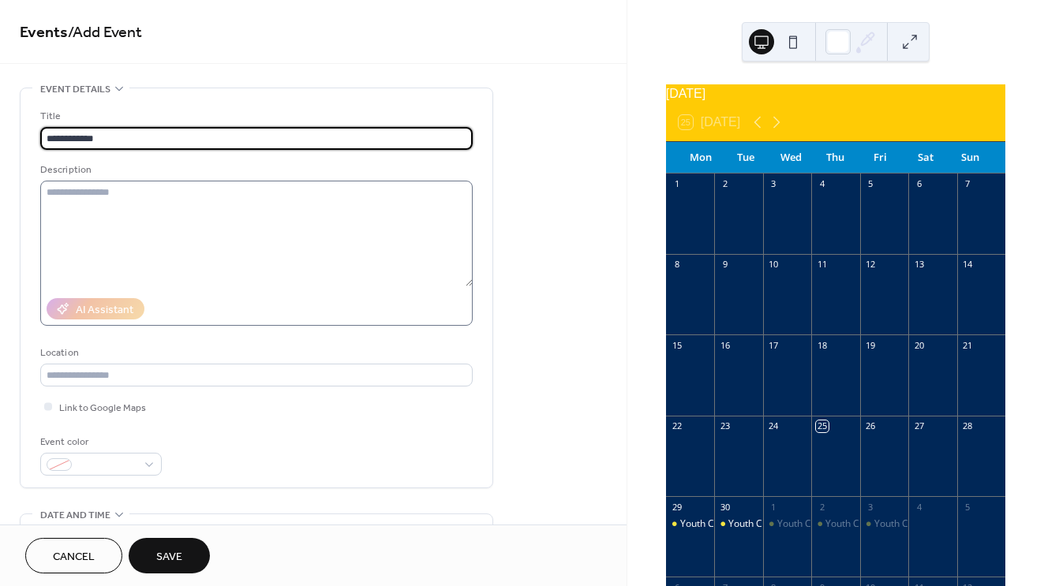
type input "**********"
click at [206, 193] on textarea at bounding box center [256, 234] width 432 height 106
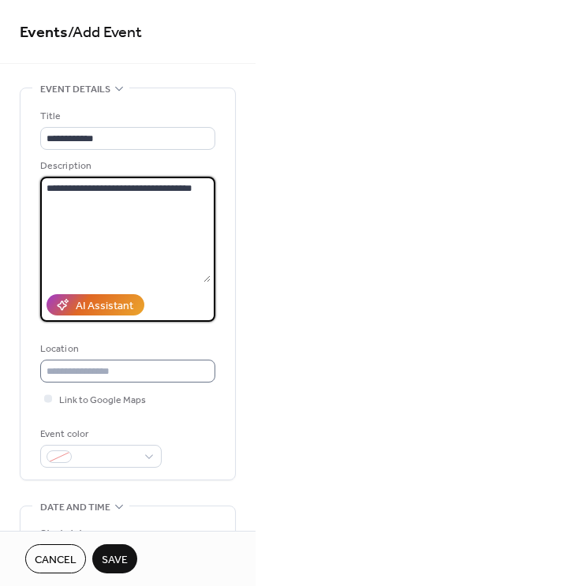
type textarea "**********"
click at [100, 373] on input "text" at bounding box center [127, 371] width 175 height 23
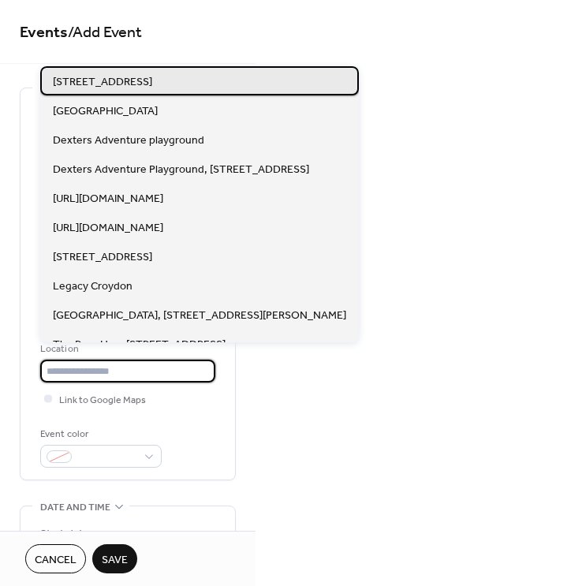
click at [148, 89] on span "6 Montego Cl, London SE24 0LH" at bounding box center [102, 82] width 99 height 17
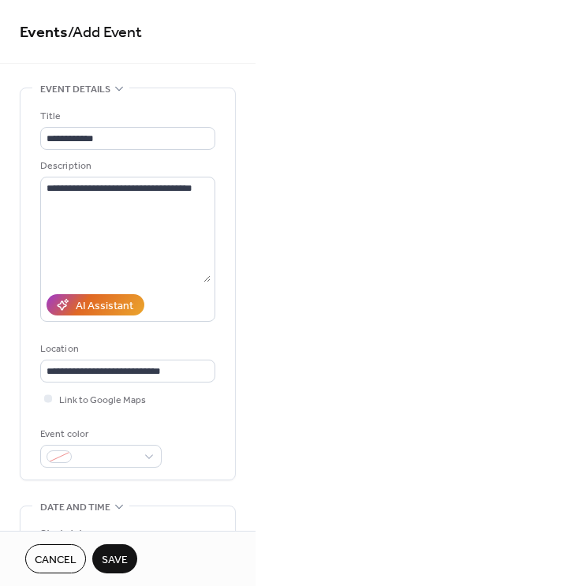
type input "**********"
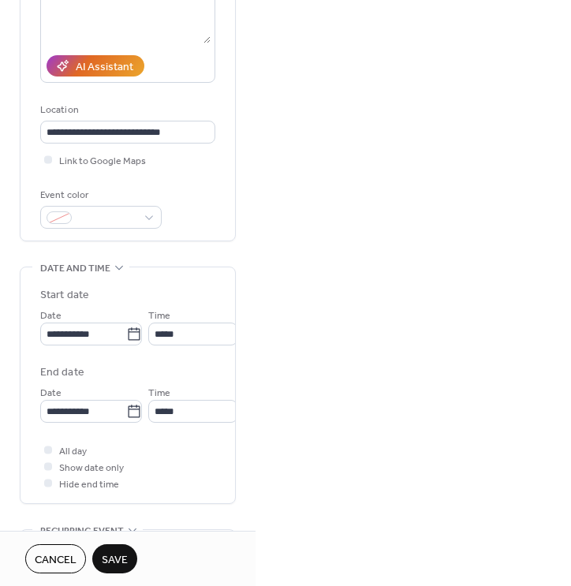
scroll to position [251, 0]
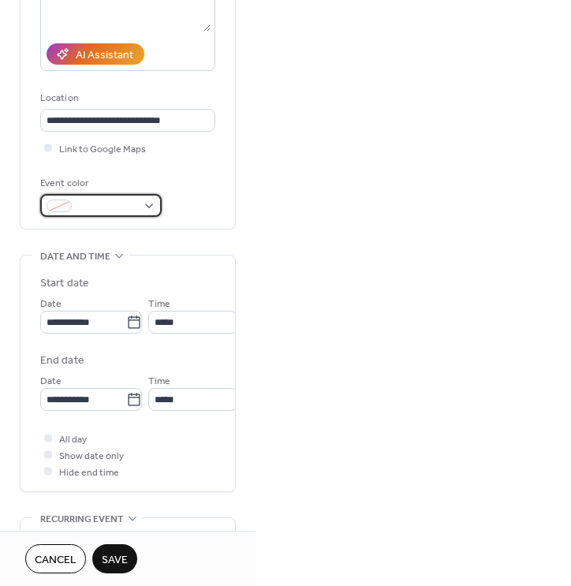
click at [148, 205] on div at bounding box center [101, 205] width 122 height 23
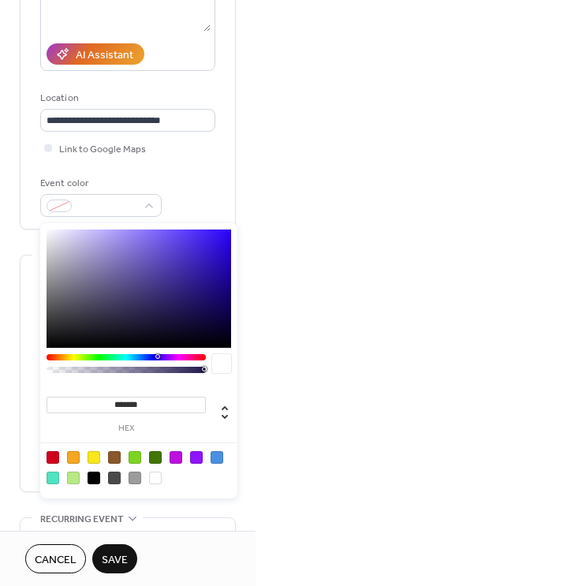
click at [33, 326] on div "**********" at bounding box center [128, 374] width 215 height 236
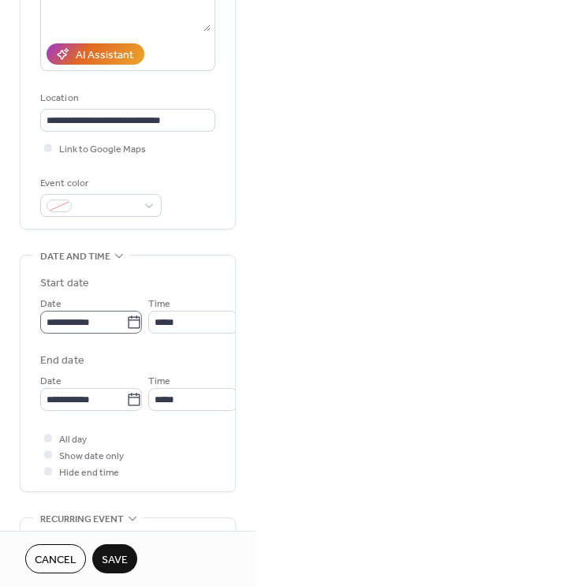
click at [130, 328] on icon at bounding box center [134, 323] width 16 height 16
click at [126, 328] on input "**********" at bounding box center [83, 322] width 86 height 23
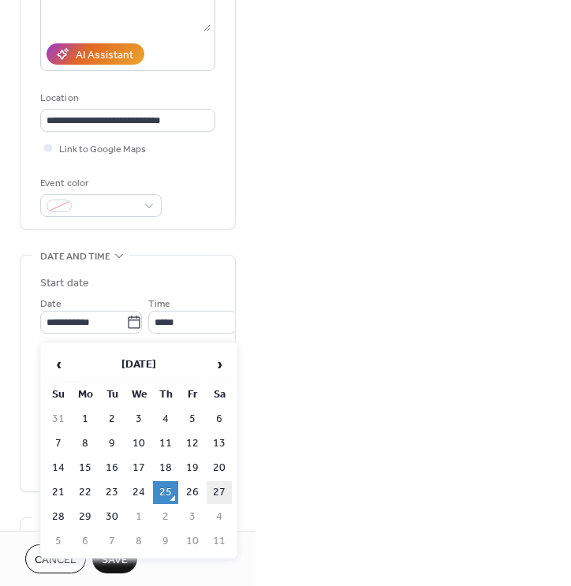
click at [219, 491] on td "27" at bounding box center [219, 492] width 25 height 23
type input "**********"
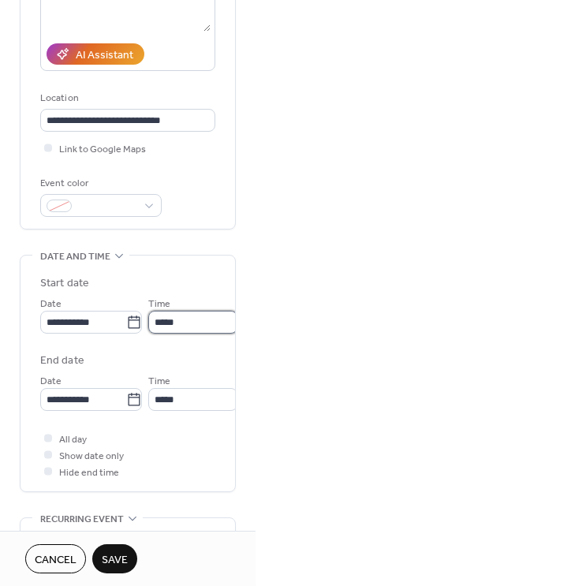
click at [177, 324] on input "*****" at bounding box center [192, 322] width 89 height 23
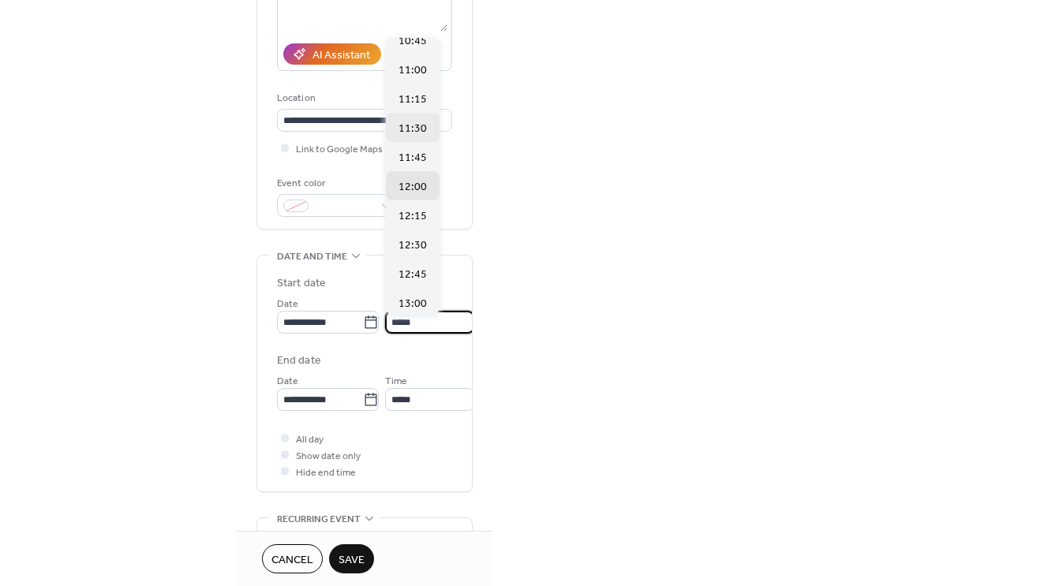
scroll to position [1239, 0]
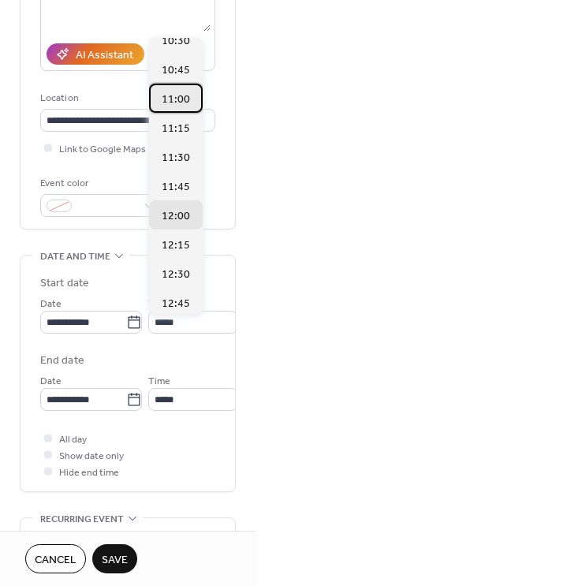
click at [175, 92] on span "11:00" at bounding box center [176, 100] width 28 height 17
type input "*****"
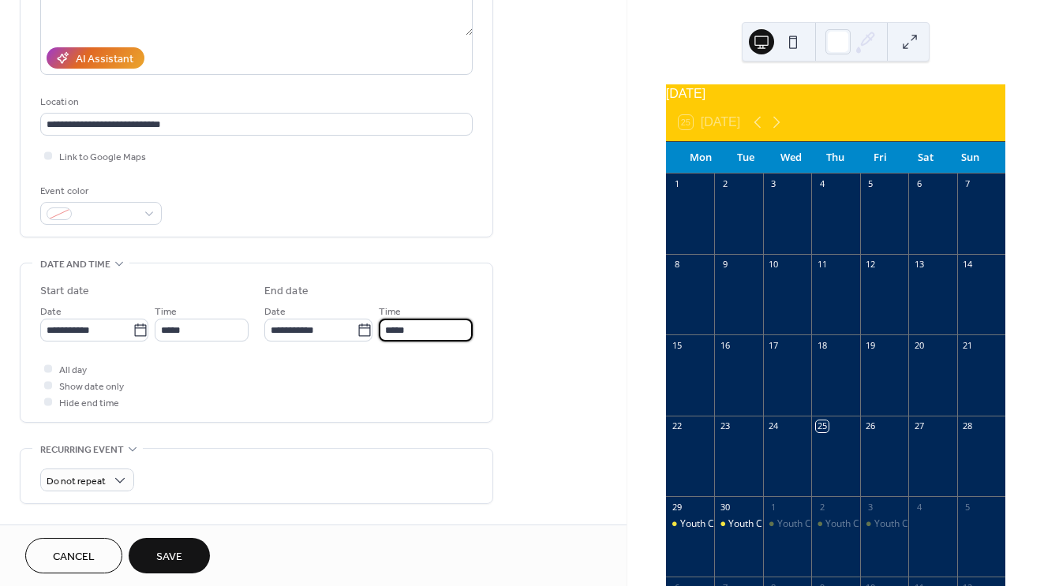
click at [383, 329] on input "*****" at bounding box center [426, 330] width 94 height 23
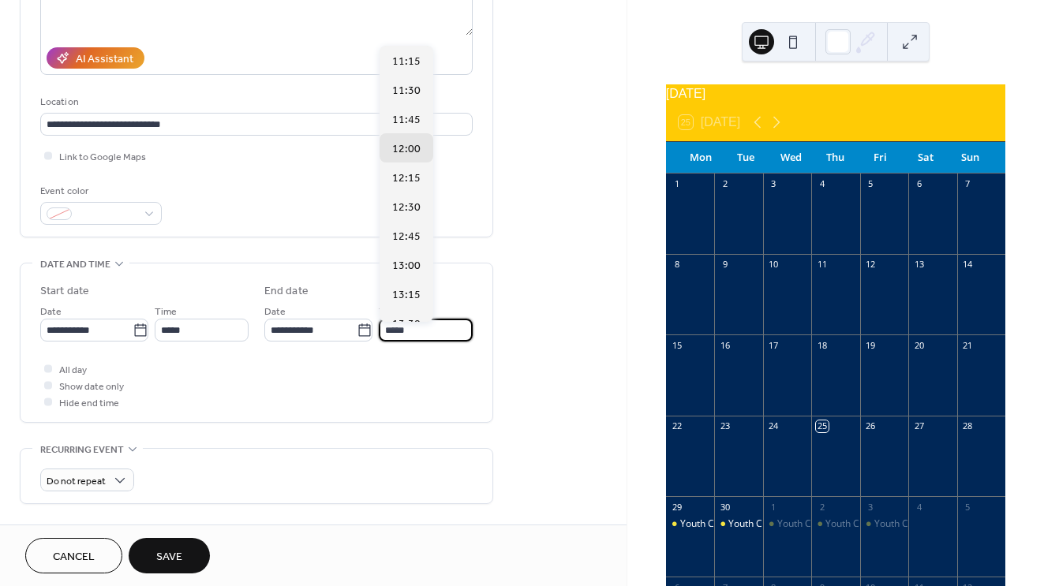
click at [397, 336] on input "*****" at bounding box center [426, 330] width 94 height 23
click at [404, 127] on span "14:00" at bounding box center [406, 122] width 28 height 17
type input "*****"
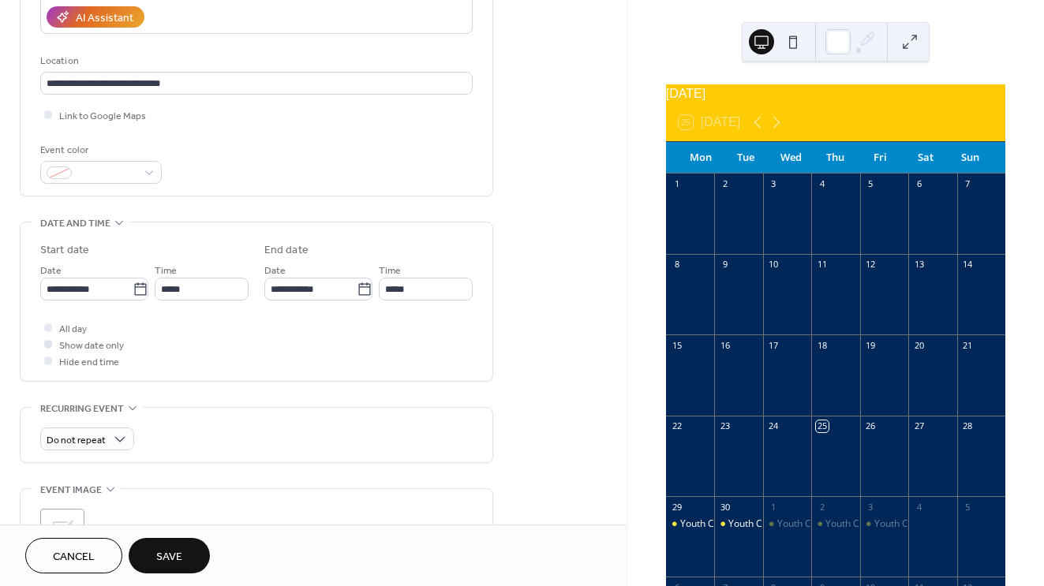
scroll to position [375, 0]
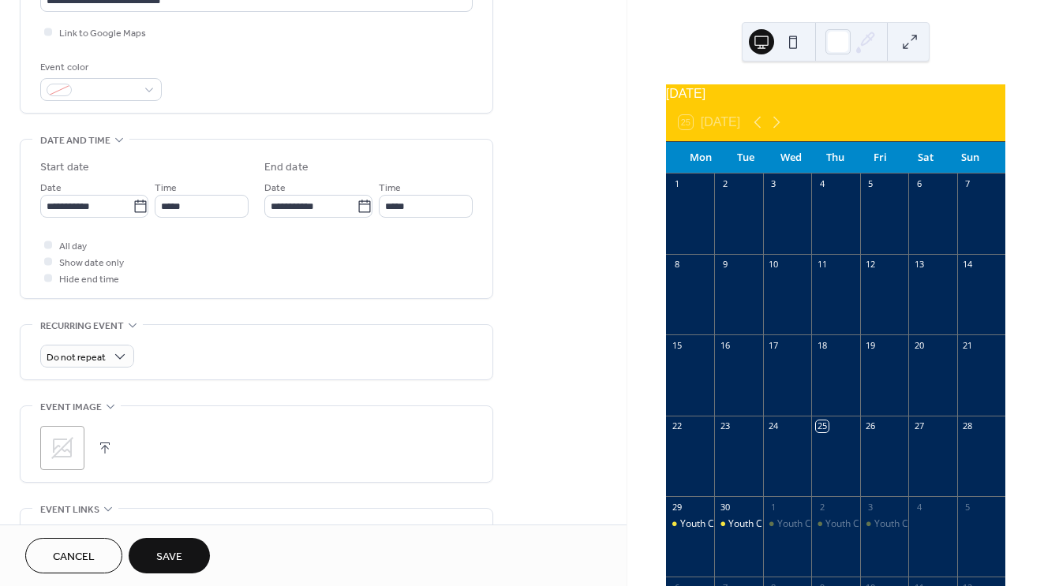
click at [119, 373] on div "Do not repeat" at bounding box center [256, 352] width 432 height 54
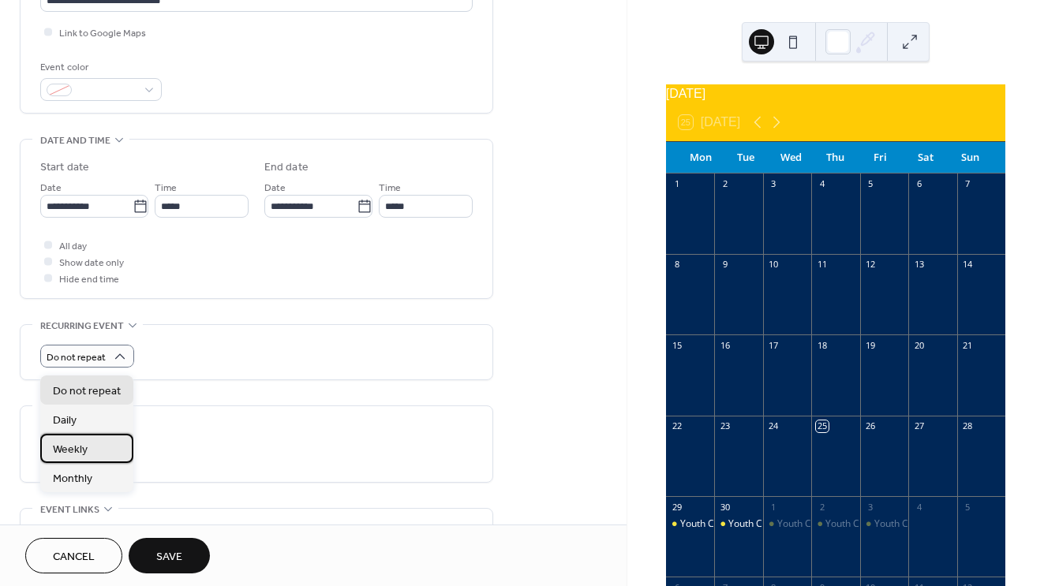
click at [97, 441] on div "Weekly" at bounding box center [86, 448] width 93 height 29
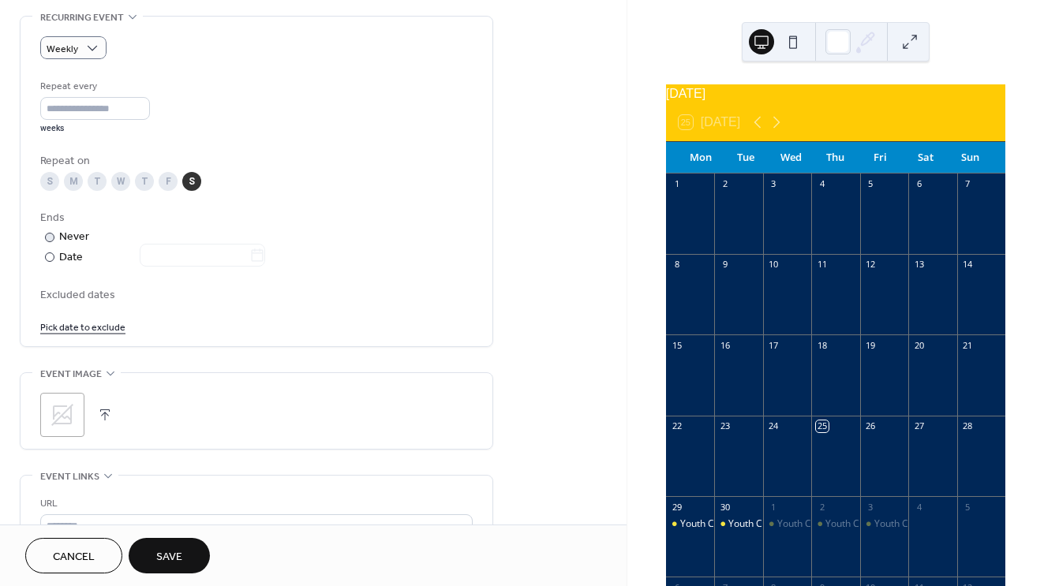
scroll to position [694, 0]
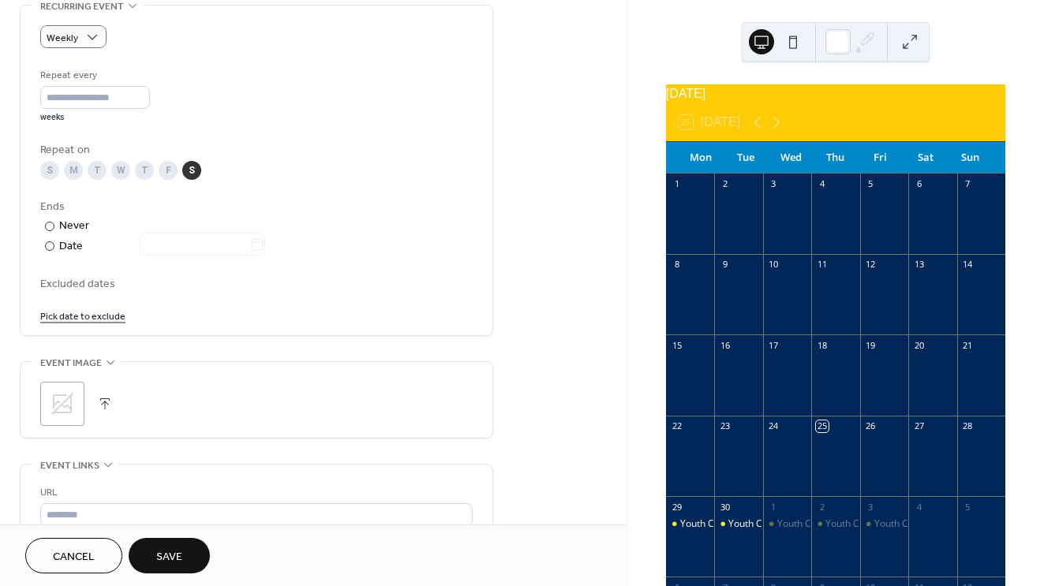
click at [92, 324] on link "Pick date to exclude" at bounding box center [82, 315] width 85 height 17
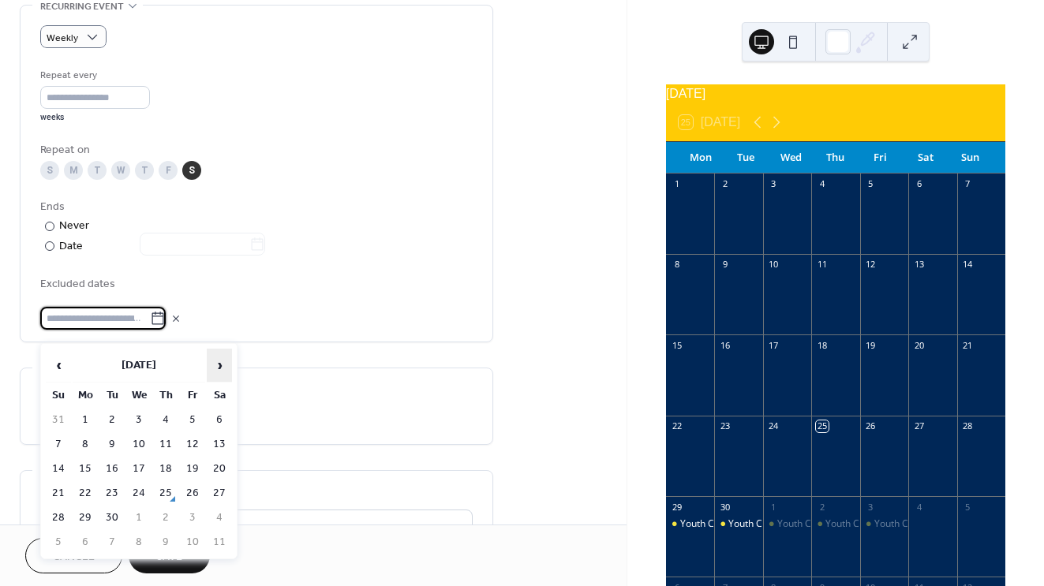
click at [219, 350] on span "›" at bounding box center [220, 366] width 24 height 32
click at [227, 377] on span "›" at bounding box center [220, 366] width 24 height 32
click at [223, 443] on td "13" at bounding box center [219, 444] width 25 height 23
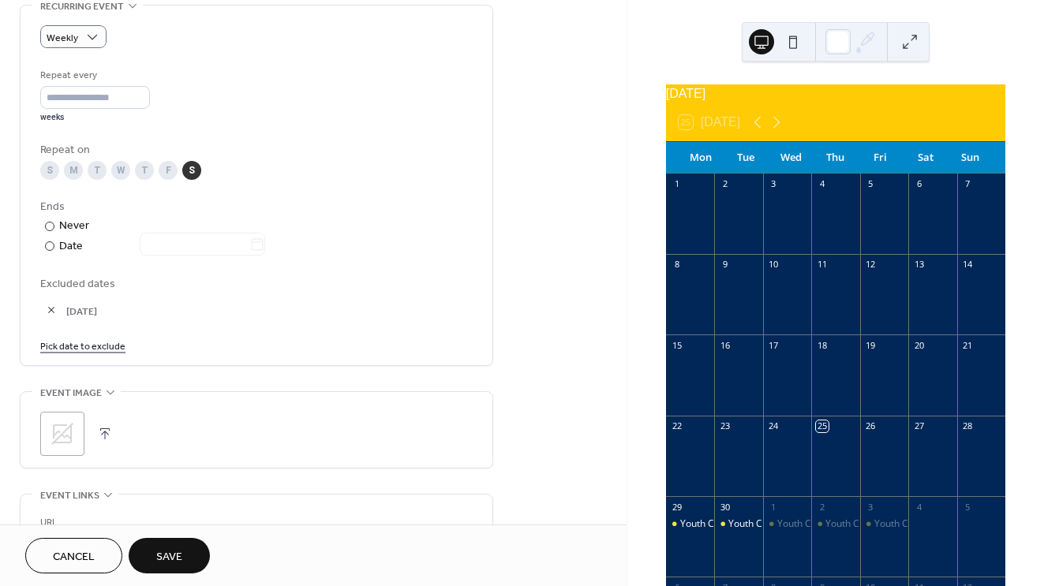
click at [102, 349] on link "Pick date to exclude" at bounding box center [82, 345] width 85 height 17
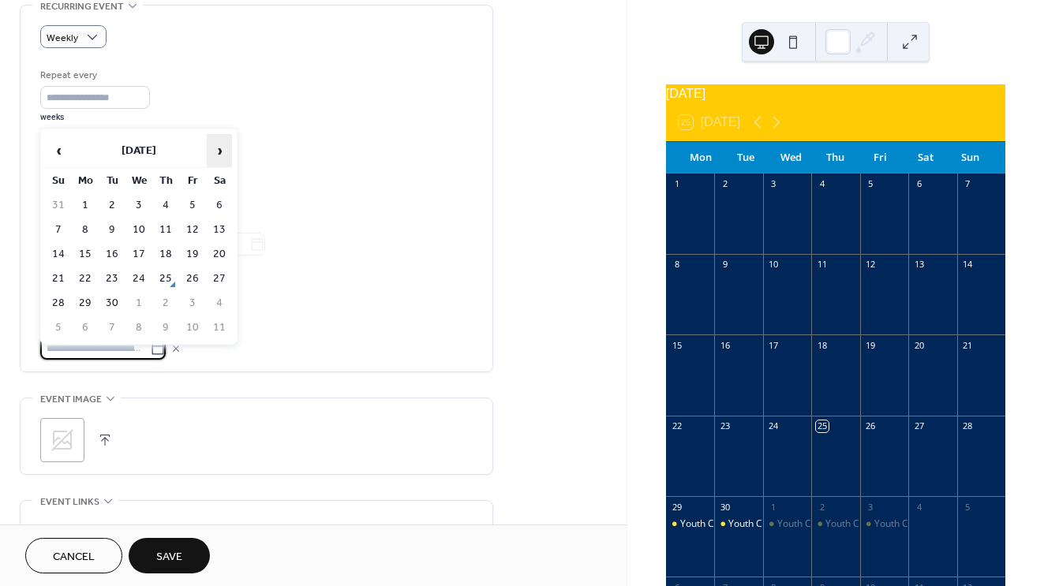
click at [228, 141] on span "›" at bounding box center [220, 151] width 24 height 32
click at [220, 256] on td "20" at bounding box center [219, 254] width 25 height 23
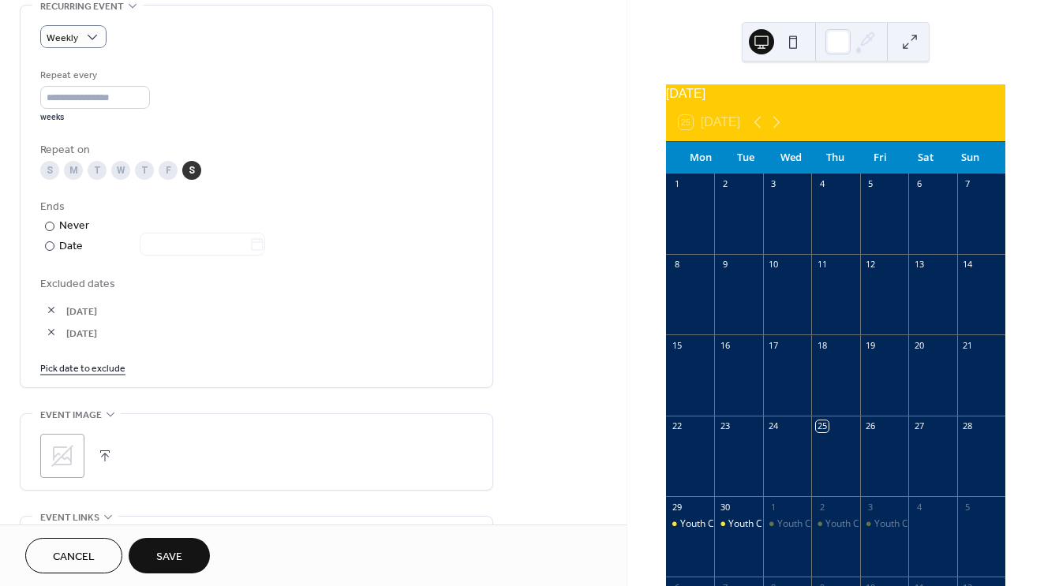
click at [103, 373] on link "Pick date to exclude" at bounding box center [82, 367] width 85 height 17
click at [108, 376] on input "text" at bounding box center [95, 370] width 110 height 23
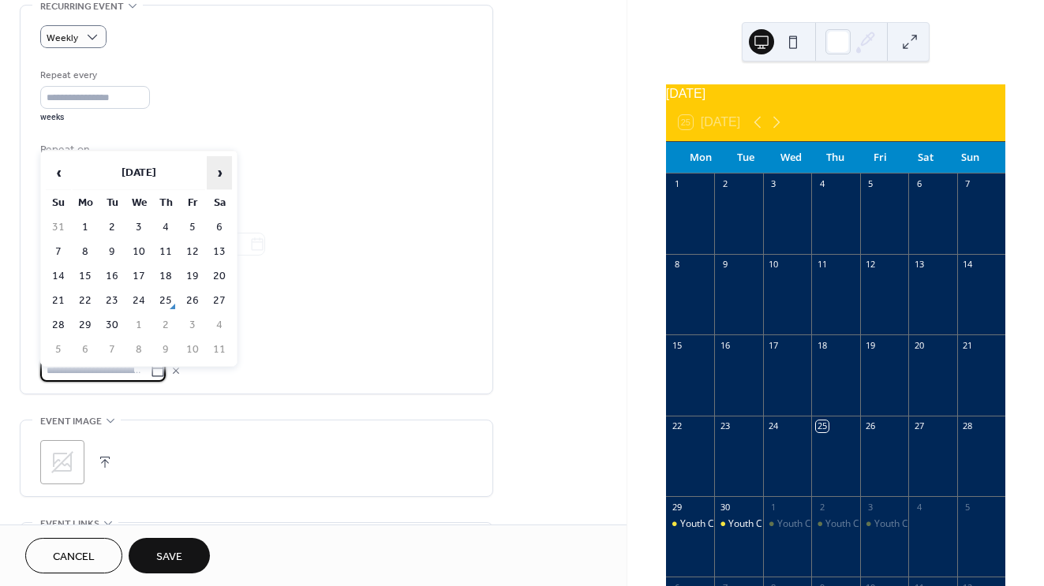
click at [224, 179] on span "›" at bounding box center [220, 173] width 24 height 32
click at [224, 297] on td "27" at bounding box center [219, 301] width 25 height 23
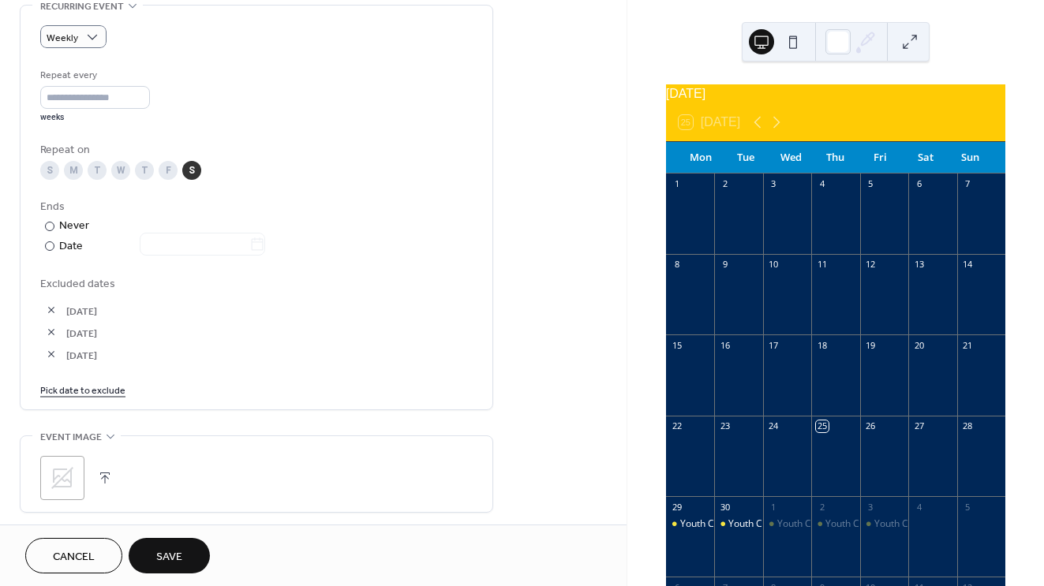
click at [79, 391] on link "Pick date to exclude" at bounding box center [82, 389] width 85 height 17
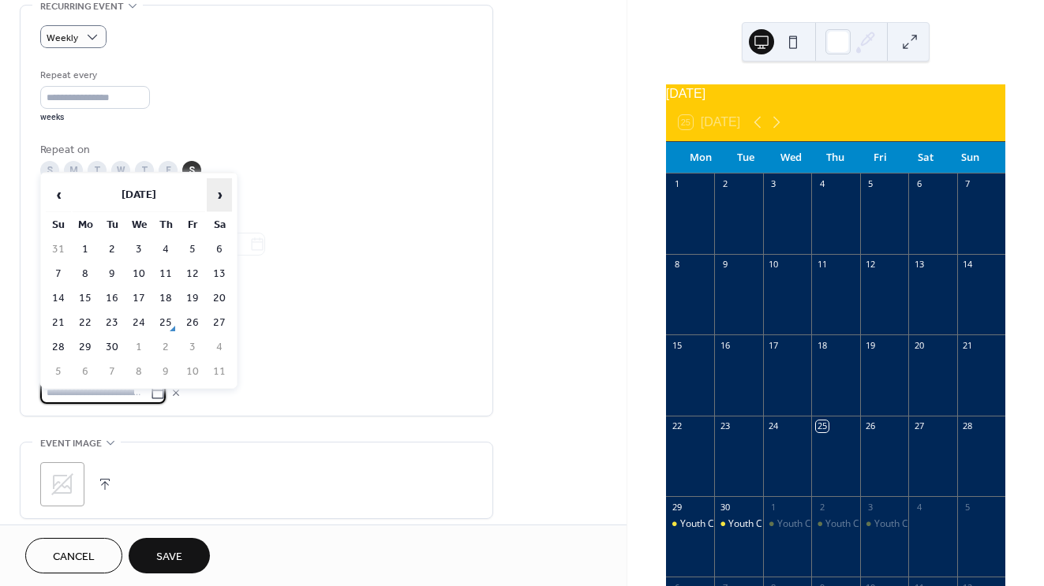
click at [222, 197] on span "›" at bounding box center [220, 195] width 24 height 32
click at [62, 190] on span "‹" at bounding box center [59, 195] width 24 height 32
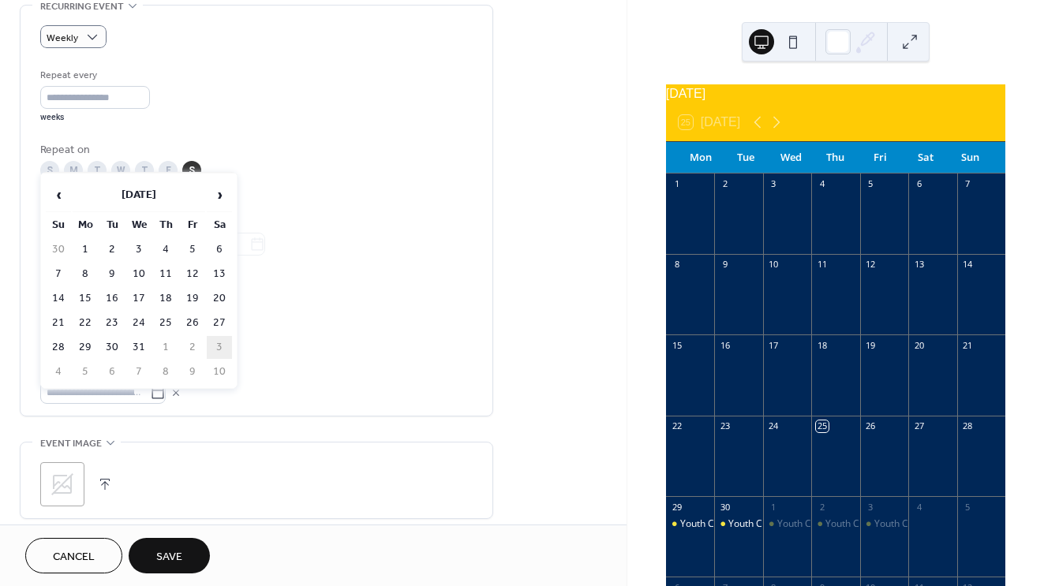
click at [220, 348] on td "3" at bounding box center [219, 347] width 25 height 23
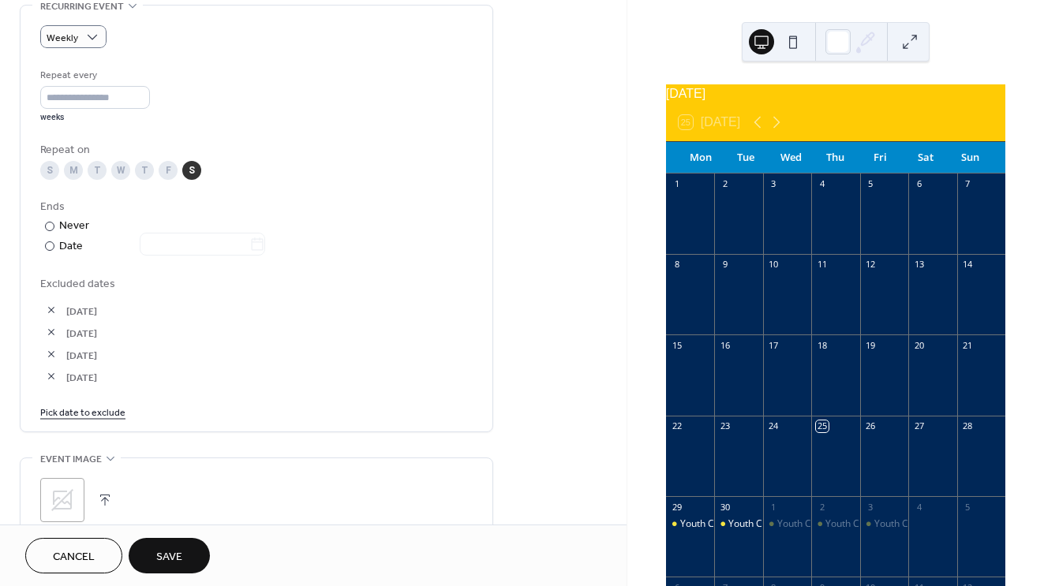
click at [105, 420] on link "Pick date to exclude" at bounding box center [82, 411] width 85 height 17
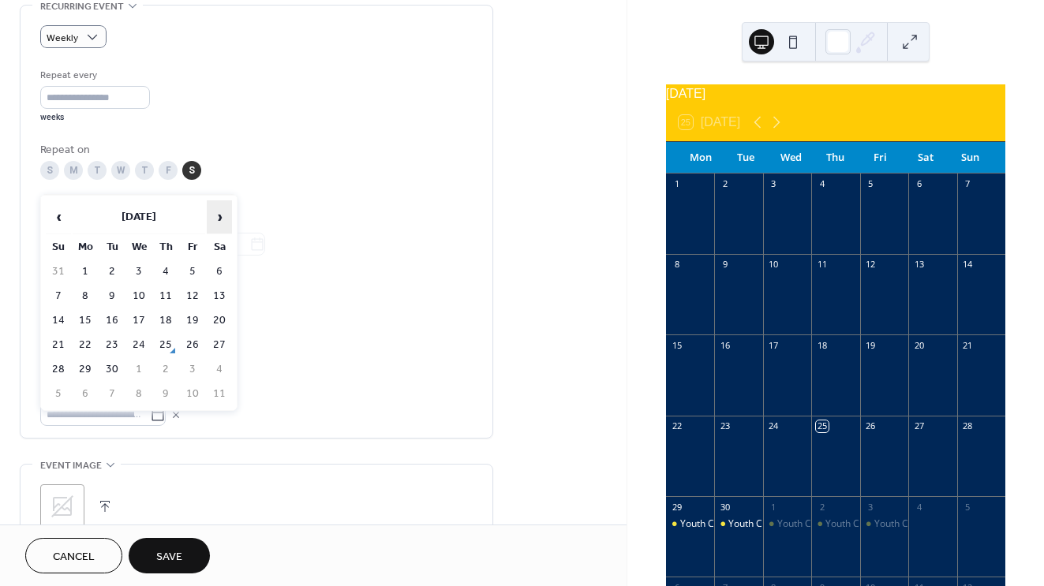
click at [225, 218] on span "›" at bounding box center [220, 217] width 24 height 32
click at [225, 219] on span "›" at bounding box center [220, 217] width 24 height 32
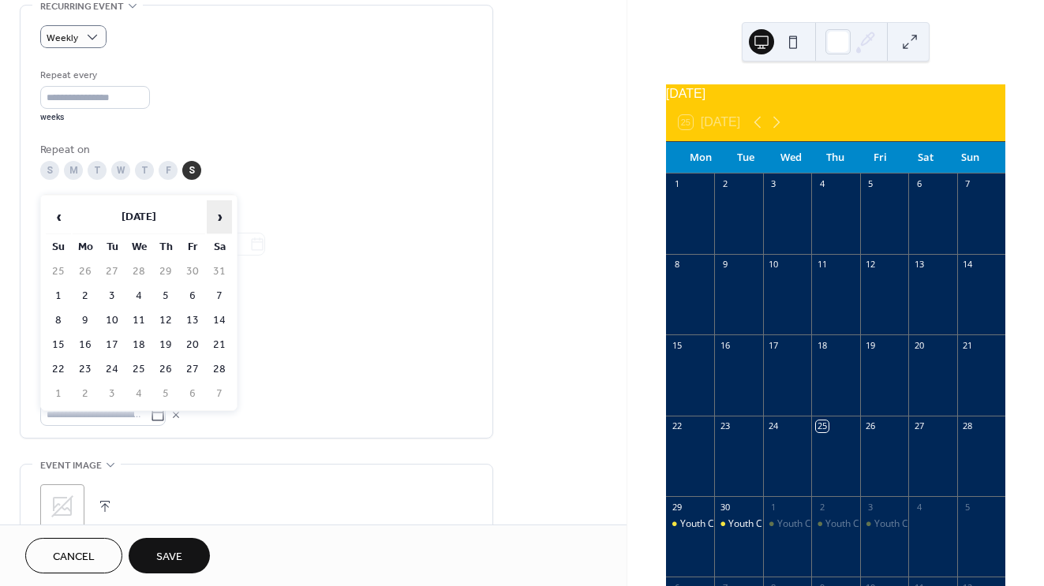
click at [225, 219] on span "›" at bounding box center [220, 217] width 24 height 32
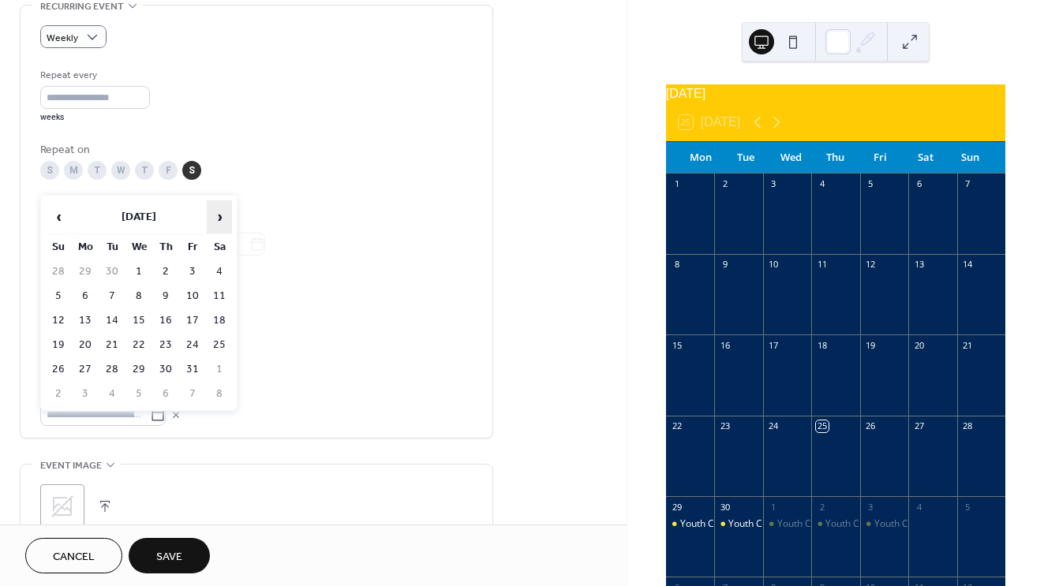
click at [225, 219] on span "›" at bounding box center [220, 217] width 24 height 32
click at [55, 216] on span "‹" at bounding box center [59, 217] width 24 height 32
click at [223, 371] on td "29" at bounding box center [219, 369] width 25 height 23
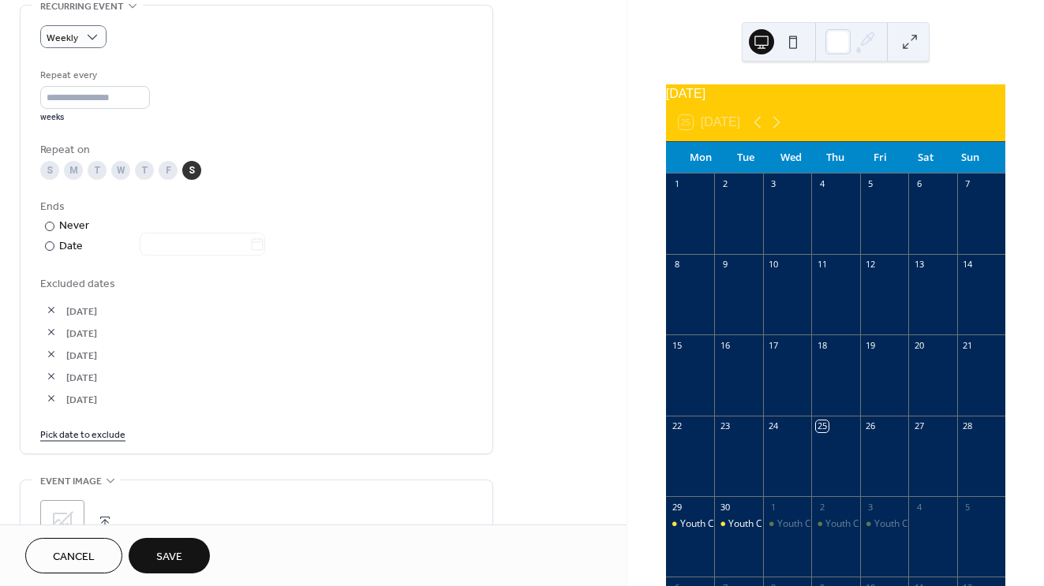
click at [88, 442] on link "Pick date to exclude" at bounding box center [82, 433] width 85 height 17
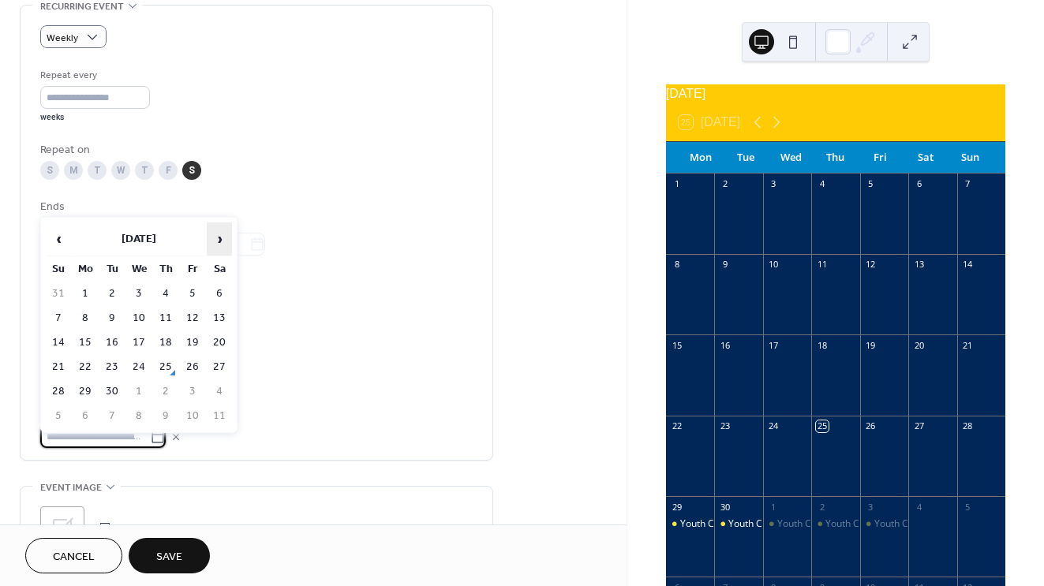
click at [208, 250] on span "›" at bounding box center [220, 239] width 24 height 32
click at [215, 234] on span "›" at bounding box center [220, 239] width 24 height 32
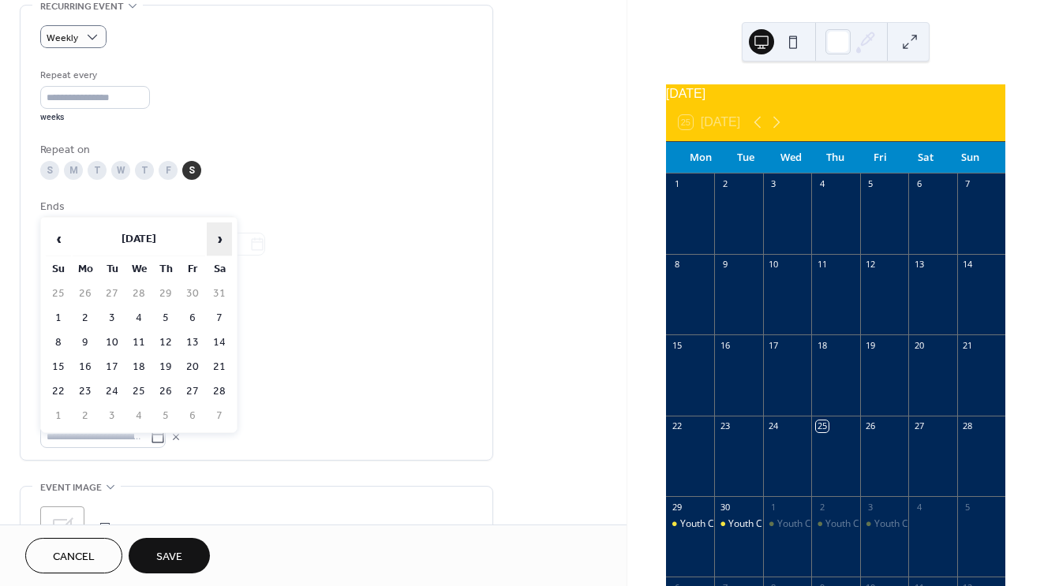
click at [215, 234] on span "›" at bounding box center [220, 239] width 24 height 32
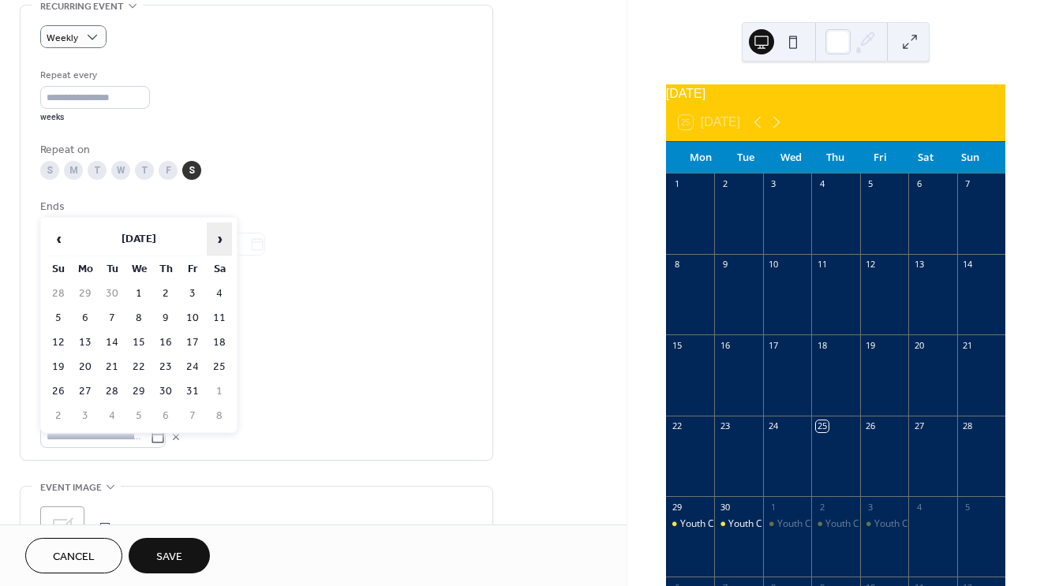
click at [215, 234] on span "›" at bounding box center [220, 239] width 24 height 32
click at [62, 240] on span "‹" at bounding box center [59, 239] width 24 height 32
click at [222, 411] on td "5" at bounding box center [219, 416] width 25 height 23
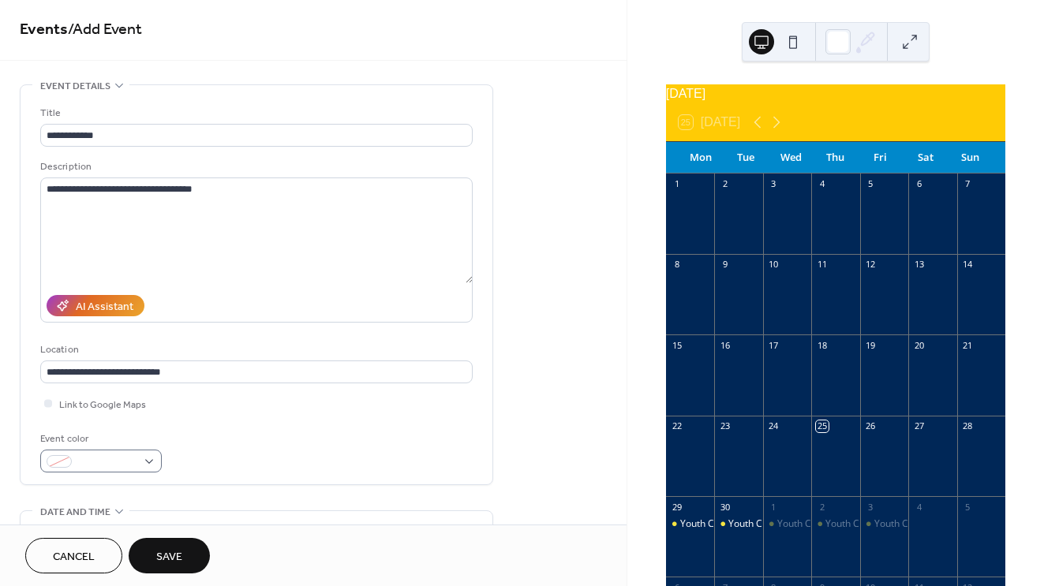
scroll to position [62, 0]
click at [144, 511] on div "**********" at bounding box center [256, 590] width 432 height 159
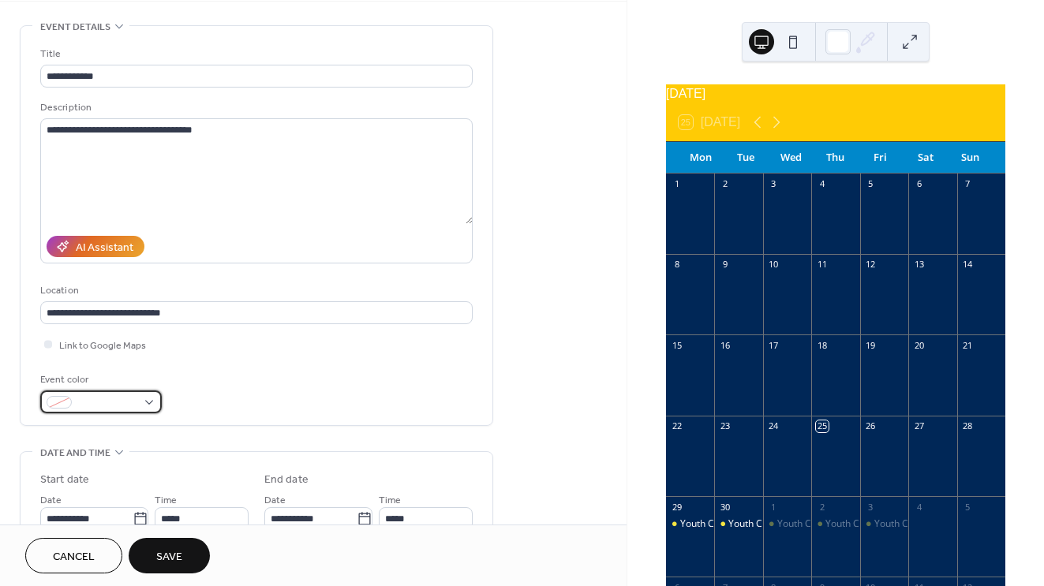
click at [146, 400] on div at bounding box center [101, 402] width 122 height 23
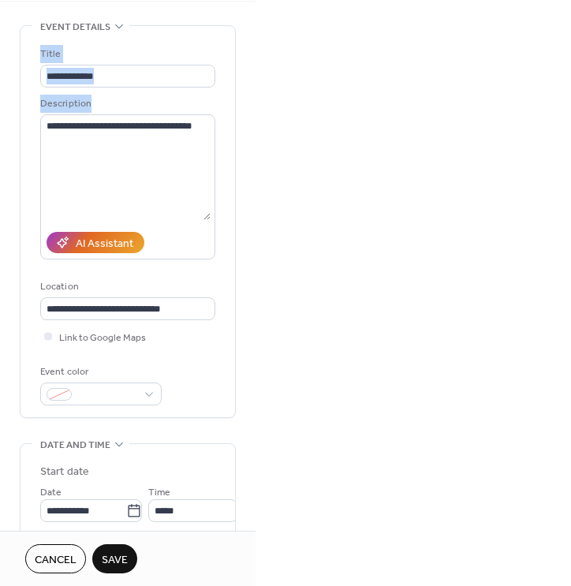
drag, startPoint x: 521, startPoint y: 73, endPoint x: 184, endPoint y: 114, distance: 339.5
click at [184, 114] on div "**********" at bounding box center [285, 293] width 571 height 586
click at [302, 94] on div "**********" at bounding box center [285, 293] width 571 height 586
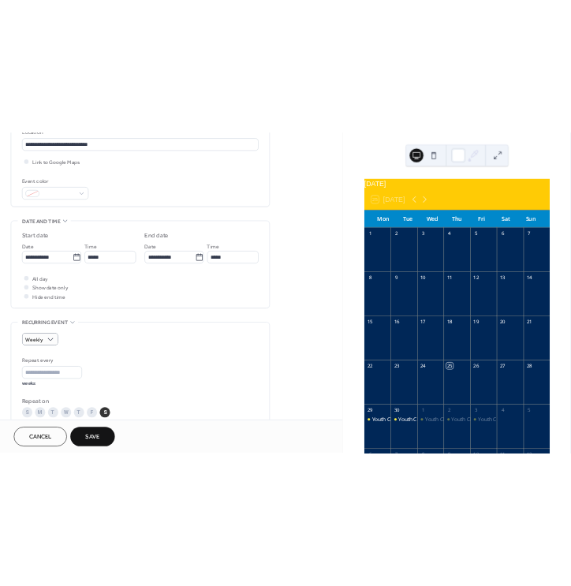
scroll to position [320, 0]
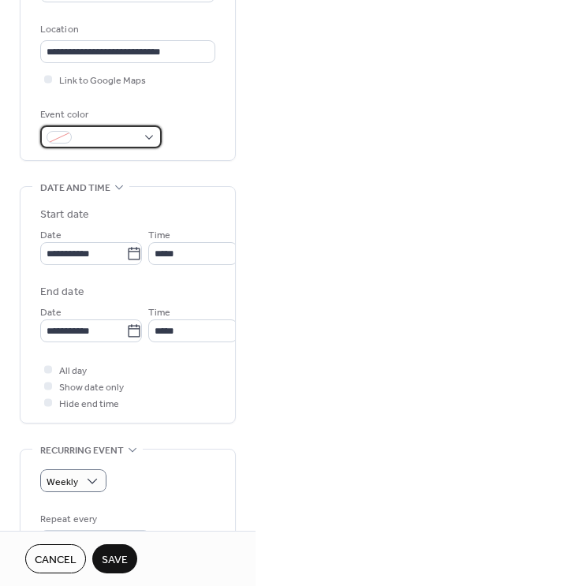
click at [88, 145] on span at bounding box center [107, 138] width 58 height 17
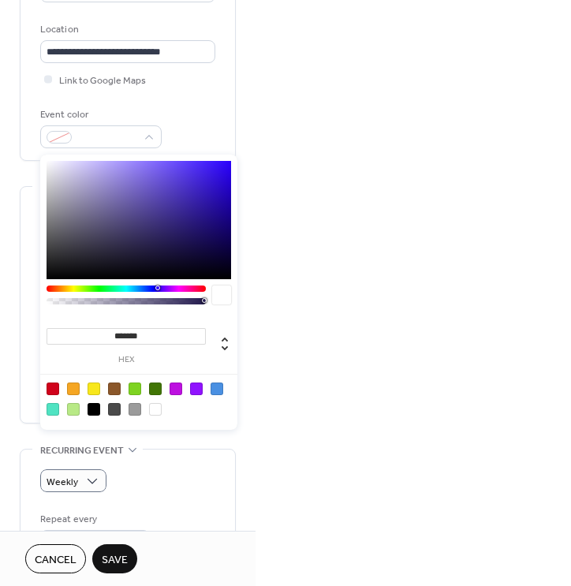
click at [176, 331] on input "*******" at bounding box center [126, 336] width 159 height 17
drag, startPoint x: 176, startPoint y: 331, endPoint x: 114, endPoint y: 335, distance: 62.5
click at [114, 335] on input "*******" at bounding box center [126, 336] width 159 height 17
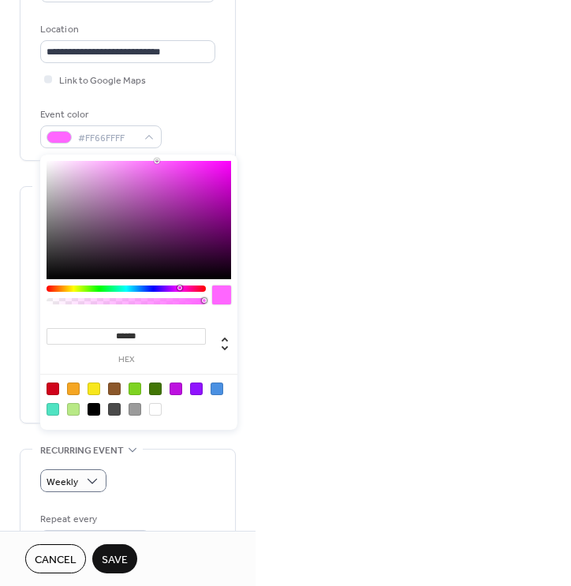
type input "*******"
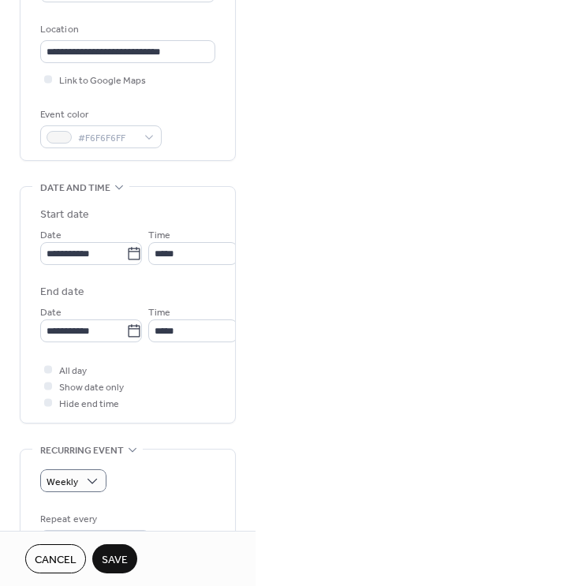
click at [178, 455] on div "**********" at bounding box center [128, 537] width 216 height 1538
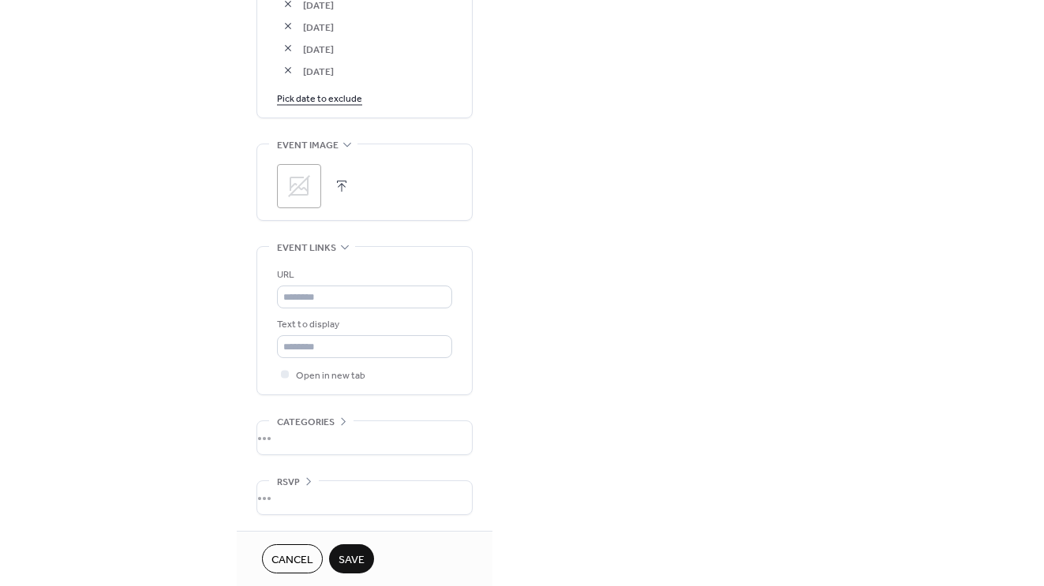
scroll to position [1078, 0]
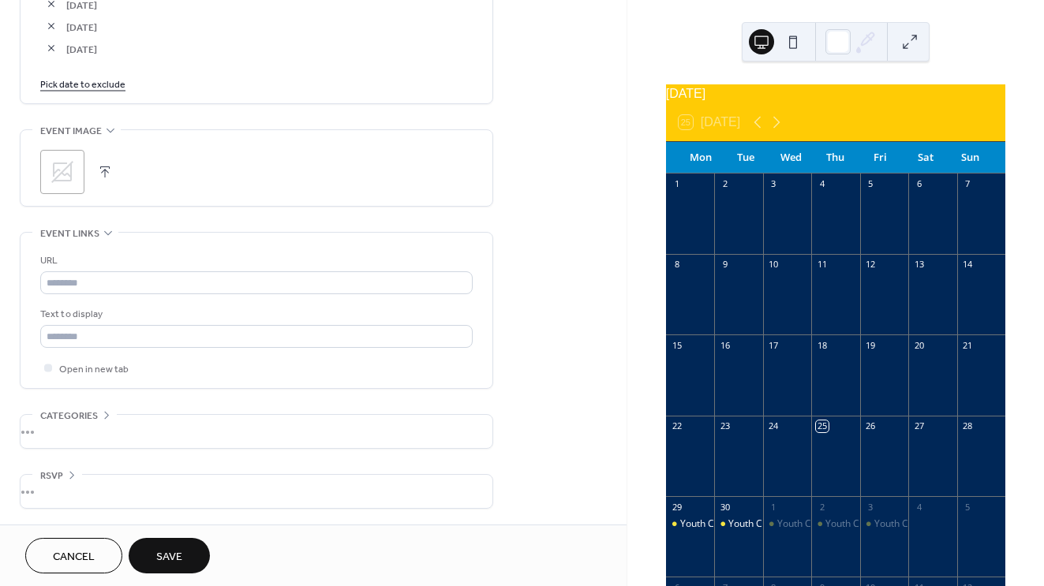
click at [201, 560] on button "Save" at bounding box center [169, 556] width 81 height 36
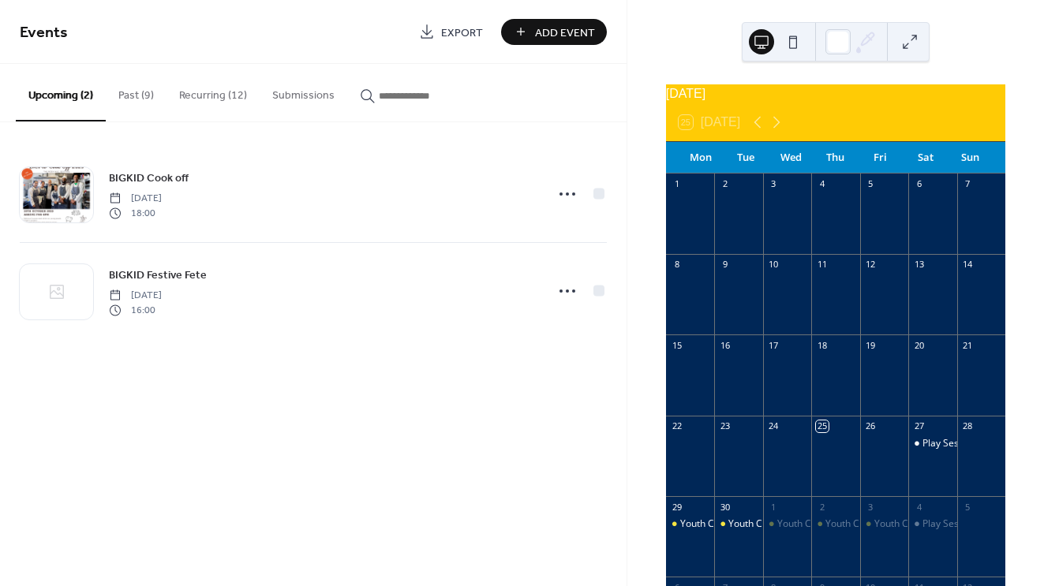
click at [563, 27] on span "Add Event" at bounding box center [565, 32] width 60 height 17
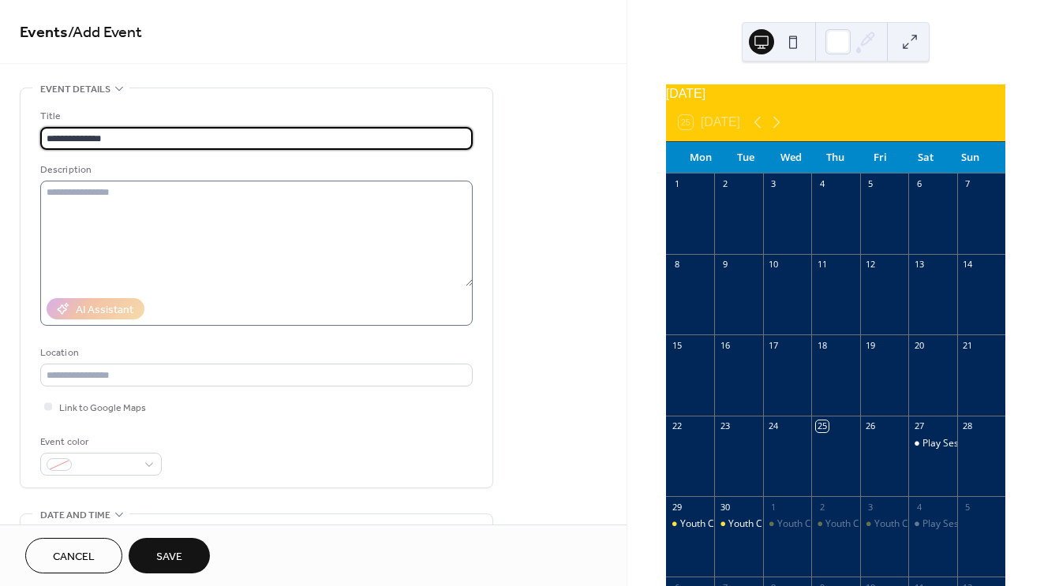
type input "**********"
click at [142, 192] on textarea at bounding box center [256, 234] width 432 height 106
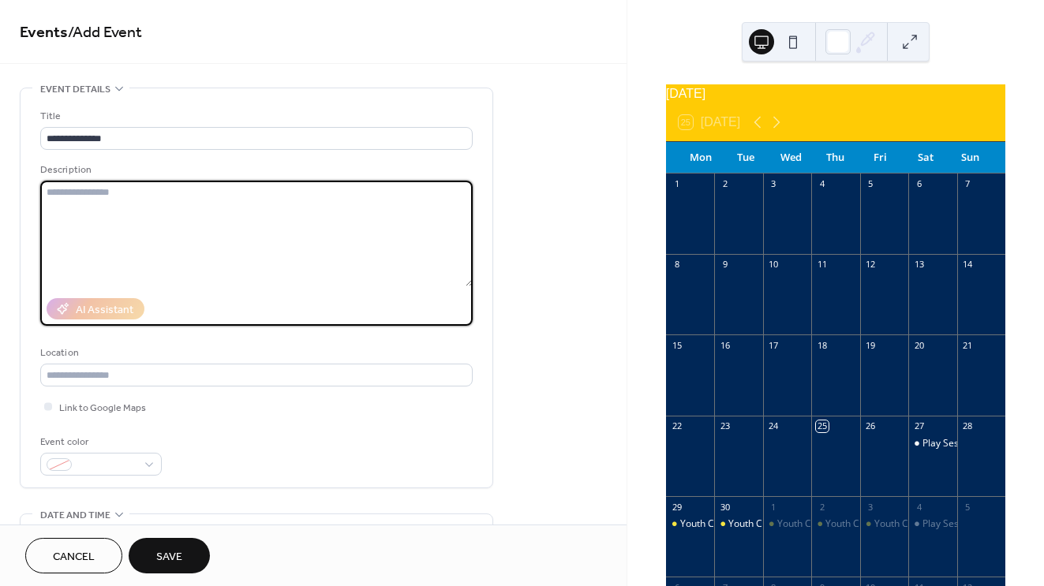
paste textarea "**********"
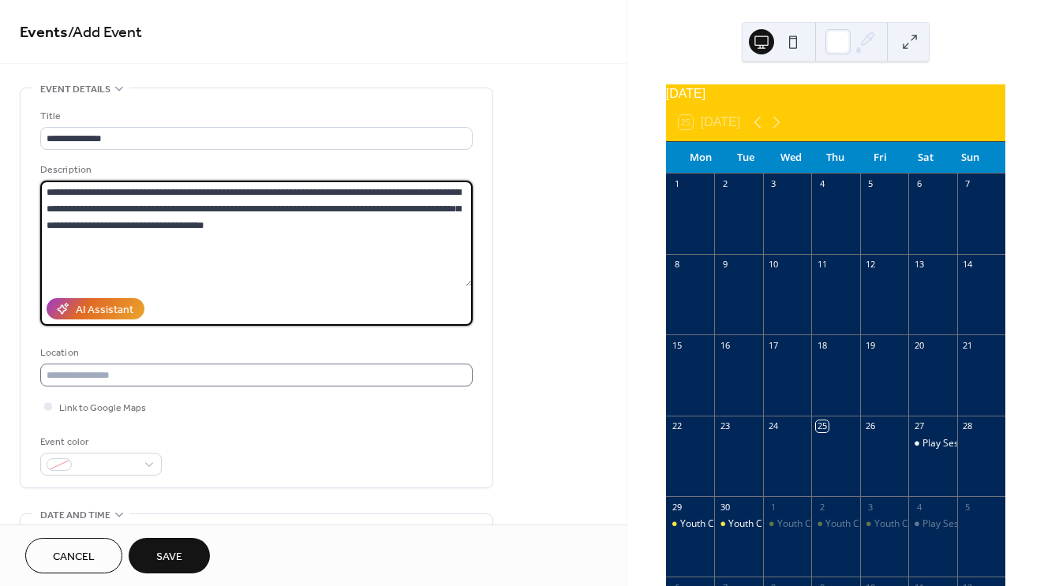
type textarea "**********"
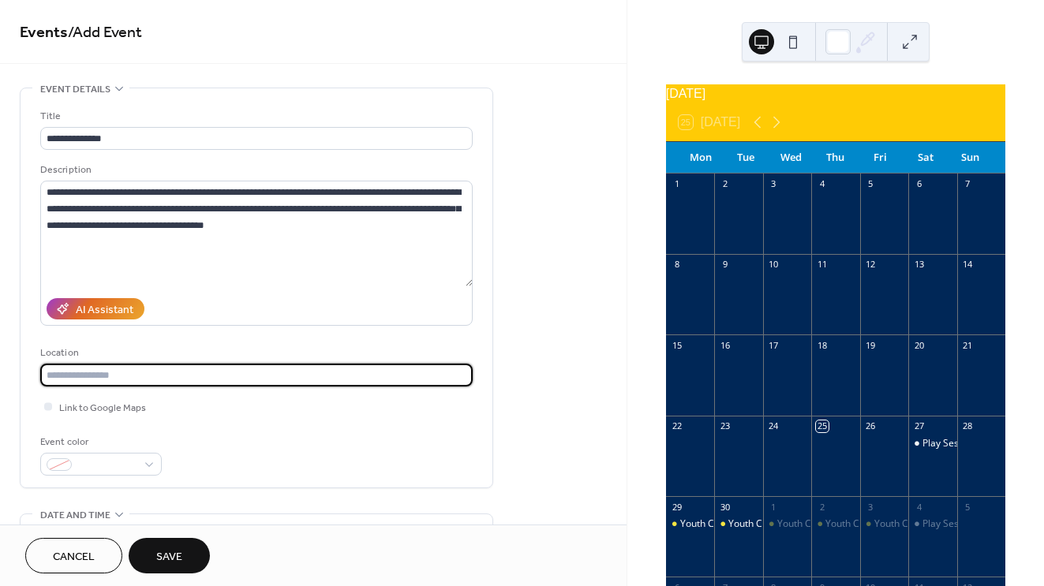
click at [188, 382] on input "text" at bounding box center [256, 375] width 432 height 23
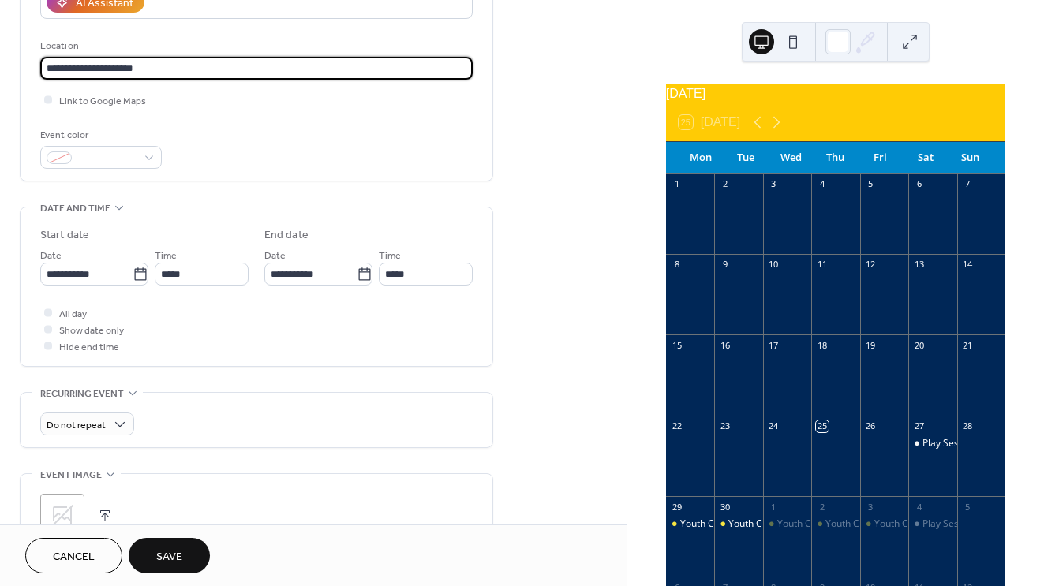
scroll to position [309, 0]
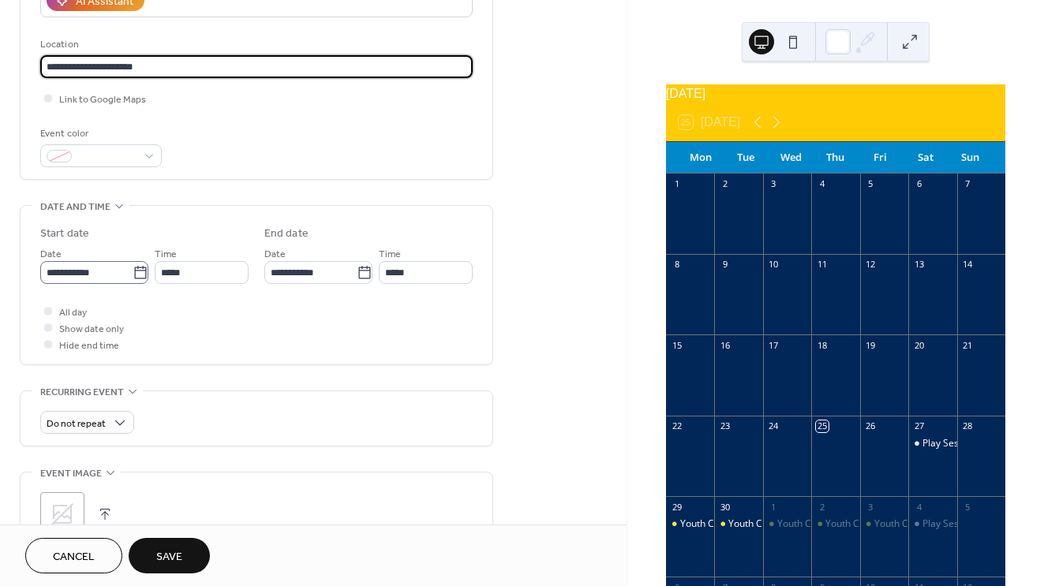
type input "**********"
click at [133, 281] on icon at bounding box center [141, 273] width 16 height 16
click at [131, 282] on input "**********" at bounding box center [86, 272] width 92 height 23
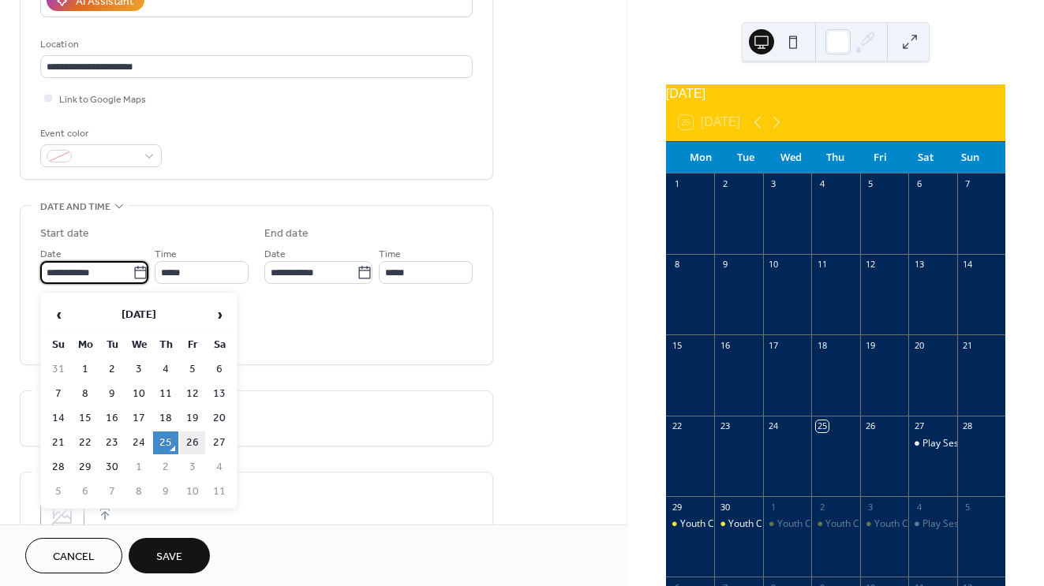
click at [192, 437] on td "26" at bounding box center [192, 443] width 25 height 23
type input "**********"
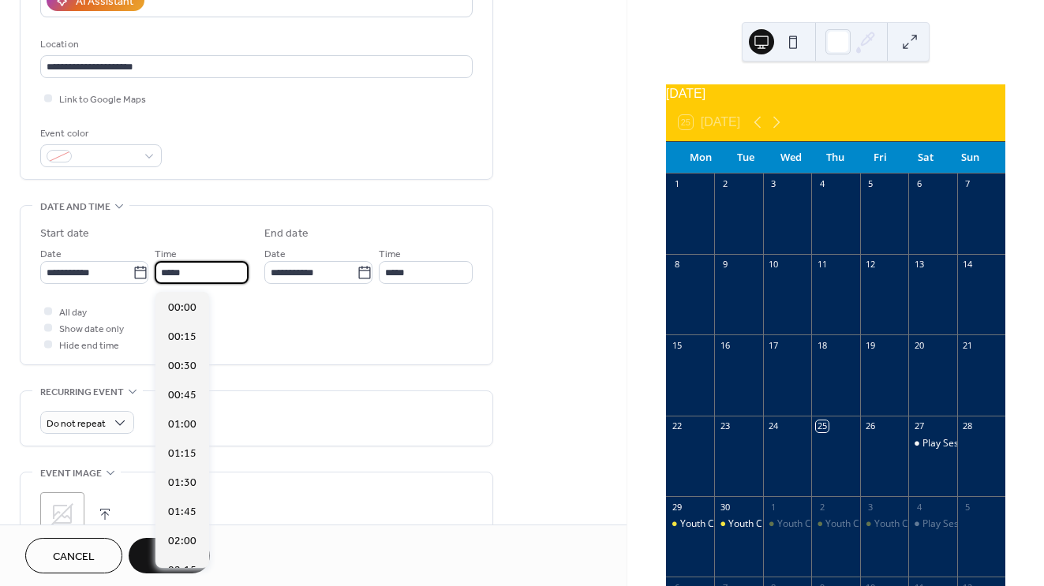
click at [204, 270] on input "*****" at bounding box center [202, 272] width 94 height 23
click at [187, 348] on span "17:00" at bounding box center [182, 348] width 28 height 17
type input "*****"
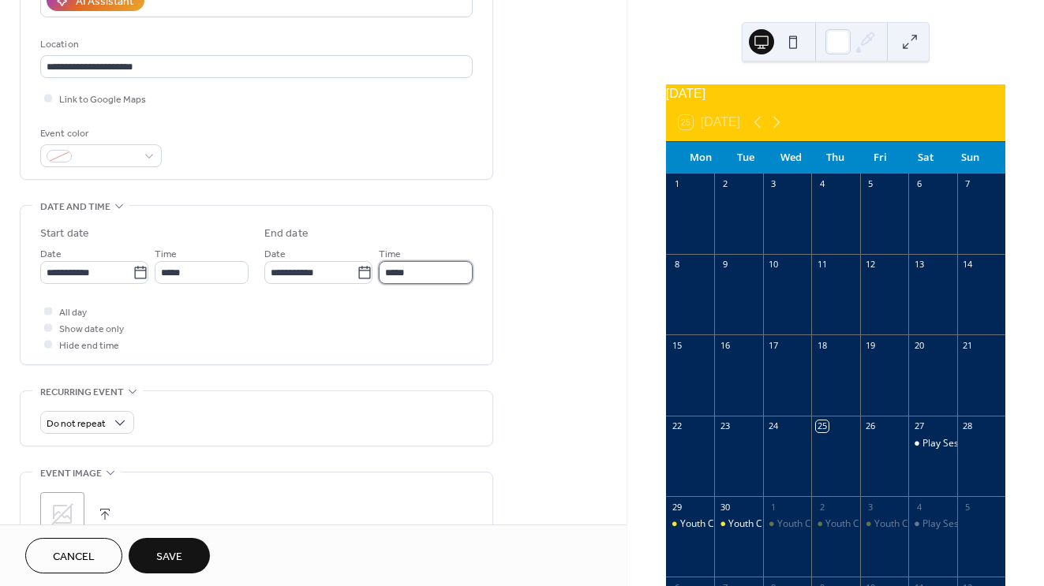
click at [423, 280] on input "*****" at bounding box center [426, 272] width 94 height 23
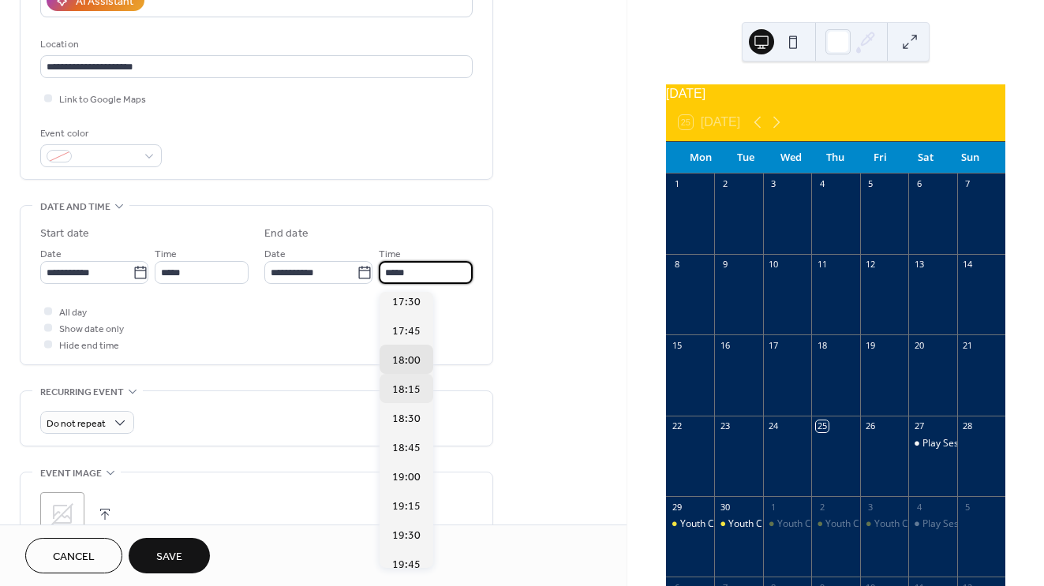
scroll to position [44, 0]
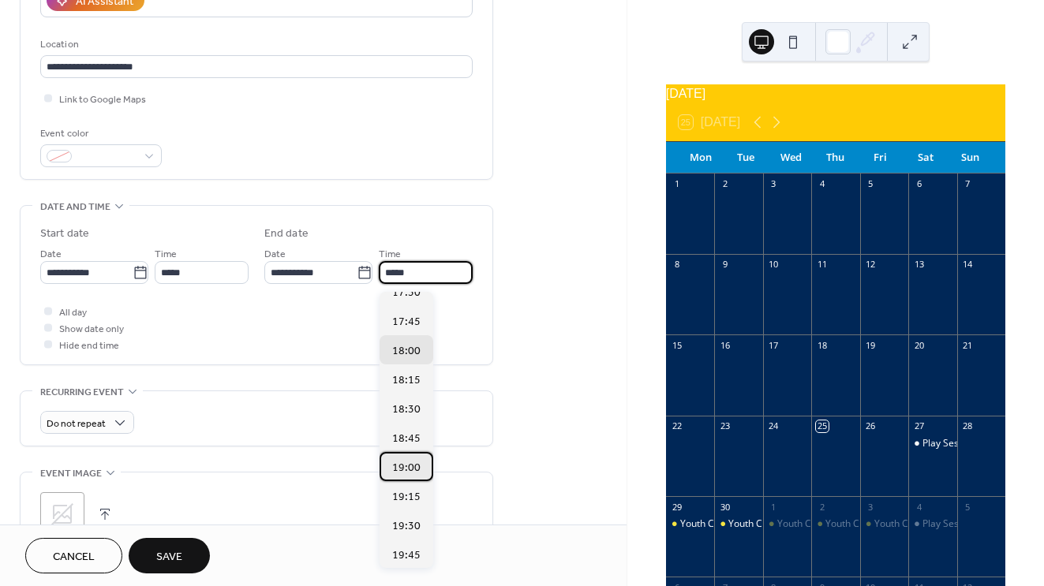
click at [399, 462] on span "19:00" at bounding box center [406, 468] width 28 height 17
type input "*****"
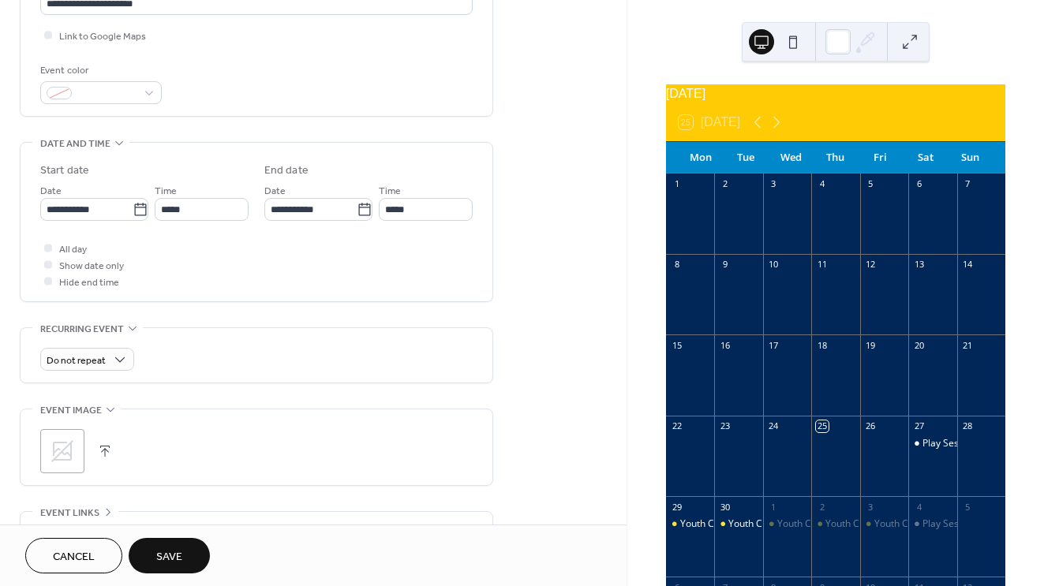
scroll to position [384, 0]
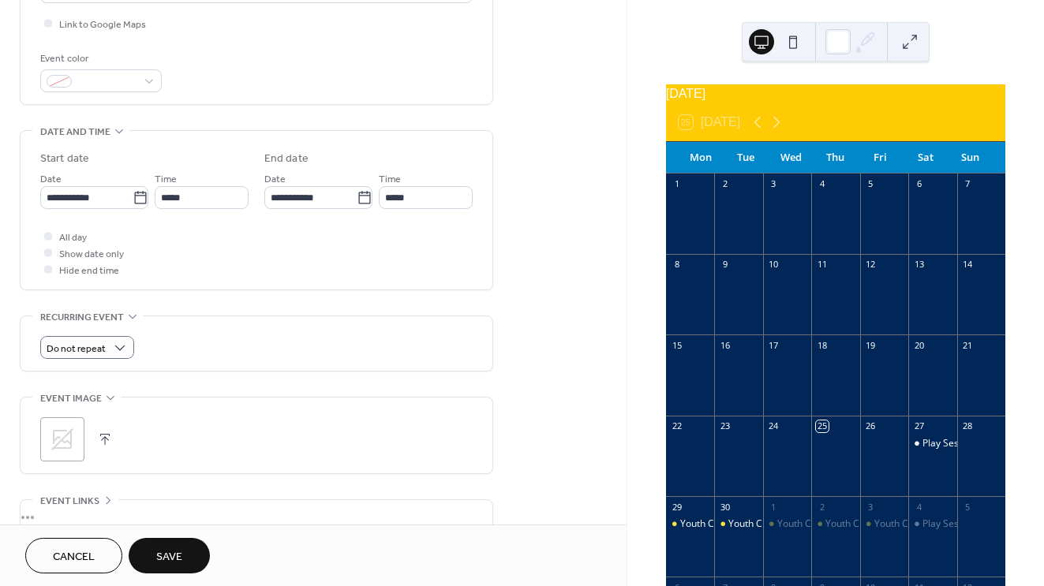
click at [114, 340] on div "Do not repeat" at bounding box center [256, 343] width 432 height 54
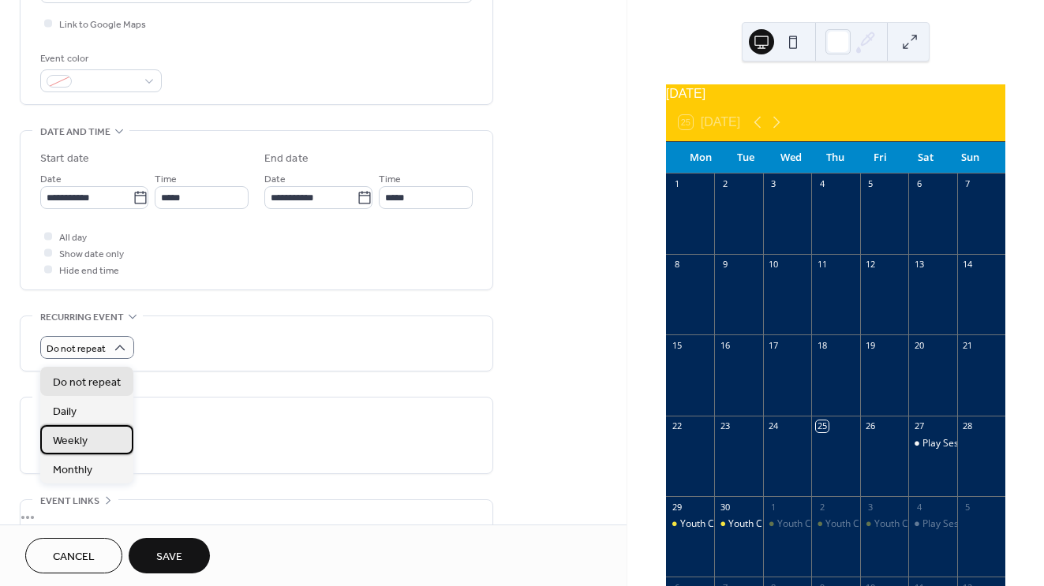
click at [96, 438] on div "Weekly" at bounding box center [86, 439] width 93 height 29
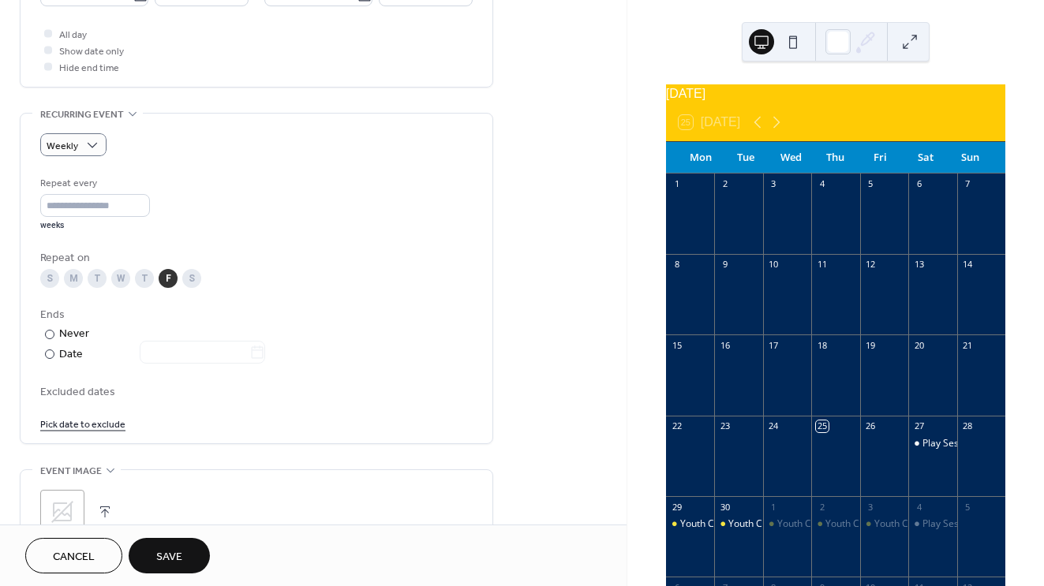
scroll to position [588, 0]
click at [110, 428] on link "Pick date to exclude" at bounding box center [82, 422] width 85 height 17
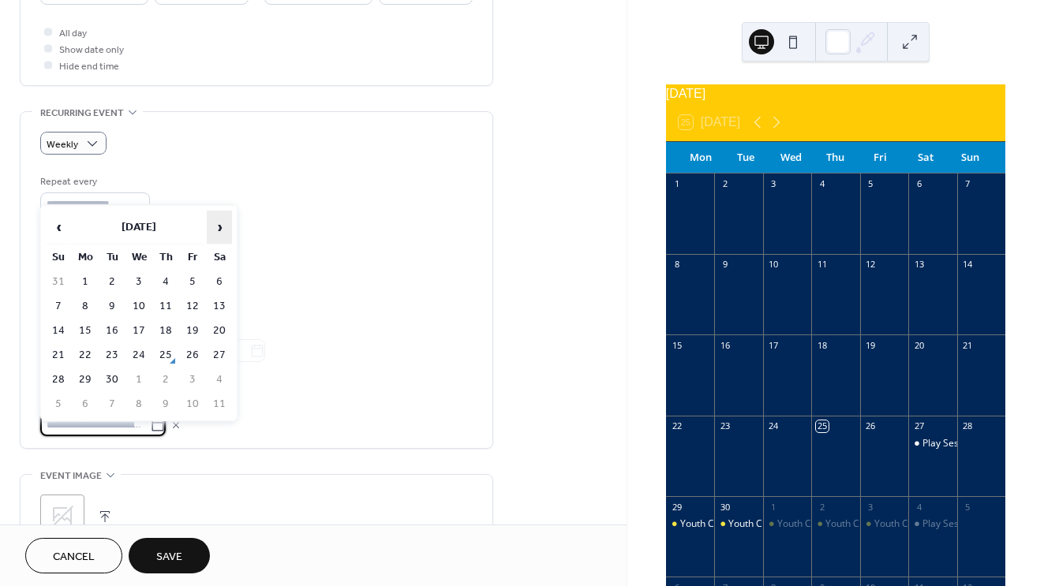
click at [227, 227] on span "›" at bounding box center [220, 228] width 24 height 32
click at [197, 308] on td "12" at bounding box center [192, 306] width 25 height 23
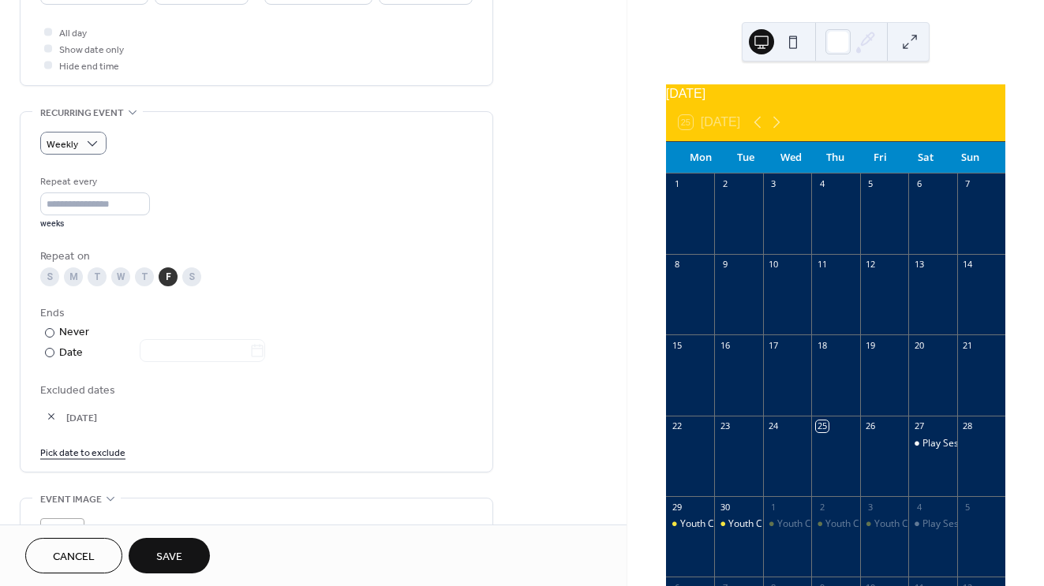
click at [92, 459] on link "Pick date to exclude" at bounding box center [82, 452] width 85 height 17
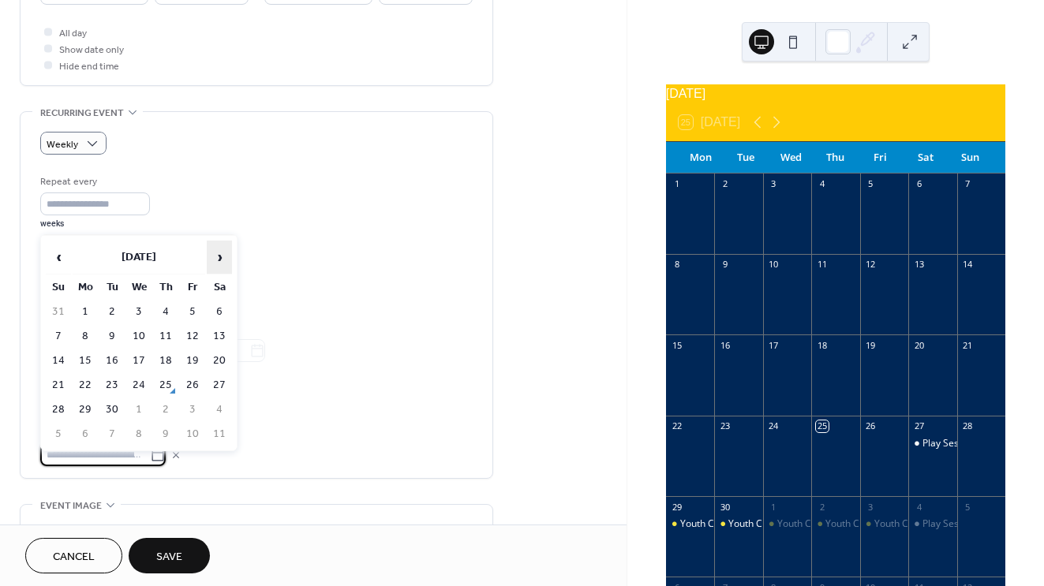
click at [222, 258] on span "›" at bounding box center [220, 257] width 24 height 32
click at [194, 365] on td "19" at bounding box center [192, 361] width 25 height 23
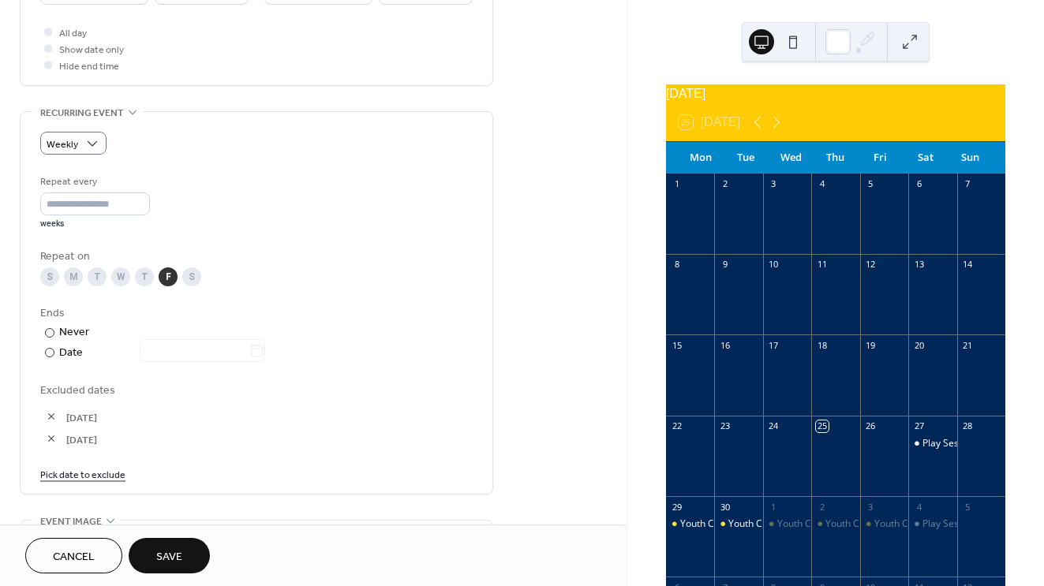
click at [102, 480] on link "Pick date to exclude" at bounding box center [82, 474] width 85 height 17
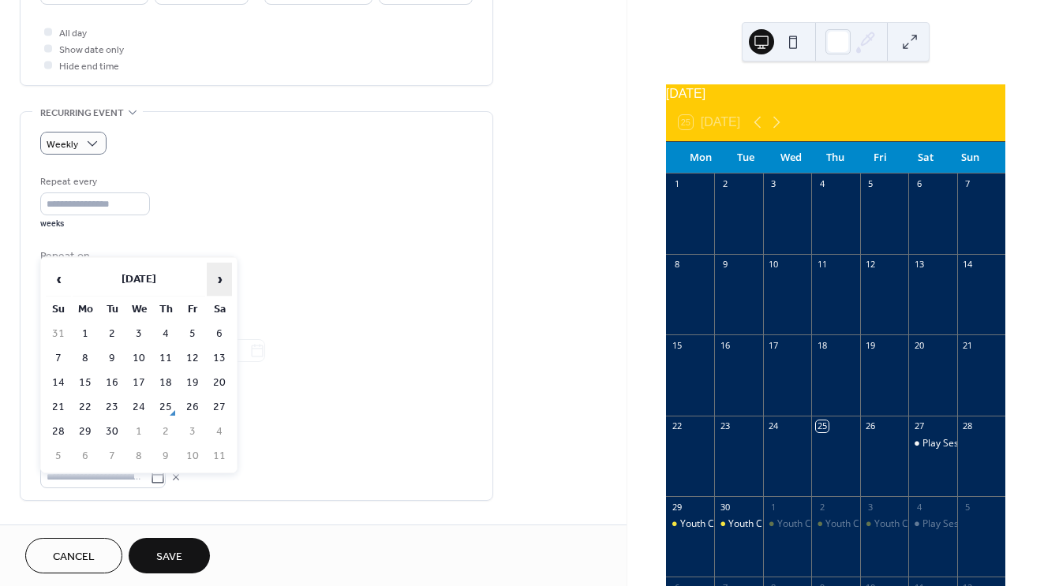
click at [229, 282] on span "›" at bounding box center [220, 280] width 24 height 32
click at [58, 281] on span "‹" at bounding box center [59, 280] width 24 height 32
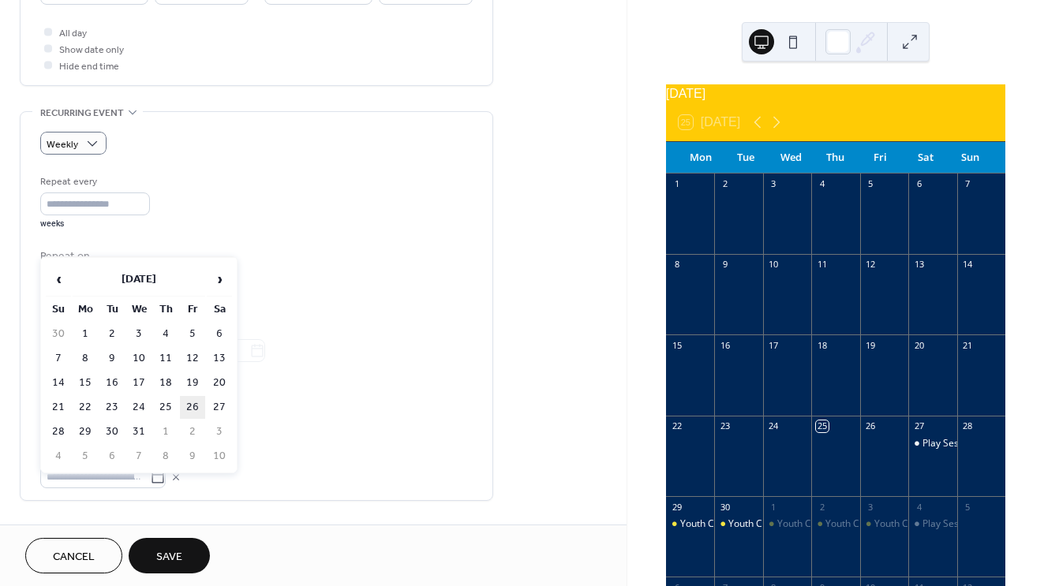
click at [194, 412] on td "26" at bounding box center [192, 407] width 25 height 23
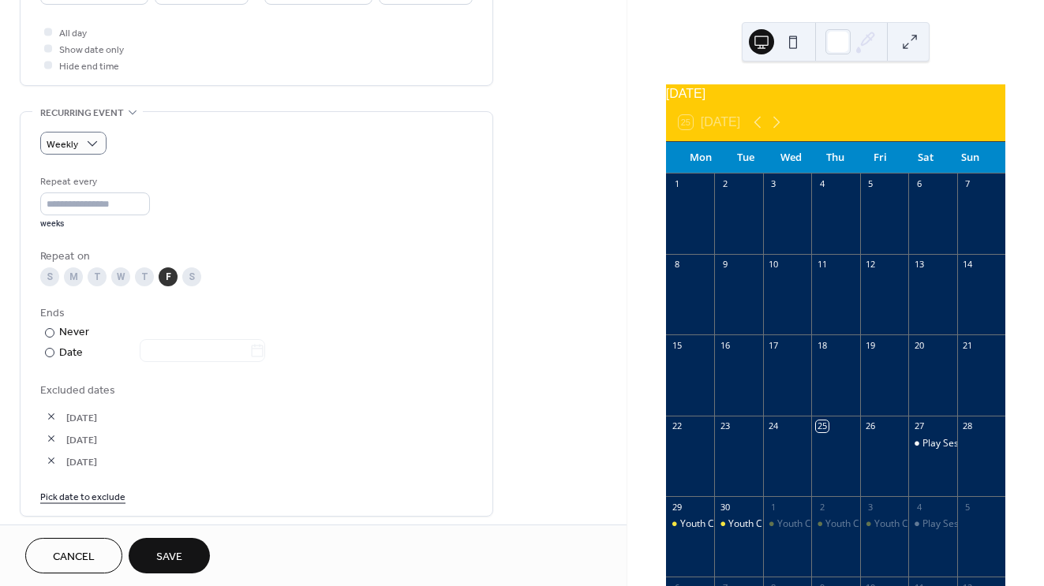
click at [107, 504] on link "Pick date to exclude" at bounding box center [82, 496] width 85 height 17
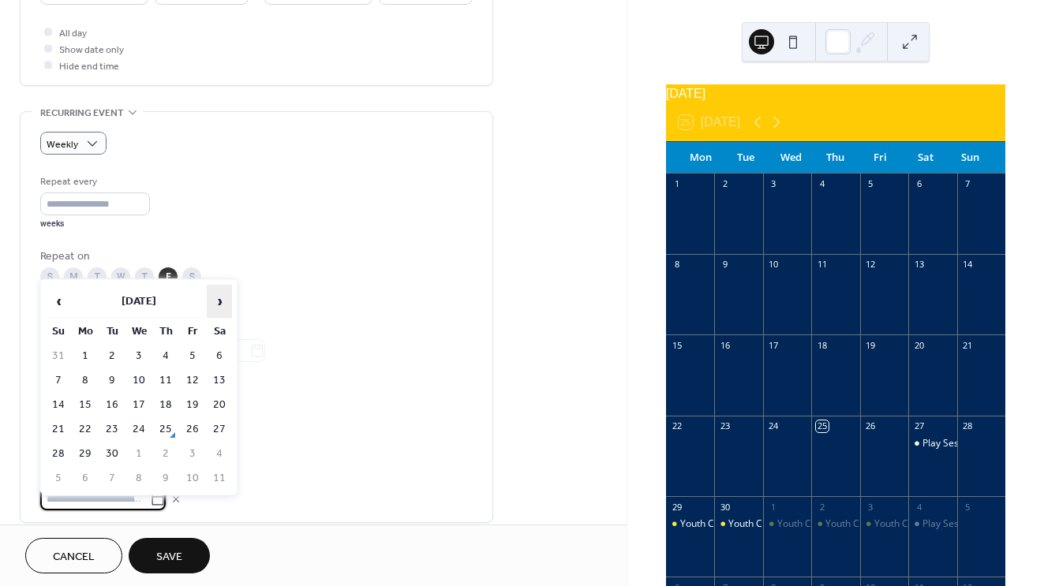
click at [215, 311] on span "›" at bounding box center [220, 302] width 24 height 32
click at [64, 298] on span "‹" at bounding box center [59, 302] width 24 height 32
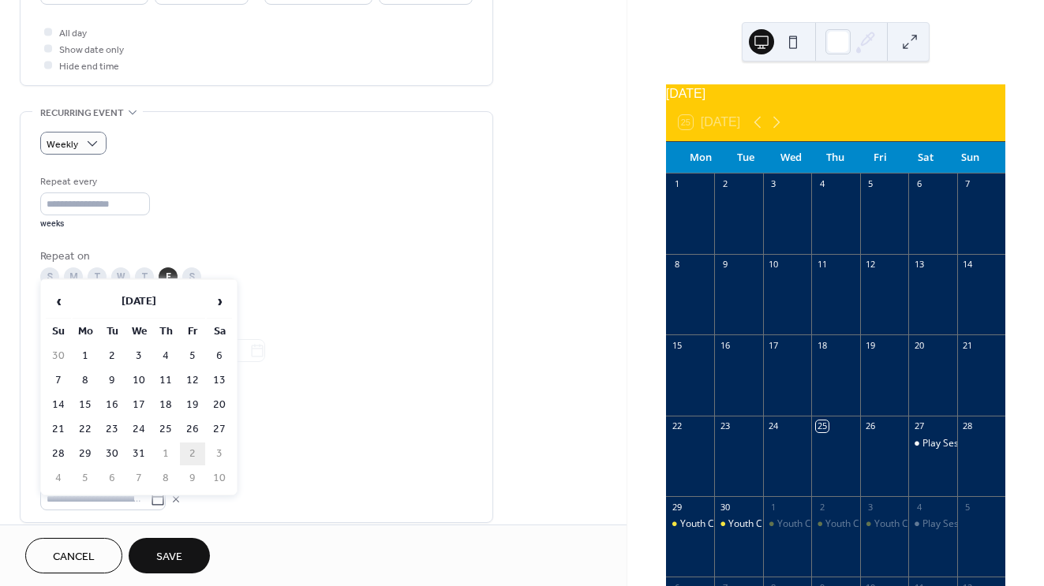
click at [200, 450] on td "2" at bounding box center [192, 454] width 25 height 23
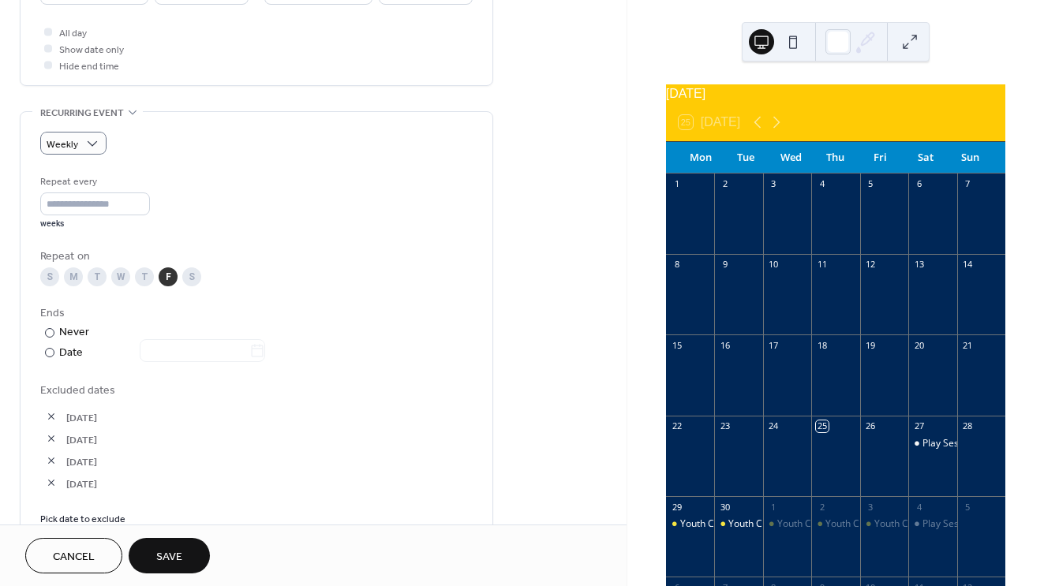
scroll to position [657, 0]
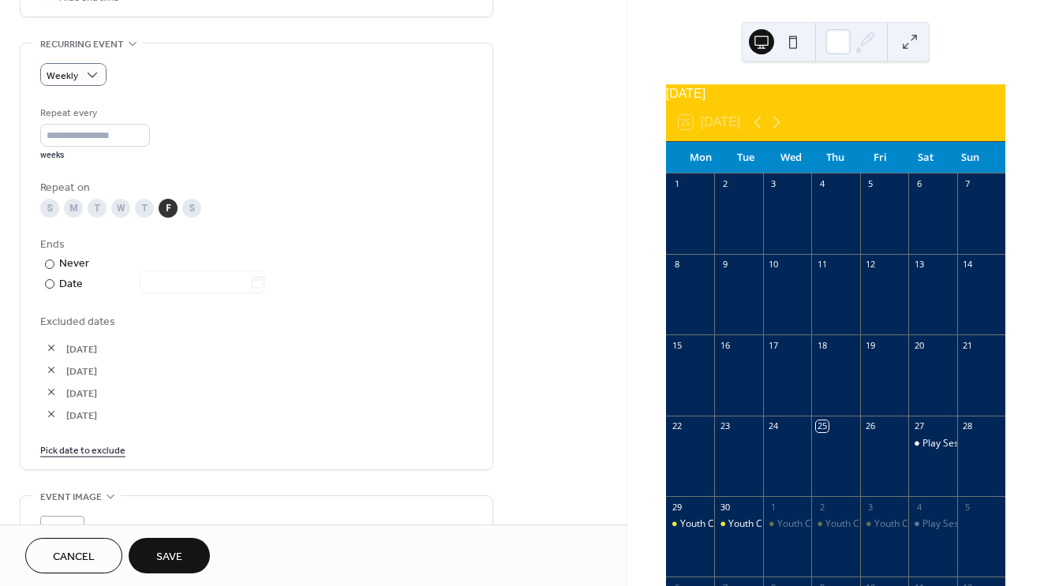
click at [103, 458] on link "Pick date to exclude" at bounding box center [82, 449] width 85 height 17
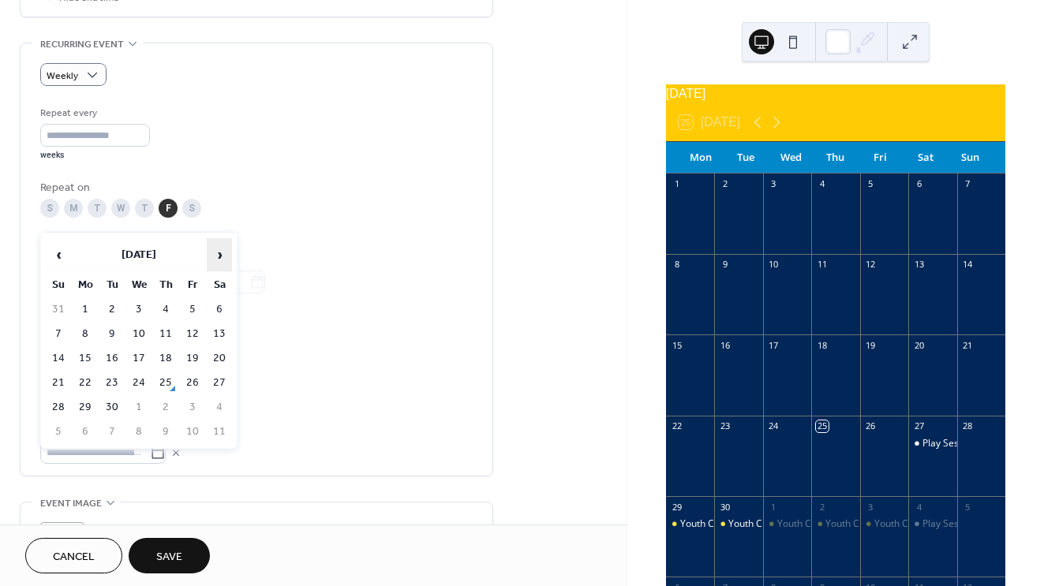
click at [223, 259] on span "›" at bounding box center [220, 255] width 24 height 32
click at [197, 311] on td "2" at bounding box center [192, 309] width 25 height 23
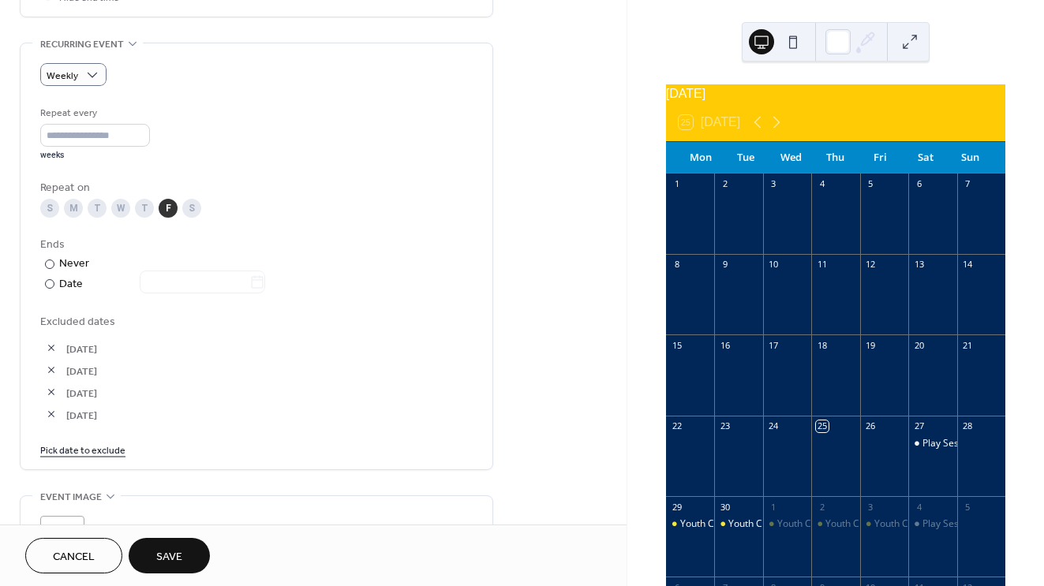
click at [95, 455] on link "Pick date to exclude" at bounding box center [82, 449] width 85 height 17
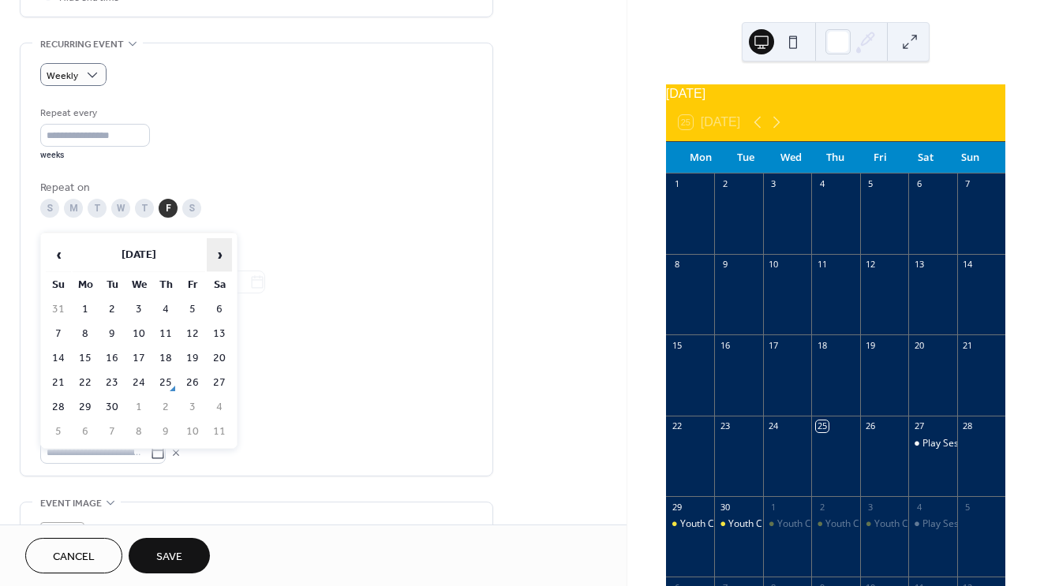
click at [226, 246] on span "›" at bounding box center [220, 255] width 24 height 32
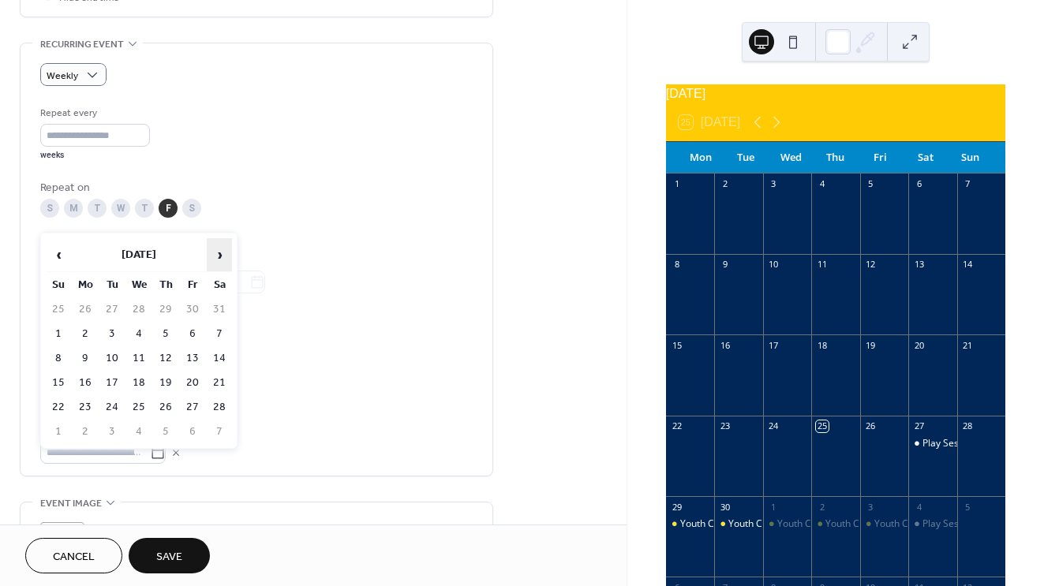
click at [225, 246] on span "›" at bounding box center [220, 255] width 24 height 32
click at [195, 302] on td "3" at bounding box center [192, 309] width 25 height 23
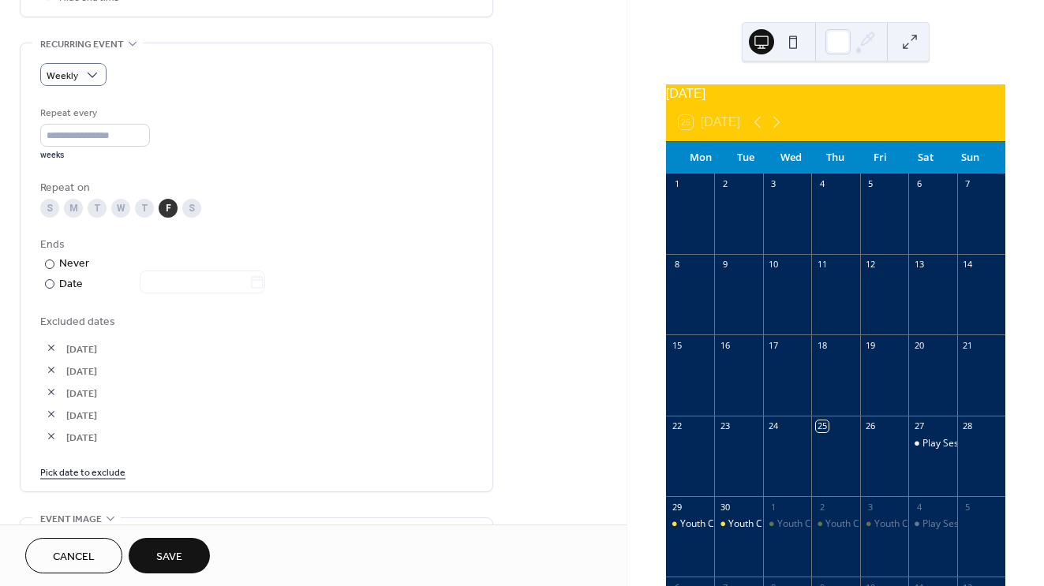
click at [103, 475] on link "Pick date to exclude" at bounding box center [82, 471] width 85 height 17
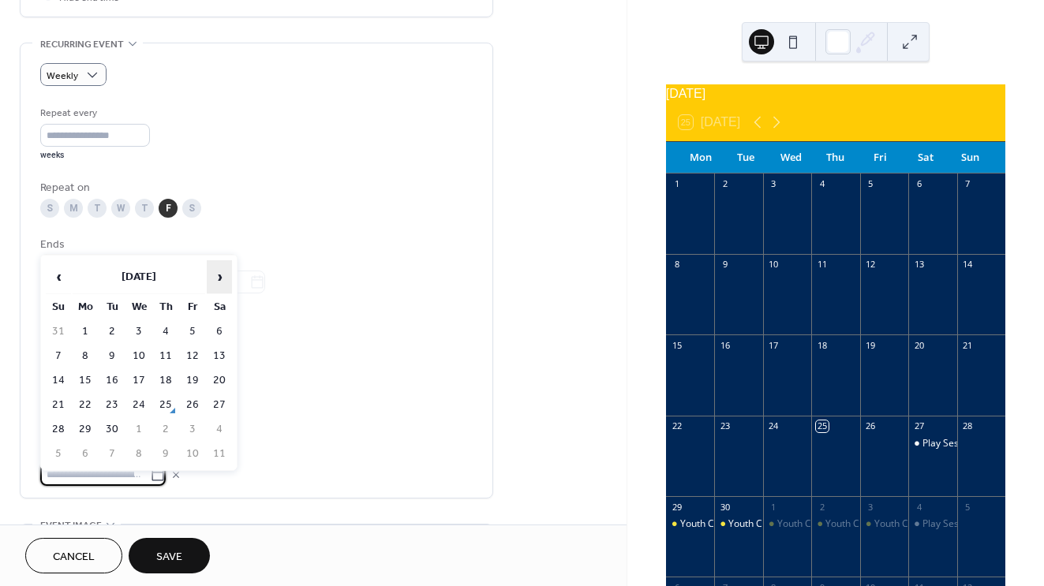
click at [219, 268] on span "›" at bounding box center [220, 277] width 24 height 32
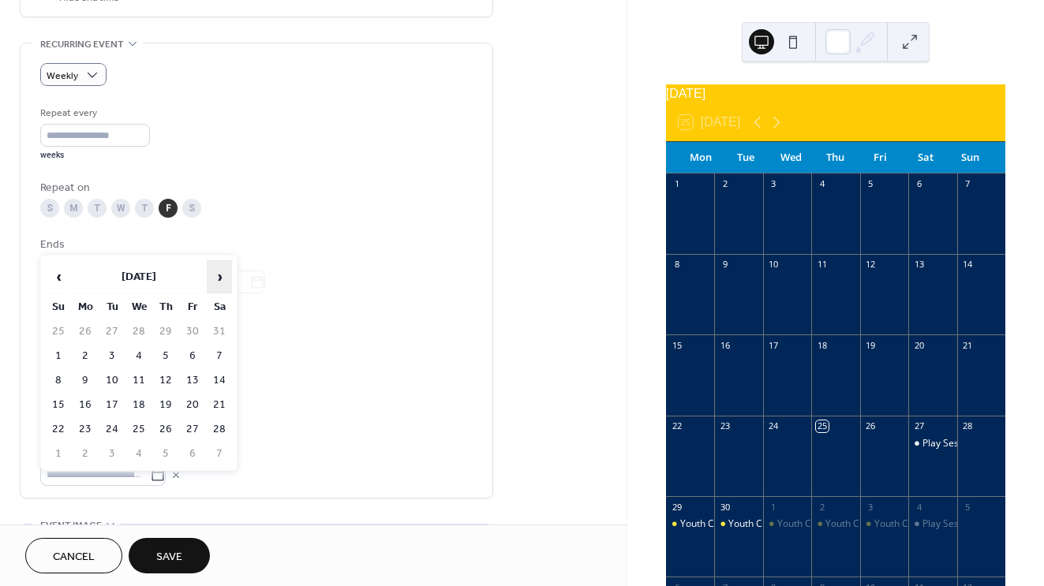
click at [219, 268] on span "›" at bounding box center [220, 277] width 24 height 32
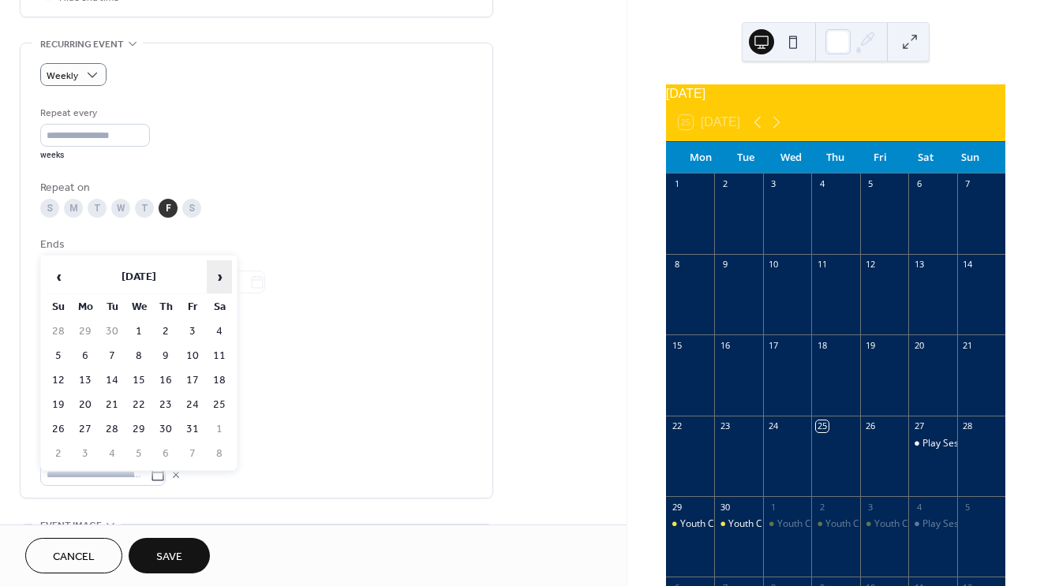
click at [219, 268] on span "›" at bounding box center [220, 277] width 24 height 32
click at [188, 431] on td "28" at bounding box center [192, 429] width 25 height 23
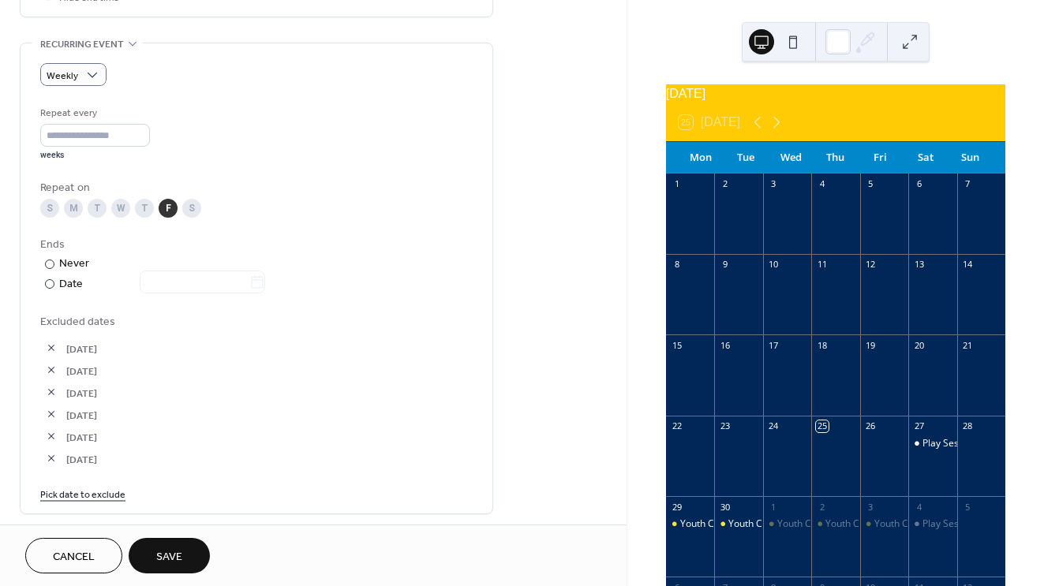
click at [86, 500] on link "Pick date to exclude" at bounding box center [82, 493] width 85 height 17
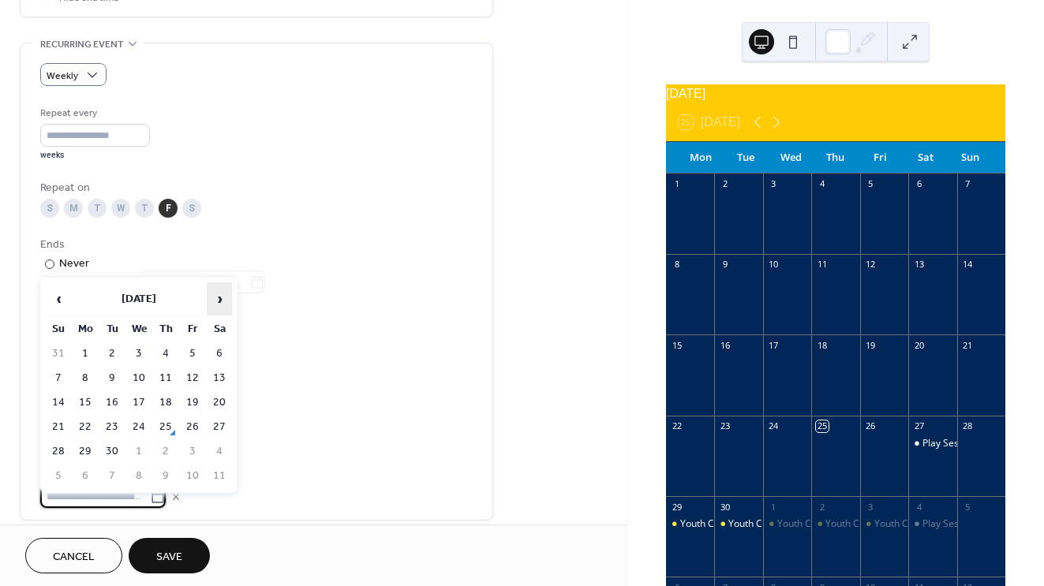
click at [219, 305] on span "›" at bounding box center [220, 299] width 24 height 32
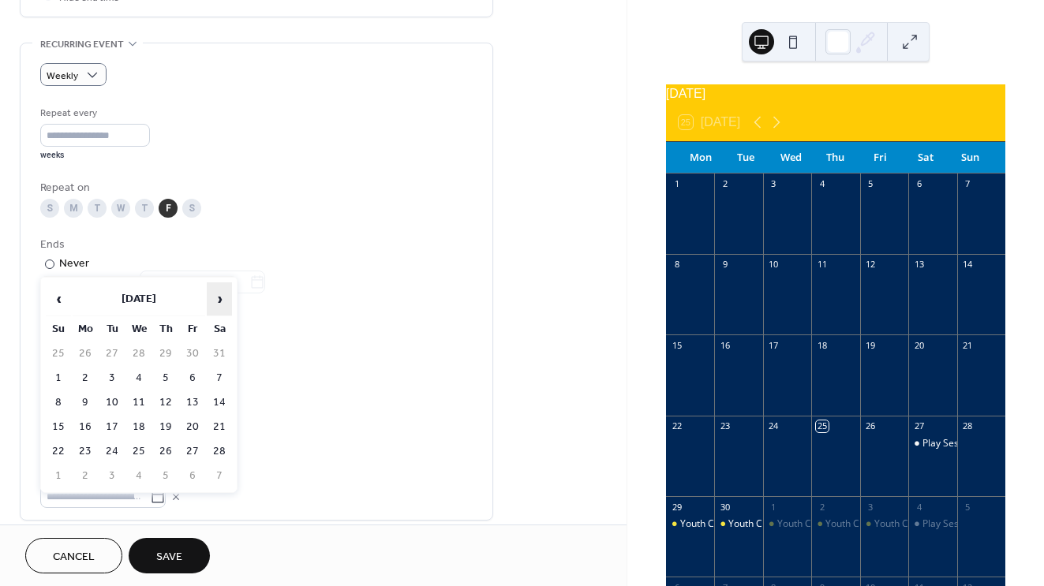
click at [219, 305] on span "›" at bounding box center [220, 299] width 24 height 32
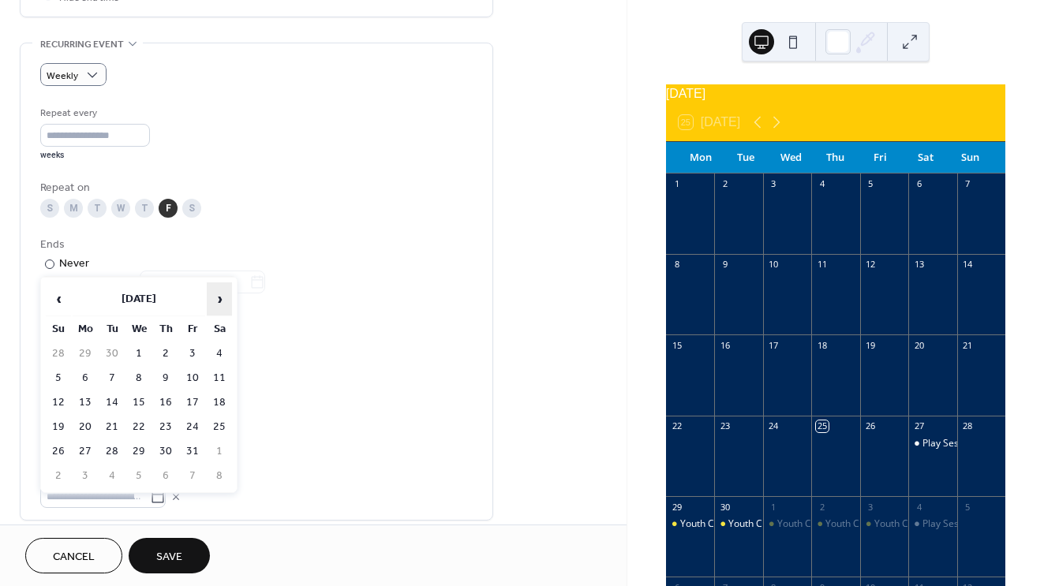
click at [219, 305] on span "›" at bounding box center [220, 299] width 24 height 32
click at [195, 467] on td "4" at bounding box center [192, 476] width 25 height 23
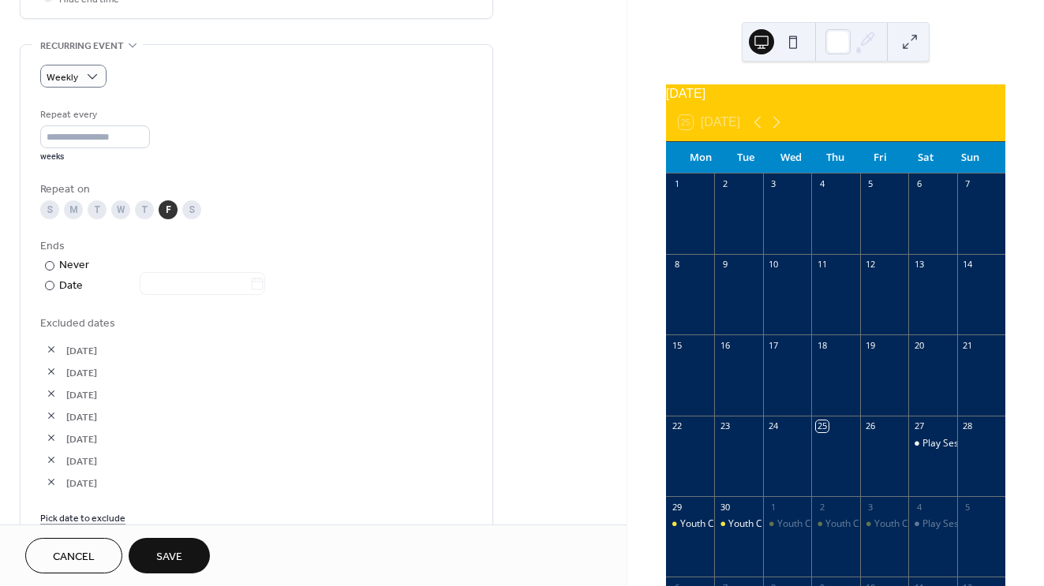
scroll to position [930, 0]
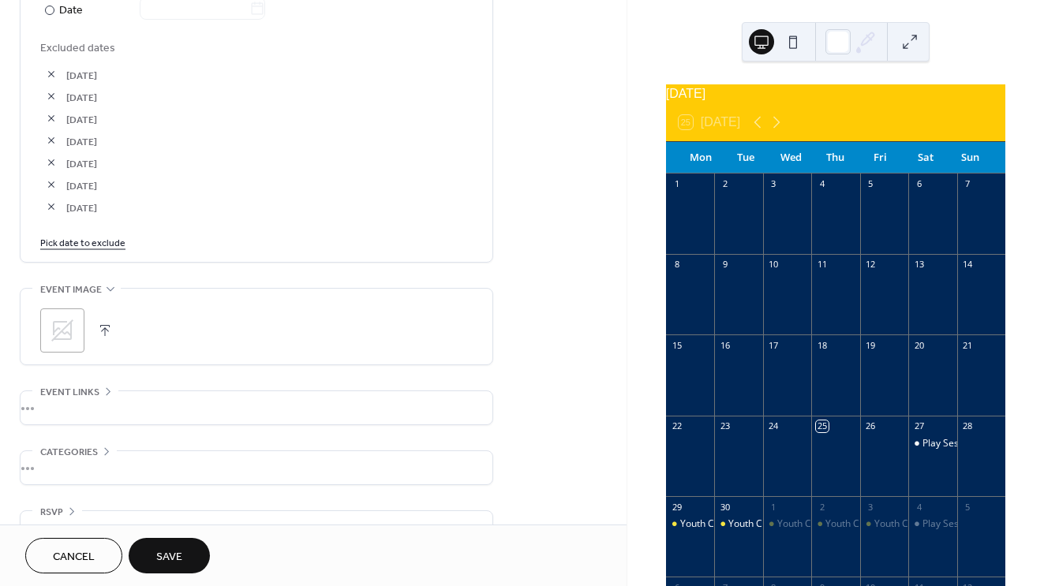
click at [54, 335] on icon at bounding box center [62, 331] width 22 height 22
click at [178, 551] on span "Save" at bounding box center [169, 557] width 26 height 17
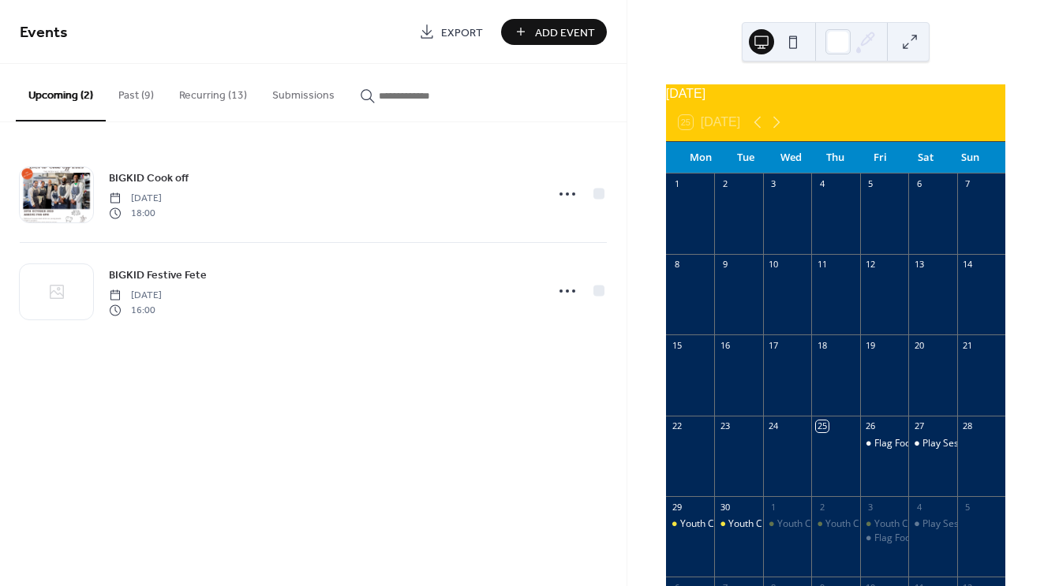
click at [213, 95] on button "Recurring (13)" at bounding box center [213, 92] width 93 height 56
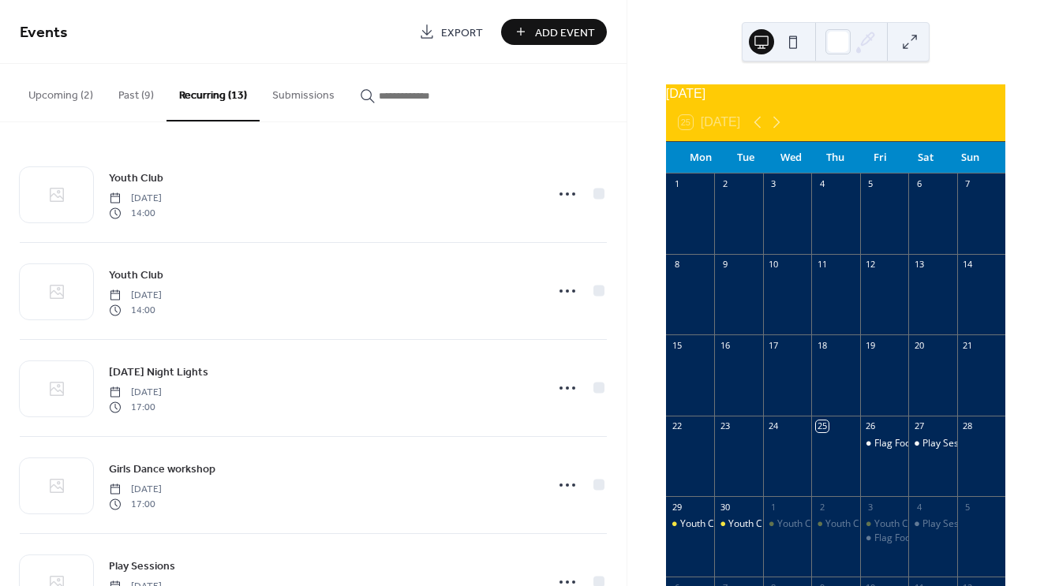
click at [69, 99] on button "Upcoming (2)" at bounding box center [61, 92] width 90 height 56
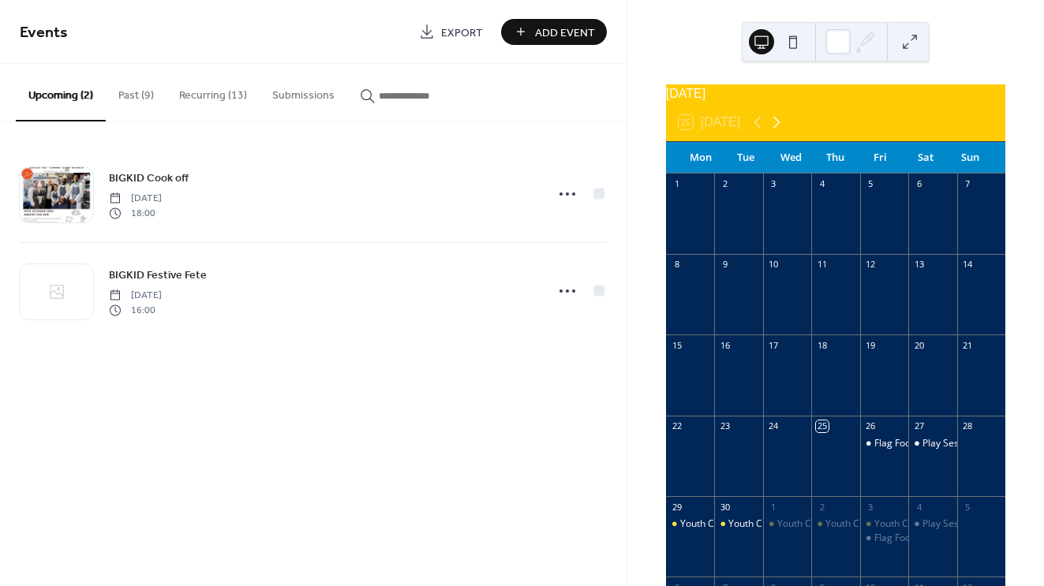
click at [781, 126] on icon at bounding box center [776, 122] width 19 height 19
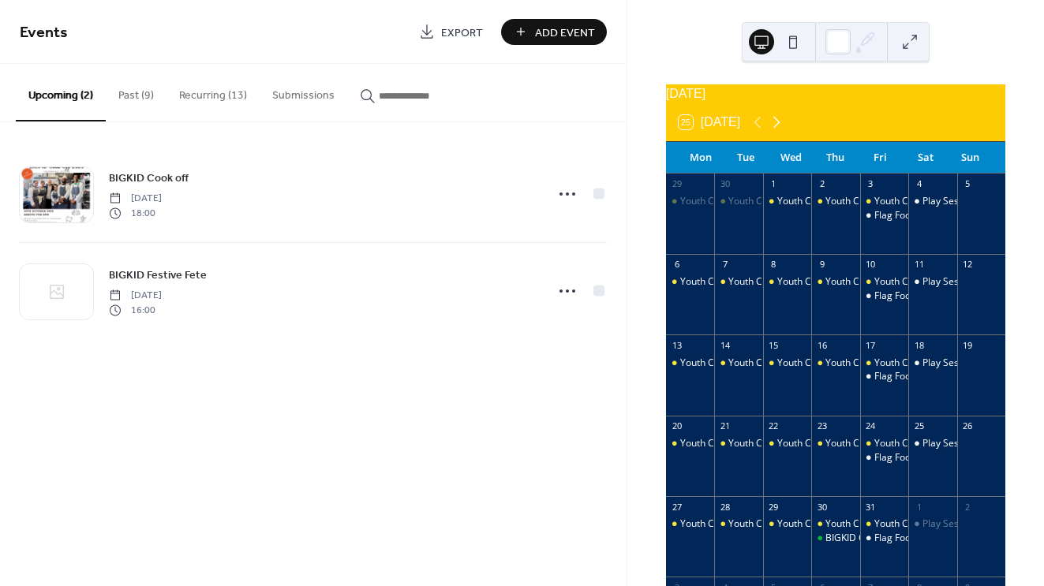
click at [781, 126] on icon at bounding box center [776, 122] width 19 height 19
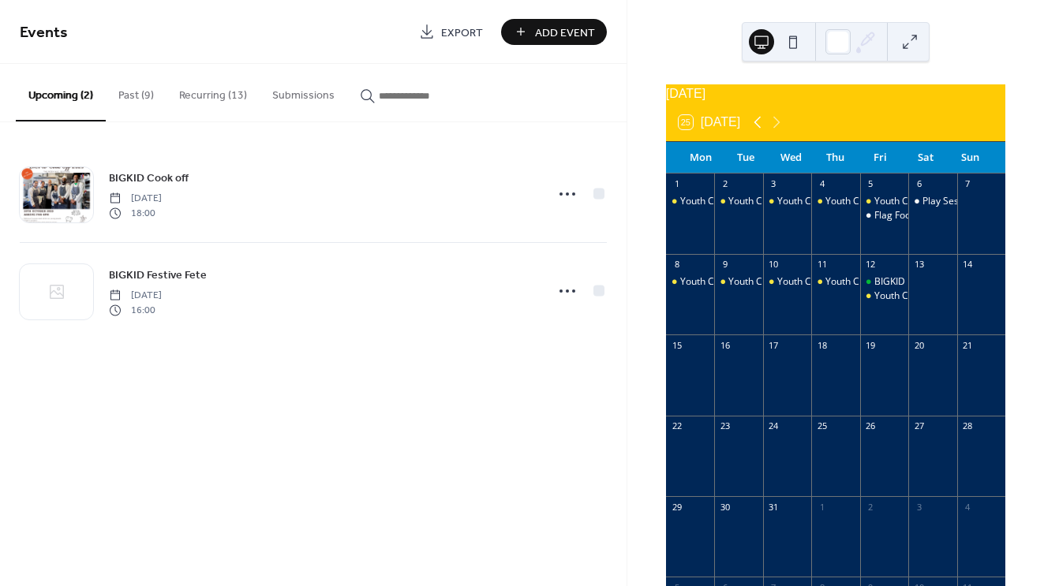
click at [761, 130] on icon at bounding box center [757, 122] width 19 height 19
